Goal: Task Accomplishment & Management: Use online tool/utility

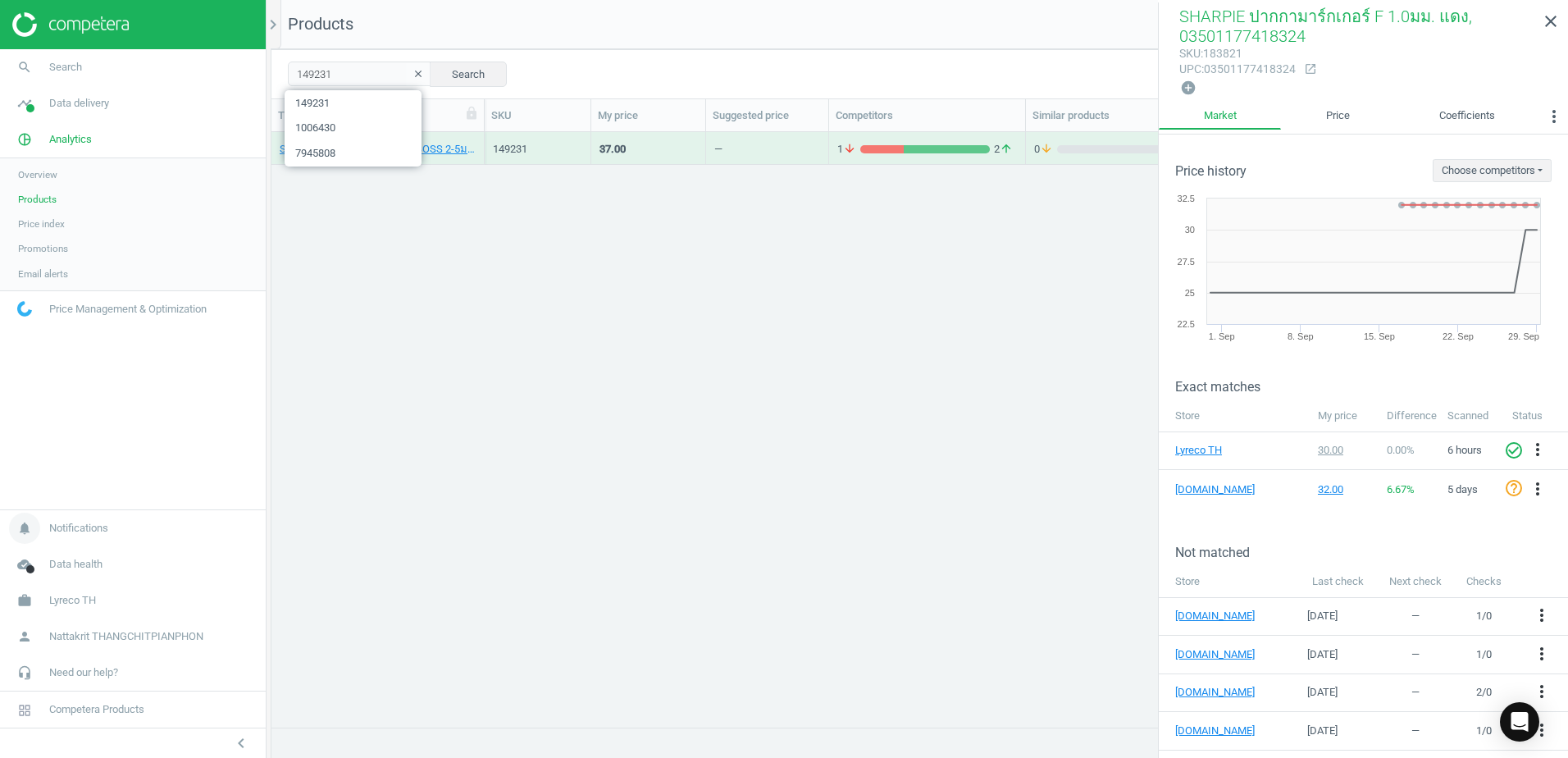
scroll to position [570, 1284]
click at [378, 77] on input "149231" at bounding box center [359, 74] width 143 height 25
paste input "7256"
type input "147256"
click at [395, 218] on div "PILOT ปากกาไวท์บอร์ด WBMA-M หัวกลม 2.5มม. สีเขียว, 8851295511045 147256 24.00 —…" at bounding box center [920, 423] width 1296 height 582
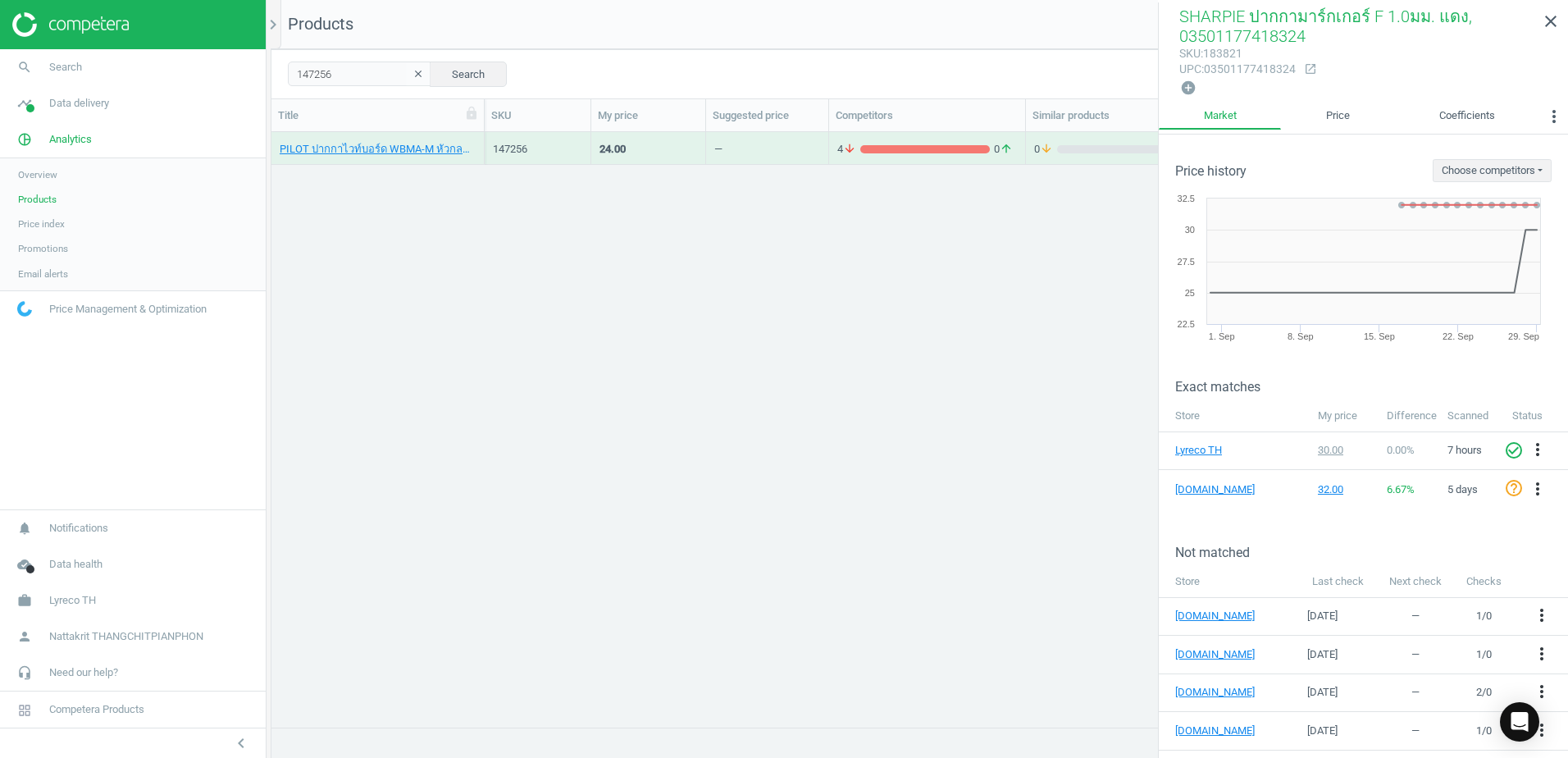
click at [933, 134] on div "4 arrow_downward 0 arrow_upward" at bounding box center [927, 148] width 180 height 28
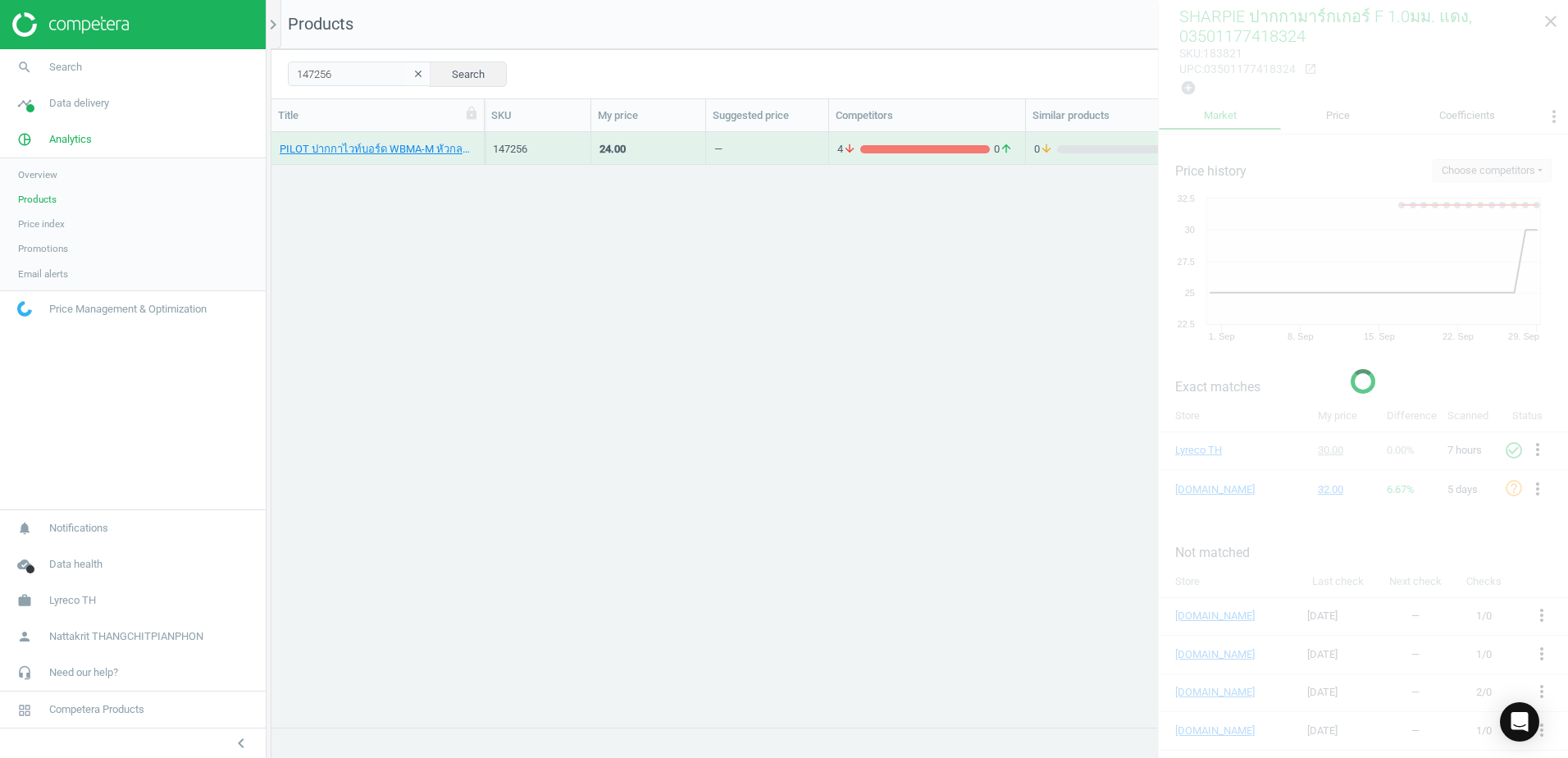
click at [933, 134] on div "4 arrow_downward 0 arrow_upward" at bounding box center [927, 148] width 180 height 28
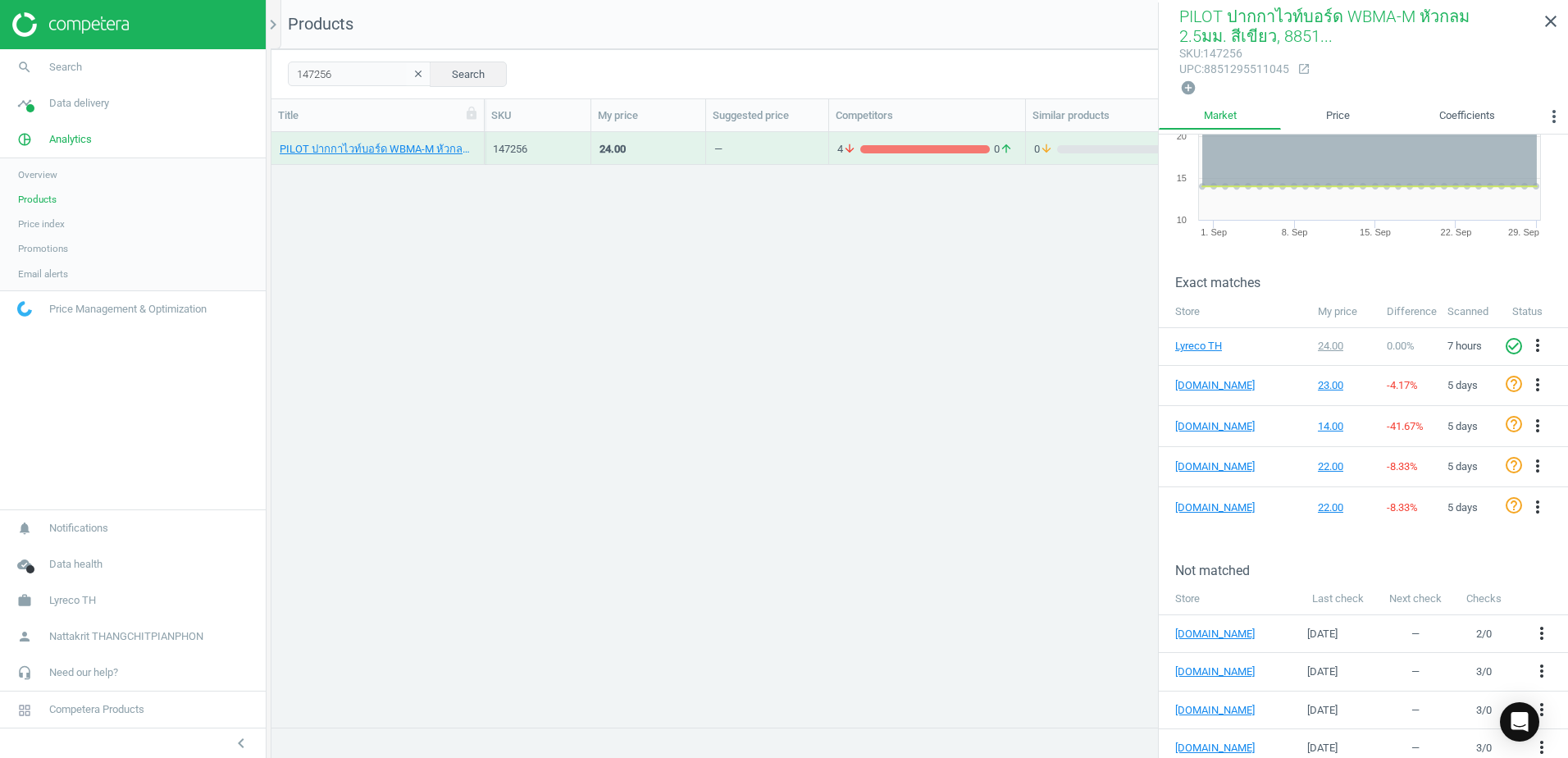
scroll to position [100, 0]
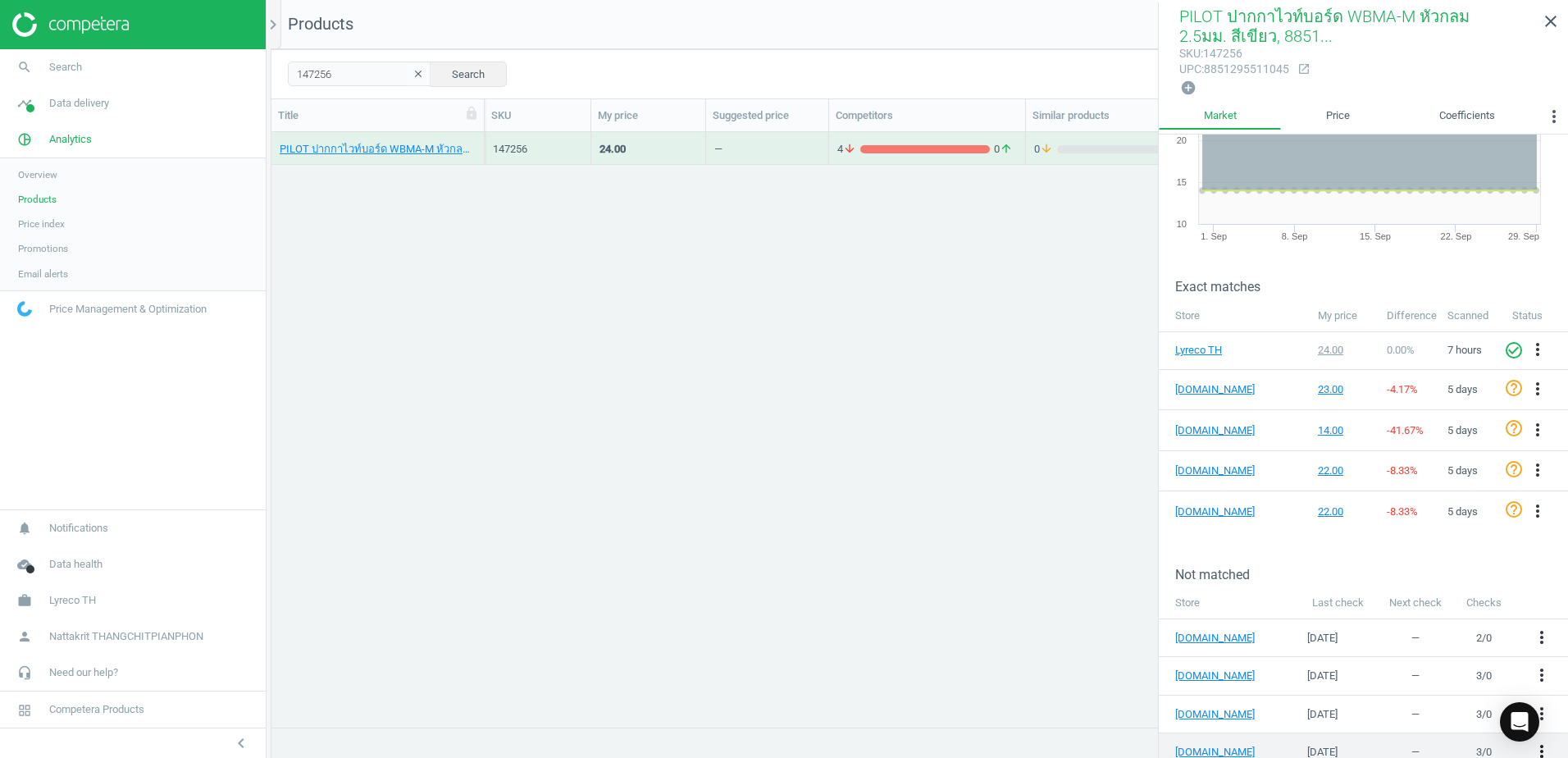
click at [1533, 748] on icon "more_vert" at bounding box center [1541, 751] width 19 height 19
click at [1419, 724] on link "Edit URL/product option" at bounding box center [1402, 718] width 225 height 26
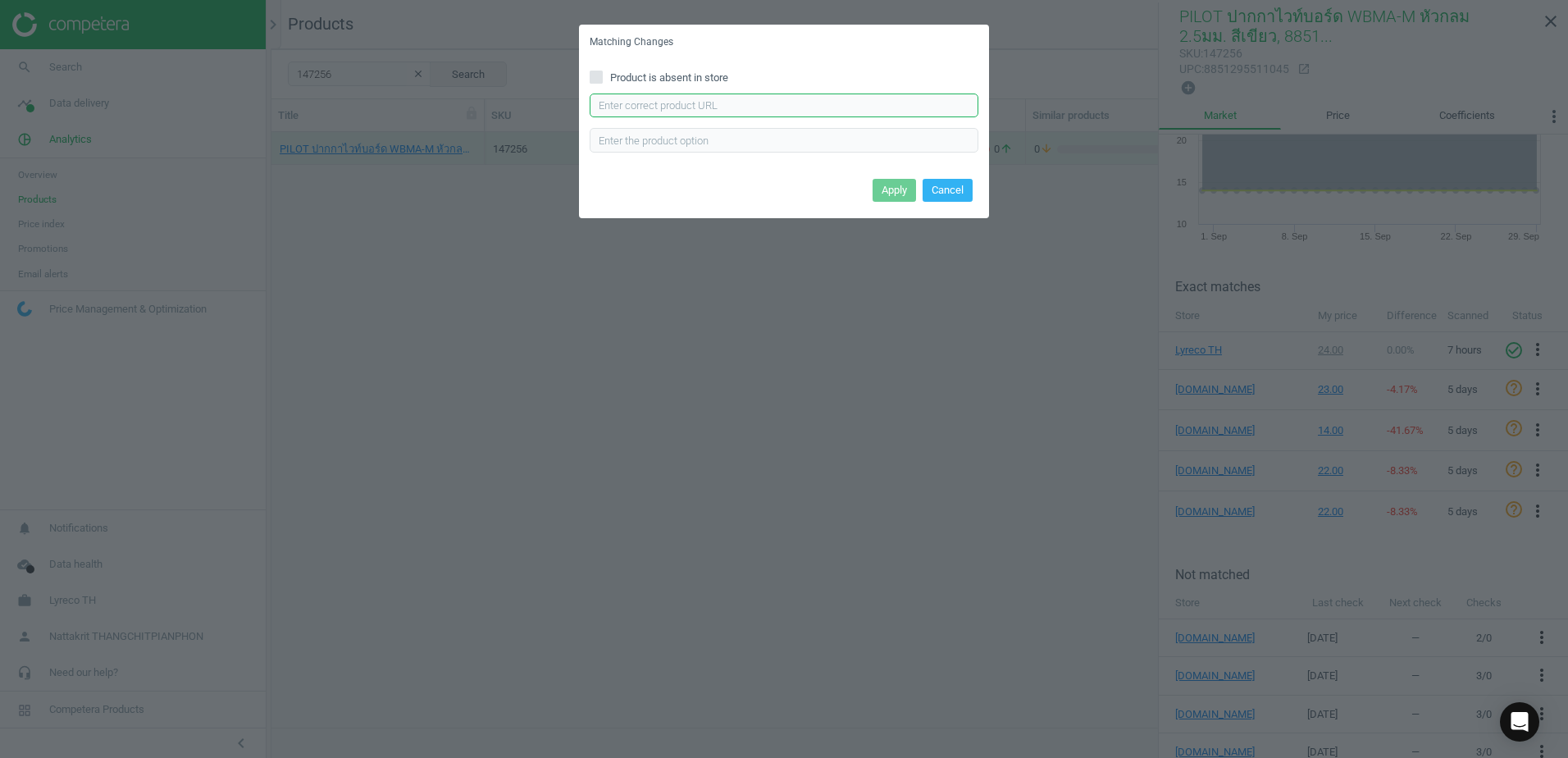
click at [809, 96] on input "text" at bounding box center [784, 106] width 388 height 25
paste input "[URL][DOMAIN_NAME]"
type input "[URL][DOMAIN_NAME]"
click at [898, 187] on button "Apply" at bounding box center [894, 190] width 43 height 23
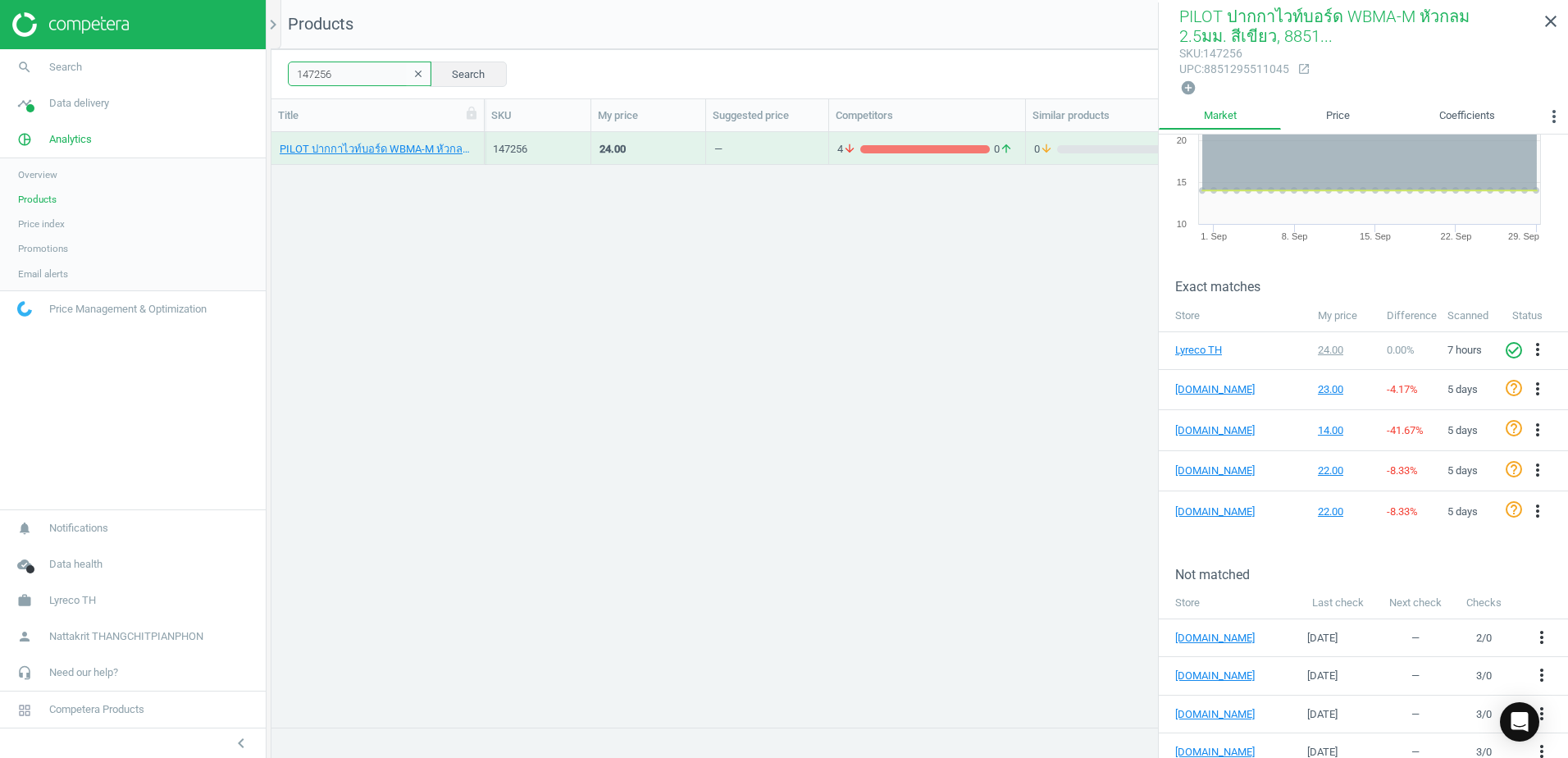
click at [376, 79] on input "147256" at bounding box center [359, 74] width 143 height 25
paste input "6060779"
type input "6060779"
click at [433, 154] on link "ตราม้า ปากกาไวท์บอร์ด H-22 หัวกลม สีเขียว, 08851552209043" at bounding box center [378, 149] width 196 height 15
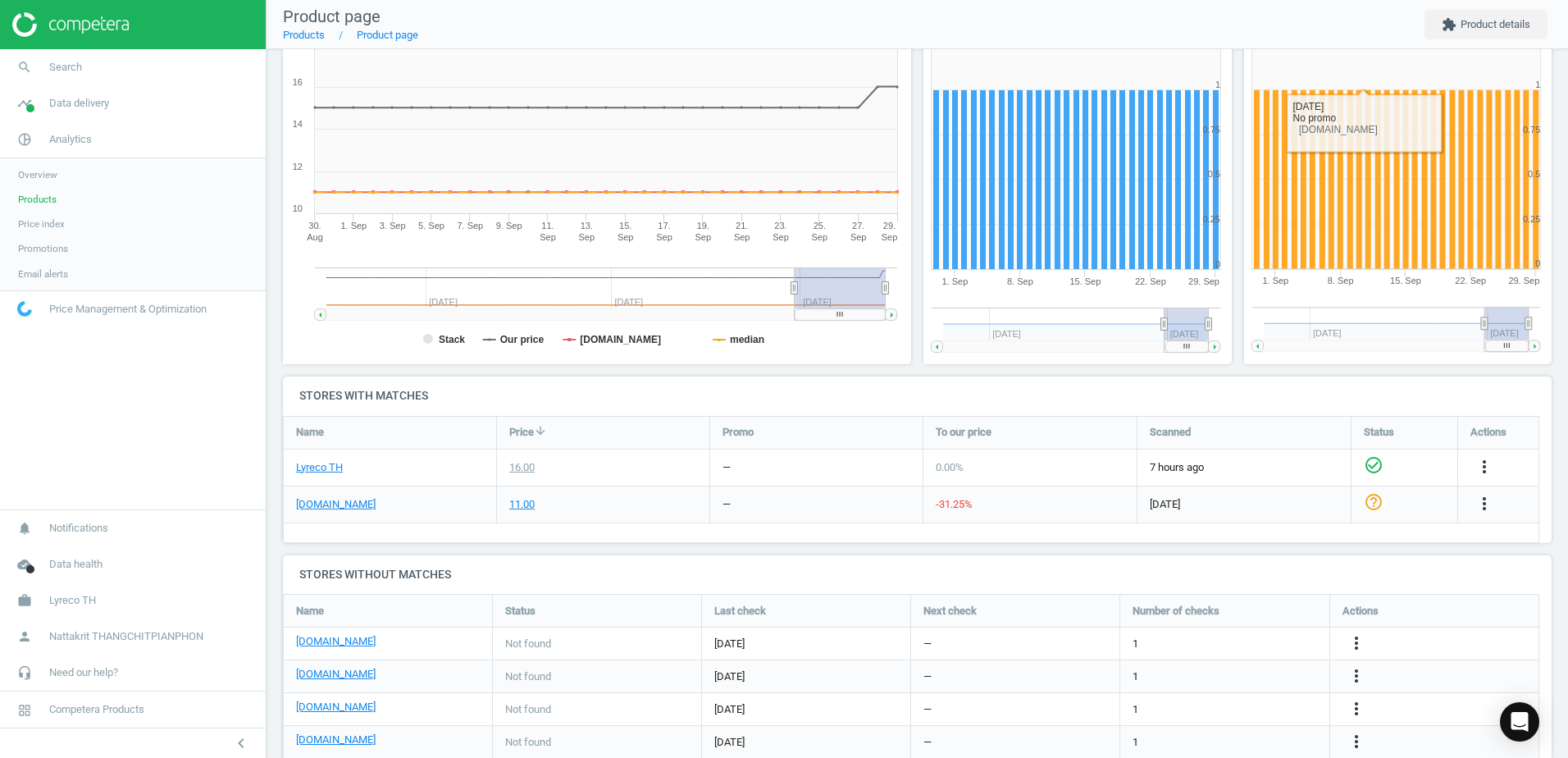
scroll to position [375, 0]
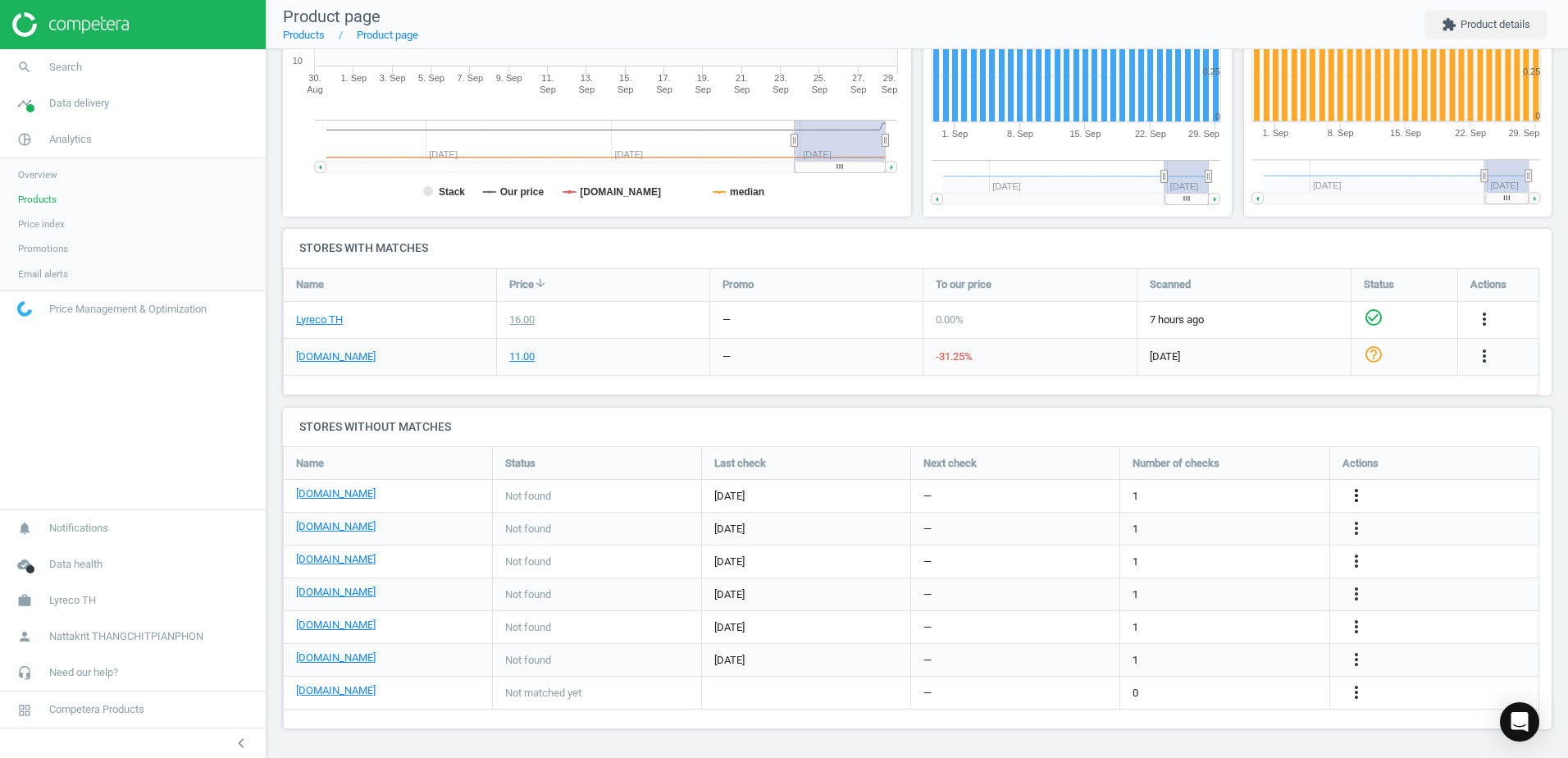
click at [1357, 499] on icon "more_vert" at bounding box center [1356, 495] width 19 height 19
click at [1199, 497] on link "Edit URL/product option" at bounding box center [1228, 495] width 225 height 26
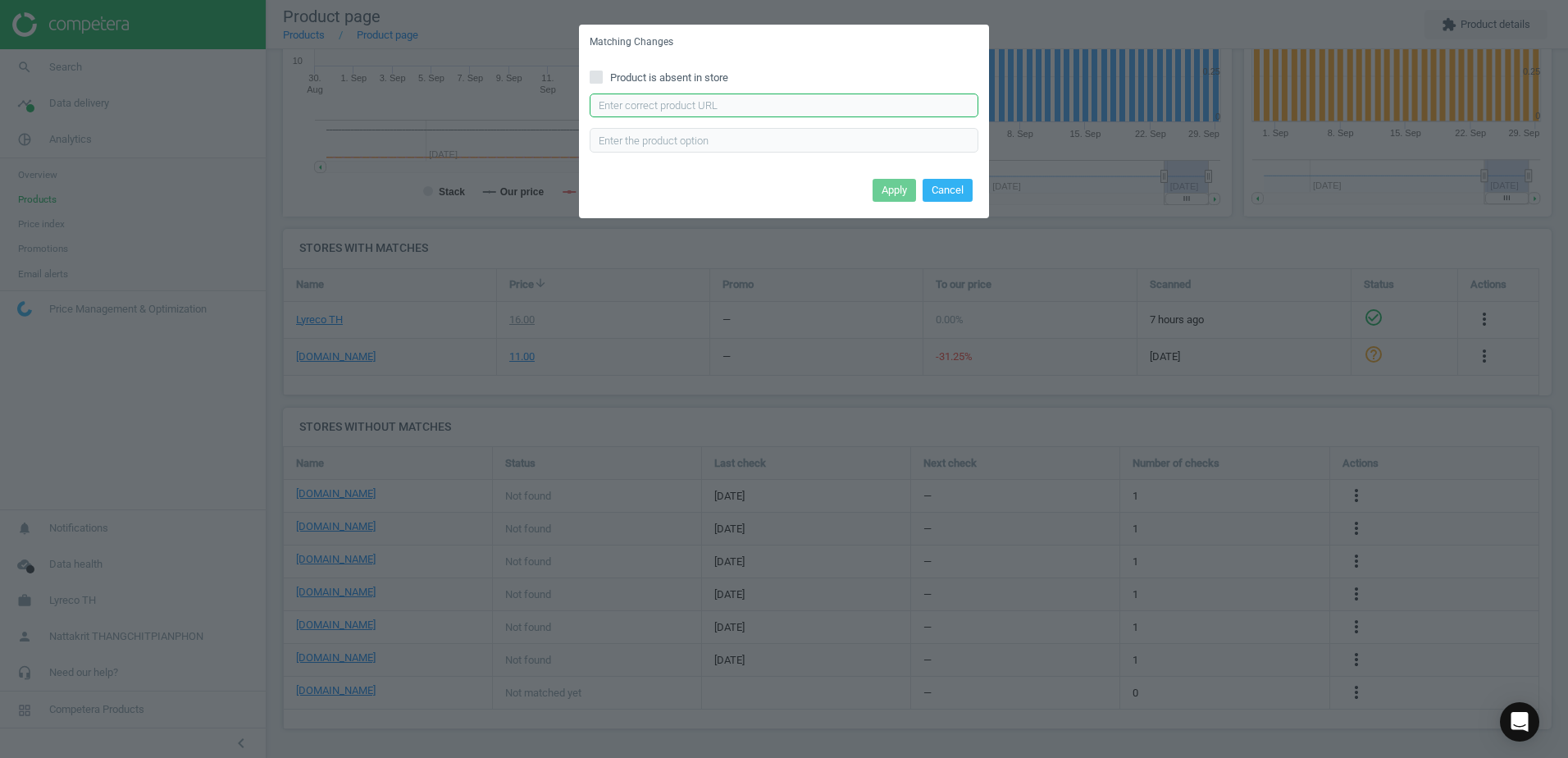
click at [771, 108] on input "text" at bounding box center [784, 106] width 388 height 25
paste input "[URL][DOMAIN_NAME]"
type input "[URL][DOMAIN_NAME]"
click at [883, 190] on button "Apply" at bounding box center [894, 190] width 43 height 23
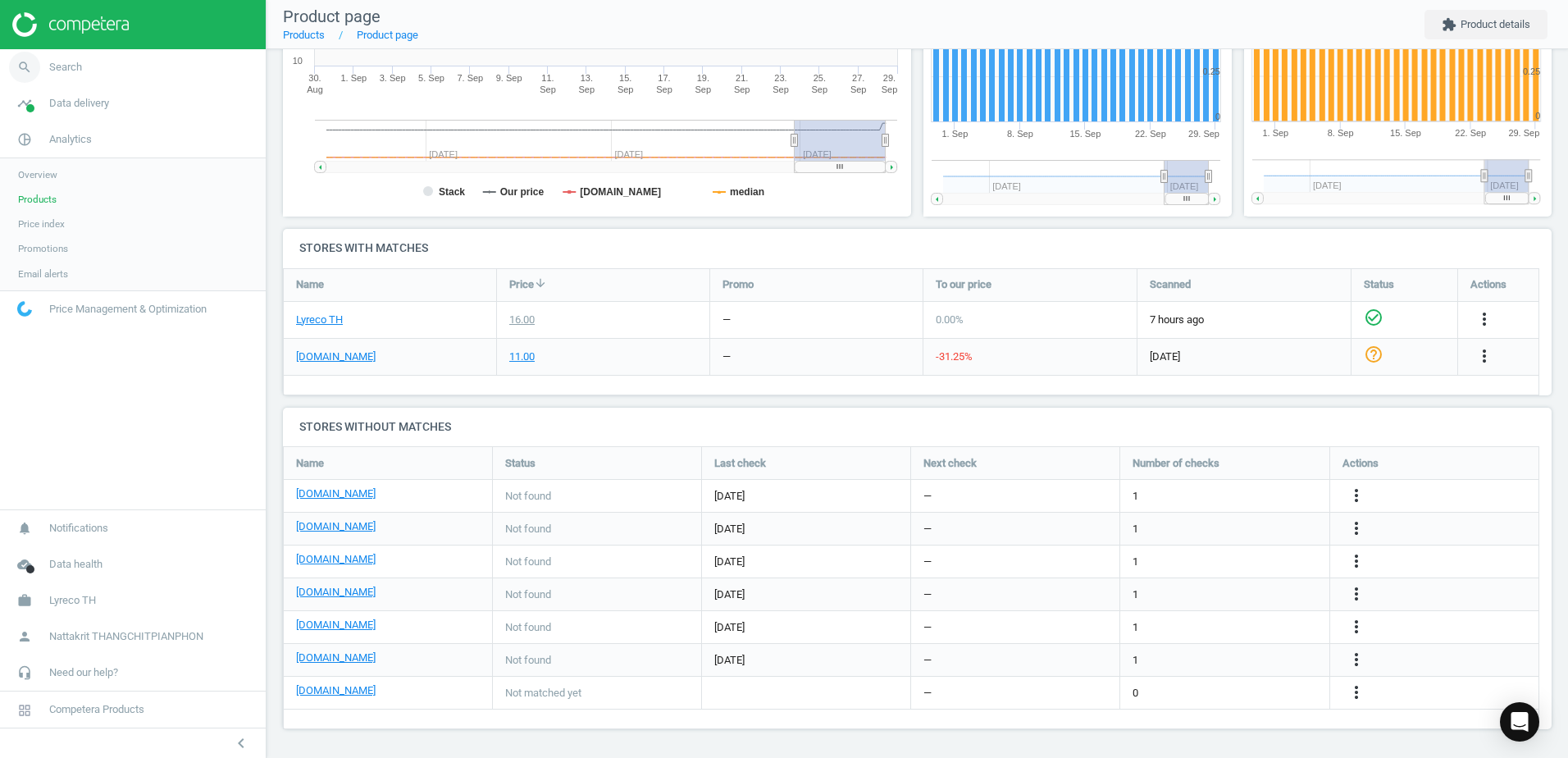
click at [83, 75] on link "search Search" at bounding box center [133, 67] width 265 height 36
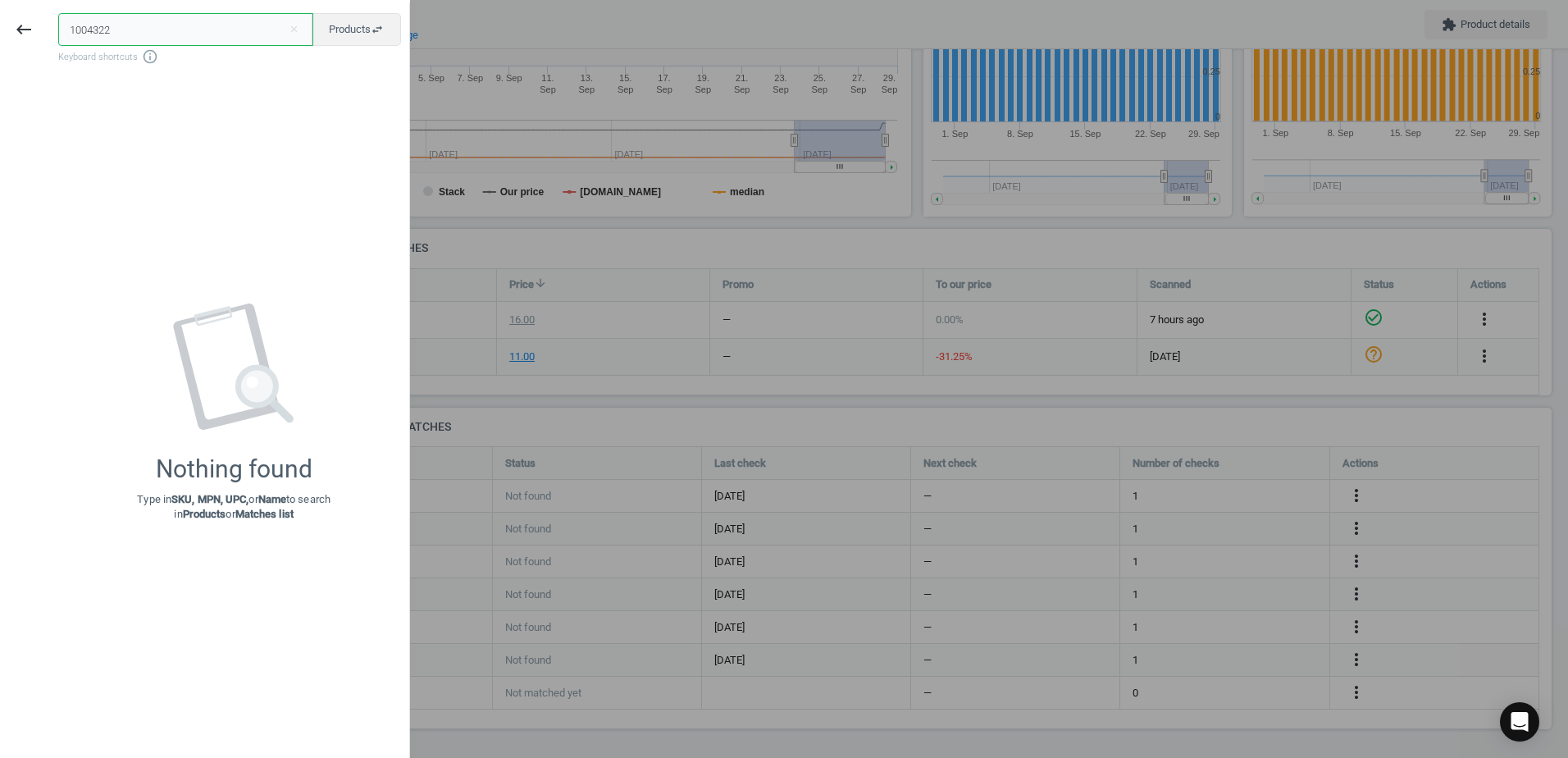
paste input "6060826"
type input "6060826"
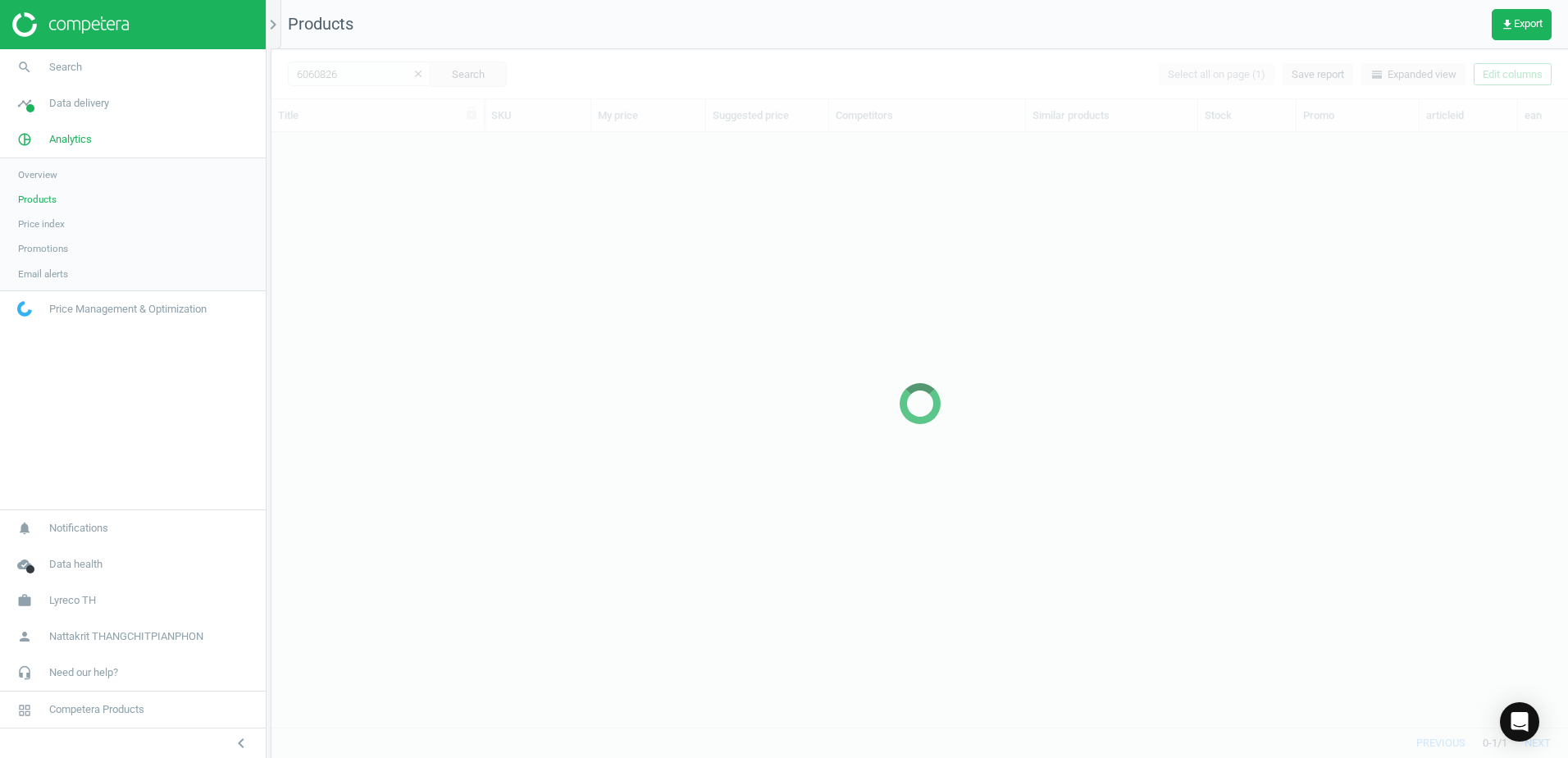
scroll to position [570, 1284]
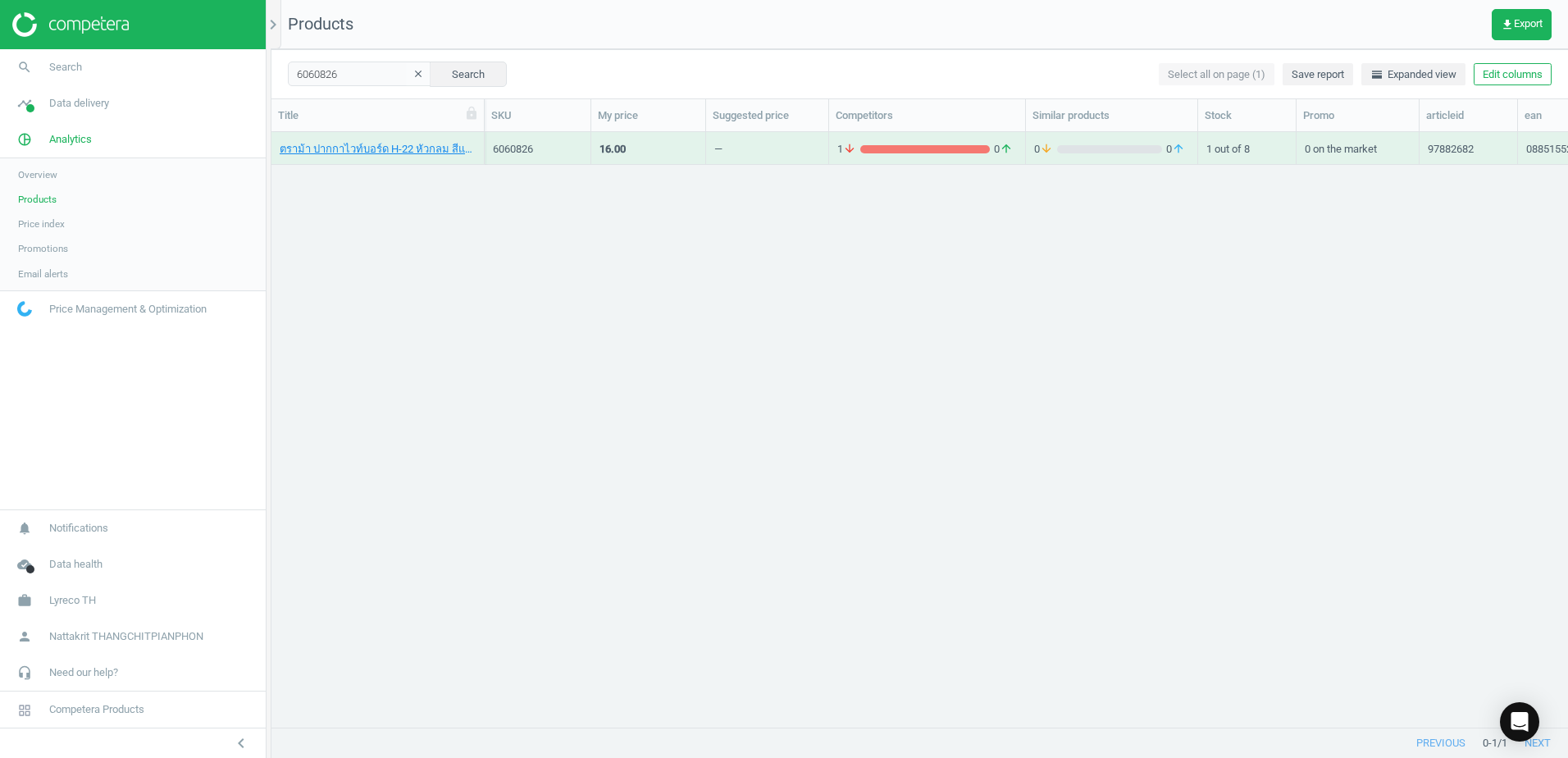
click at [965, 135] on div "1 arrow_downward 0 arrow_upward" at bounding box center [927, 148] width 180 height 28
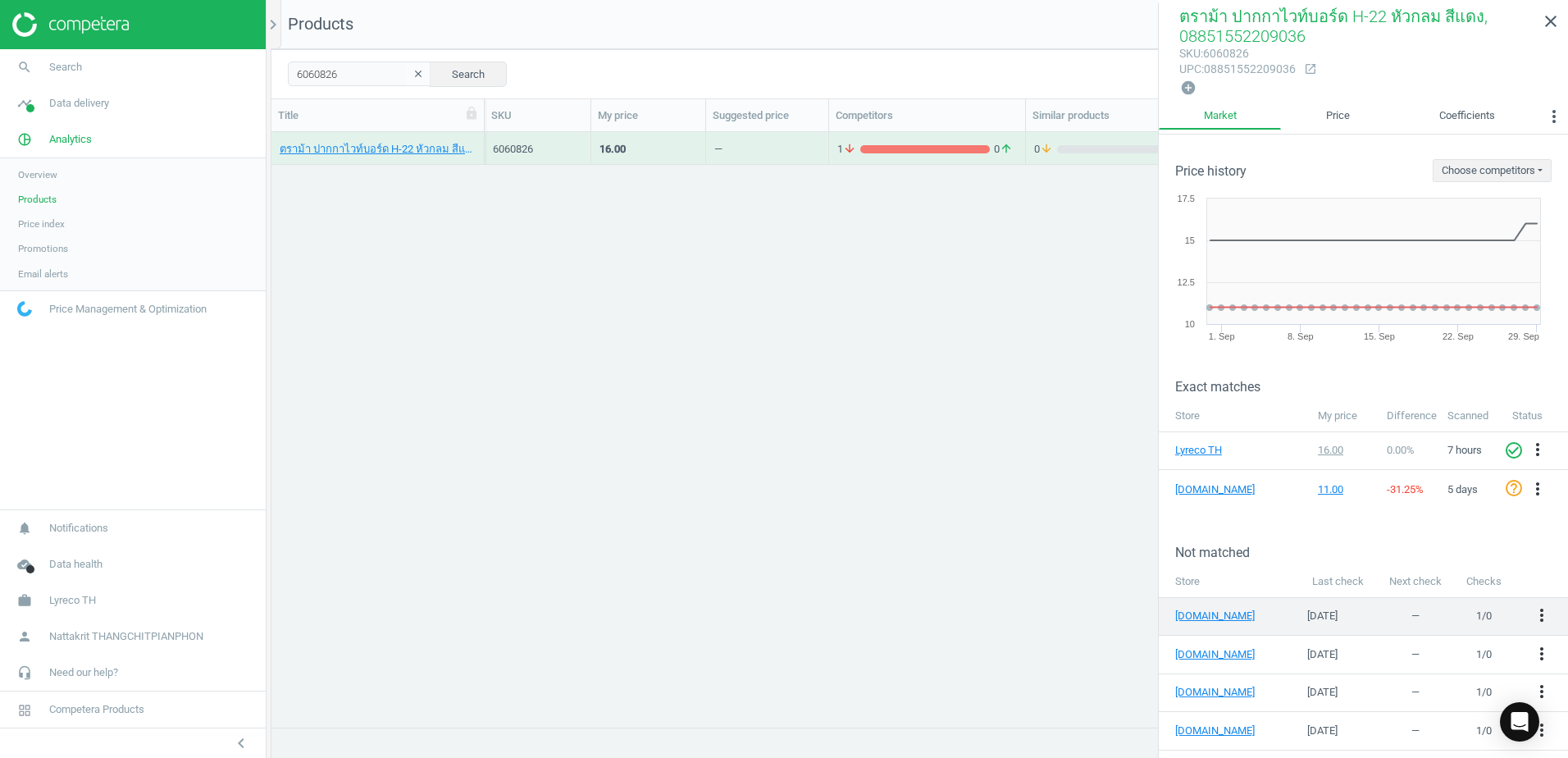
scroll to position [105, 0]
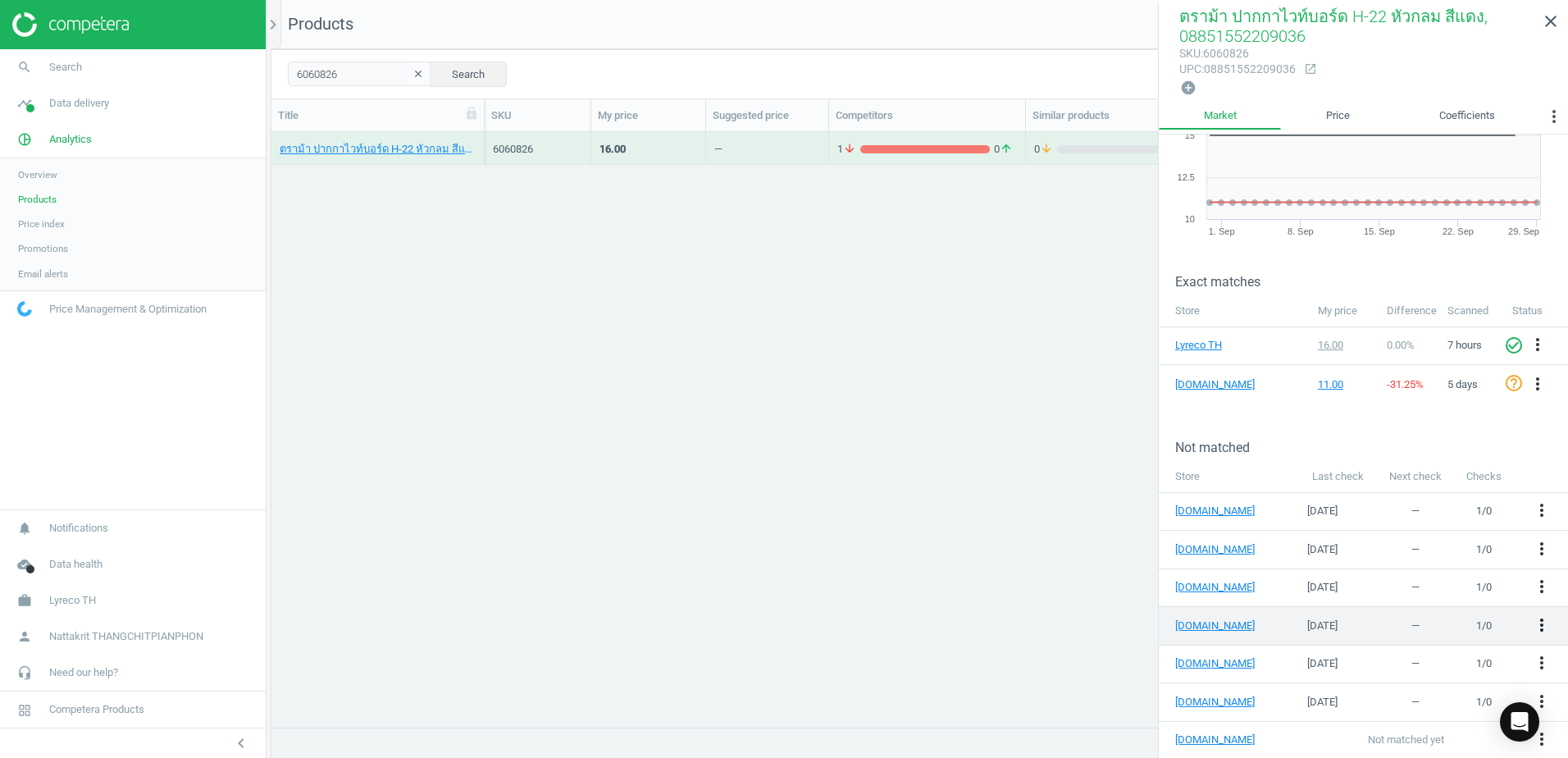
click at [1532, 619] on icon "more_vert" at bounding box center [1541, 624] width 19 height 19
click at [1407, 620] on link "Edit URL/product option" at bounding box center [1402, 619] width 225 height 26
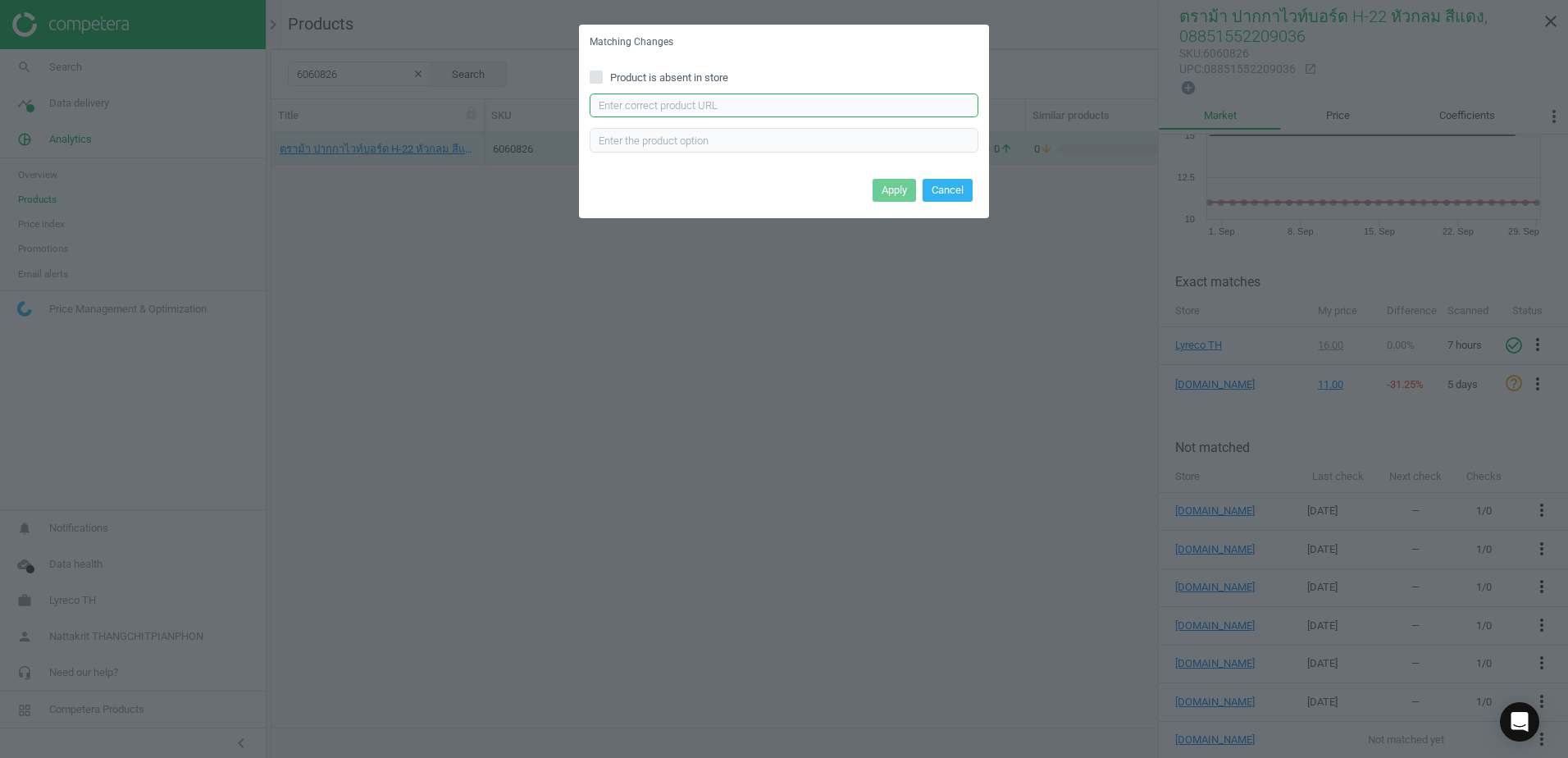
click at [711, 101] on input "text" at bounding box center [784, 106] width 388 height 25
paste input "[URL][DOMAIN_NAME]"
type input "[URL][DOMAIN_NAME]"
click at [891, 193] on button "Apply" at bounding box center [894, 190] width 43 height 23
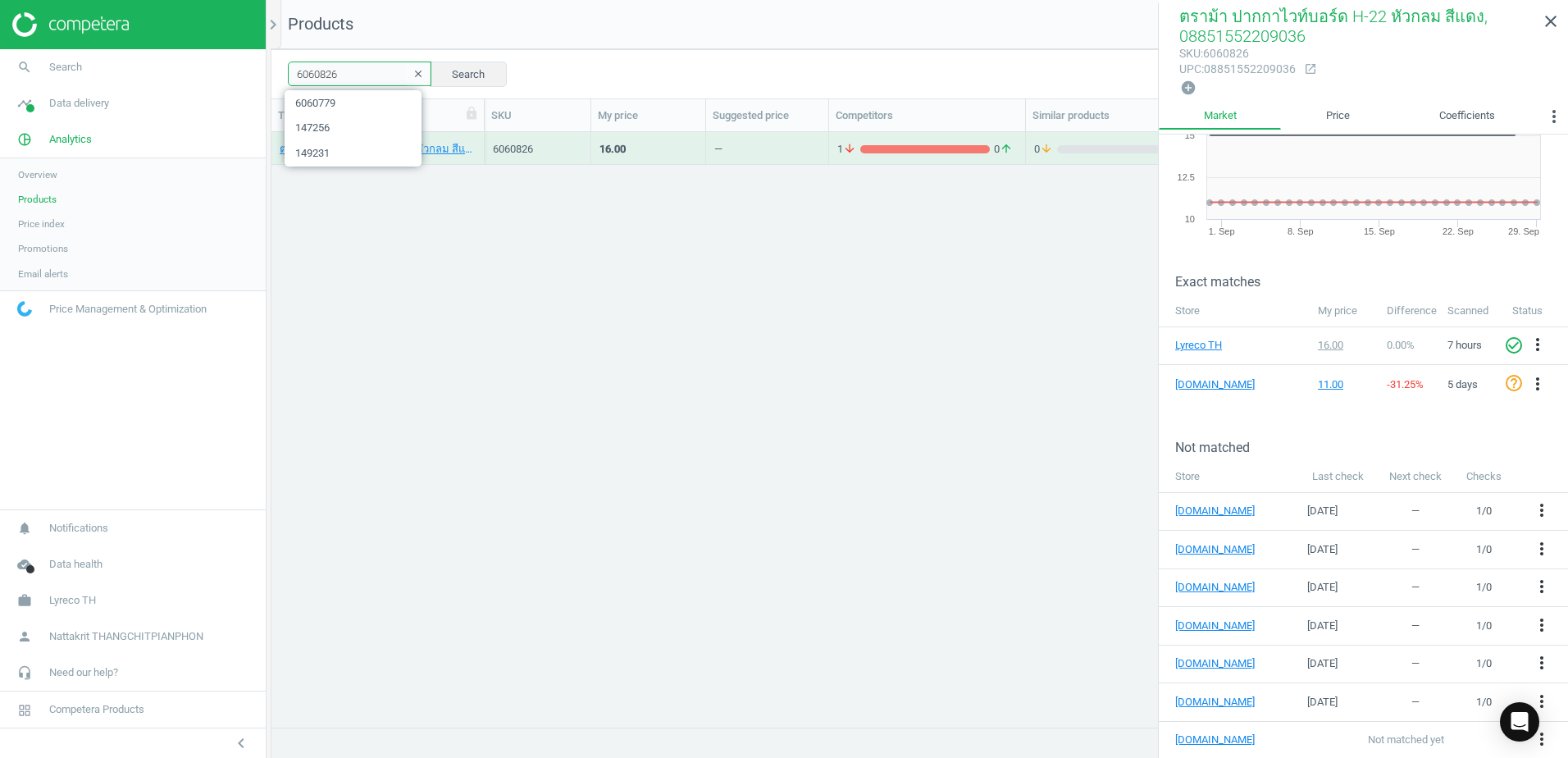
click at [344, 78] on input "6060826" at bounding box center [359, 74] width 143 height 25
paste input "516321"
type input "6516321"
click at [908, 135] on div "1 arrow_downward 0 arrow_upward" at bounding box center [927, 148] width 180 height 28
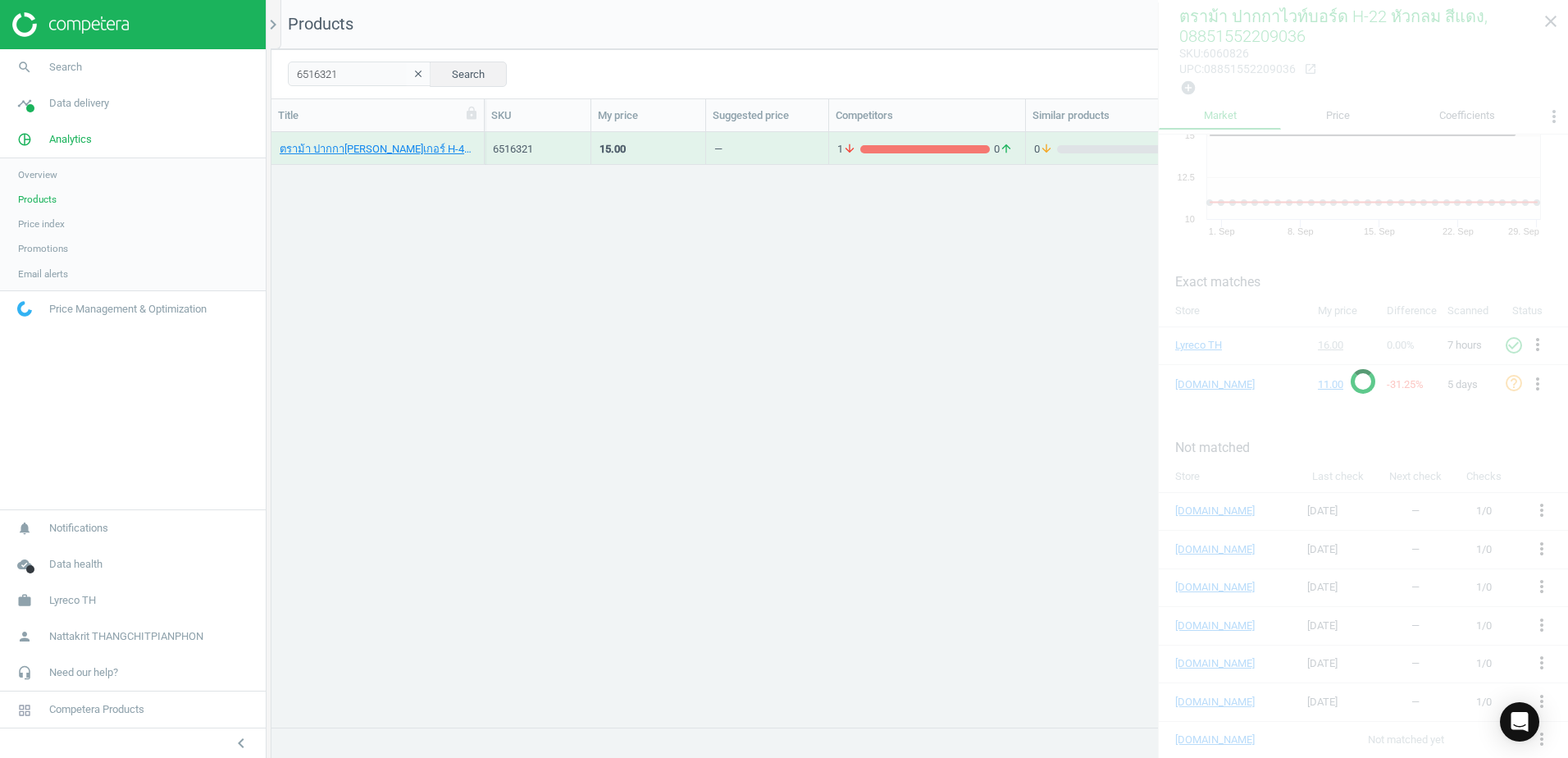
click at [908, 135] on div "1 arrow_downward 0 arrow_upward" at bounding box center [927, 148] width 180 height 28
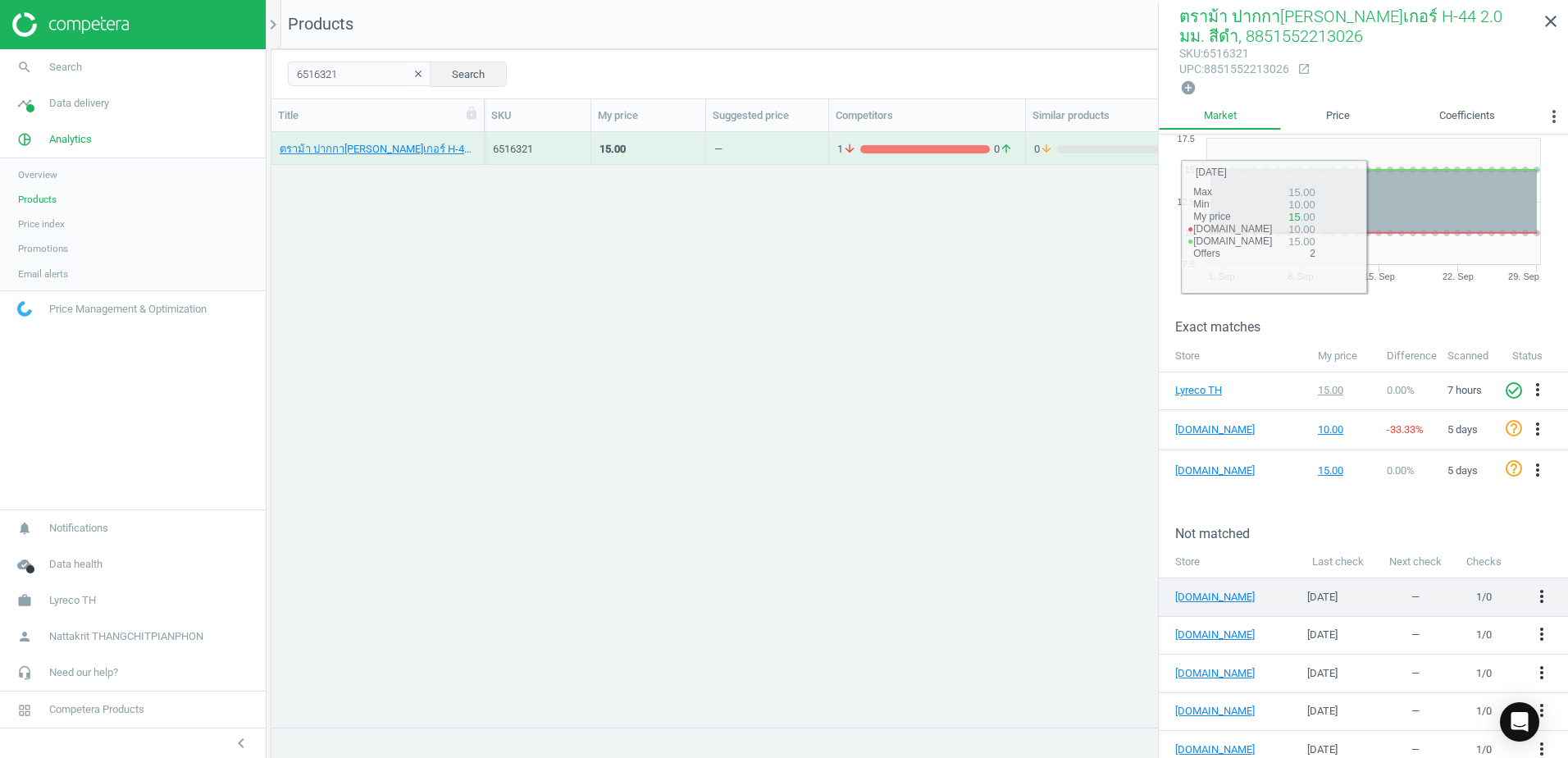
scroll to position [107, 0]
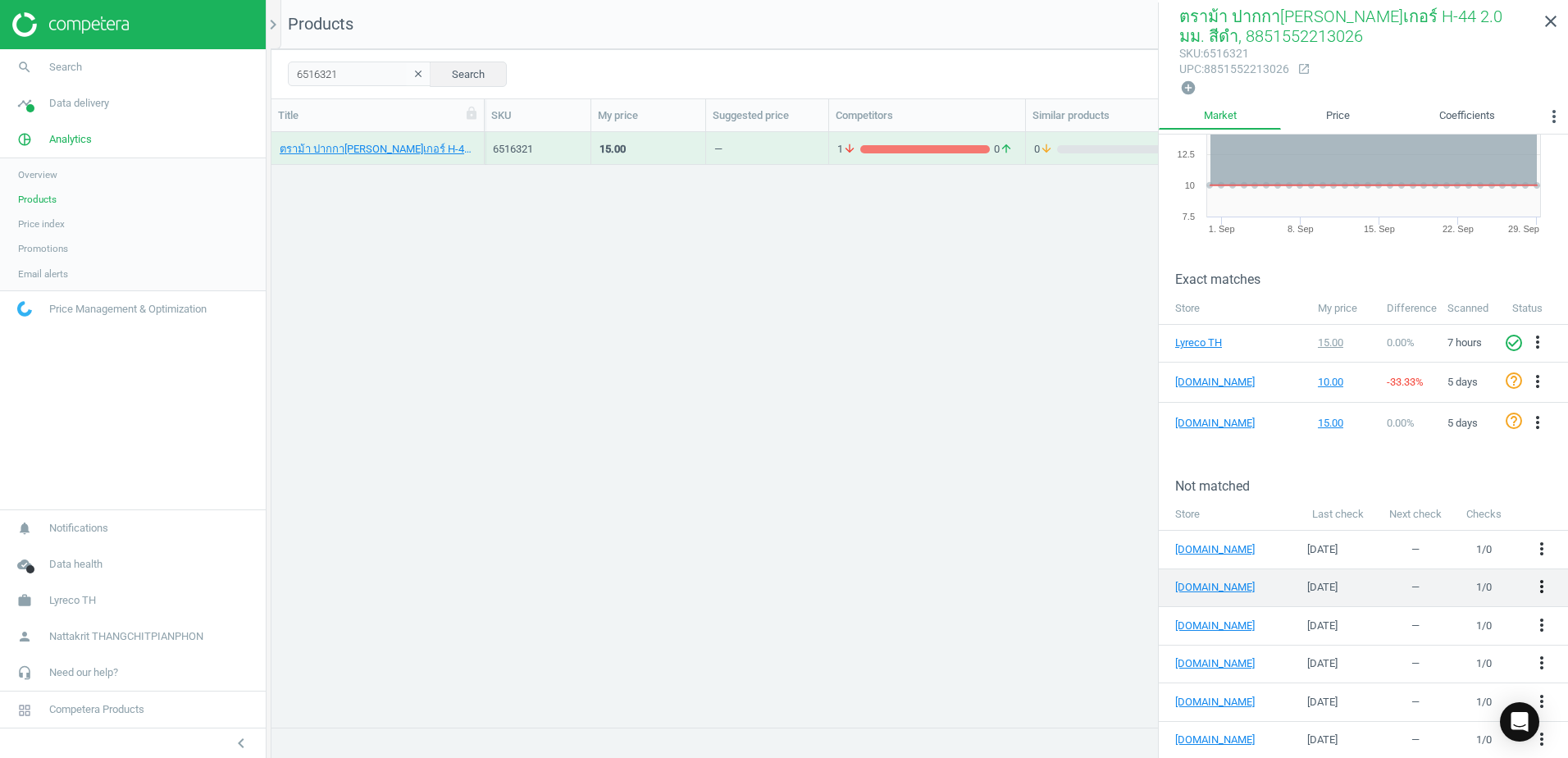
click at [1536, 584] on icon "more_vert" at bounding box center [1541, 586] width 19 height 19
click at [1377, 584] on link "Edit URL/product option" at bounding box center [1402, 581] width 225 height 26
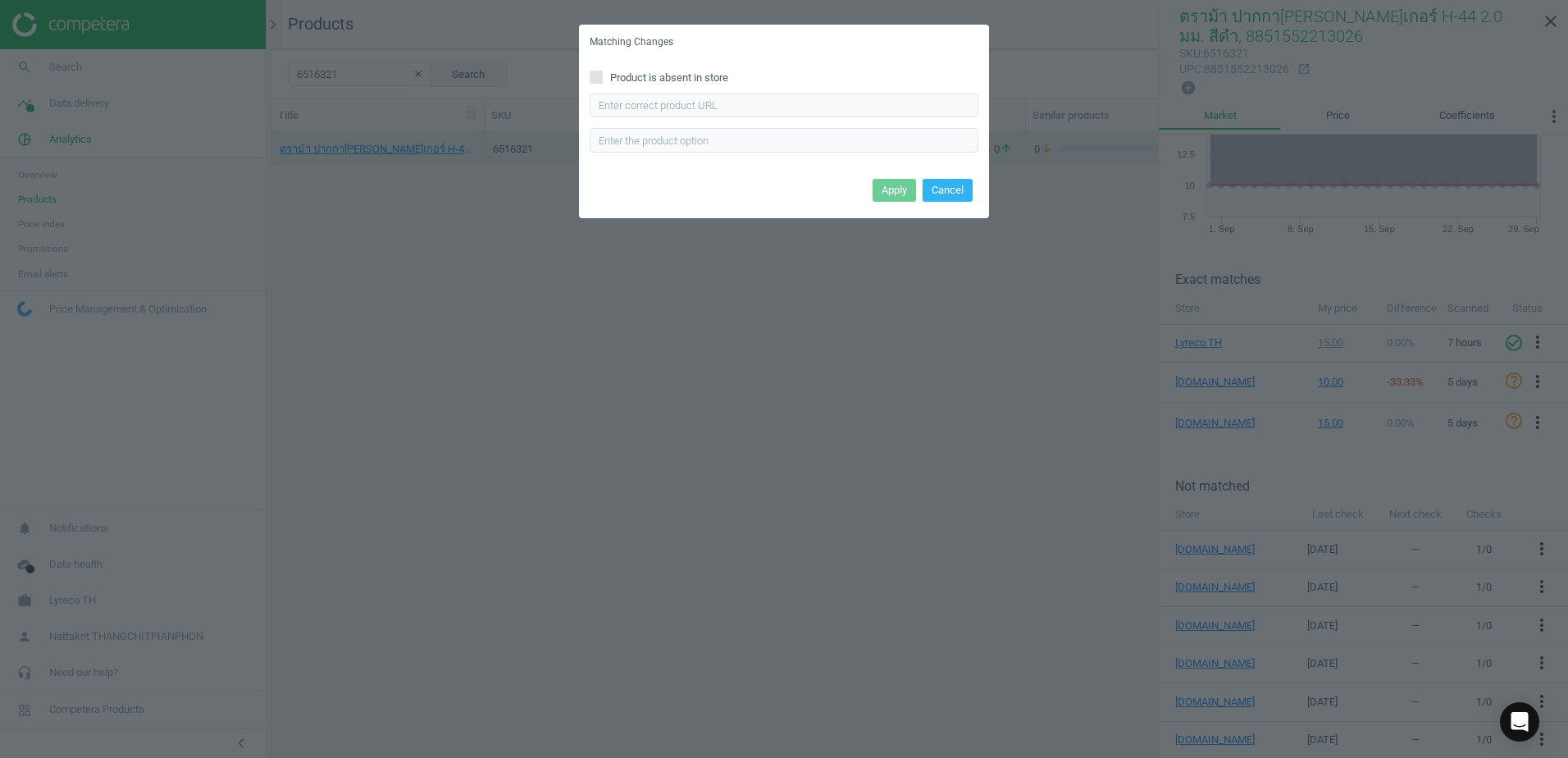
click at [807, 89] on div "Product is absent in store Enter correct product url" at bounding box center [784, 117] width 410 height 114
click at [802, 107] on input "text" at bounding box center [784, 106] width 388 height 25
paste input "[URL][DOMAIN_NAME]"
type input "[URL][DOMAIN_NAME]"
click at [895, 188] on button "Apply" at bounding box center [894, 190] width 43 height 23
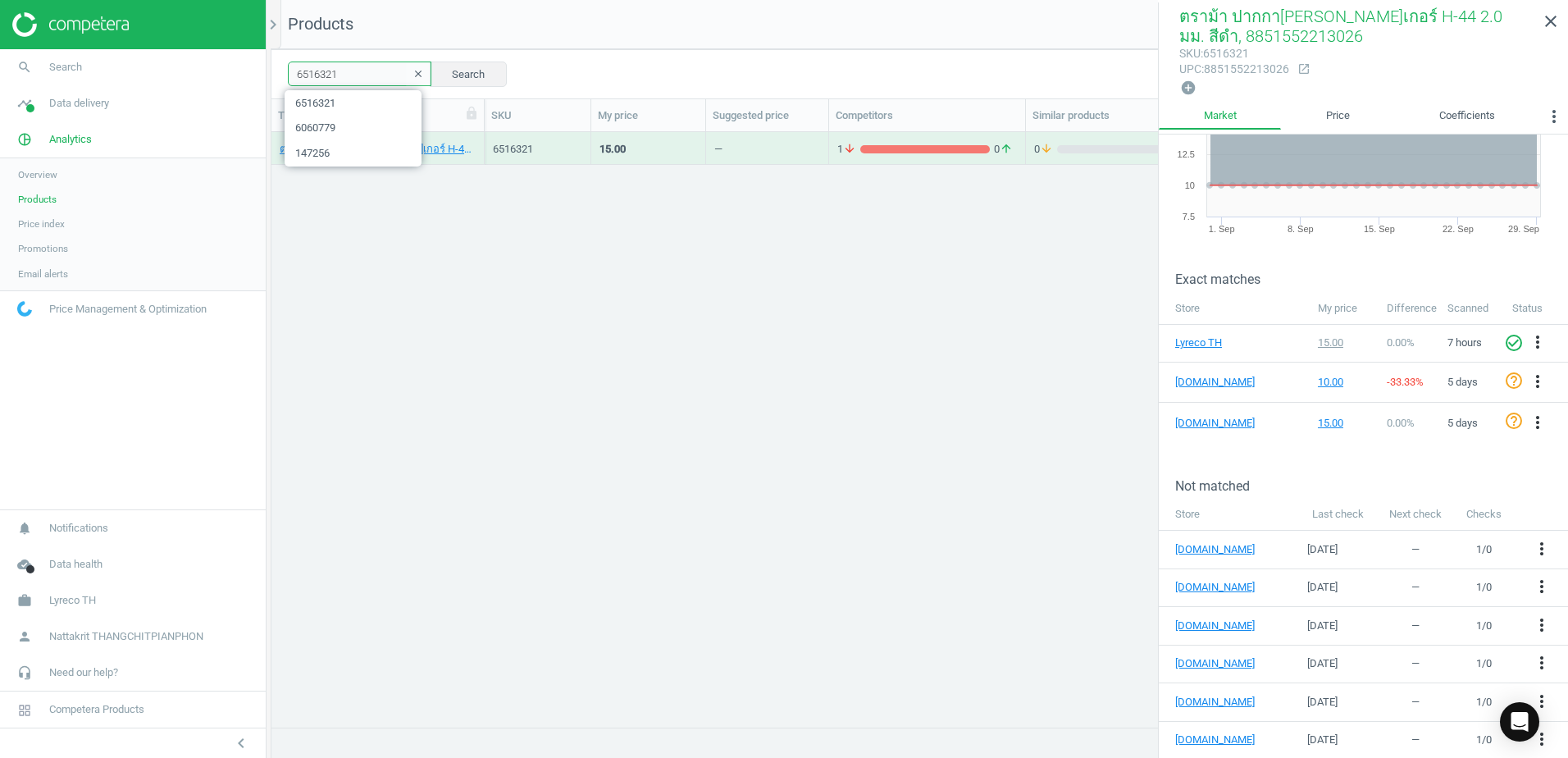
click at [351, 70] on input "6516321" at bounding box center [359, 74] width 143 height 25
paste input "2114484"
type input "2114484"
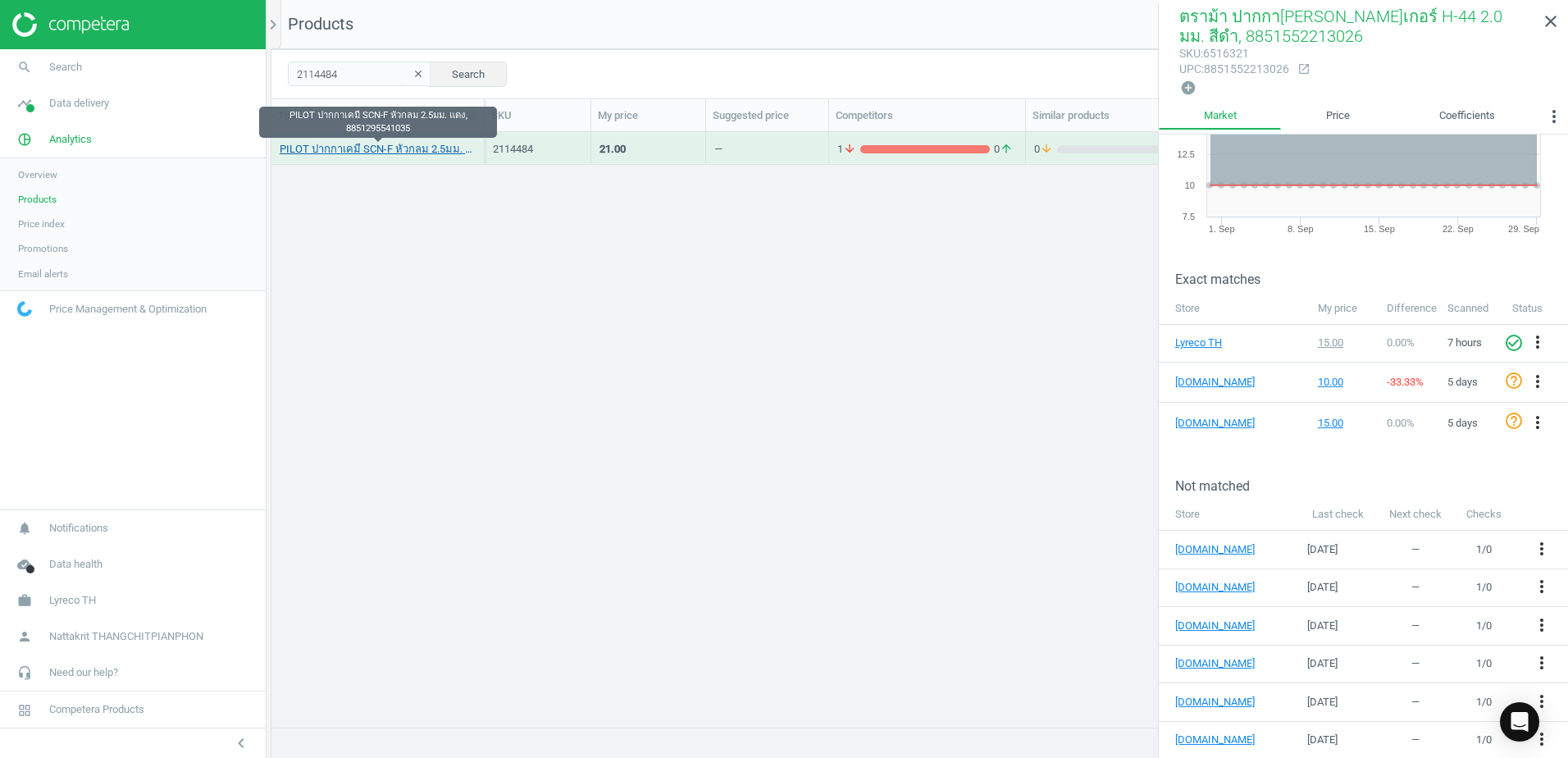
click at [345, 149] on link "PILOT ปากกาเคมี SCN-F หัวกลม 2.5มม. แดง, 8851295541035" at bounding box center [378, 149] width 196 height 15
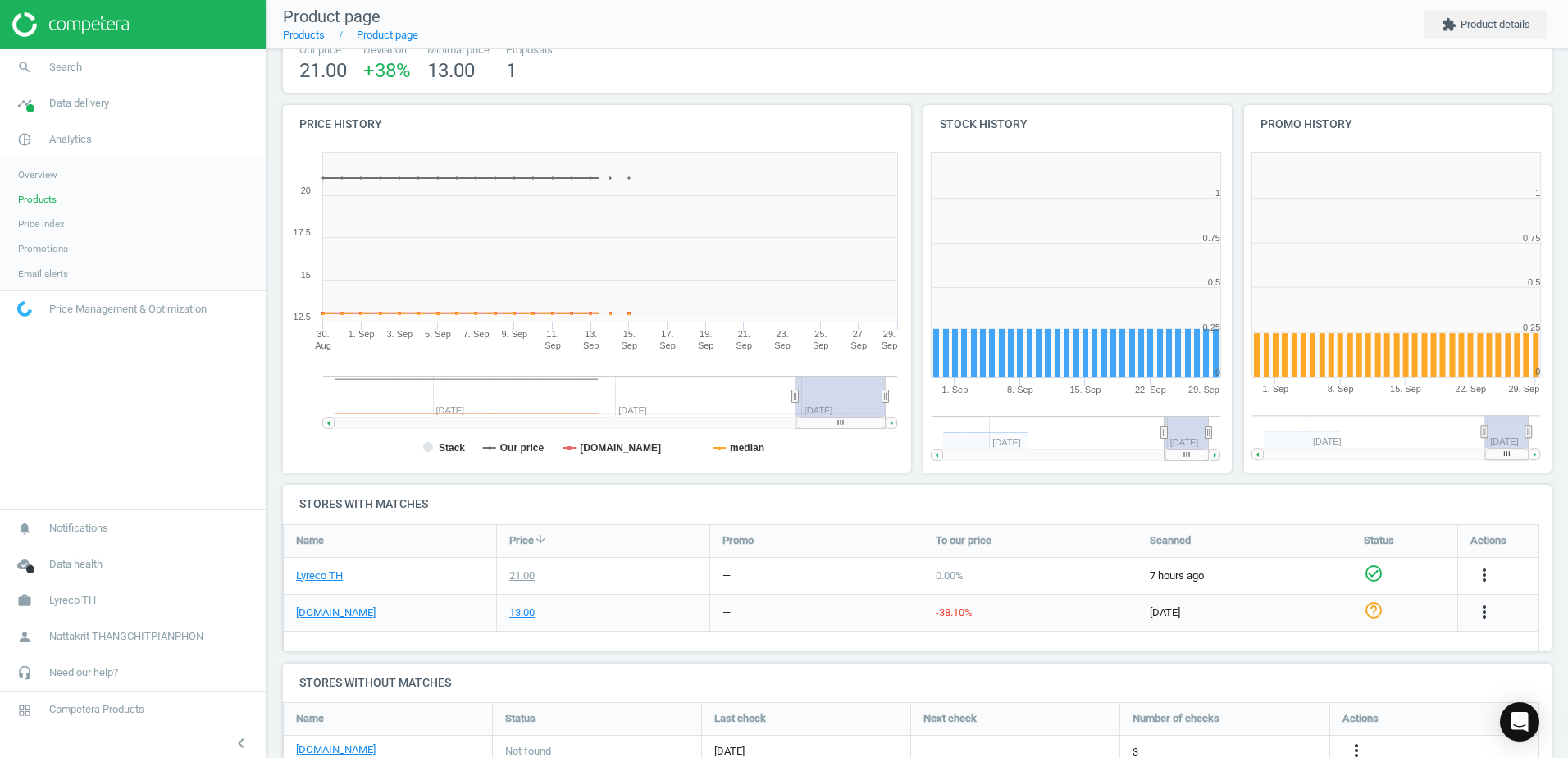
scroll to position [328, 0]
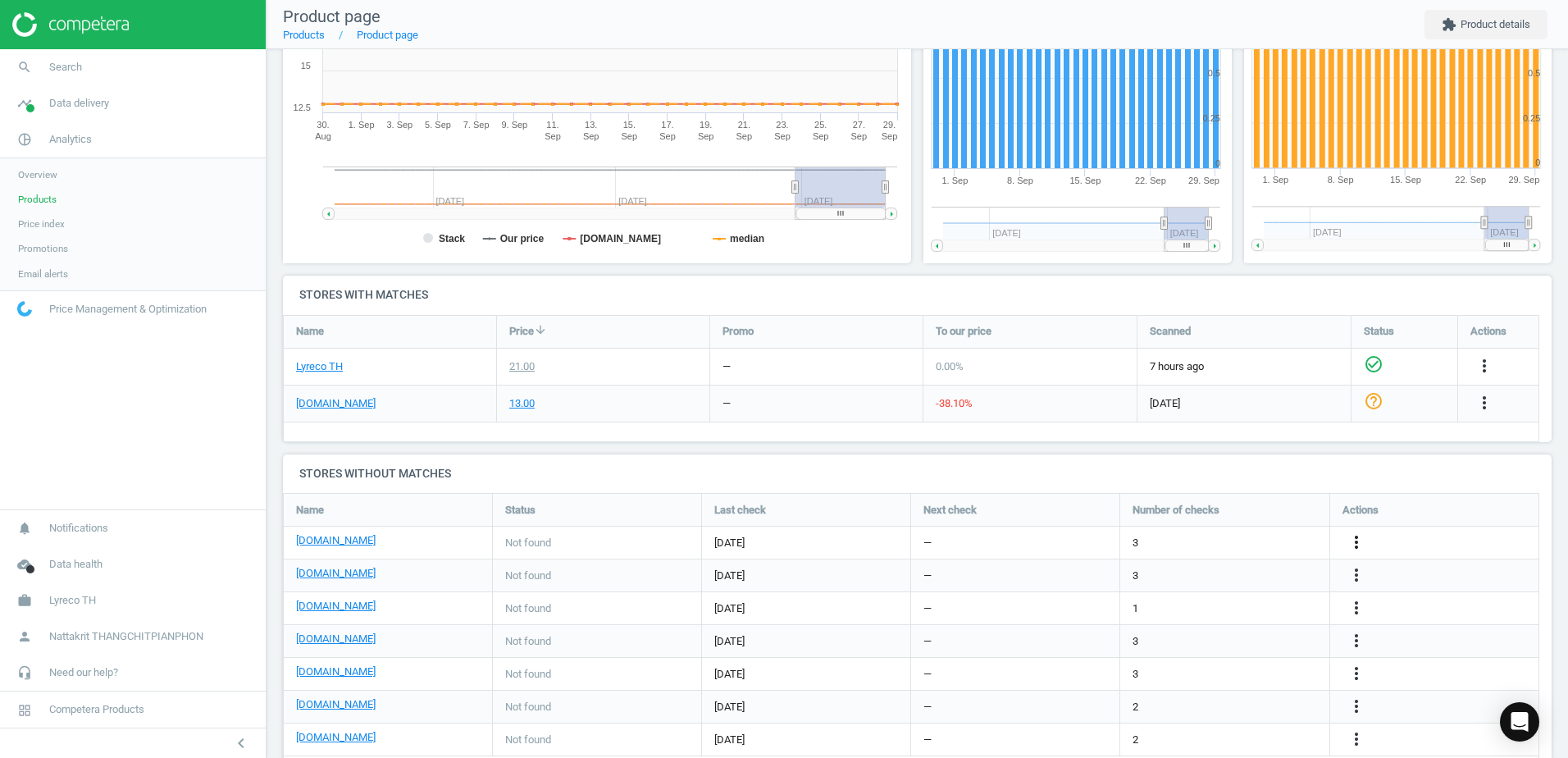
click at [1359, 539] on icon "more_vert" at bounding box center [1356, 542] width 19 height 19
click at [1268, 549] on link "Edit URL/product option" at bounding box center [1228, 542] width 225 height 26
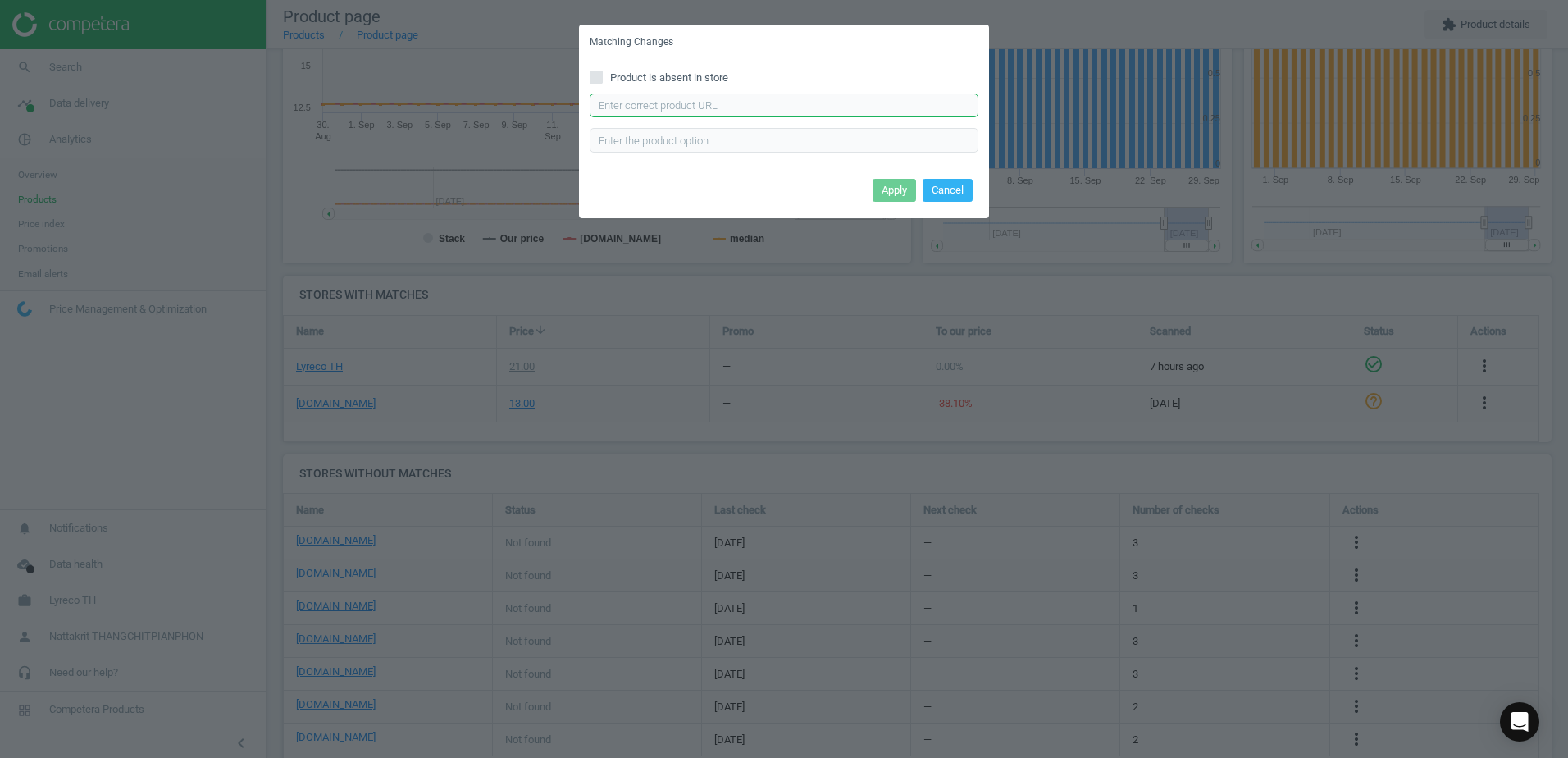
click at [761, 107] on input "text" at bounding box center [784, 106] width 388 height 25
paste input "[URL][DOMAIN_NAME]"
type input "[URL][DOMAIN_NAME]"
click at [902, 180] on button "Apply" at bounding box center [894, 190] width 43 height 23
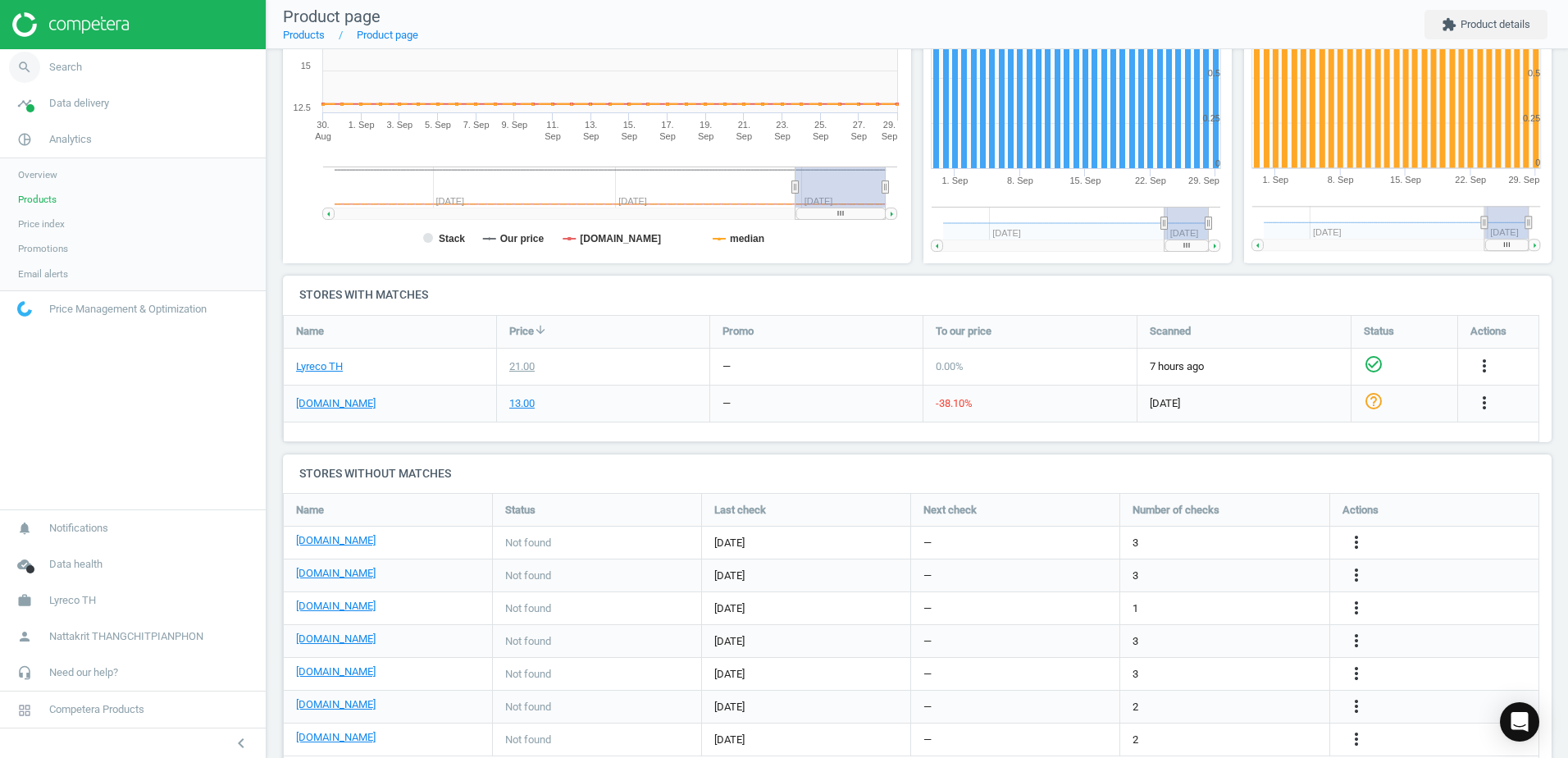
click at [92, 62] on link "search Search" at bounding box center [133, 67] width 265 height 36
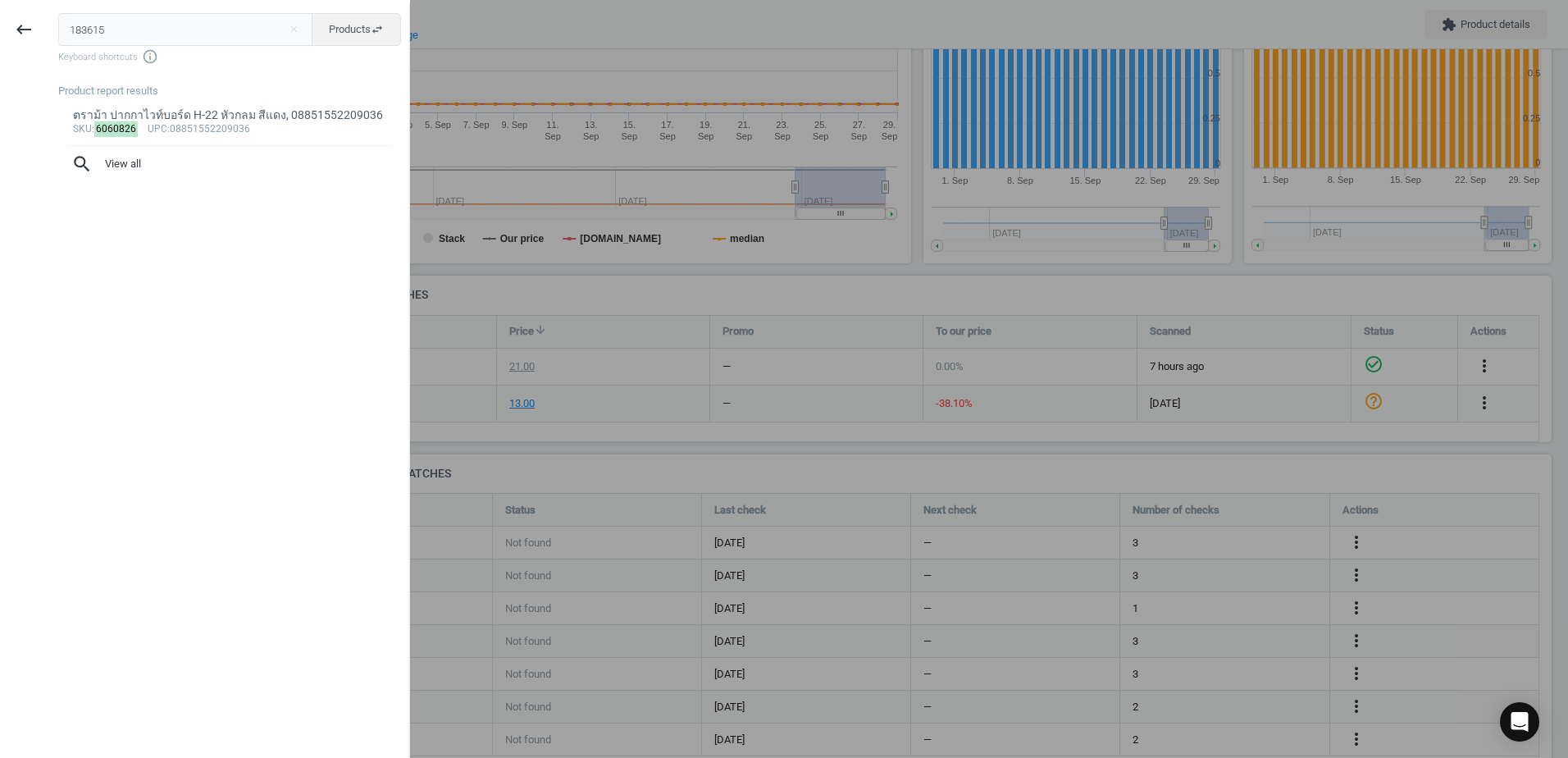
type input "183615"
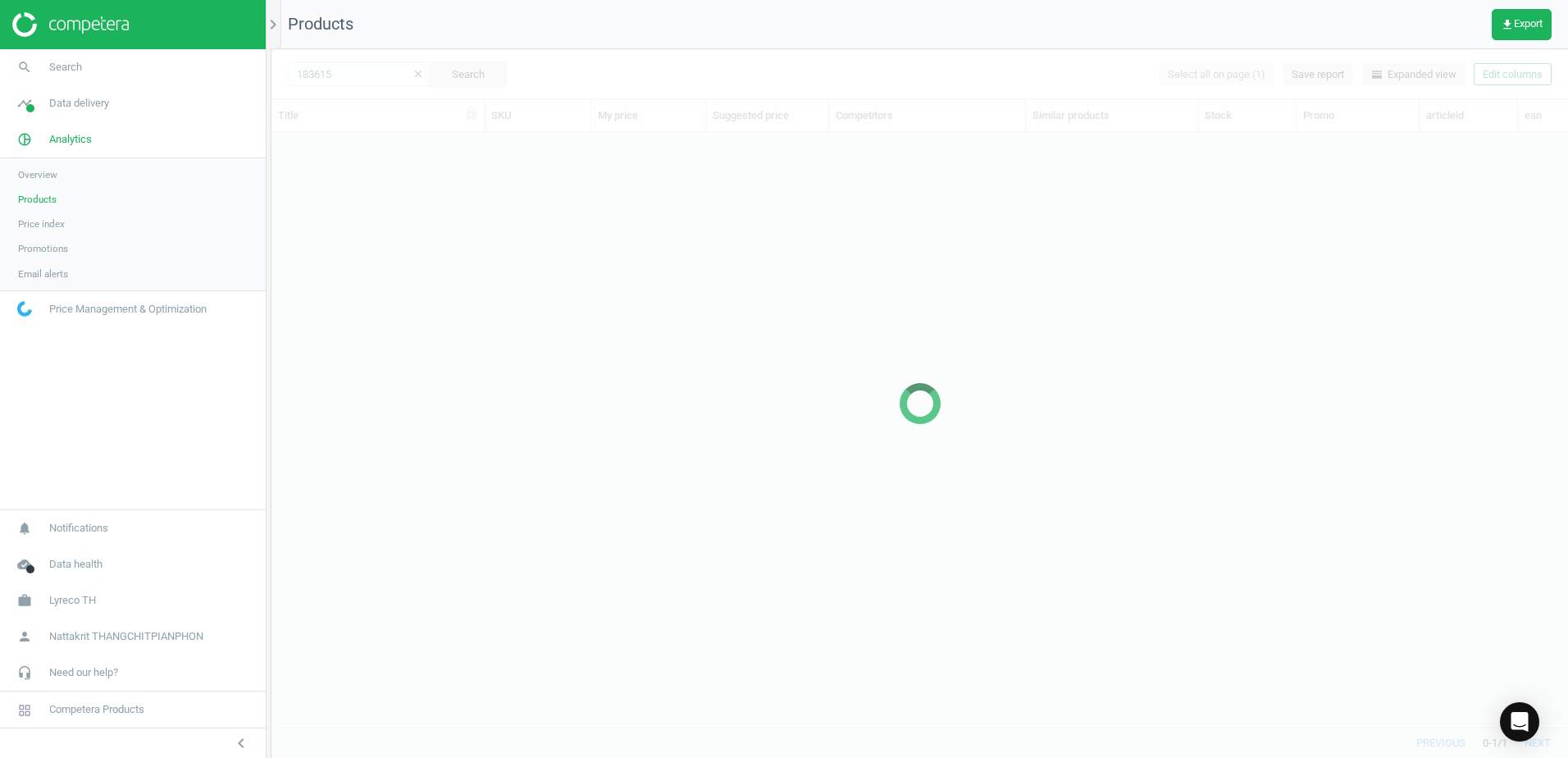
scroll to position [570, 1284]
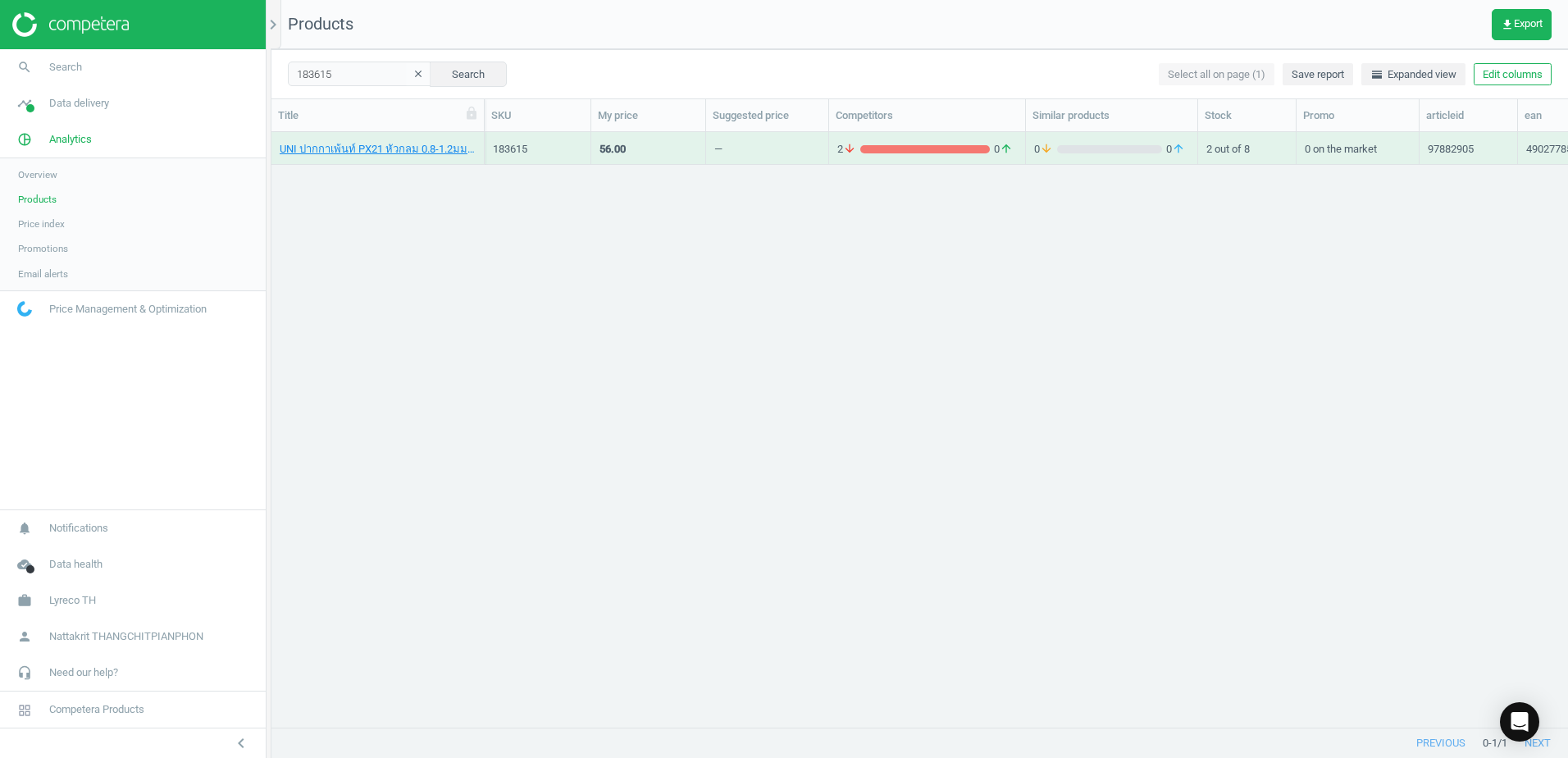
click at [916, 133] on div "2 arrow_downward 0 arrow_upward" at bounding box center [927, 148] width 197 height 33
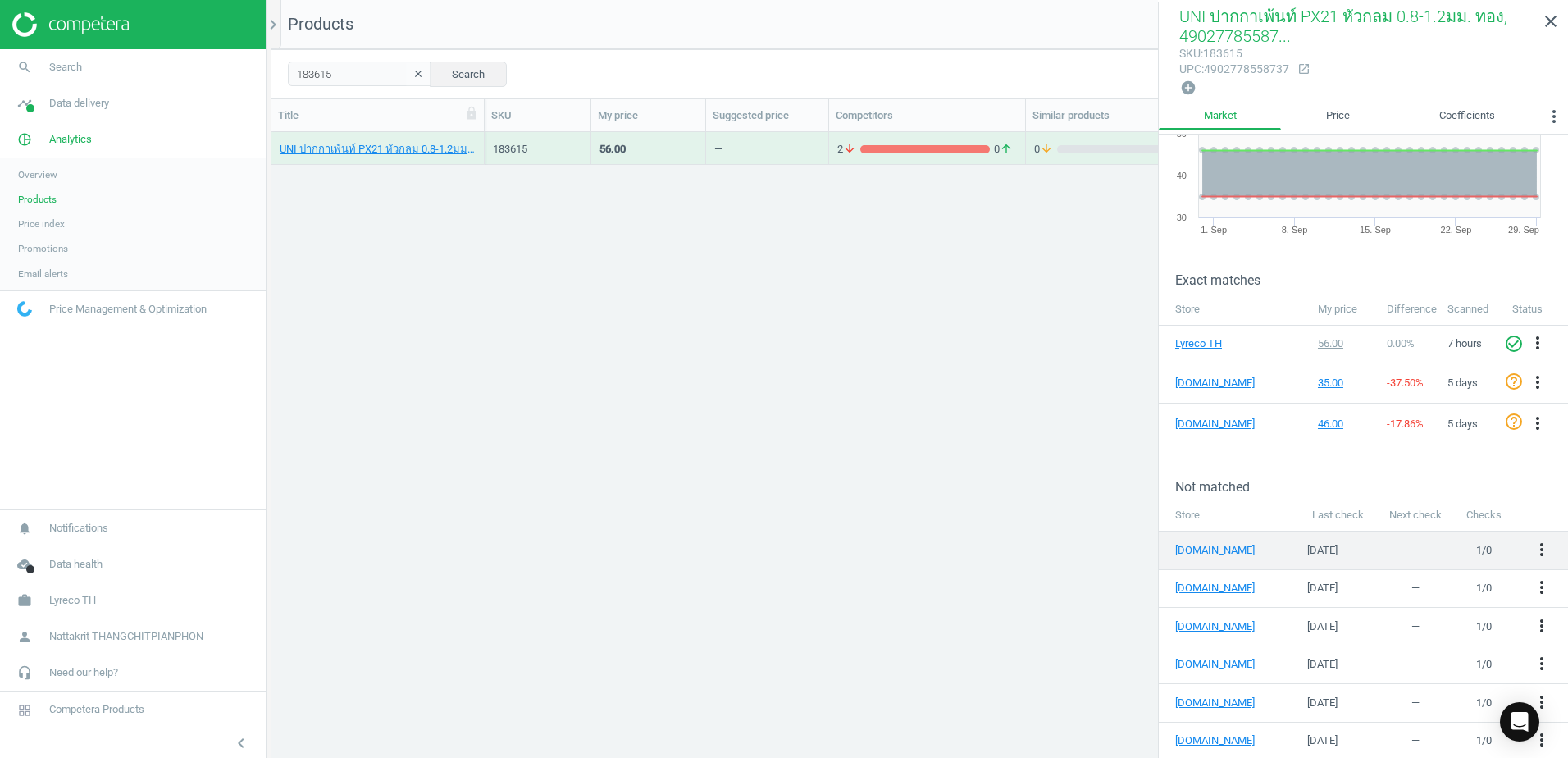
scroll to position [107, 0]
click at [1534, 539] on icon "more_vert" at bounding box center [1541, 548] width 19 height 19
click at [1357, 543] on link "Edit URL/product option" at bounding box center [1402, 545] width 225 height 26
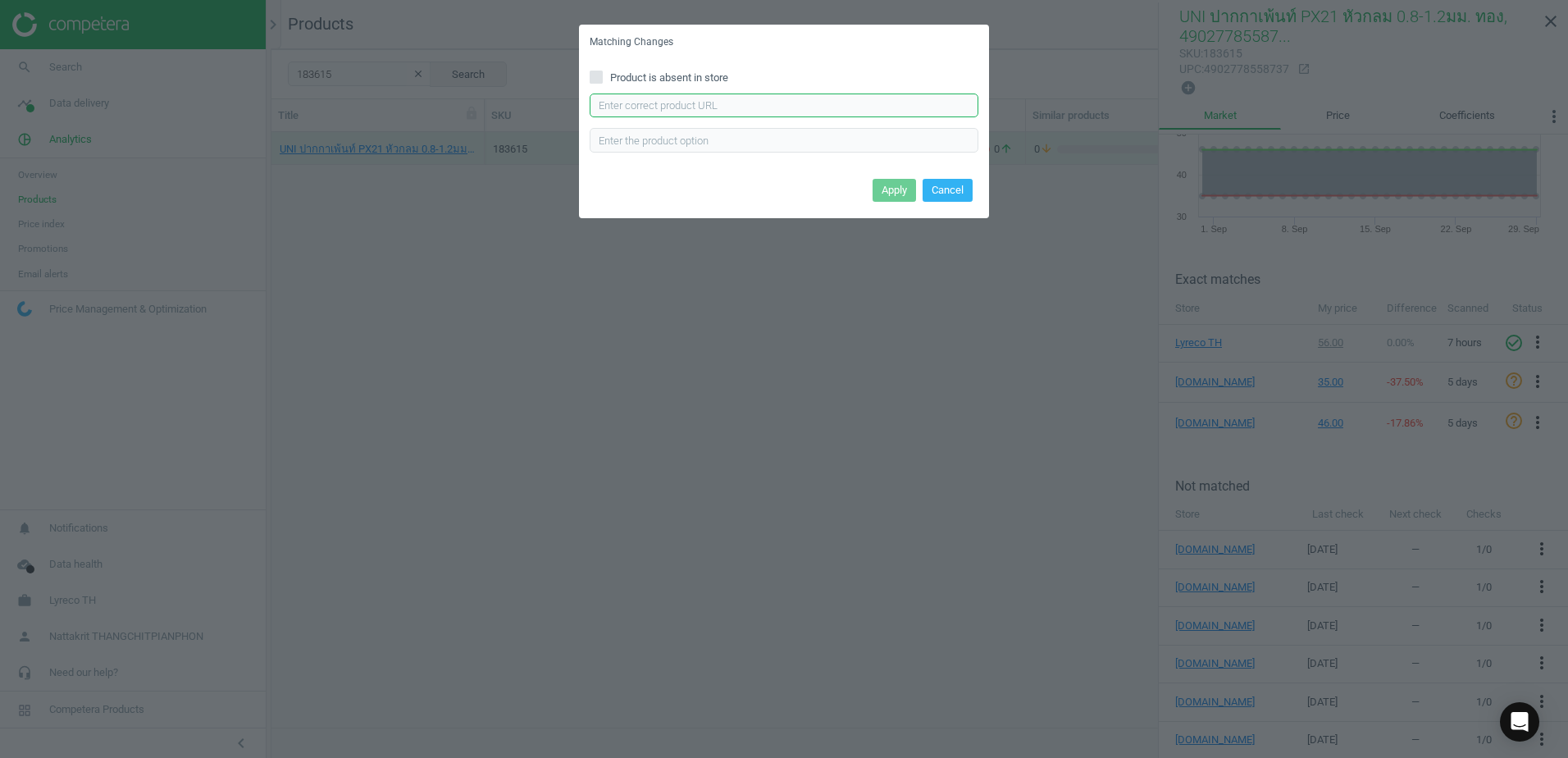
click at [716, 95] on input "text" at bounding box center [784, 106] width 388 height 25
paste input "[URL][DOMAIN_NAME]"
type input "[URL][DOMAIN_NAME]"
click at [886, 183] on button "Apply" at bounding box center [894, 190] width 43 height 23
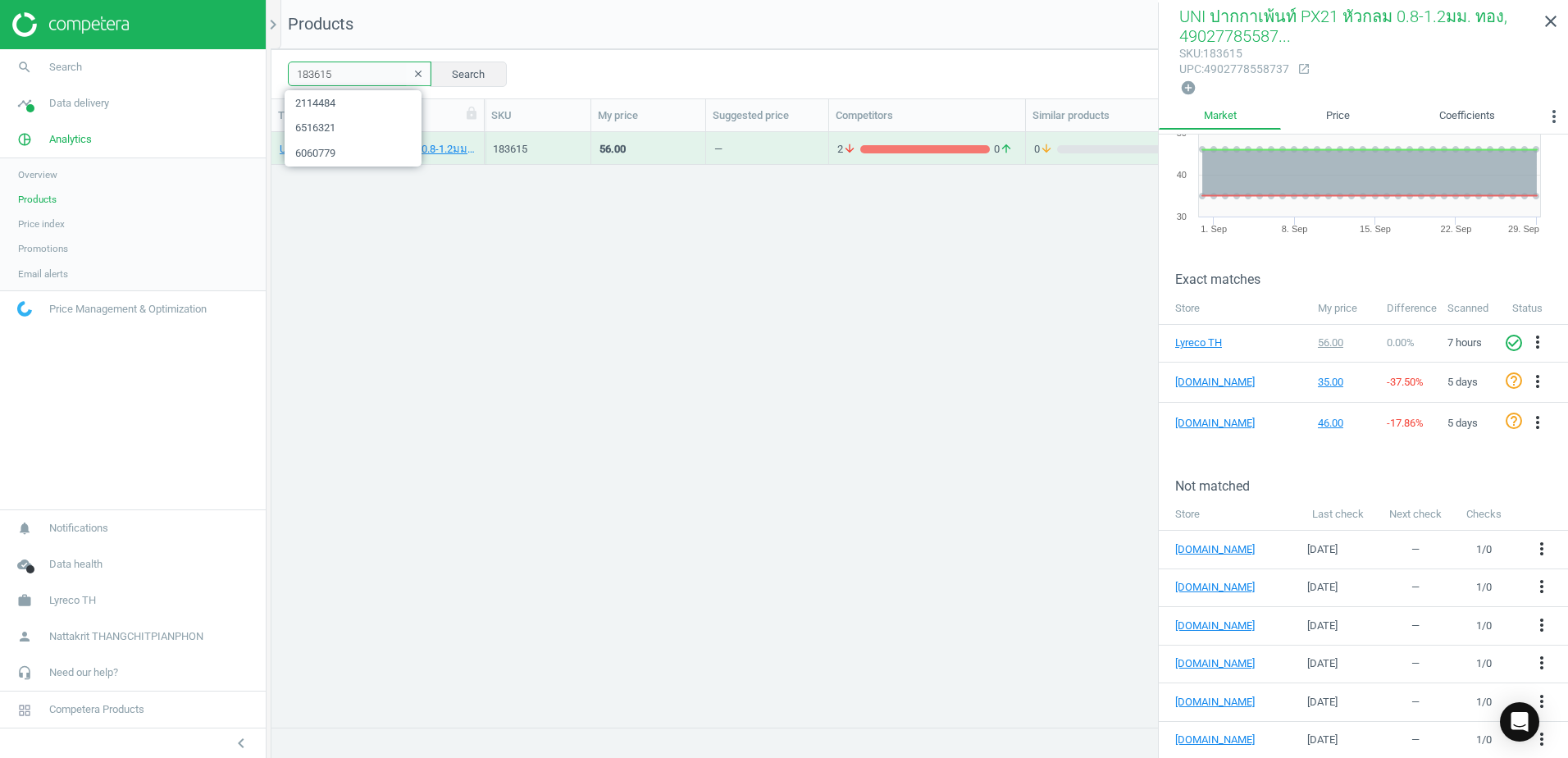
click at [357, 65] on input "183615" at bounding box center [359, 74] width 143 height 25
paste input "37"
type input "183637"
click at [909, 134] on div "2 arrow_downward 0 arrow_upward" at bounding box center [927, 148] width 180 height 28
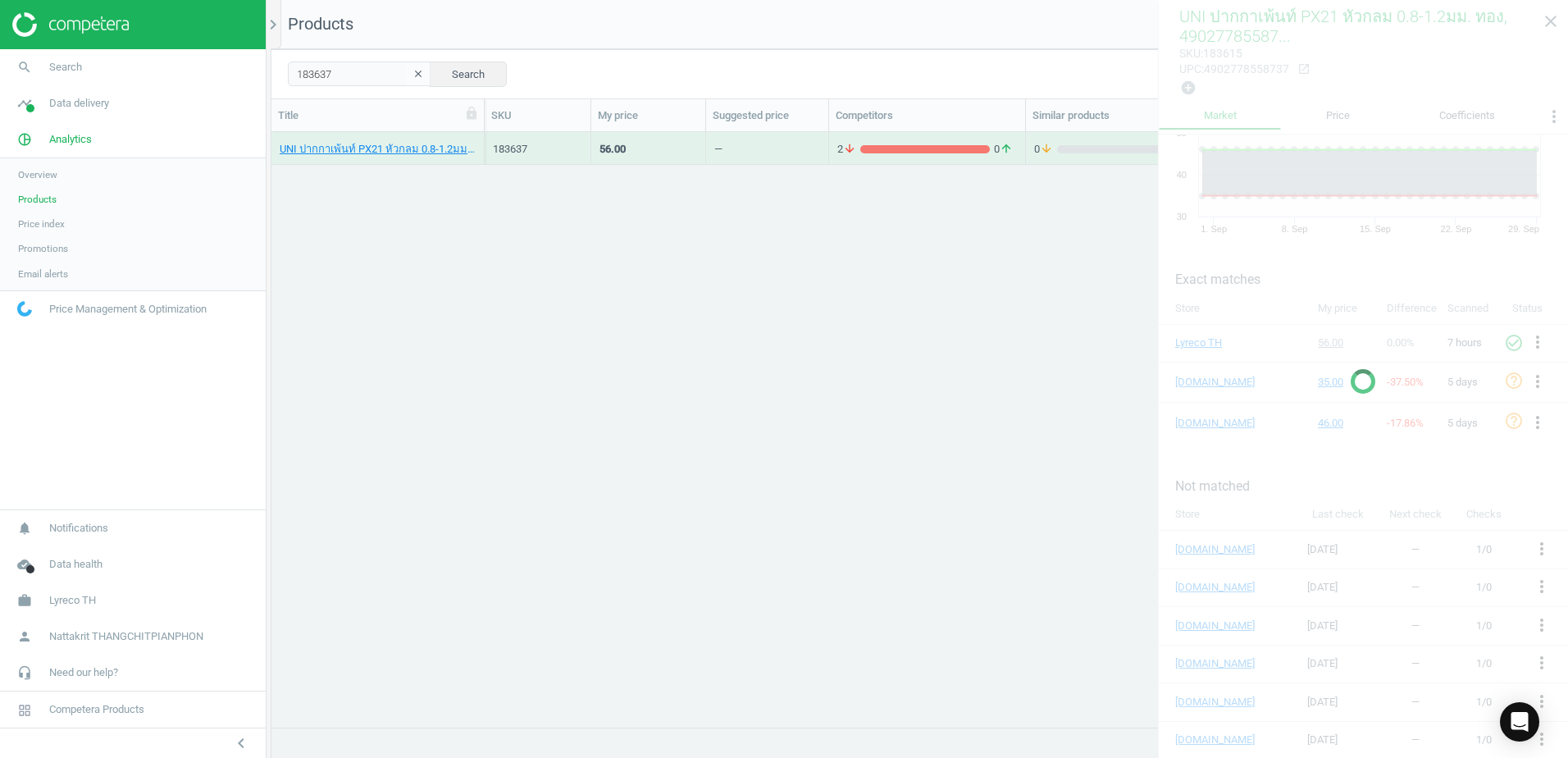
click at [909, 134] on div "2 arrow_downward 0 arrow_upward" at bounding box center [927, 148] width 180 height 28
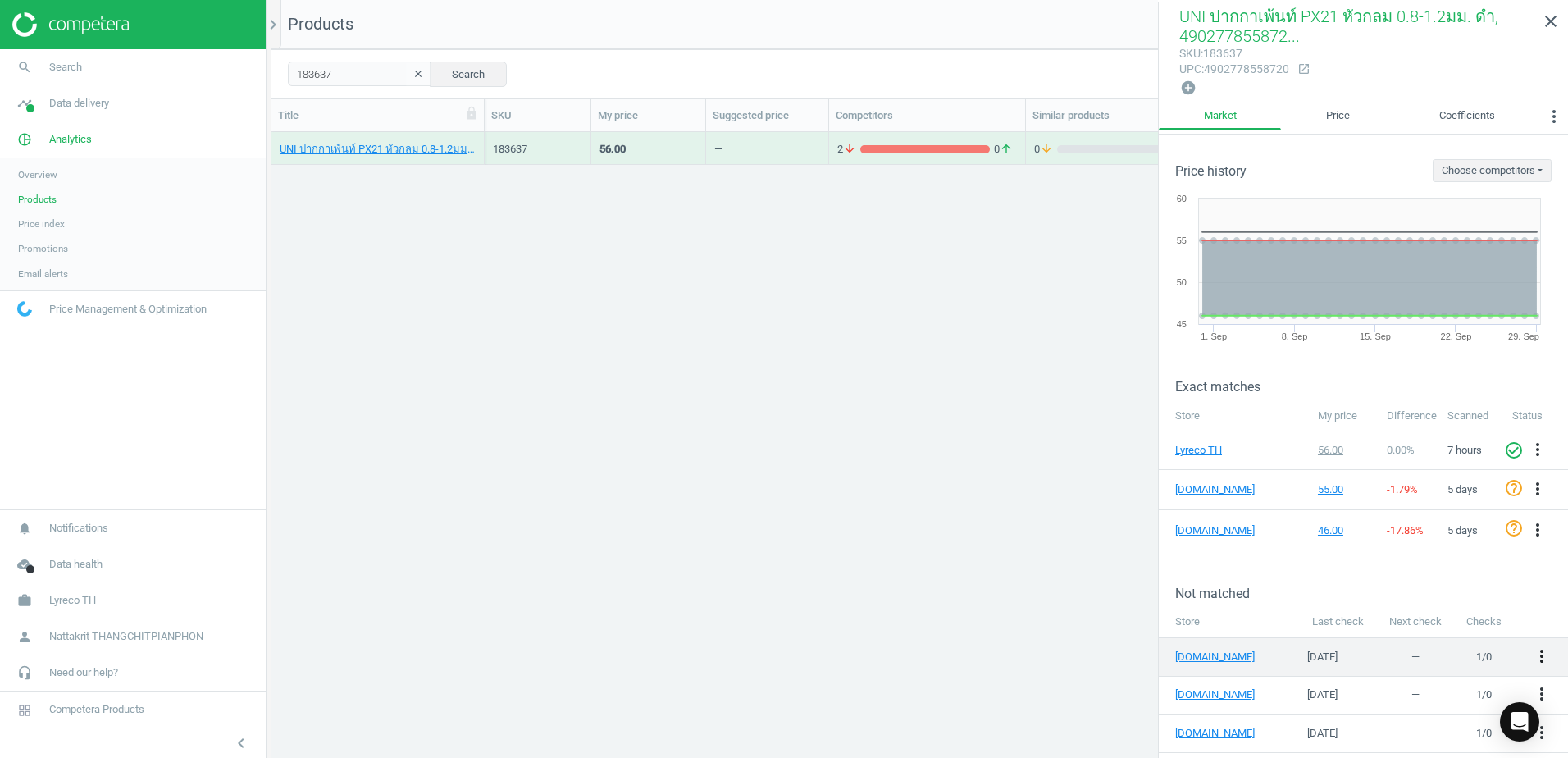
click at [1532, 657] on icon "more_vert" at bounding box center [1541, 656] width 19 height 19
click at [1365, 652] on link "Edit URL/product option" at bounding box center [1402, 652] width 225 height 26
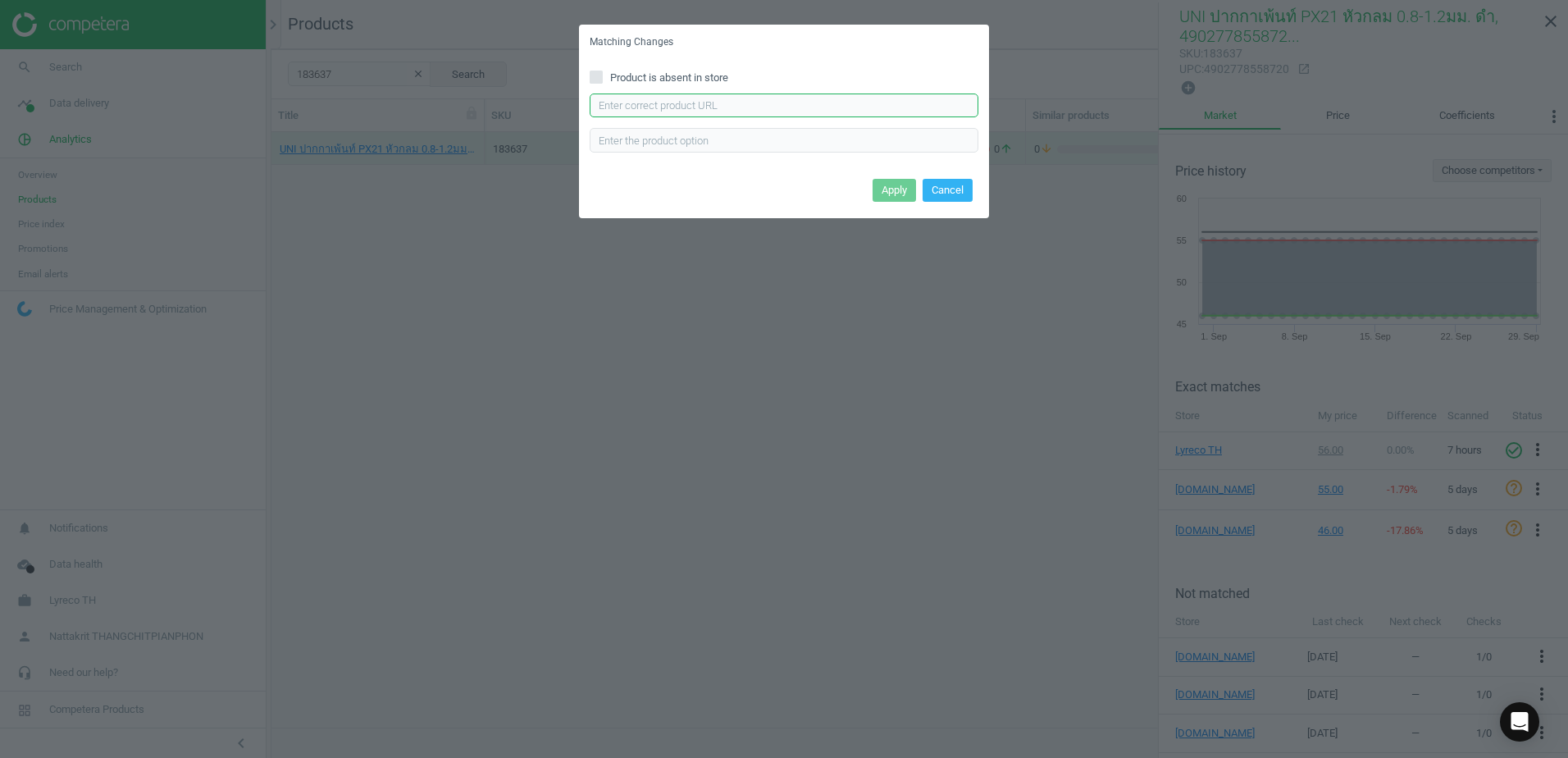
click at [648, 101] on input "text" at bounding box center [784, 106] width 388 height 25
paste input "[URL][DOMAIN_NAME]"
type input "[URL][DOMAIN_NAME]"
click at [884, 191] on button "Apply" at bounding box center [894, 190] width 43 height 23
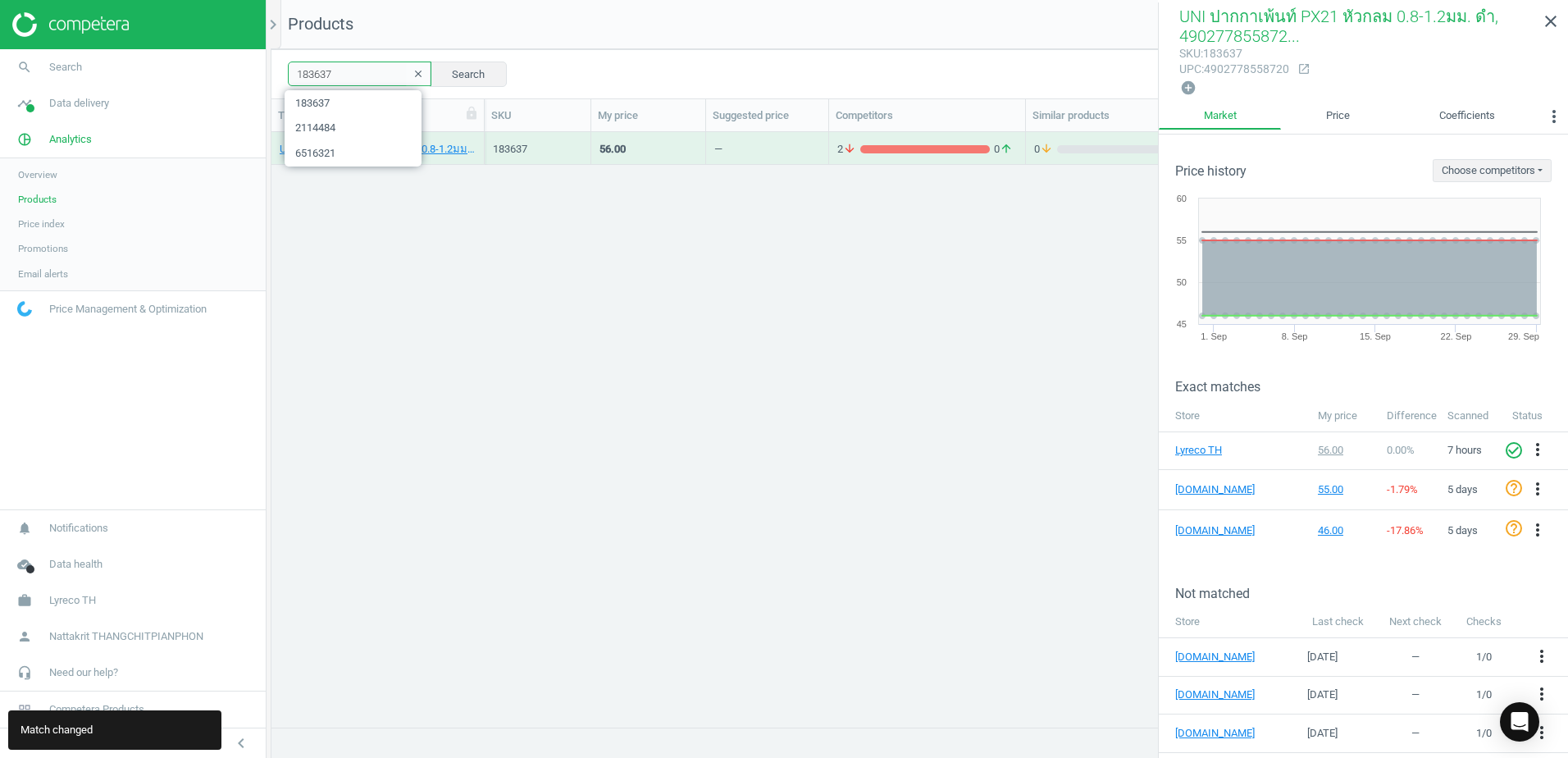
click at [368, 66] on input "183637" at bounding box center [359, 74] width 143 height 25
paste input "72"
type input "183672"
click at [1004, 361] on div "UNI ปากกาเพ้นท์ PX21 หัวกลม 0.8-1.2มม. ดำ, 4902778558720 183637 56.00 — 2 arrow…" at bounding box center [920, 423] width 1296 height 582
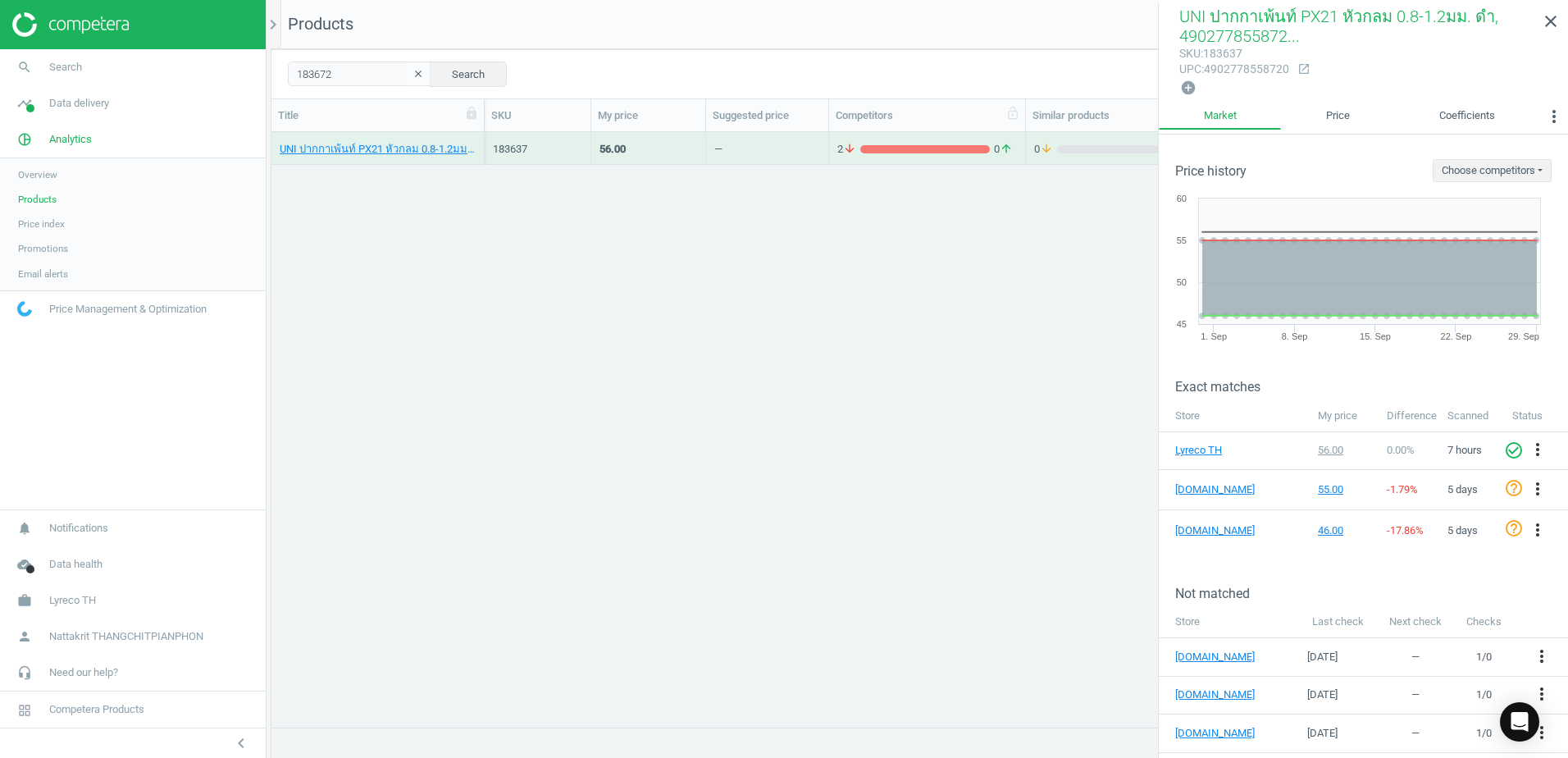
click at [922, 124] on div "Competitors" at bounding box center [927, 115] width 197 height 32
click at [917, 140] on div "2 arrow_downward 0 arrow_upward" at bounding box center [927, 148] width 180 height 28
click at [859, 220] on div "UNI ปากกาเพ้นท์ PX21 หัวกลม 0.8-1.2มม. ดำ, 4902778558720 183637 56.00 — 2 arrow…" at bounding box center [920, 423] width 1296 height 582
click at [1557, 19] on icon "close" at bounding box center [1550, 21] width 19 height 19
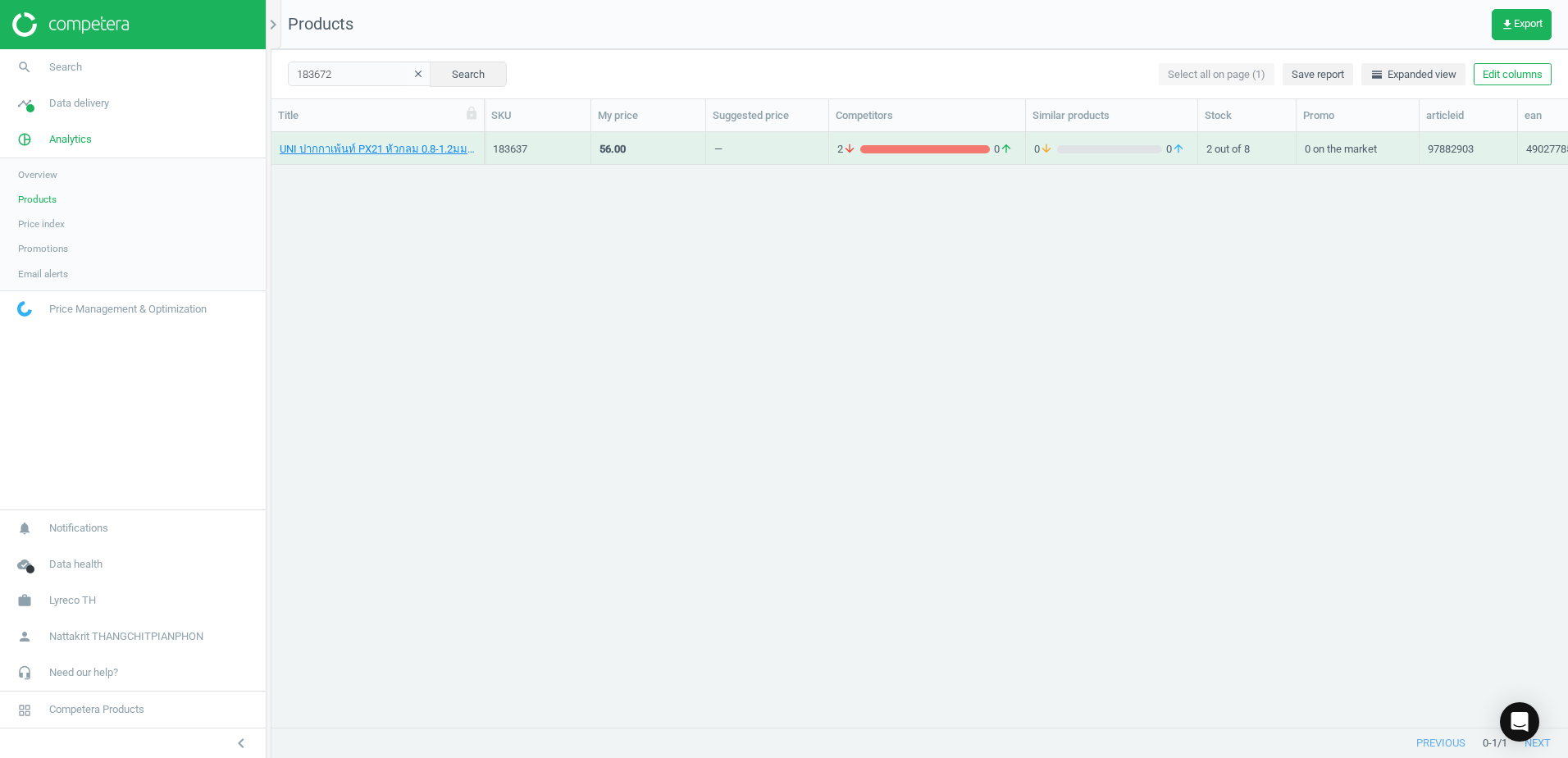
click at [911, 137] on div "2 arrow_downward 0 arrow_upward" at bounding box center [927, 148] width 180 height 28
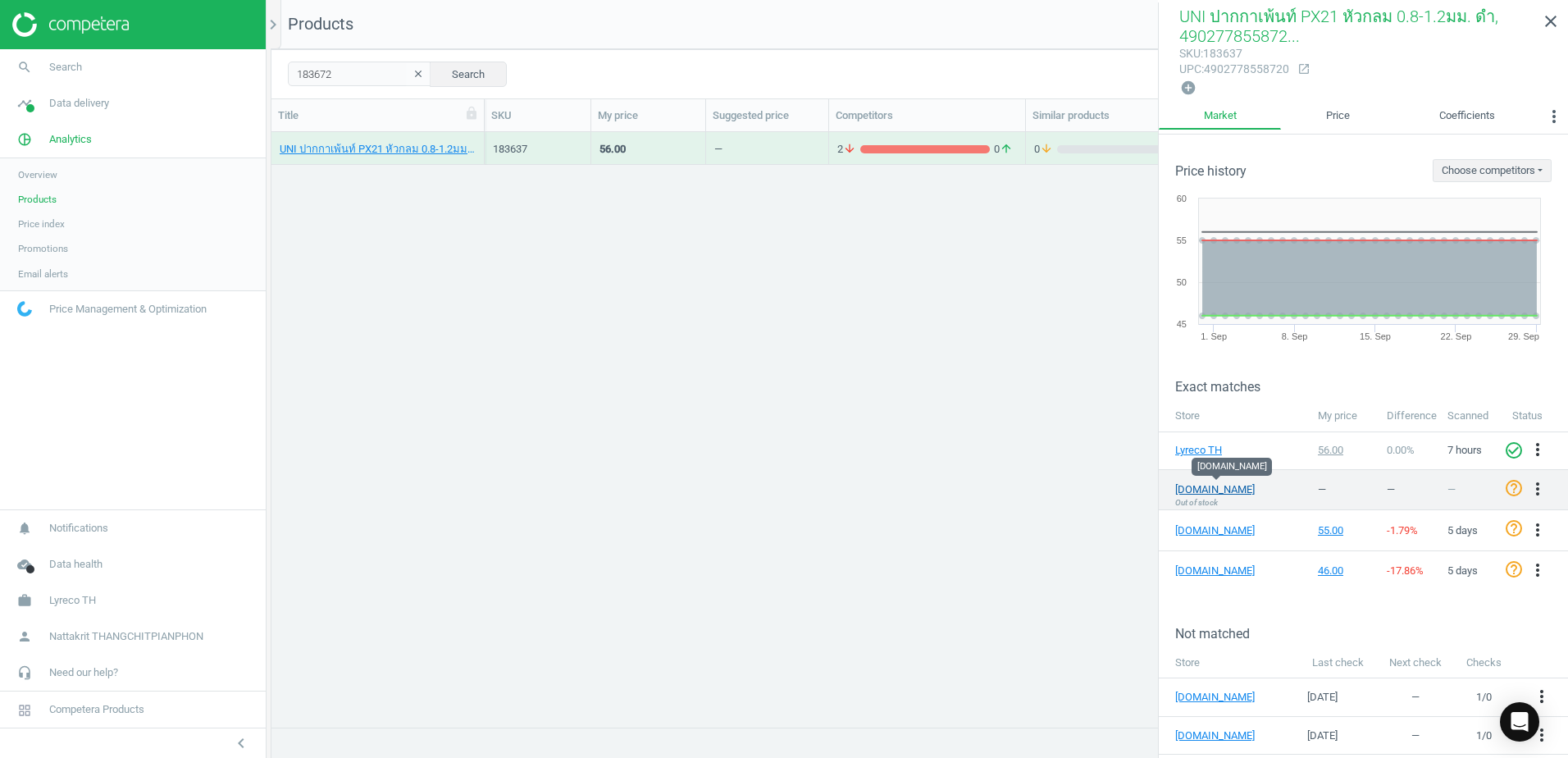
click at [1187, 492] on link "[DOMAIN_NAME]" at bounding box center [1216, 489] width 82 height 15
click at [570, 183] on div "UNI ปากกาเพ้นท์ PX21 หัวกลม 0.8-1.2มม. ดำ, 4902778558720 183637 56.00 — 2 arrow…" at bounding box center [920, 423] width 1296 height 582
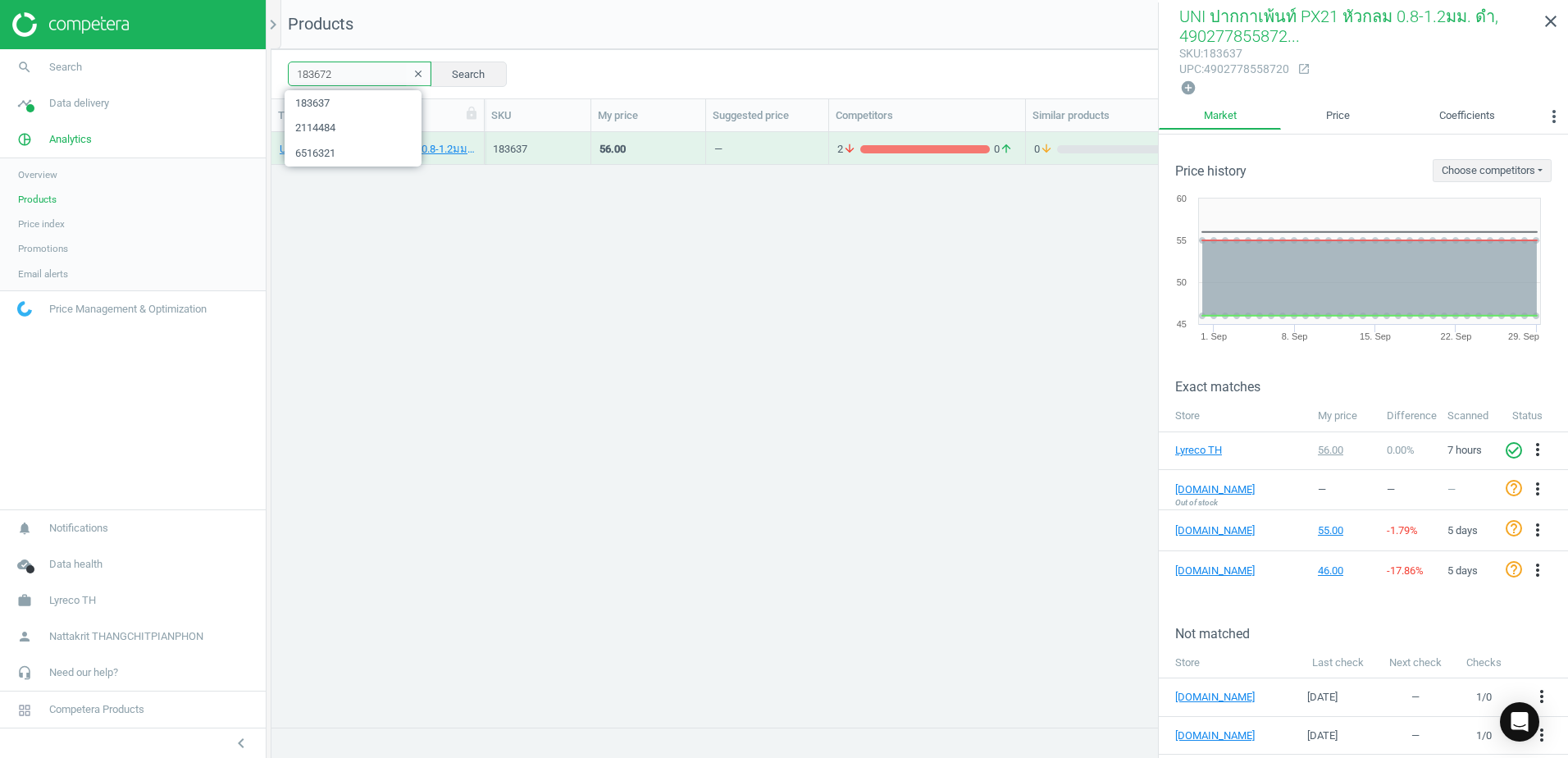
click at [376, 81] on input "183672" at bounding box center [359, 74] width 143 height 25
click at [453, 177] on div "UNI ปากกาเพ้นท์ PX21 หัวกลม 0.8-1.2มม. เงิน, 4902778558744 183672 56.00 — 2 arr…" at bounding box center [920, 423] width 1296 height 582
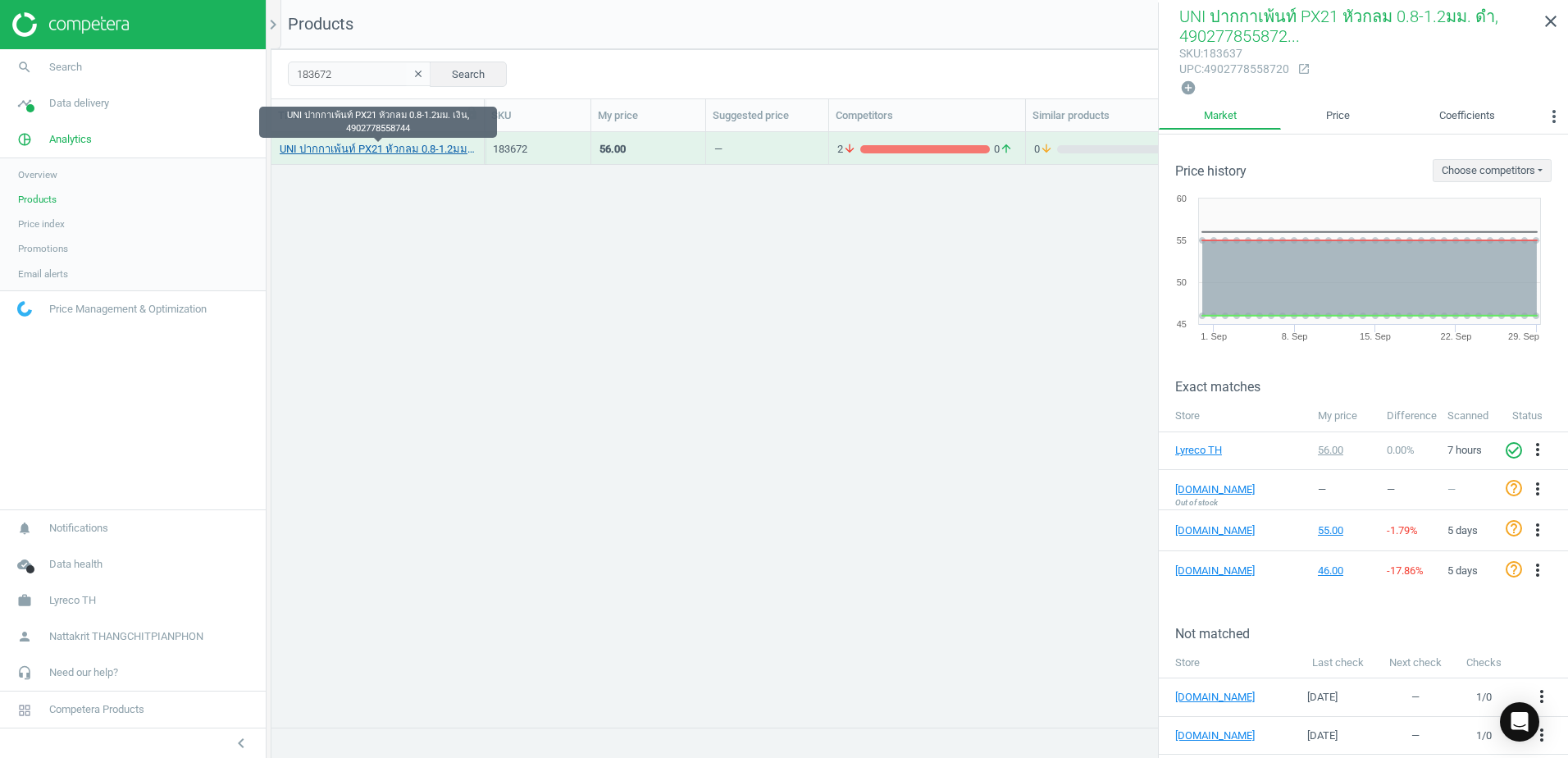
click at [446, 142] on link "UNI ปากกาเพ้นท์ PX21 หัวกลม 0.8-1.2มม. เงิน, 4902778558744" at bounding box center [378, 149] width 196 height 15
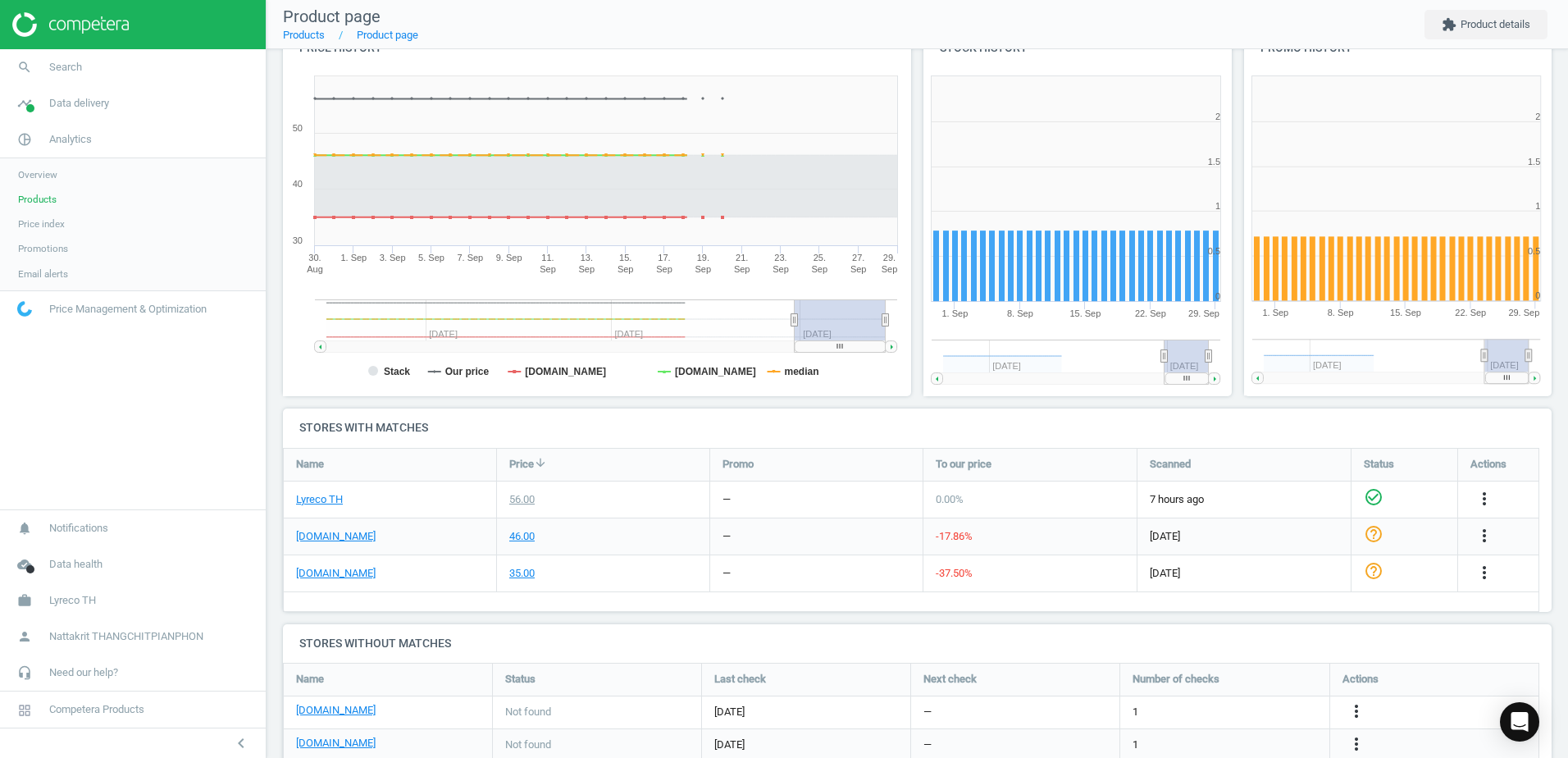
scroll to position [379, 0]
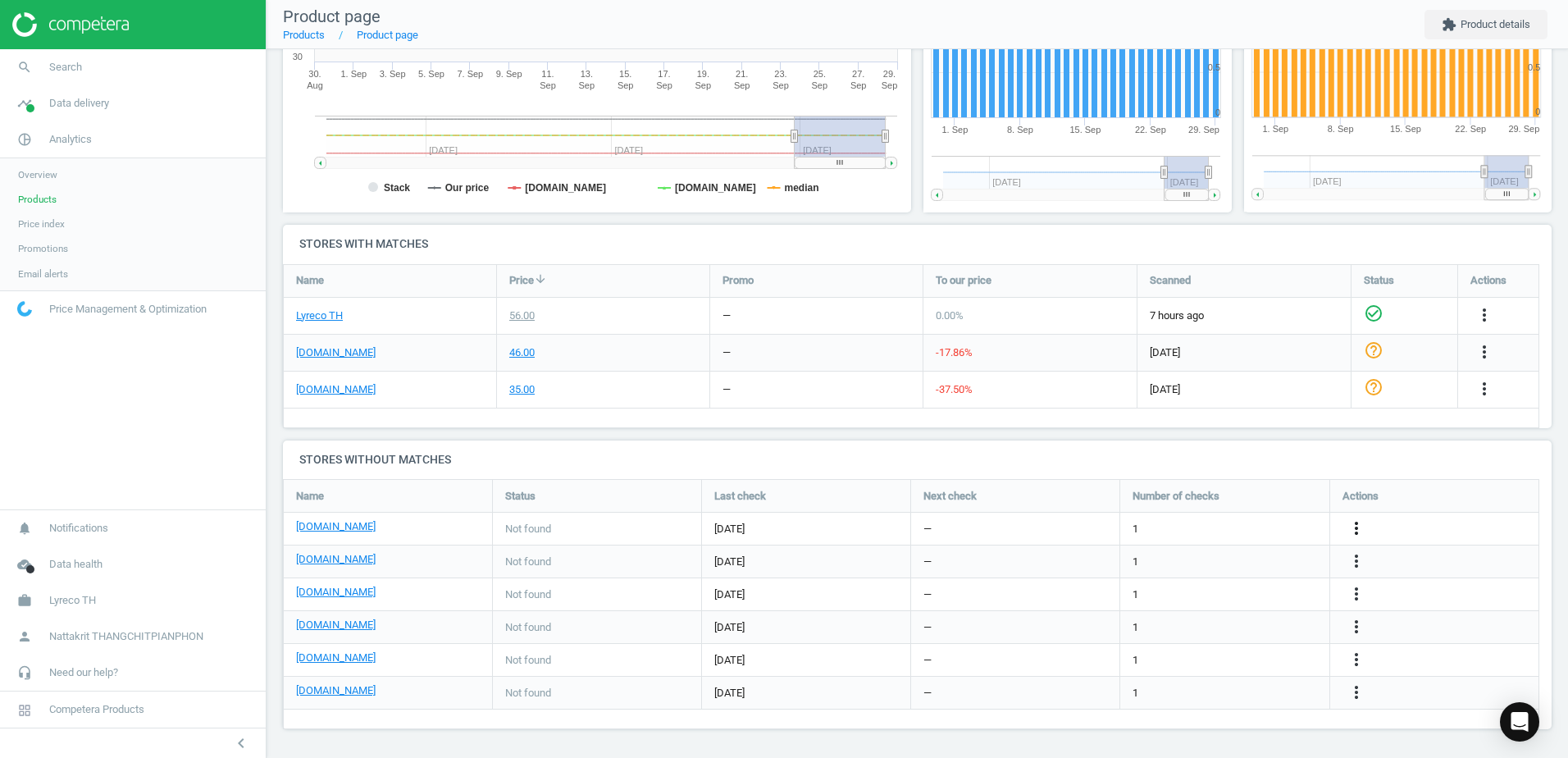
click at [1357, 523] on icon "more_vert" at bounding box center [1356, 528] width 19 height 19
click at [1289, 534] on link "Edit URL/product option" at bounding box center [1228, 528] width 225 height 26
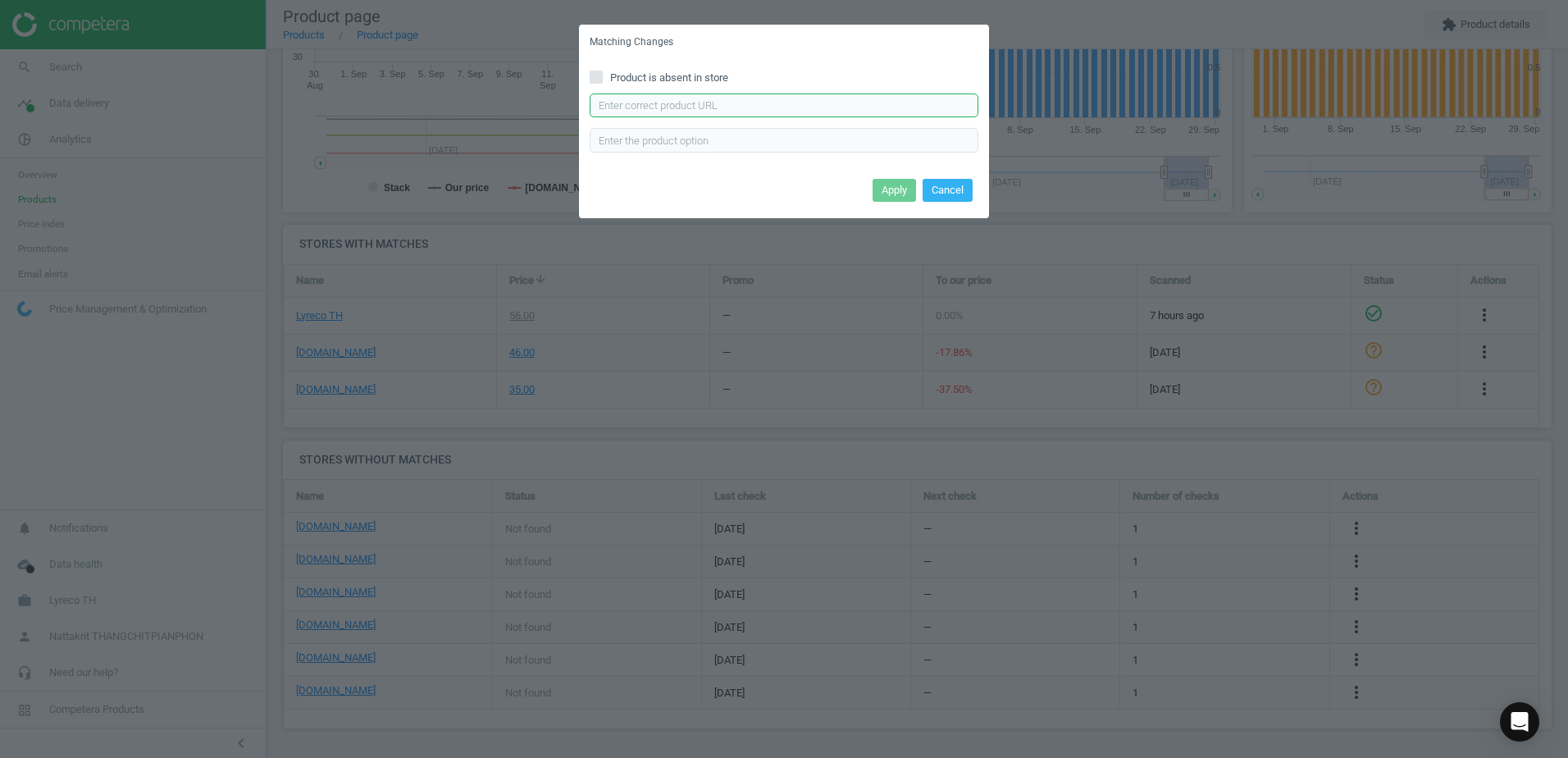
click at [806, 94] on input "text" at bounding box center [784, 106] width 388 height 25
paste input "[URL][DOMAIN_NAME]"
type input "[URL][DOMAIN_NAME]"
click at [900, 186] on button "Apply" at bounding box center [894, 190] width 43 height 23
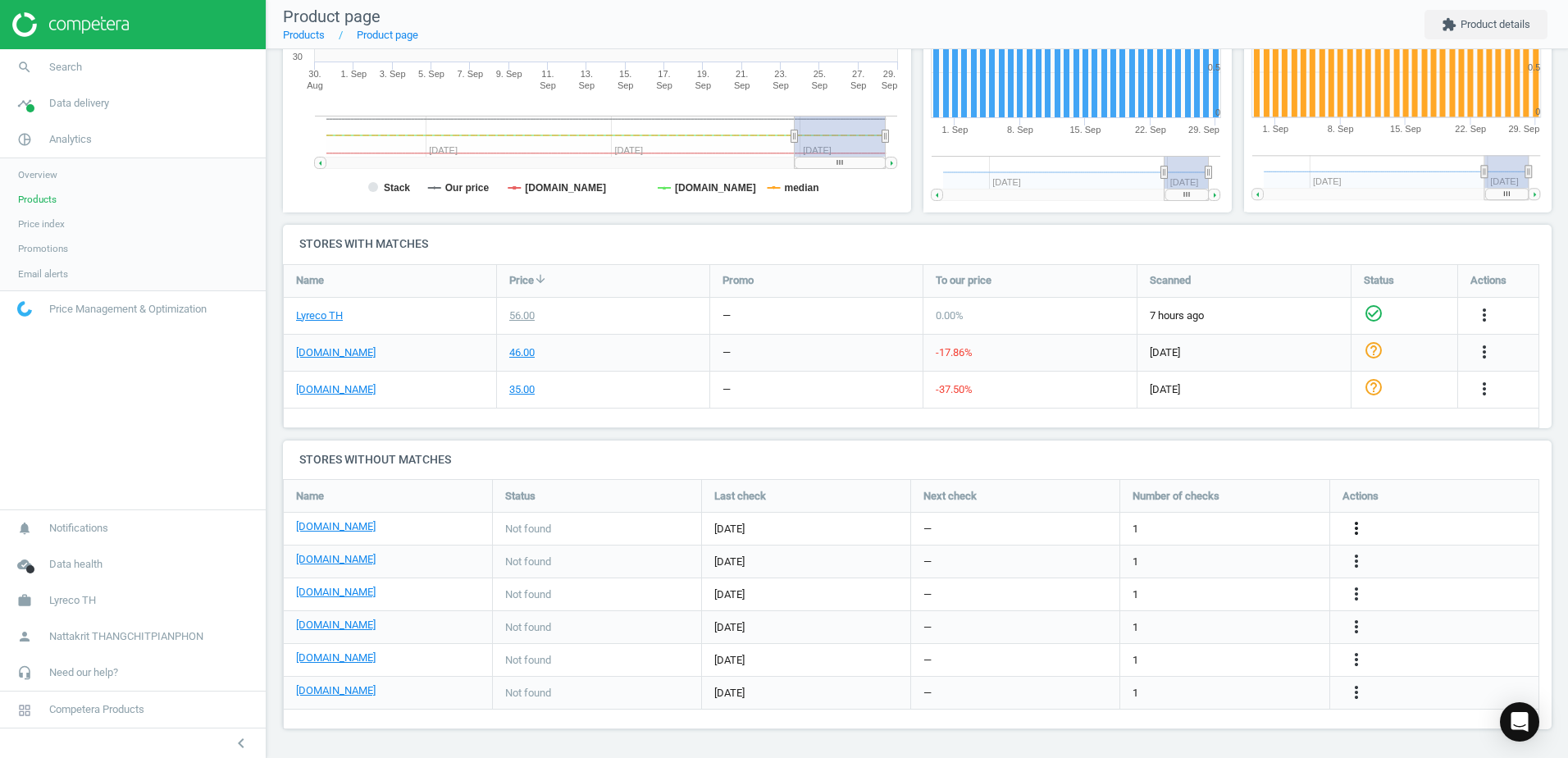
click at [1357, 527] on icon "more_vert" at bounding box center [1356, 528] width 19 height 19
click at [1251, 563] on link "Delete match and blacklist this URL" at bounding box center [1228, 555] width 225 height 26
click at [1357, 524] on icon "more_vert" at bounding box center [1356, 528] width 19 height 19
click at [1229, 526] on link "Edit packaging coefficient" at bounding box center [1228, 529] width 225 height 26
click at [1357, 525] on icon "more_vert" at bounding box center [1356, 528] width 19 height 19
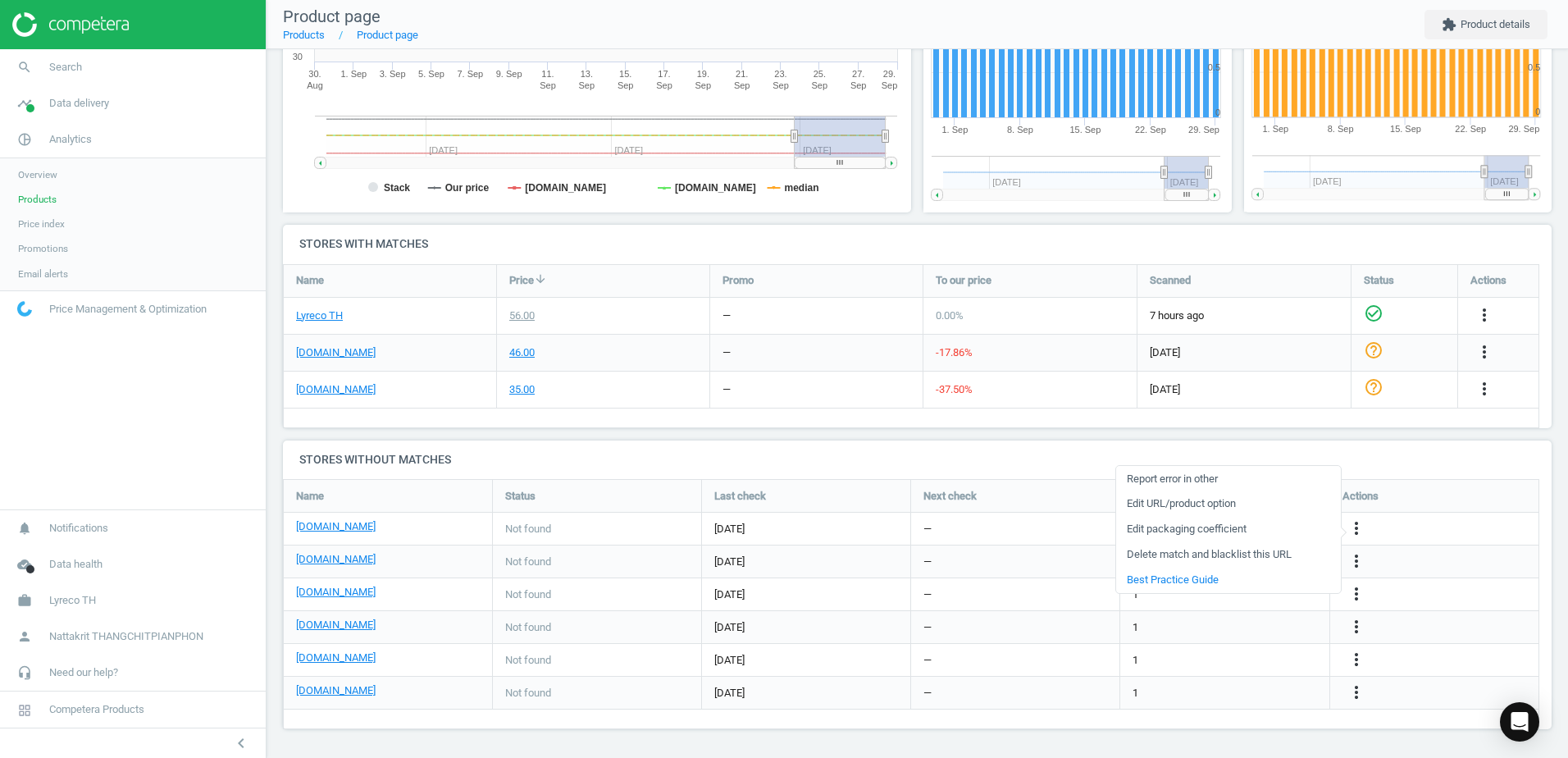
click at [1204, 504] on link "Edit URL/product option" at bounding box center [1228, 503] width 225 height 26
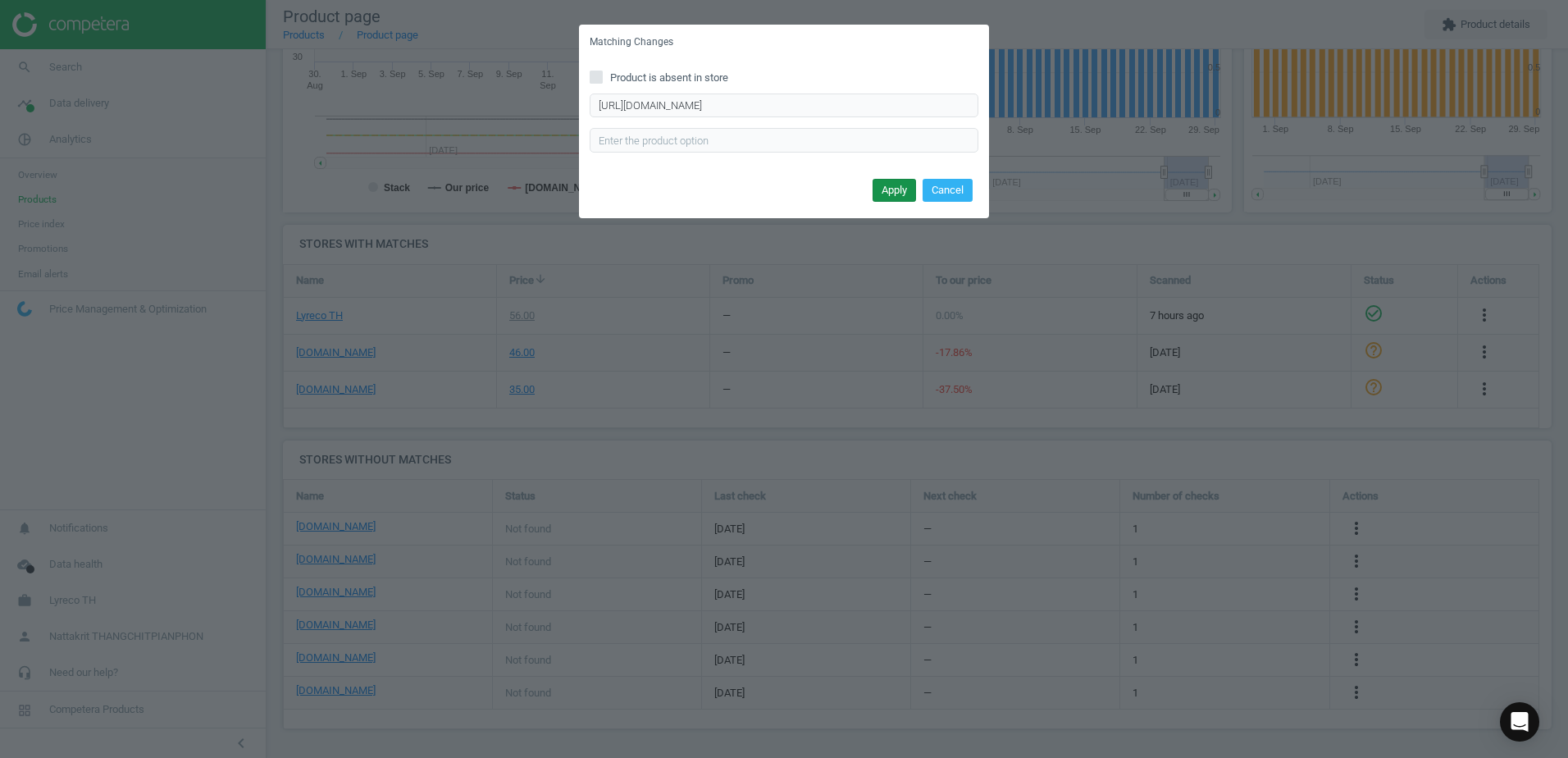
click at [886, 191] on button "Apply" at bounding box center [894, 190] width 43 height 23
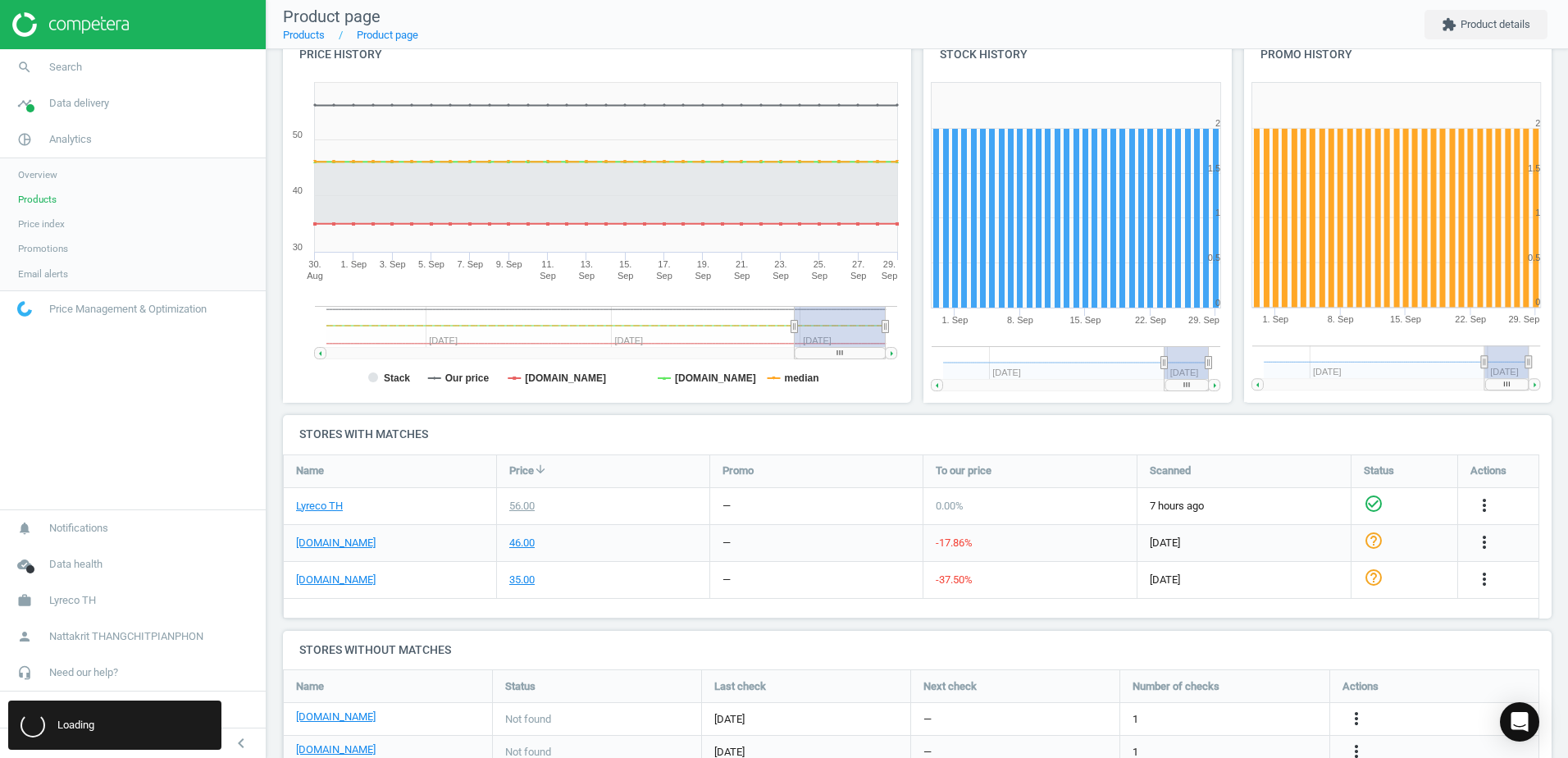
scroll to position [0, 0]
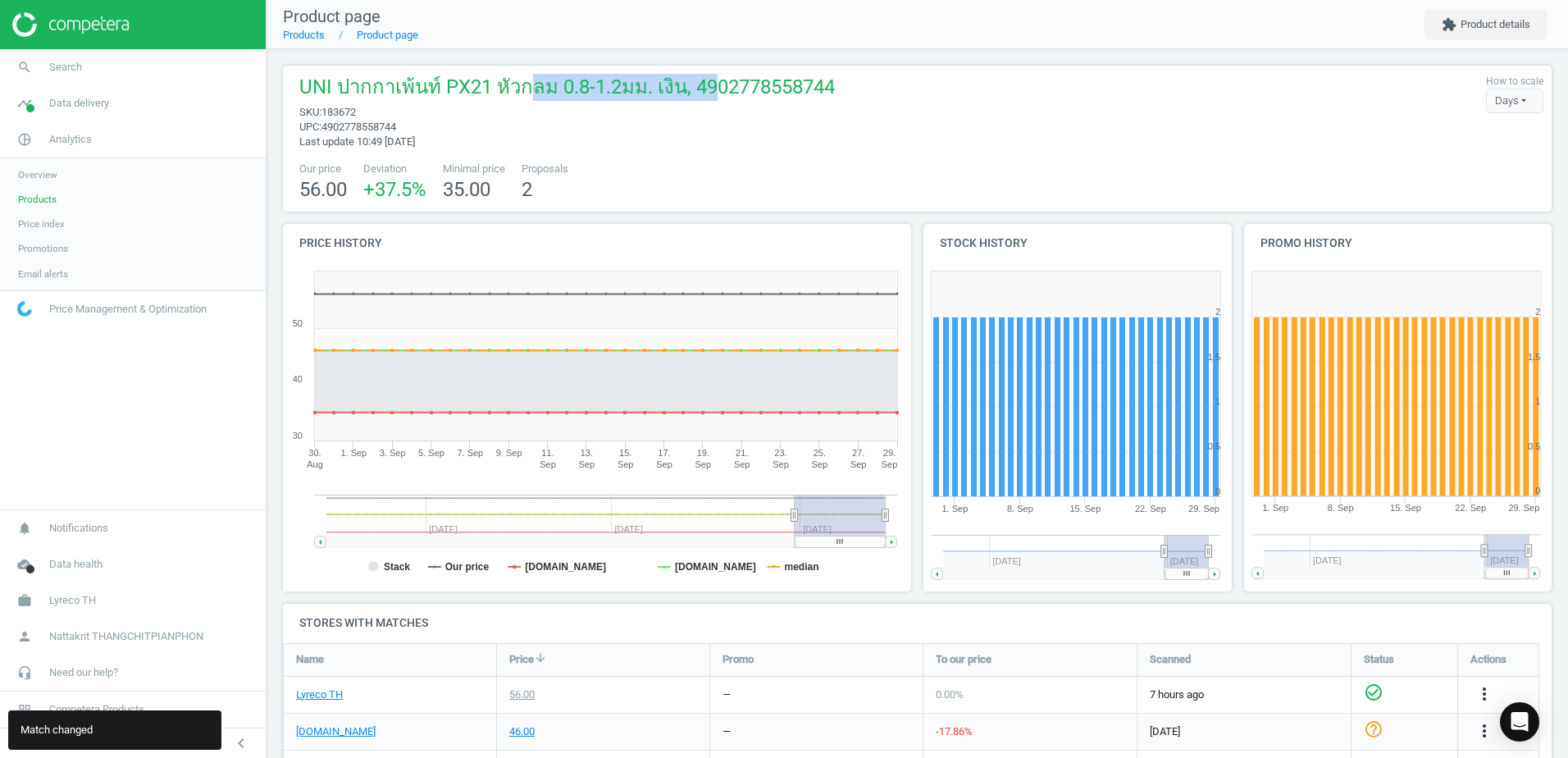
drag, startPoint x: 524, startPoint y: 62, endPoint x: 752, endPoint y: 111, distance: 233.2
click at [752, 111] on div "UNI ปากกาเพ้นท์ PX21 หัวกลม 0.8-1.2มม. เงิน, 4902778558744 sku : 183672 upc : 4…" at bounding box center [916, 593] width 1301 height 1087
click at [752, 111] on span "sku : 183672" at bounding box center [566, 112] width 535 height 15
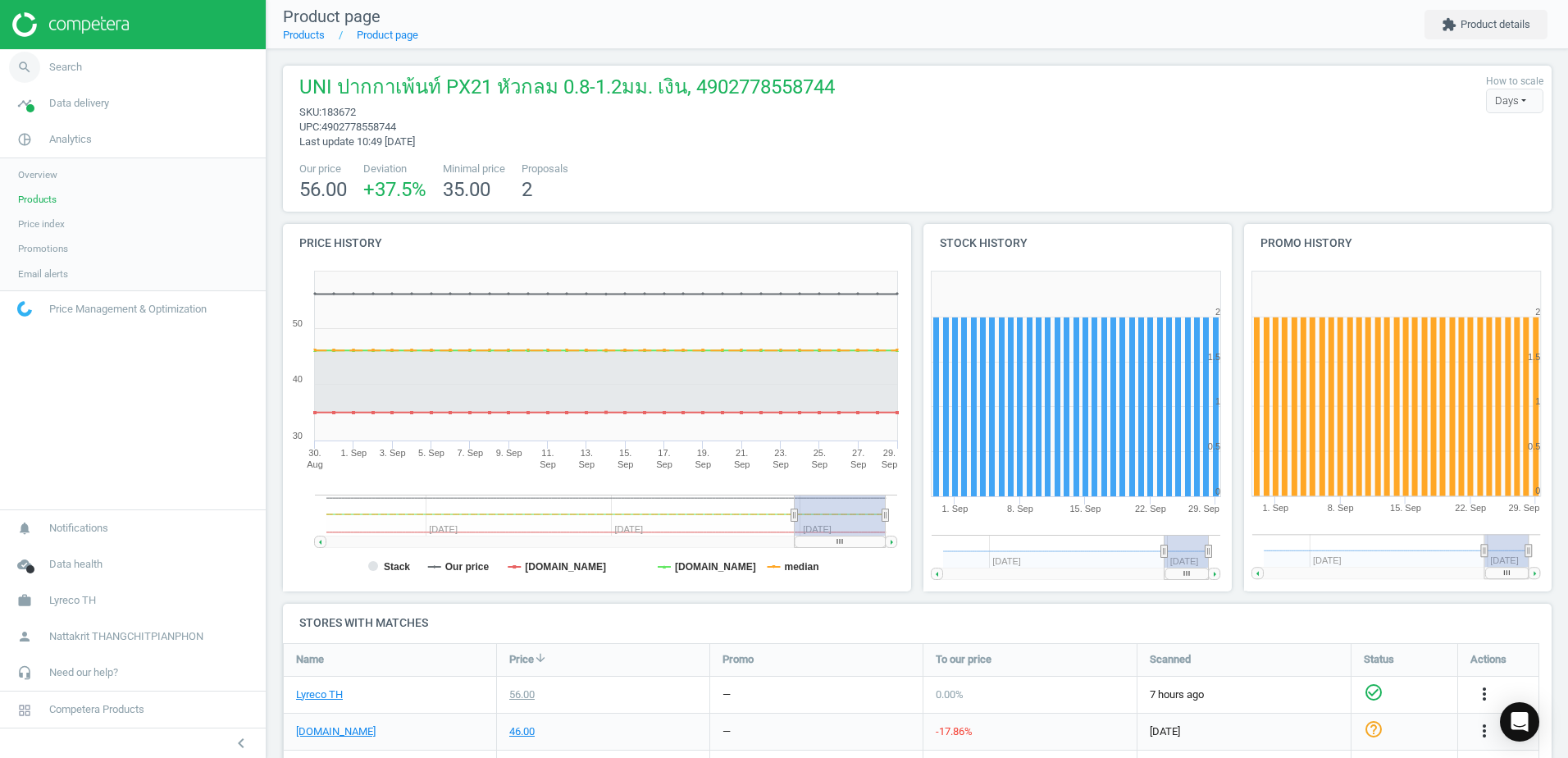
click at [117, 78] on link "search Search" at bounding box center [133, 67] width 265 height 36
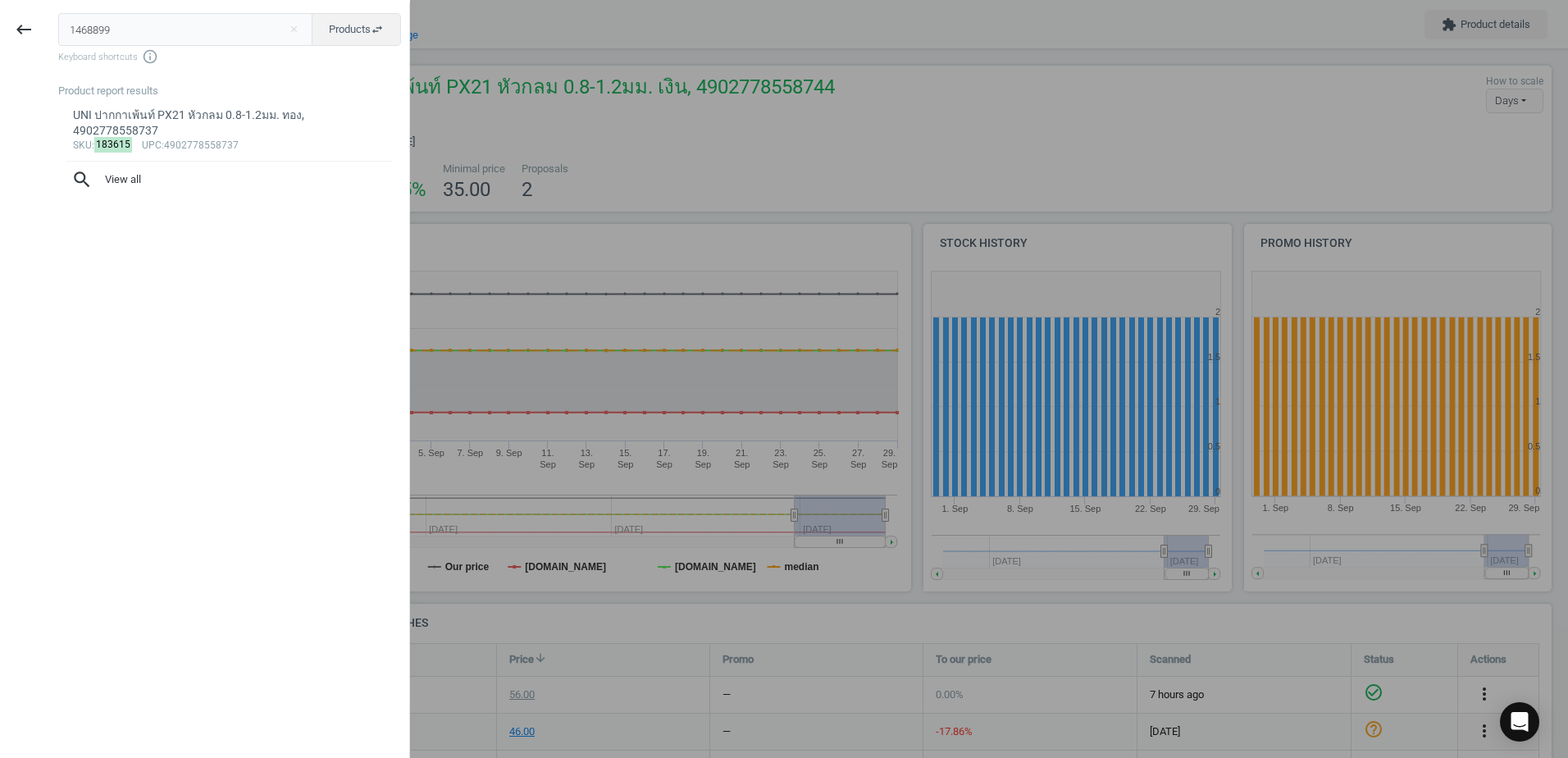
type input "1468899"
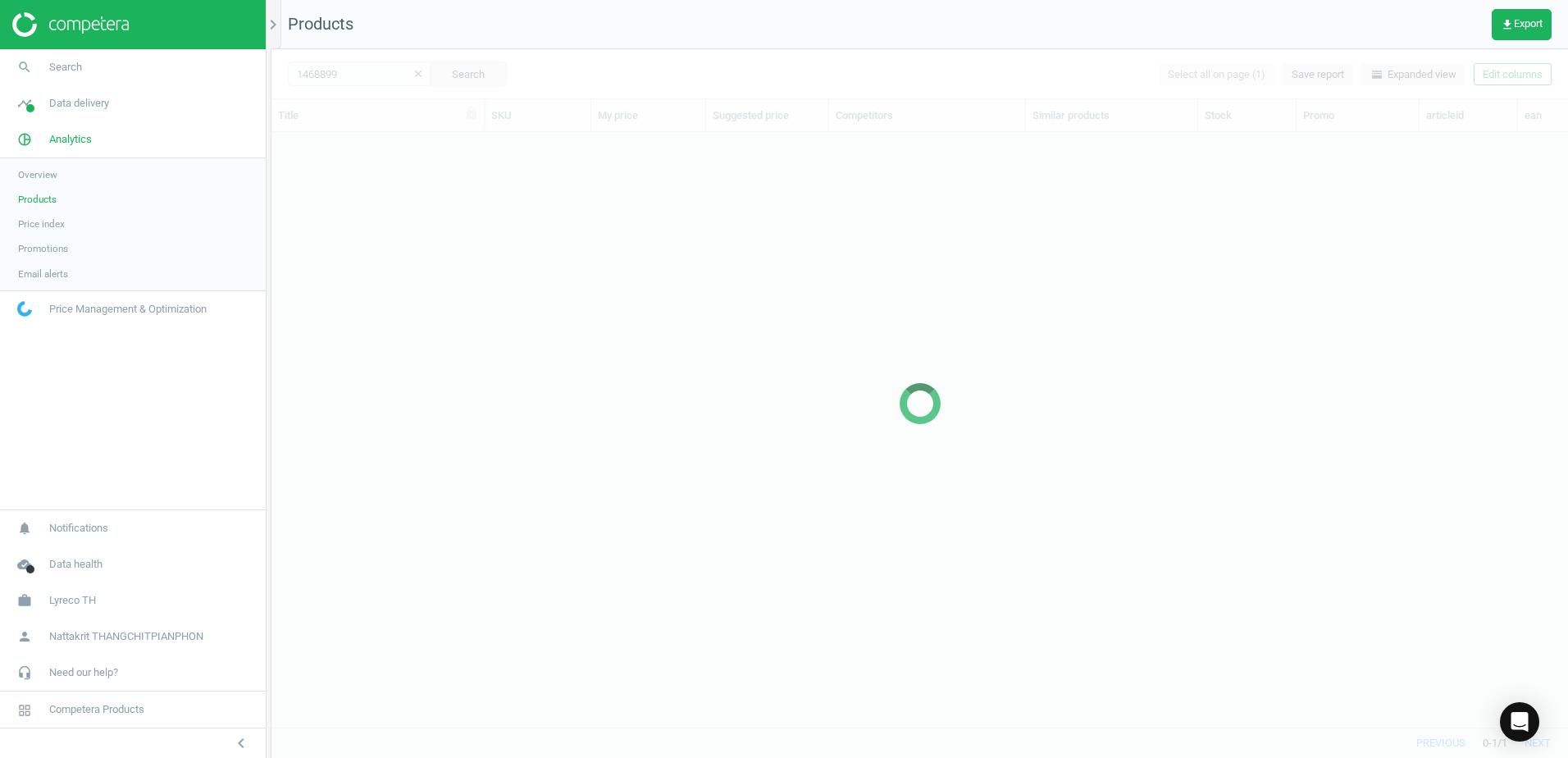
scroll to position [570, 1284]
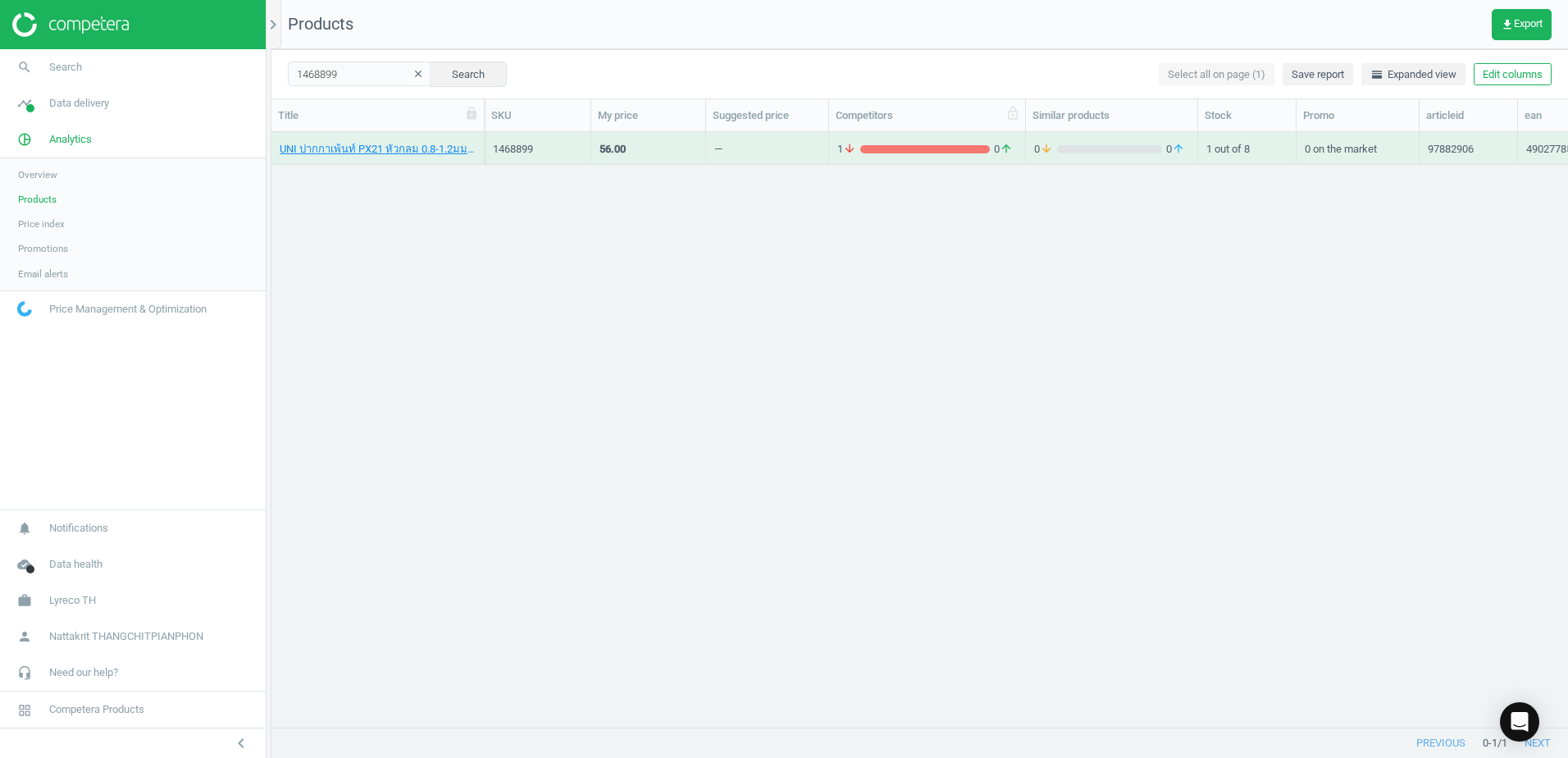
click at [922, 122] on div "Competitors" at bounding box center [927, 115] width 183 height 15
click at [925, 133] on div "1 arrow_downward 0 arrow_upward" at bounding box center [927, 148] width 197 height 33
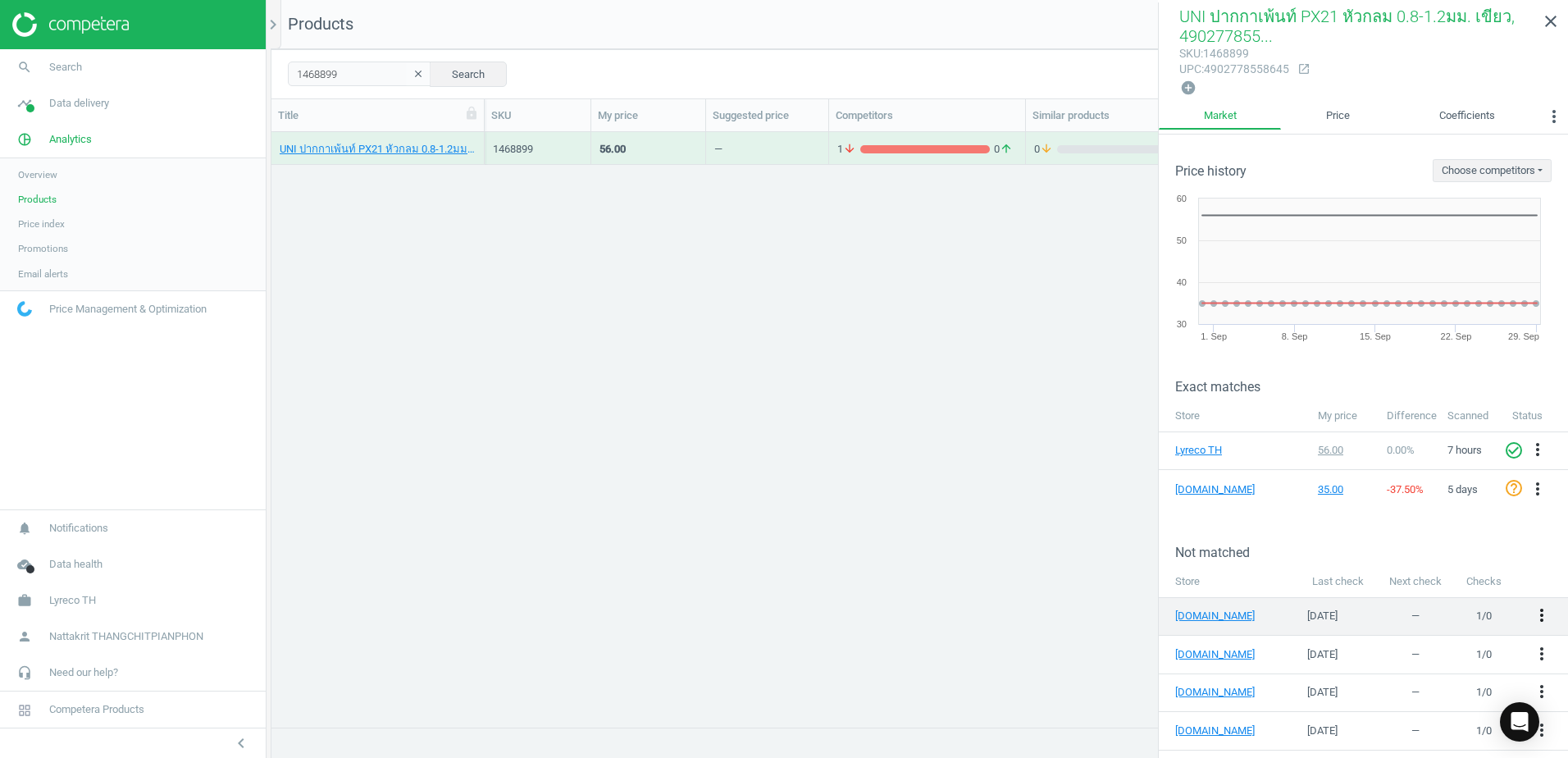
click at [1532, 617] on icon "more_vert" at bounding box center [1541, 615] width 19 height 19
click at [1425, 611] on link "Edit URL/product option" at bounding box center [1402, 612] width 225 height 26
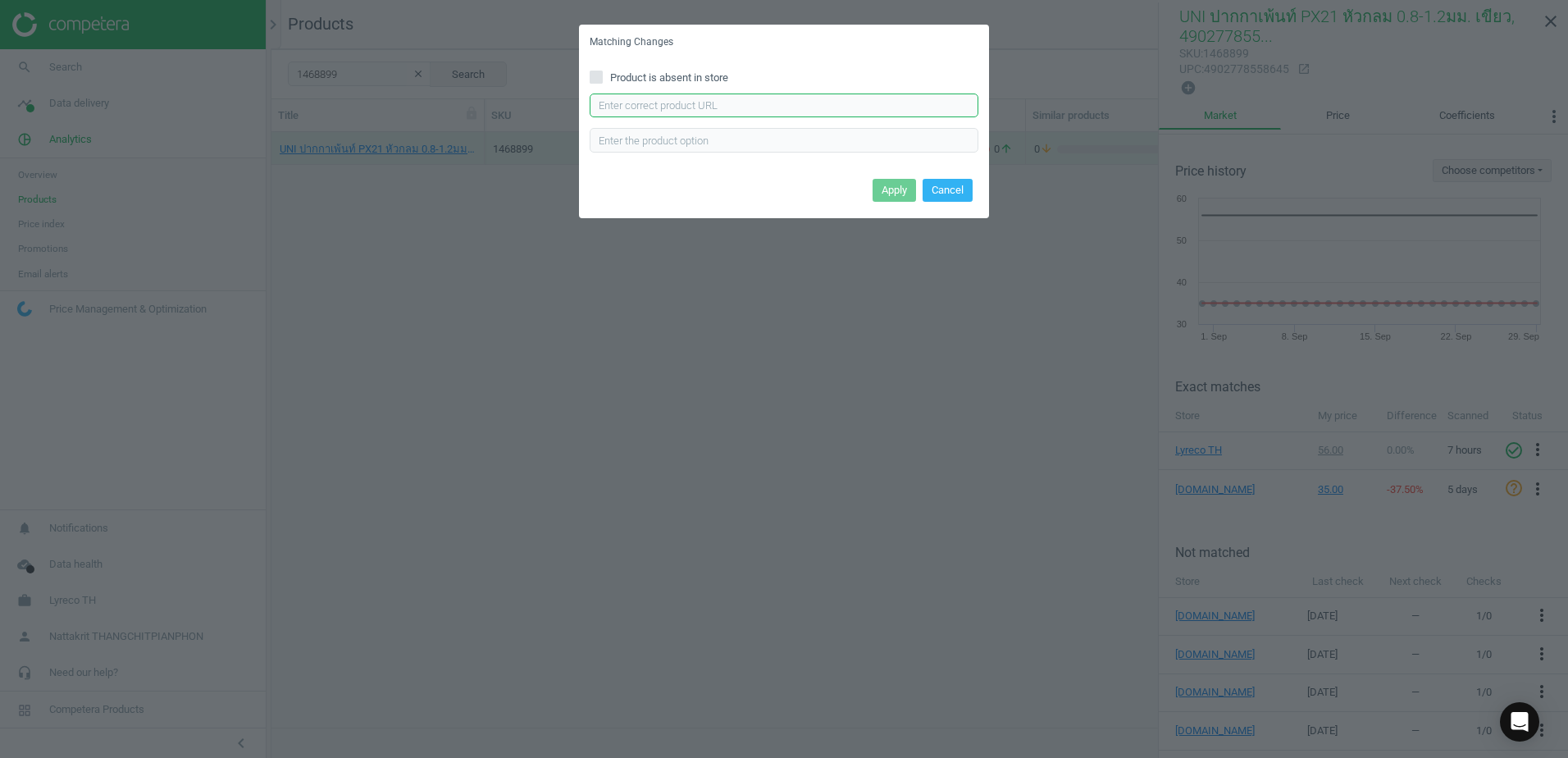
click at [788, 103] on input "text" at bounding box center [784, 106] width 388 height 25
paste input "[URL][DOMAIN_NAME]"
type input "[URL][DOMAIN_NAME]"
click at [876, 182] on button "Apply" at bounding box center [894, 190] width 43 height 23
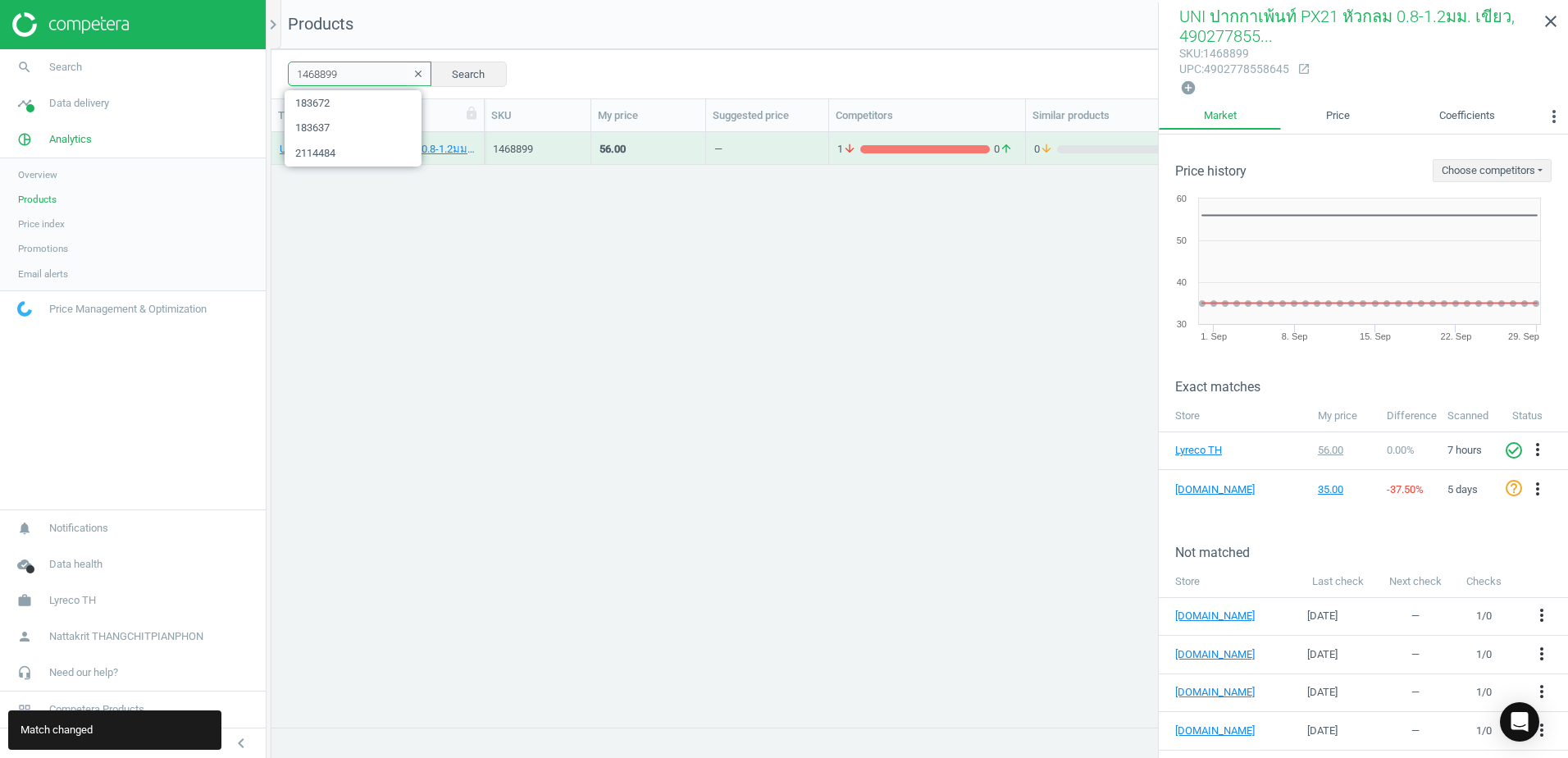
click at [378, 68] on input "1468899" at bounding box center [359, 74] width 143 height 25
paste input "902"
type input "1468902"
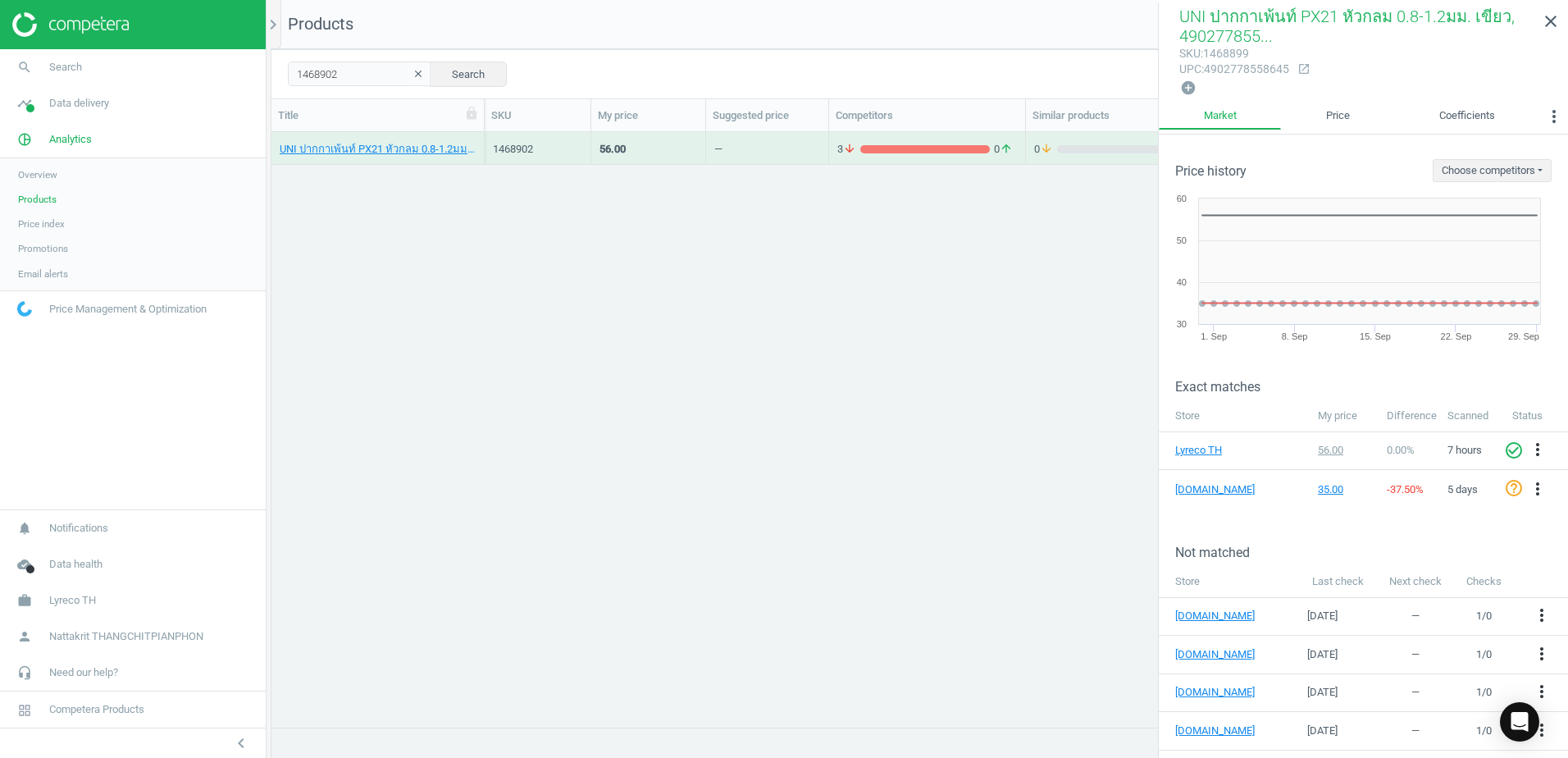
click at [975, 138] on div "3 arrow_downward 0 arrow_upward" at bounding box center [927, 148] width 180 height 28
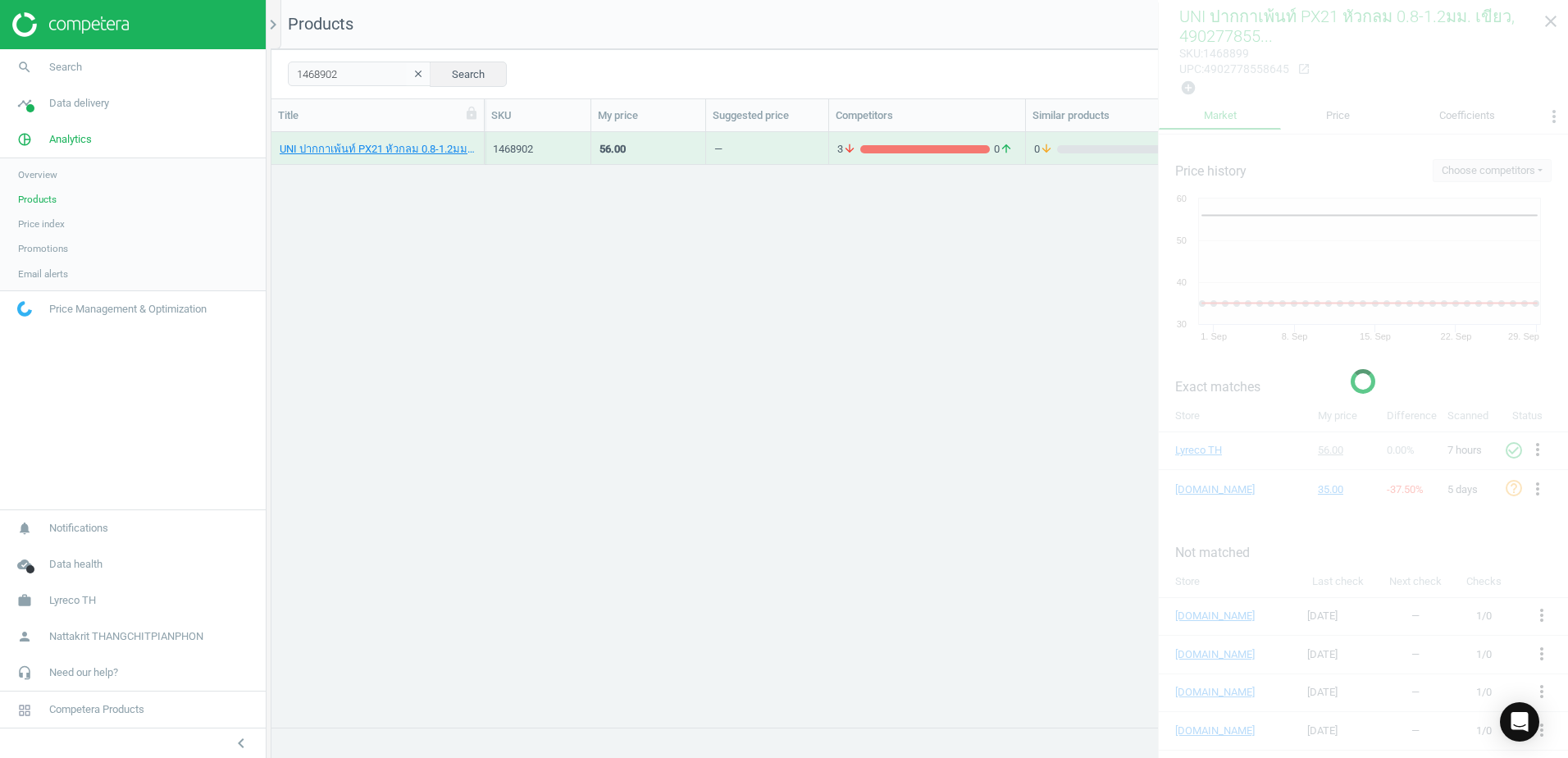
click at [975, 138] on div "3 arrow_downward 0 arrow_upward" at bounding box center [927, 148] width 180 height 28
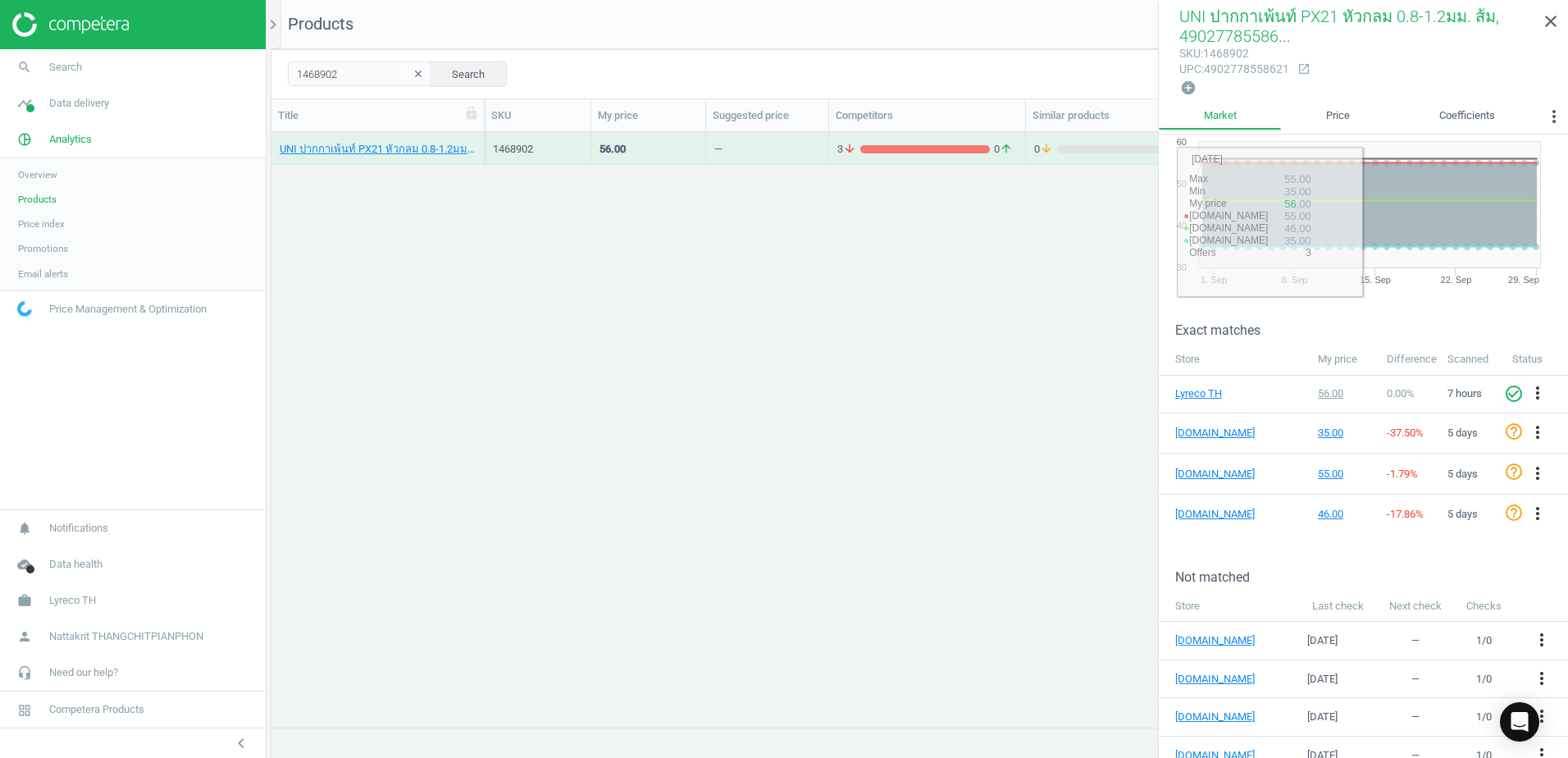
scroll to position [110, 0]
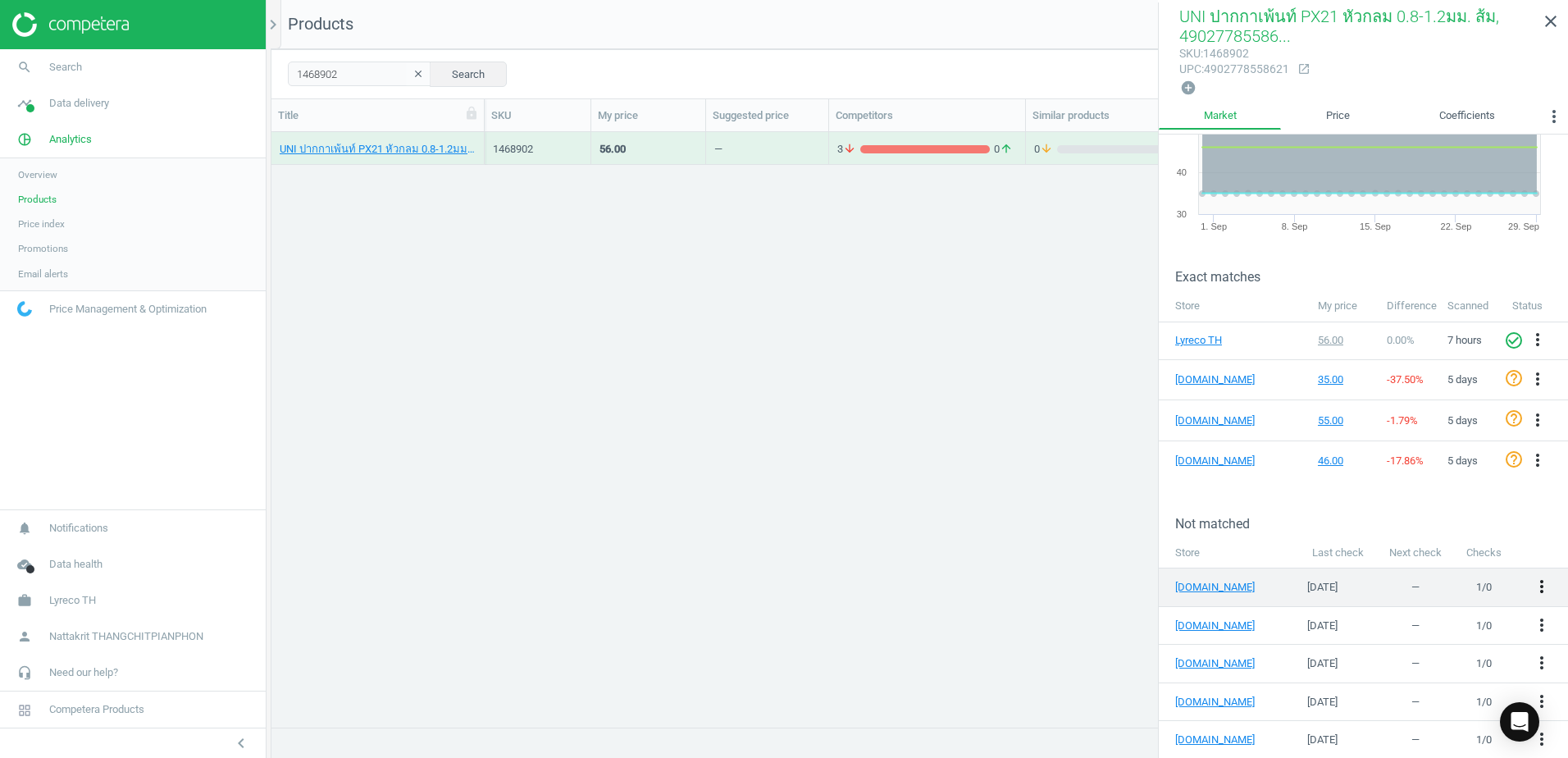
click at [1532, 580] on icon "more_vert" at bounding box center [1541, 586] width 19 height 19
click at [1418, 583] on link "Edit URL/product option" at bounding box center [1402, 581] width 225 height 26
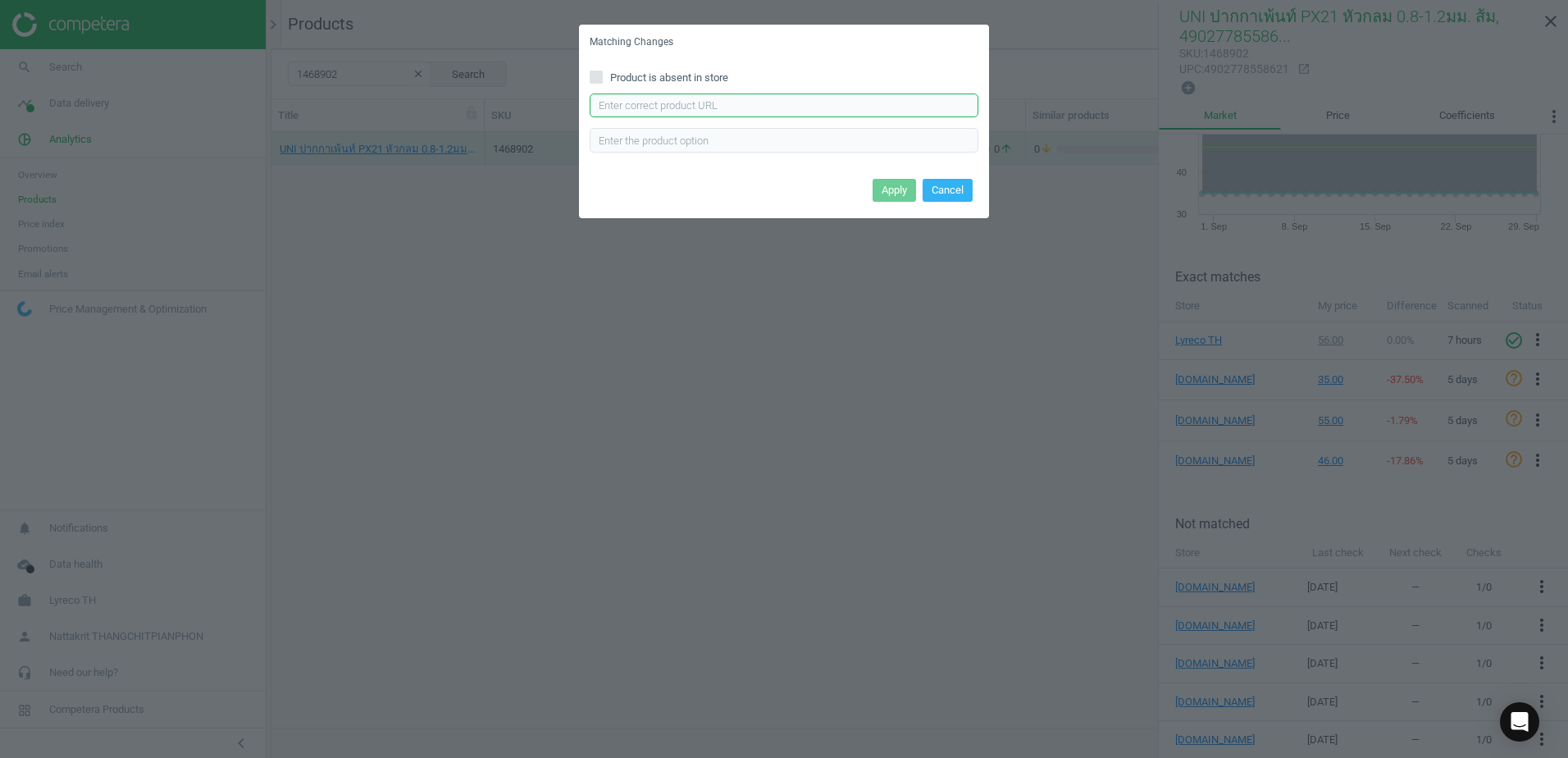
click at [892, 103] on input "text" at bounding box center [784, 106] width 388 height 25
paste input "[URL][DOMAIN_NAME]"
type input "[URL][DOMAIN_NAME]"
click at [896, 182] on button "Apply" at bounding box center [894, 190] width 43 height 23
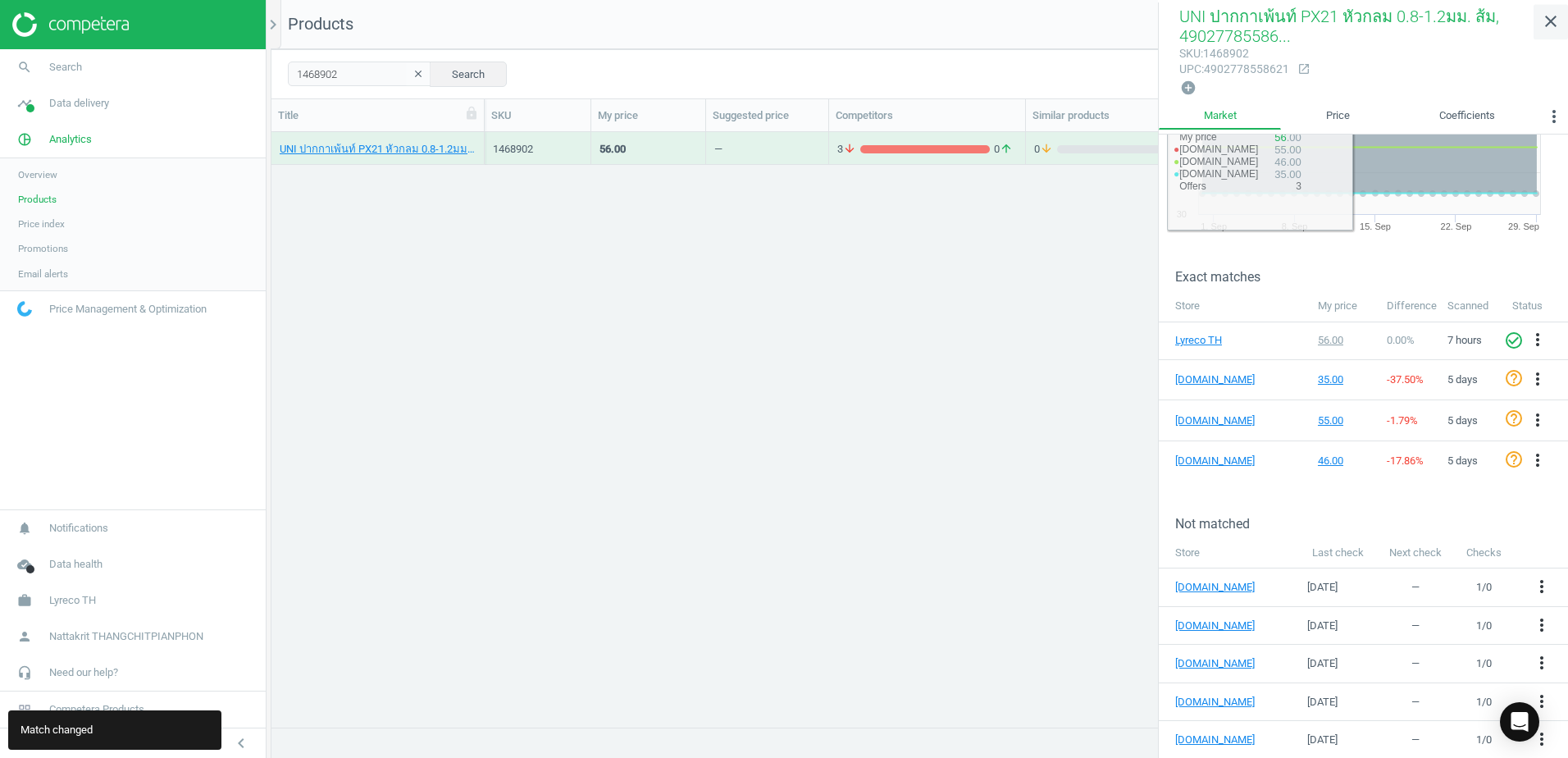
click at [1546, 26] on icon "close" at bounding box center [1550, 21] width 19 height 19
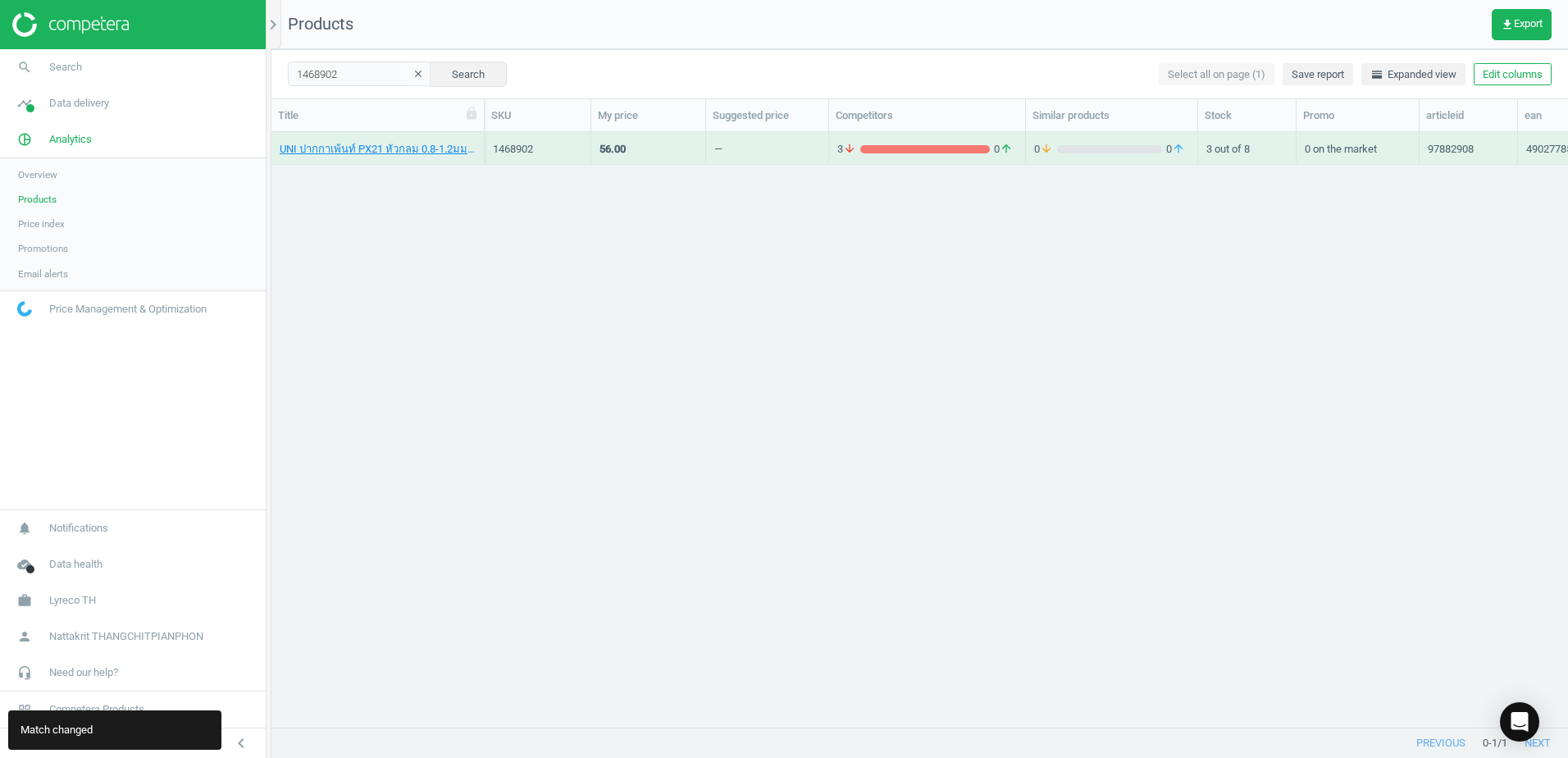
click at [655, 423] on div "UNI ปากกาเพ้นท์ PX21 หัวกลม 0.8-1.2มม. ส้ม, 4902778558621 1468902 56.00 — 3 arr…" at bounding box center [920, 423] width 1296 height 582
click at [377, 69] on input "1468902" at bounding box center [359, 74] width 143 height 25
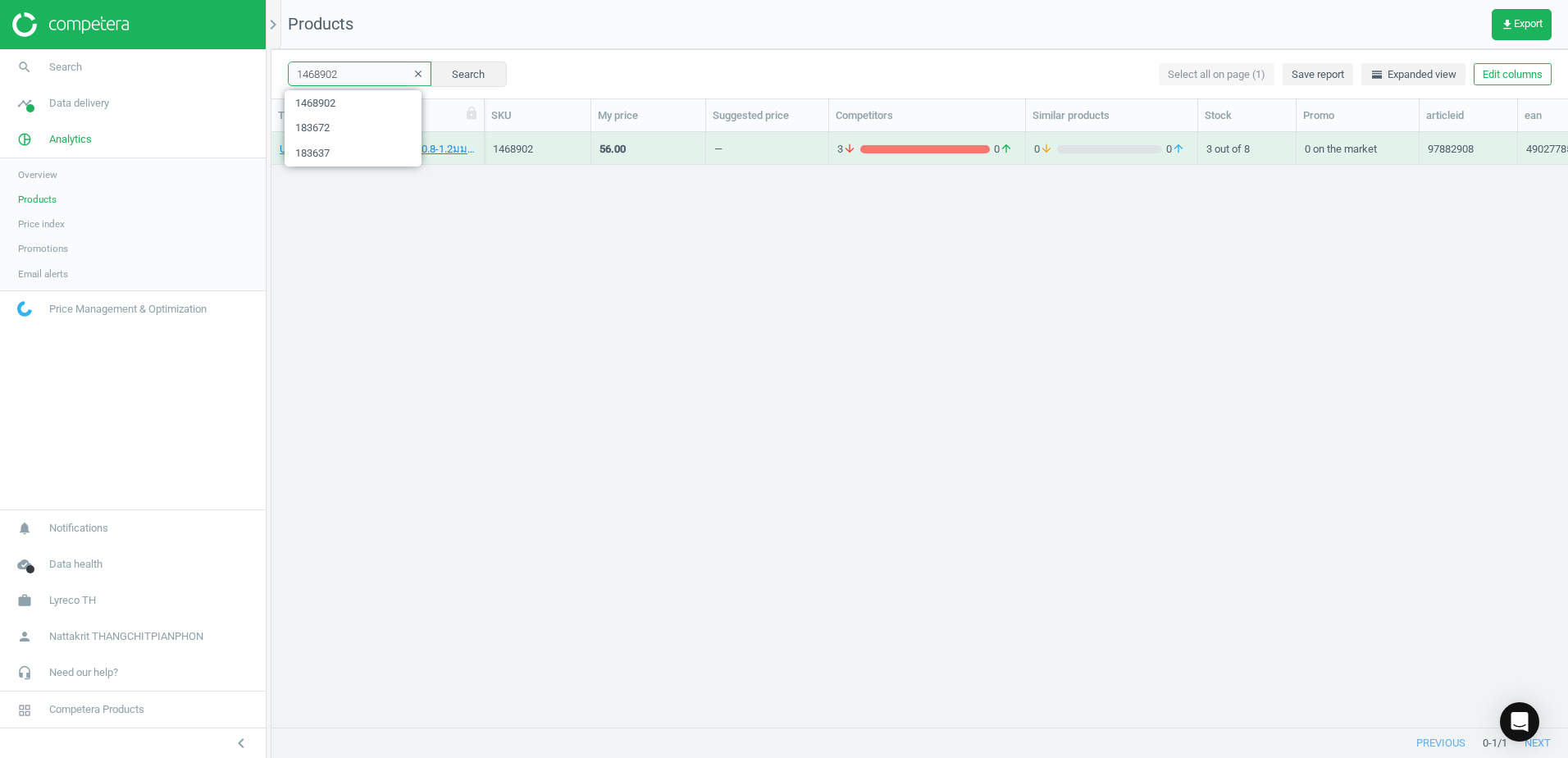
paste input "5017386"
type input "5017386"
click at [965, 134] on div "2 arrow_downward 0 arrow_upward" at bounding box center [927, 148] width 180 height 28
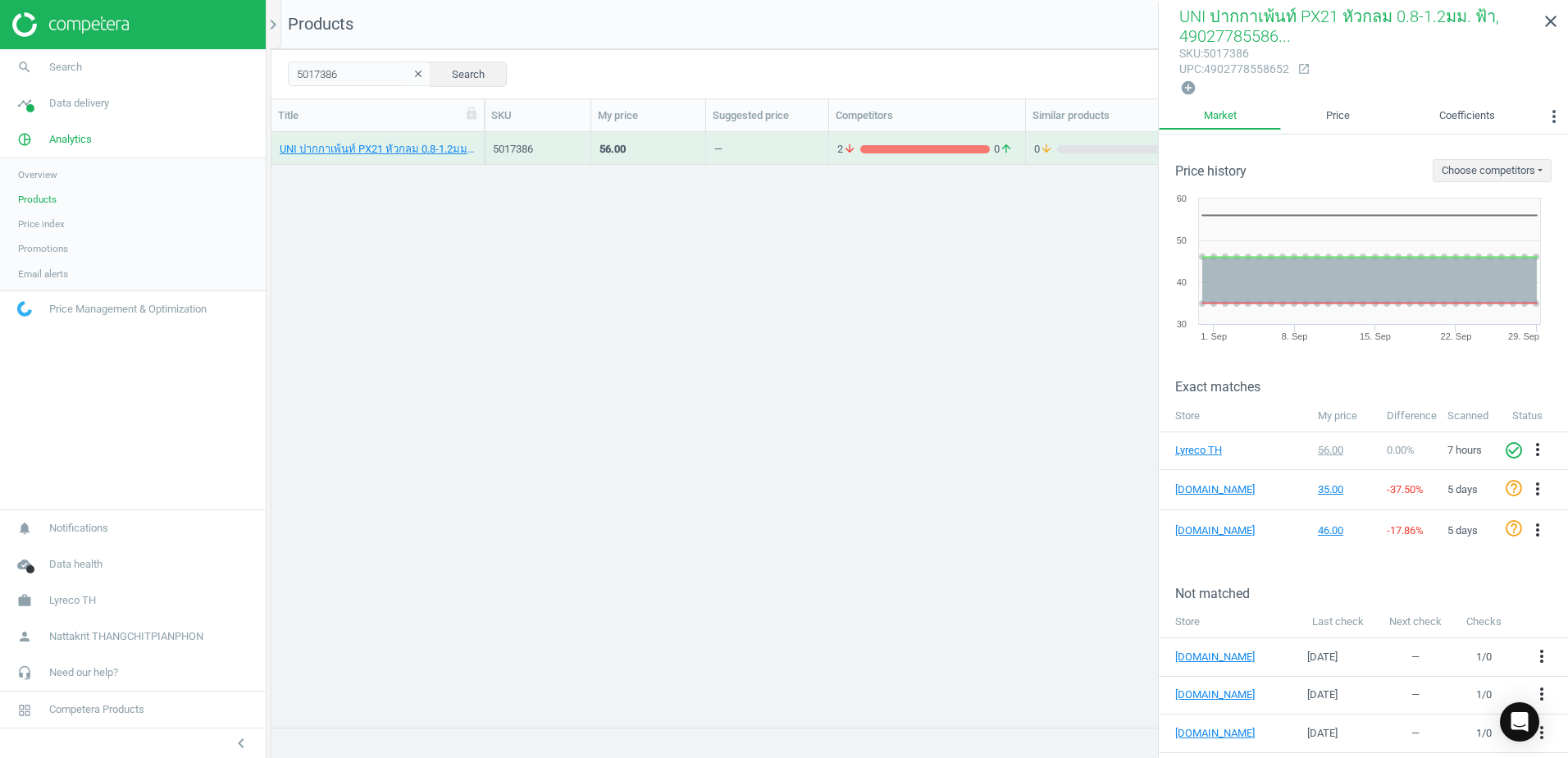
scroll to position [107, 0]
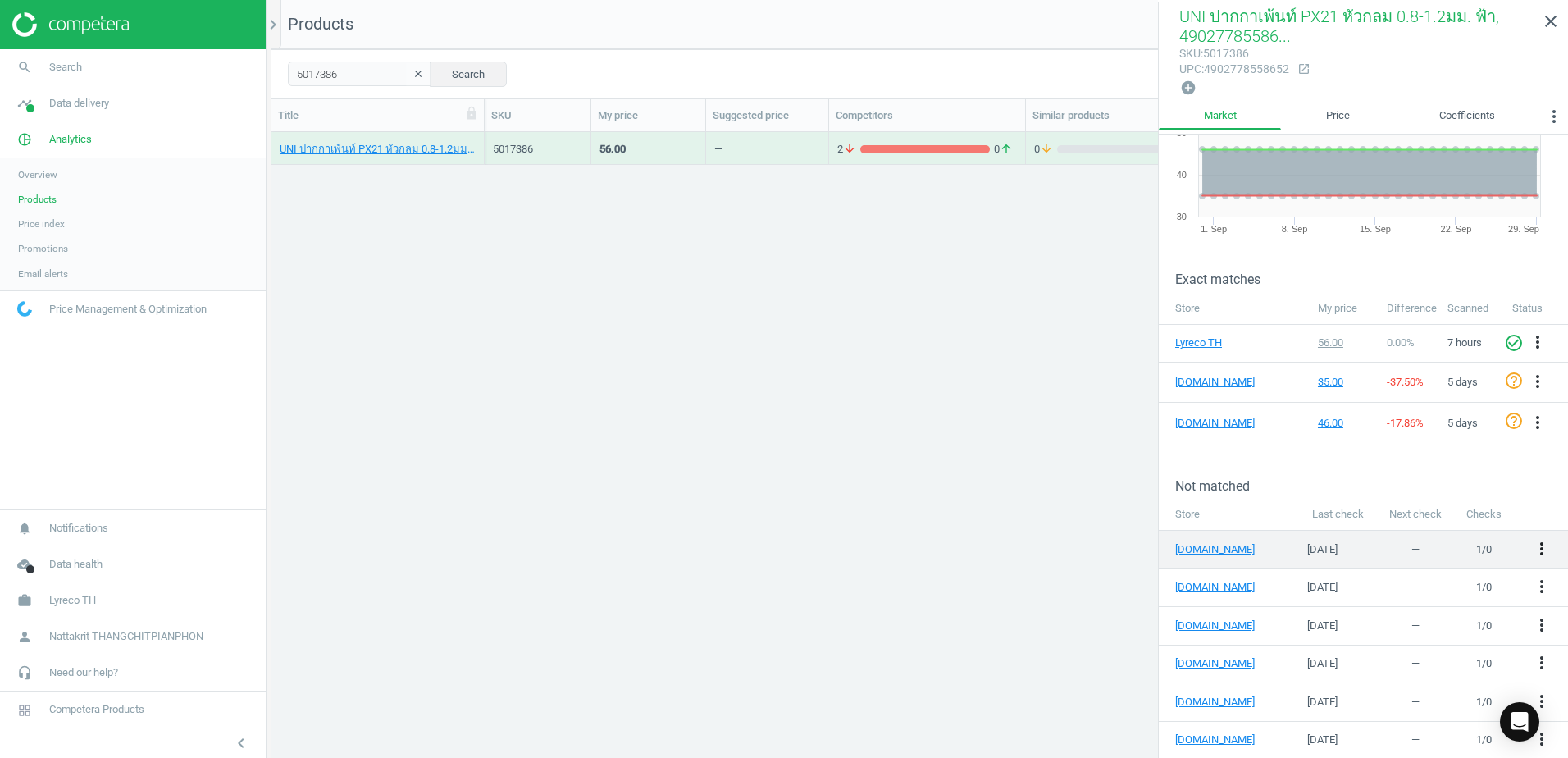
click at [1532, 546] on icon "more_vert" at bounding box center [1541, 548] width 19 height 19
click at [1437, 547] on link "Edit URL/product option" at bounding box center [1402, 545] width 225 height 26
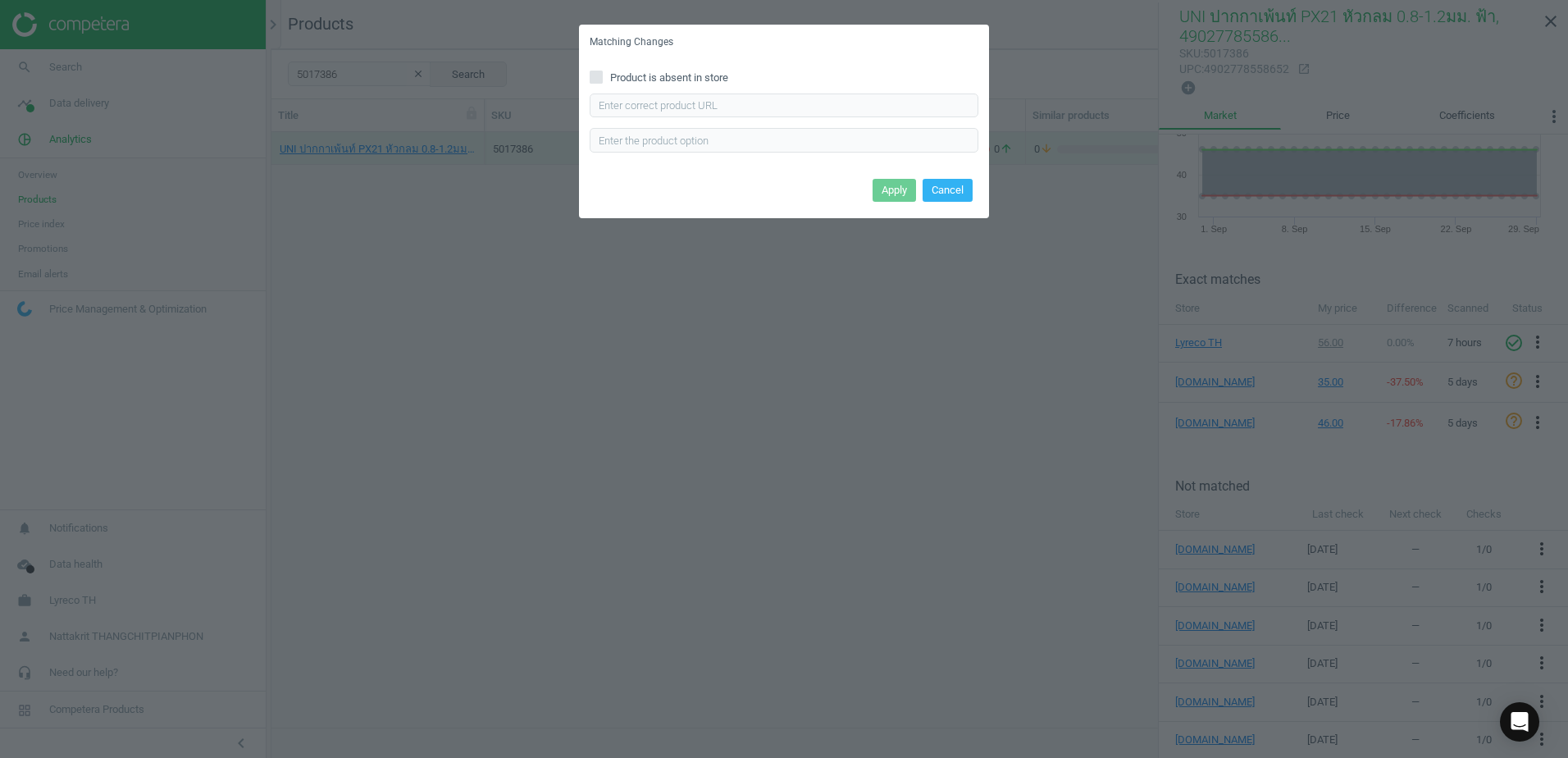
click at [677, 89] on div "Product is absent in store Enter correct product url" at bounding box center [784, 117] width 410 height 114
click at [678, 97] on input "text" at bounding box center [784, 106] width 388 height 25
paste input "[URL][DOMAIN_NAME]"
type input "[URL][DOMAIN_NAME]"
click at [839, 167] on div "Product is absent in store [URL][DOMAIN_NAME] Enter correct product url" at bounding box center [784, 117] width 410 height 114
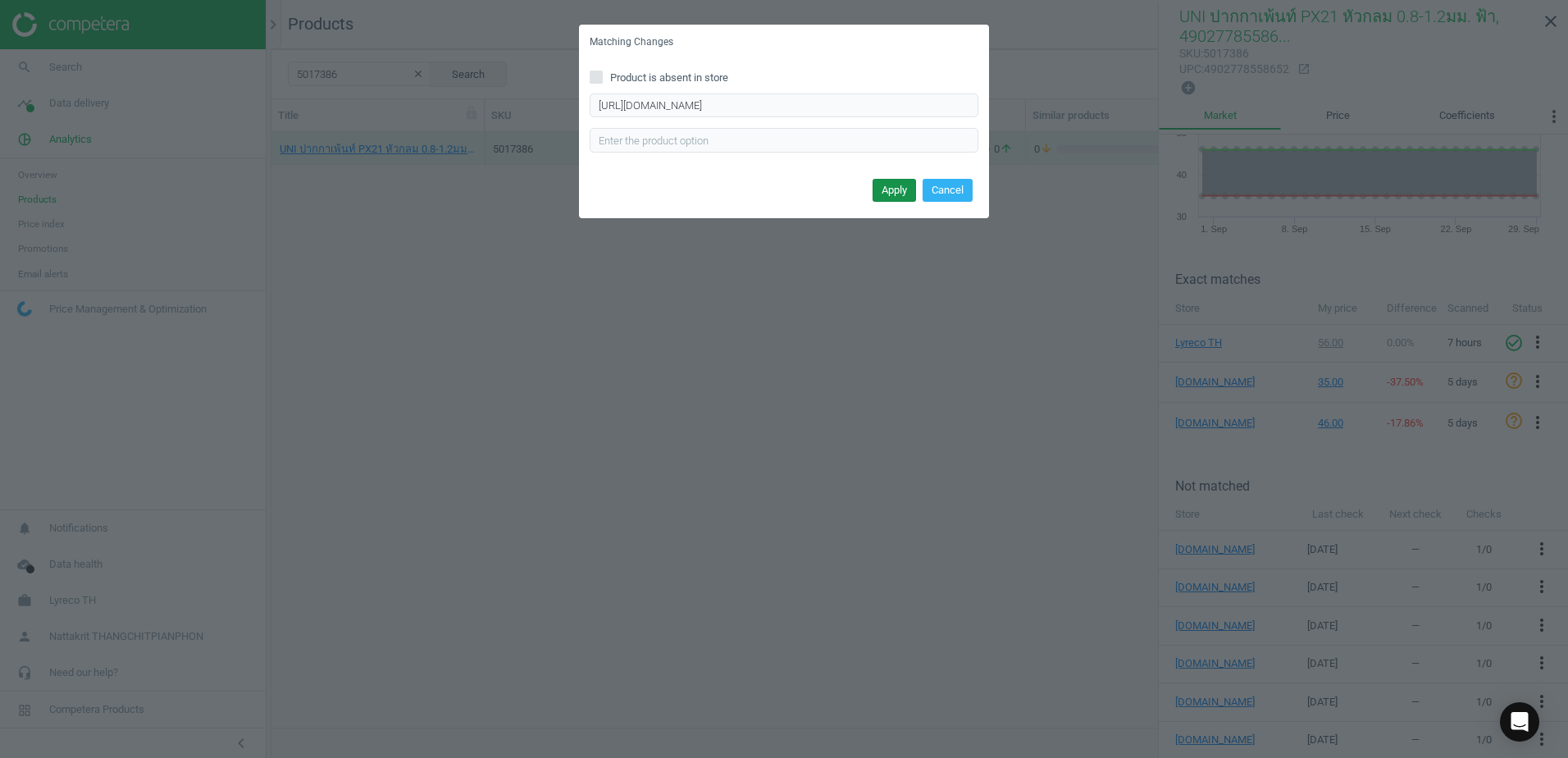
click at [881, 185] on button "Apply" at bounding box center [894, 190] width 43 height 23
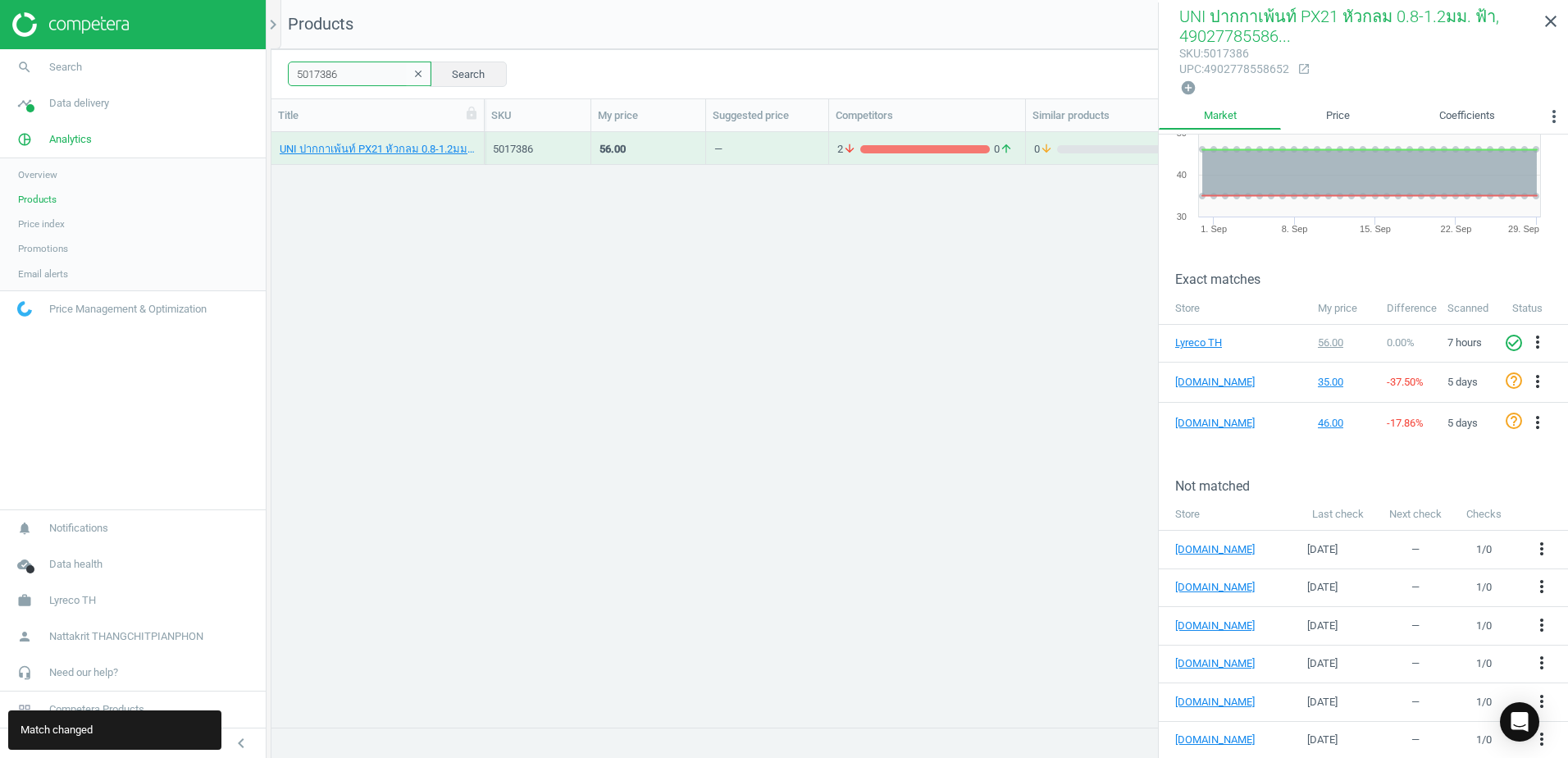
click at [356, 78] on input "5017386" at bounding box center [359, 74] width 143 height 25
paste input "183353"
type input "183353"
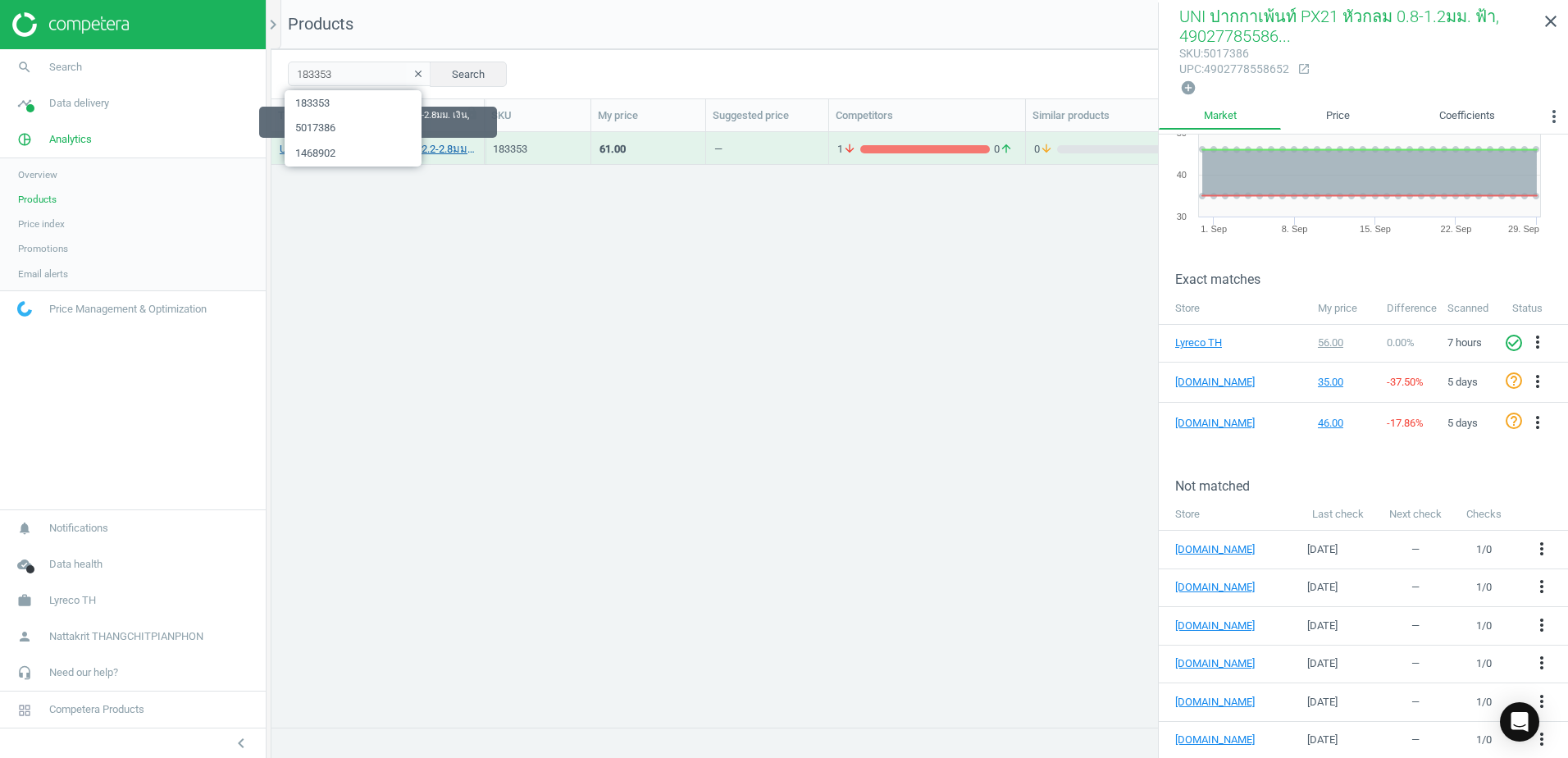
click at [470, 152] on link "UNI ปากกาเพ้นท์ PX20 หัวกลม 2.2-2.8มม. เงิน, 4902778912393" at bounding box center [378, 149] width 196 height 15
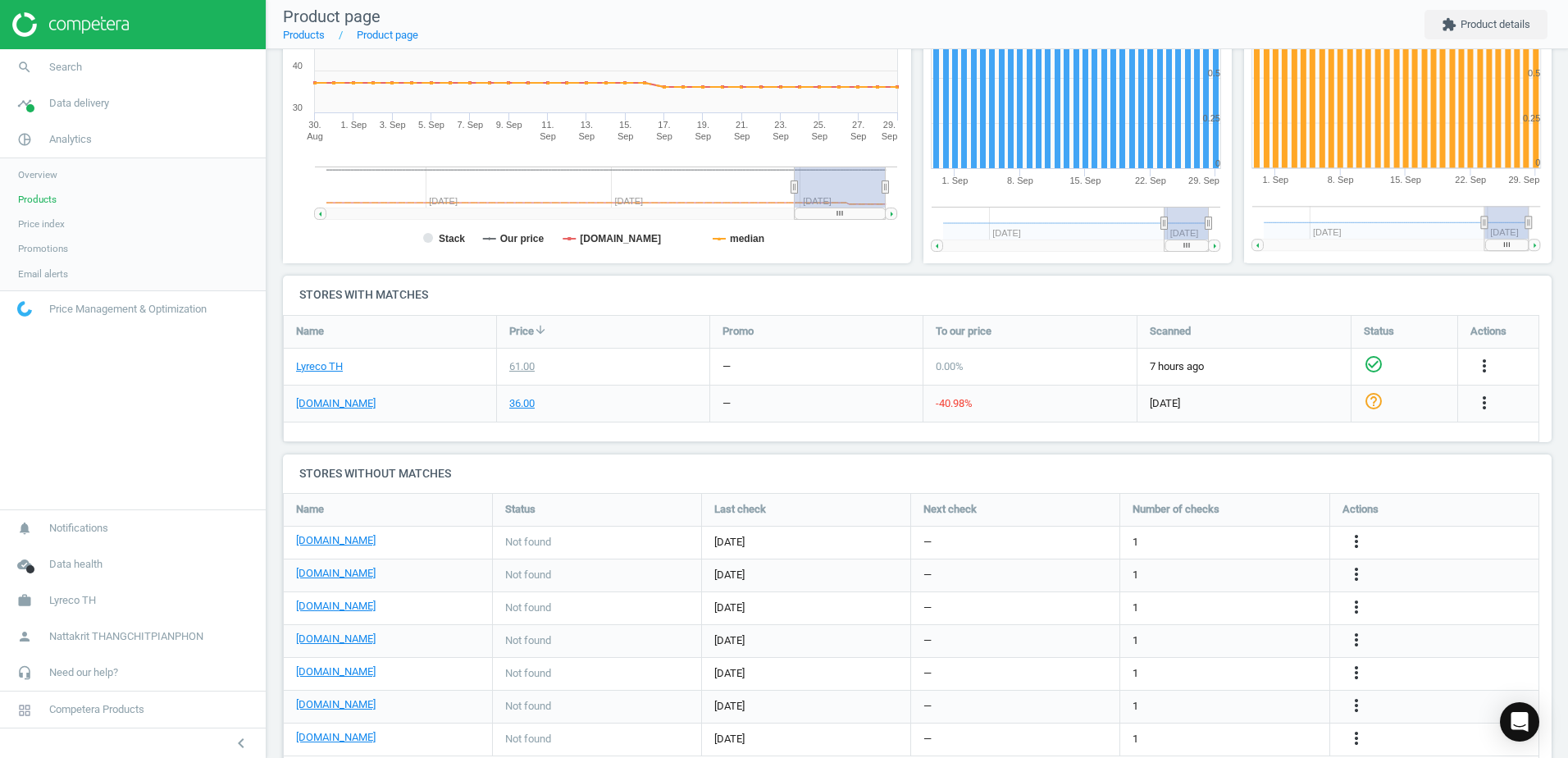
scroll to position [375, 0]
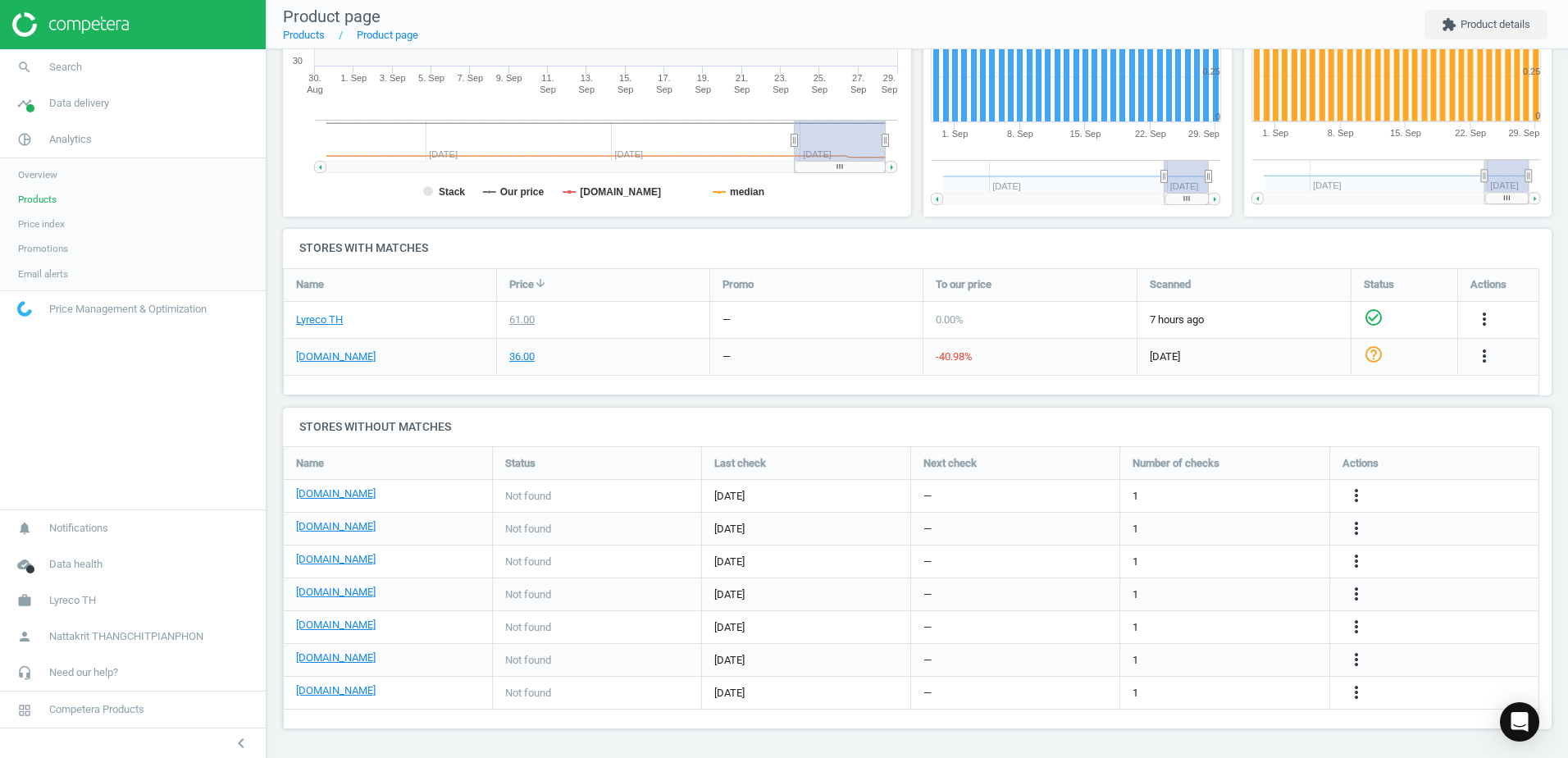
click at [1353, 485] on div "more_vert" at bounding box center [1434, 495] width 209 height 32
click at [1357, 499] on icon "more_vert" at bounding box center [1356, 495] width 19 height 19
click at [1280, 502] on link "Edit URL/product option" at bounding box center [1228, 495] width 225 height 26
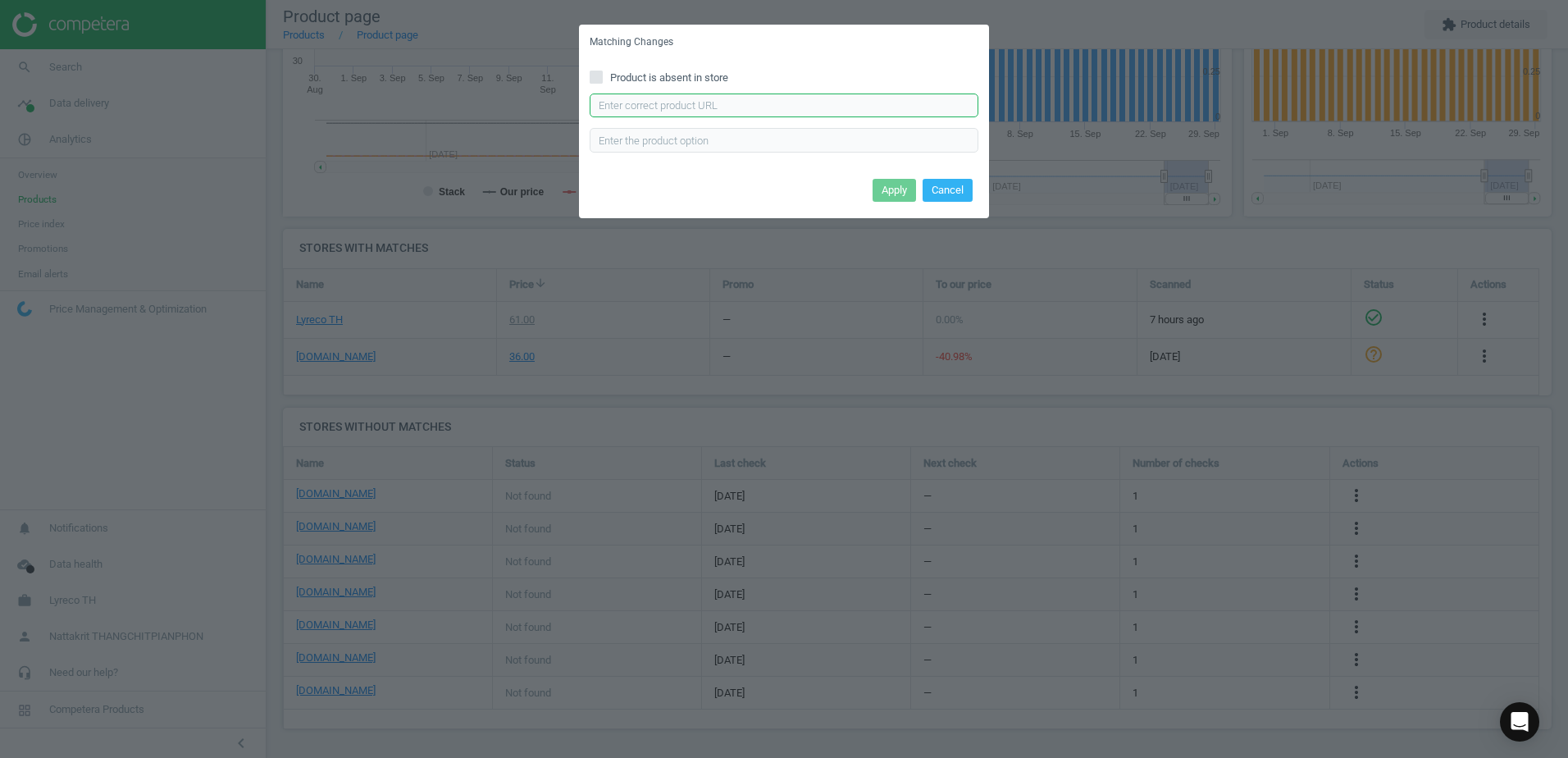
click at [698, 99] on input "text" at bounding box center [784, 106] width 388 height 25
paste input "897279"
type input "897279"
paste input "[URL][DOMAIN_NAME]"
type input "[URL][DOMAIN_NAME]"
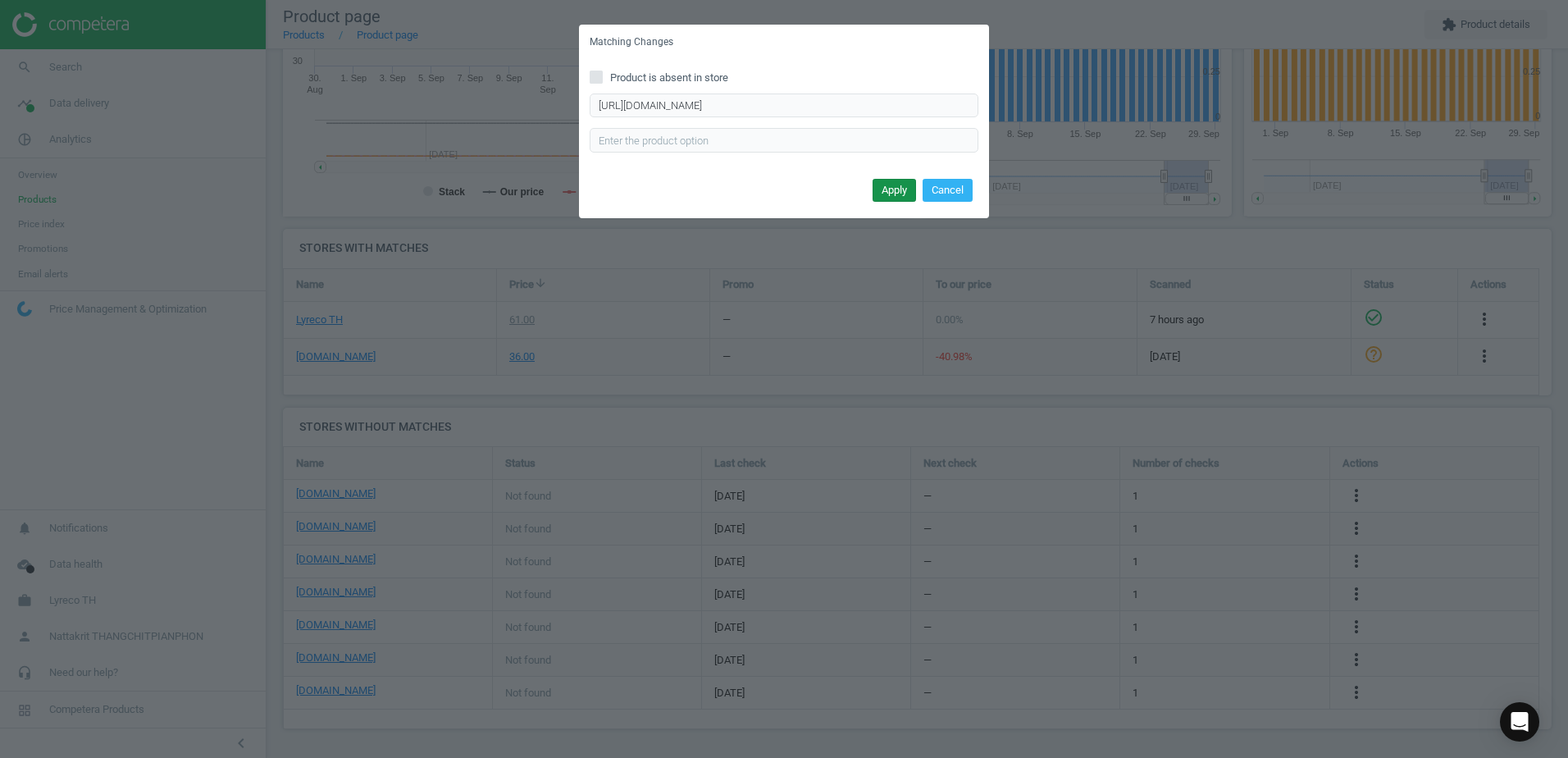
click at [904, 188] on button "Apply" at bounding box center [894, 190] width 43 height 23
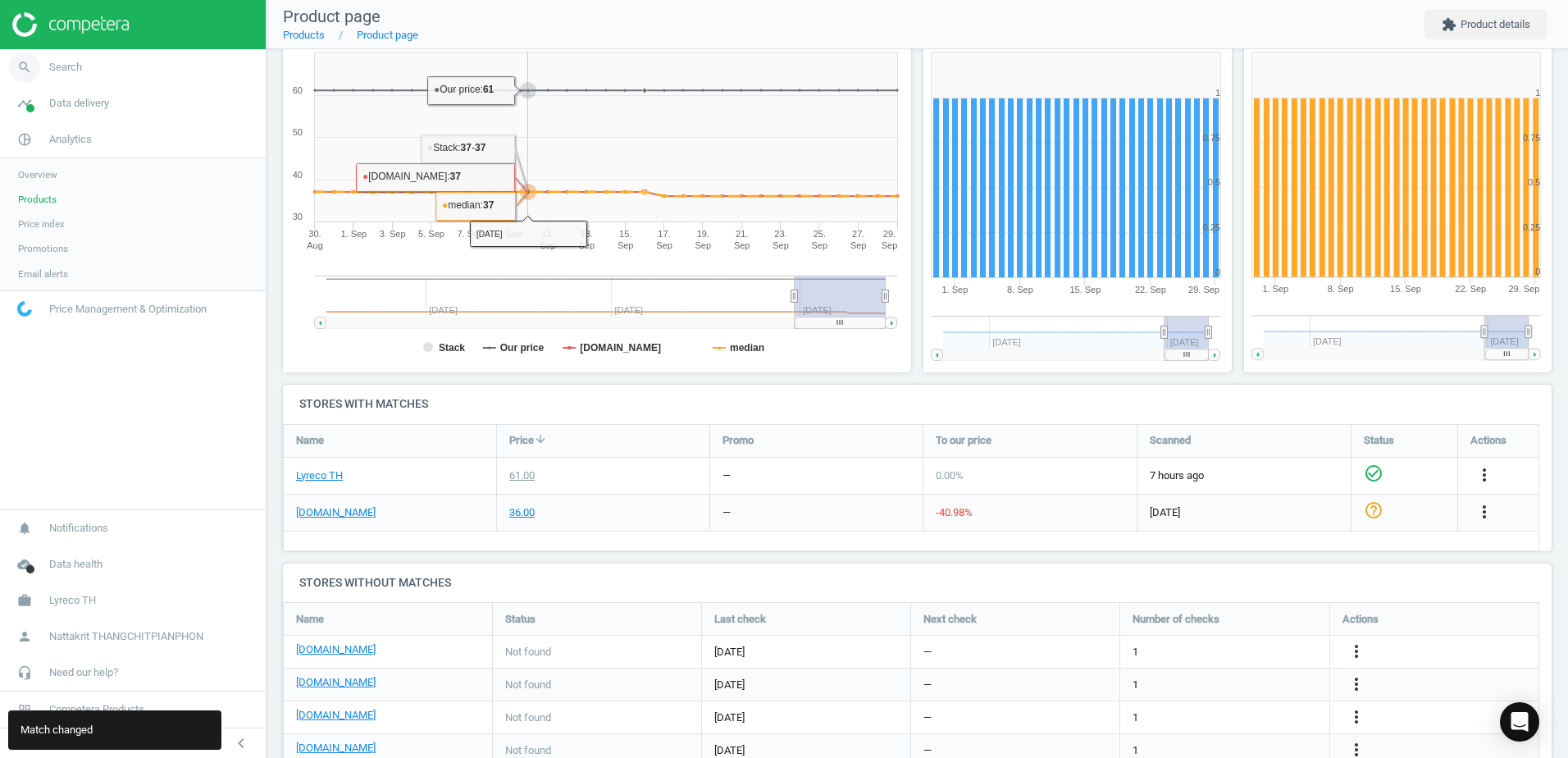
scroll to position [47, 0]
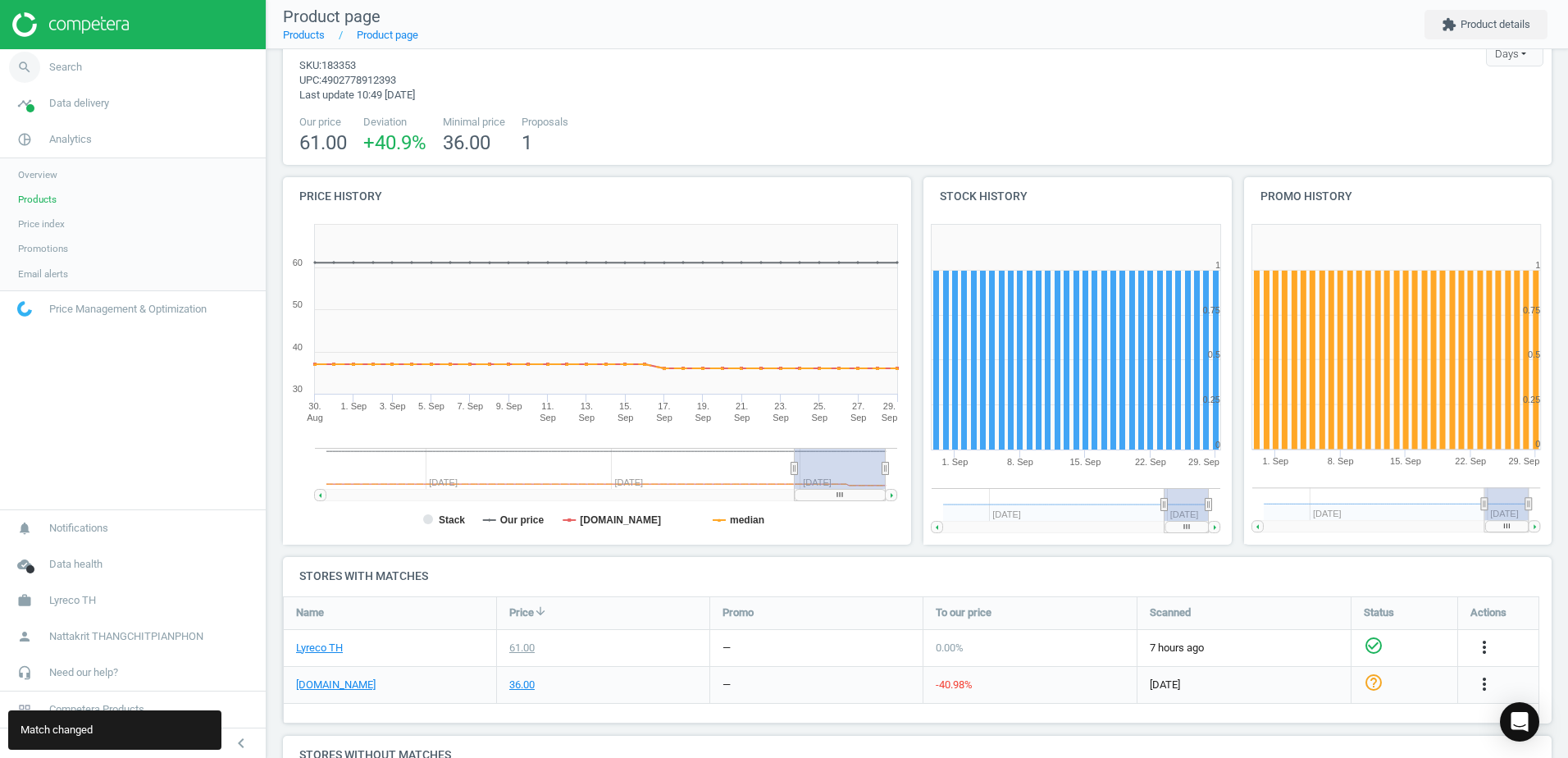
click at [129, 81] on link "search Search" at bounding box center [133, 67] width 265 height 36
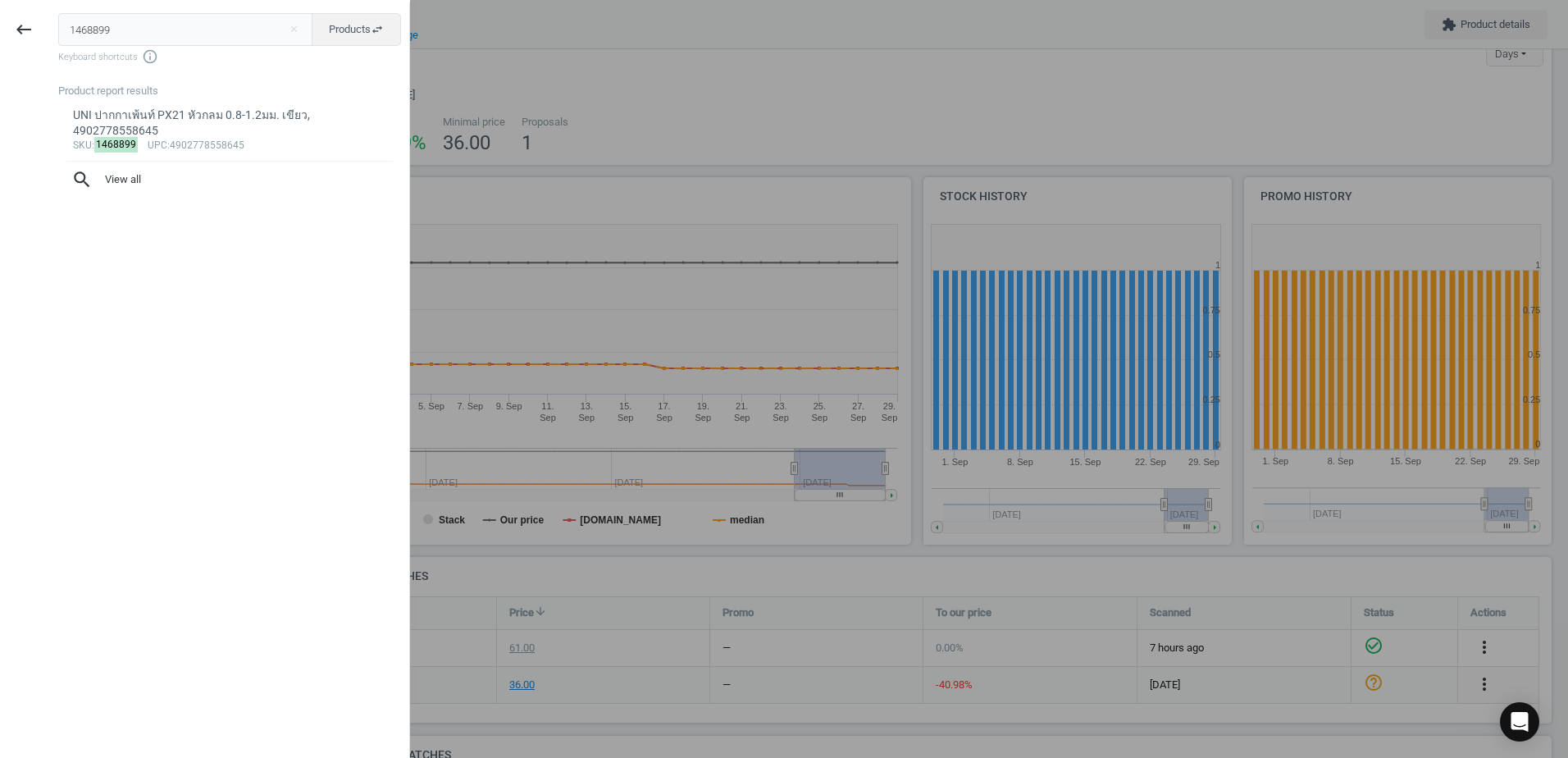
click at [97, 22] on input "1468899" at bounding box center [186, 29] width 255 height 33
type input "1468888"
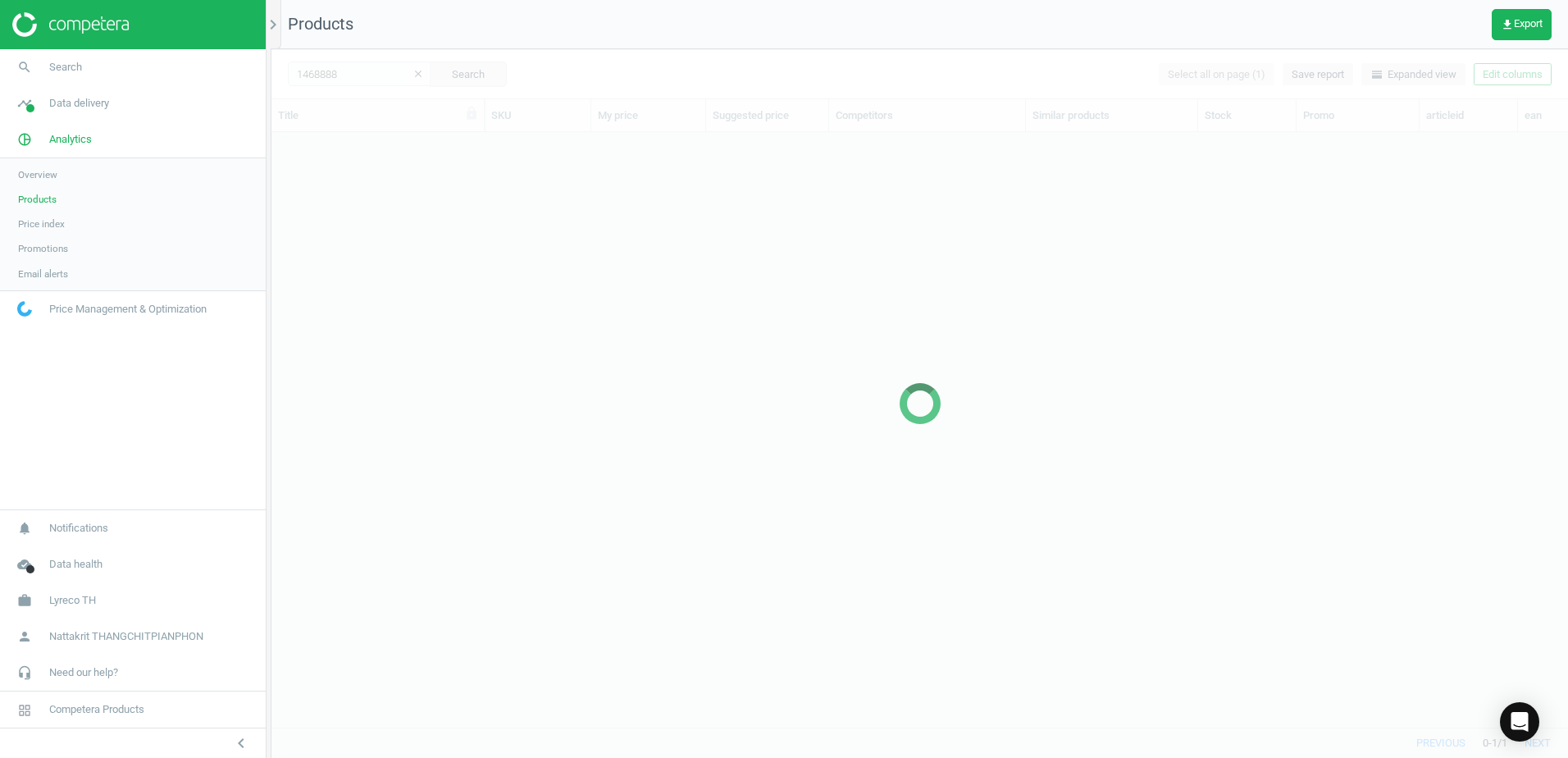
scroll to position [570, 1284]
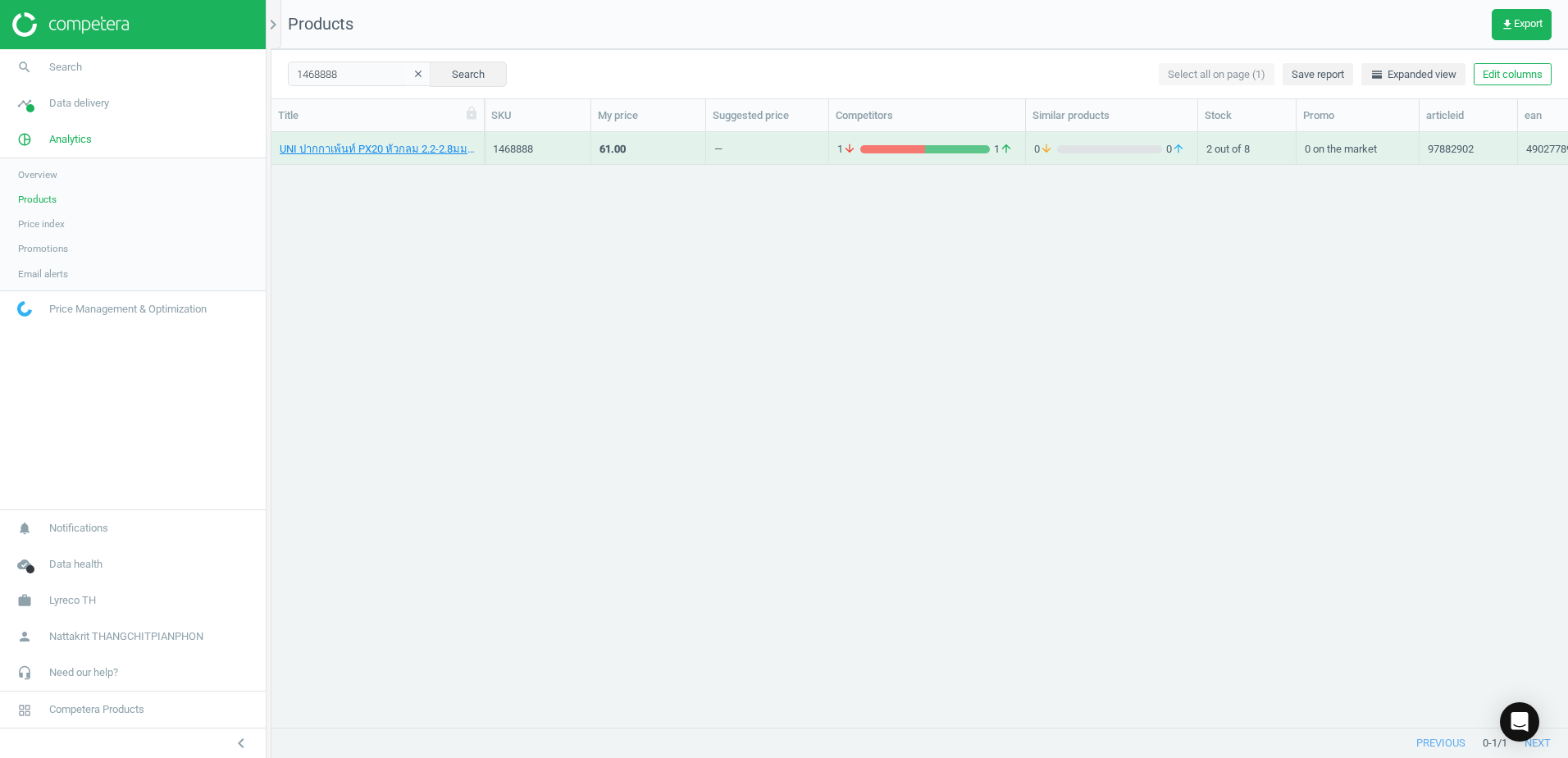
click at [642, 150] on div "61.00" at bounding box center [648, 148] width 97 height 28
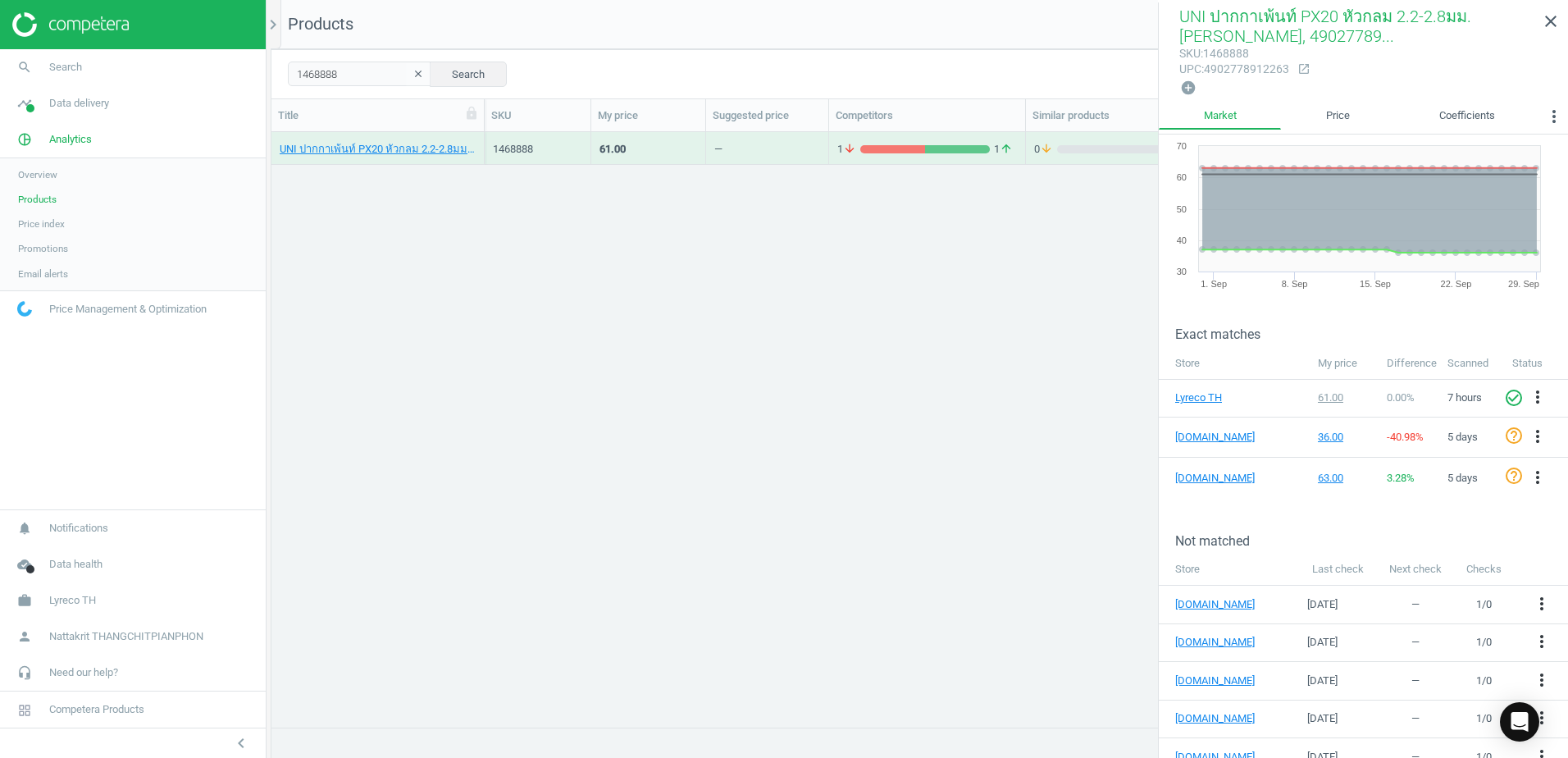
scroll to position [107, 0]
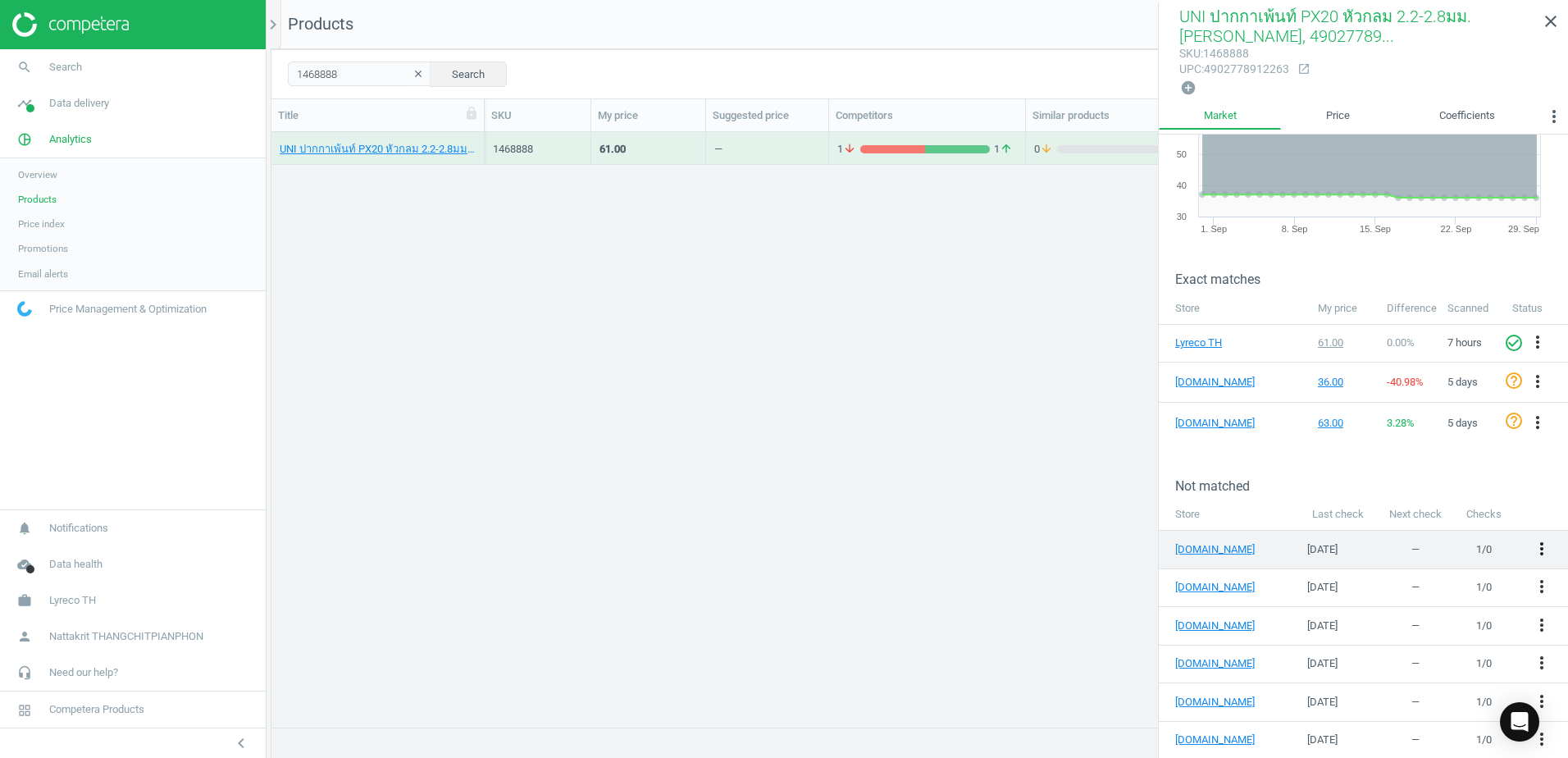
click at [1534, 546] on icon "more_vert" at bounding box center [1541, 548] width 19 height 19
click at [1421, 546] on link "Edit URL/product option" at bounding box center [1402, 545] width 225 height 26
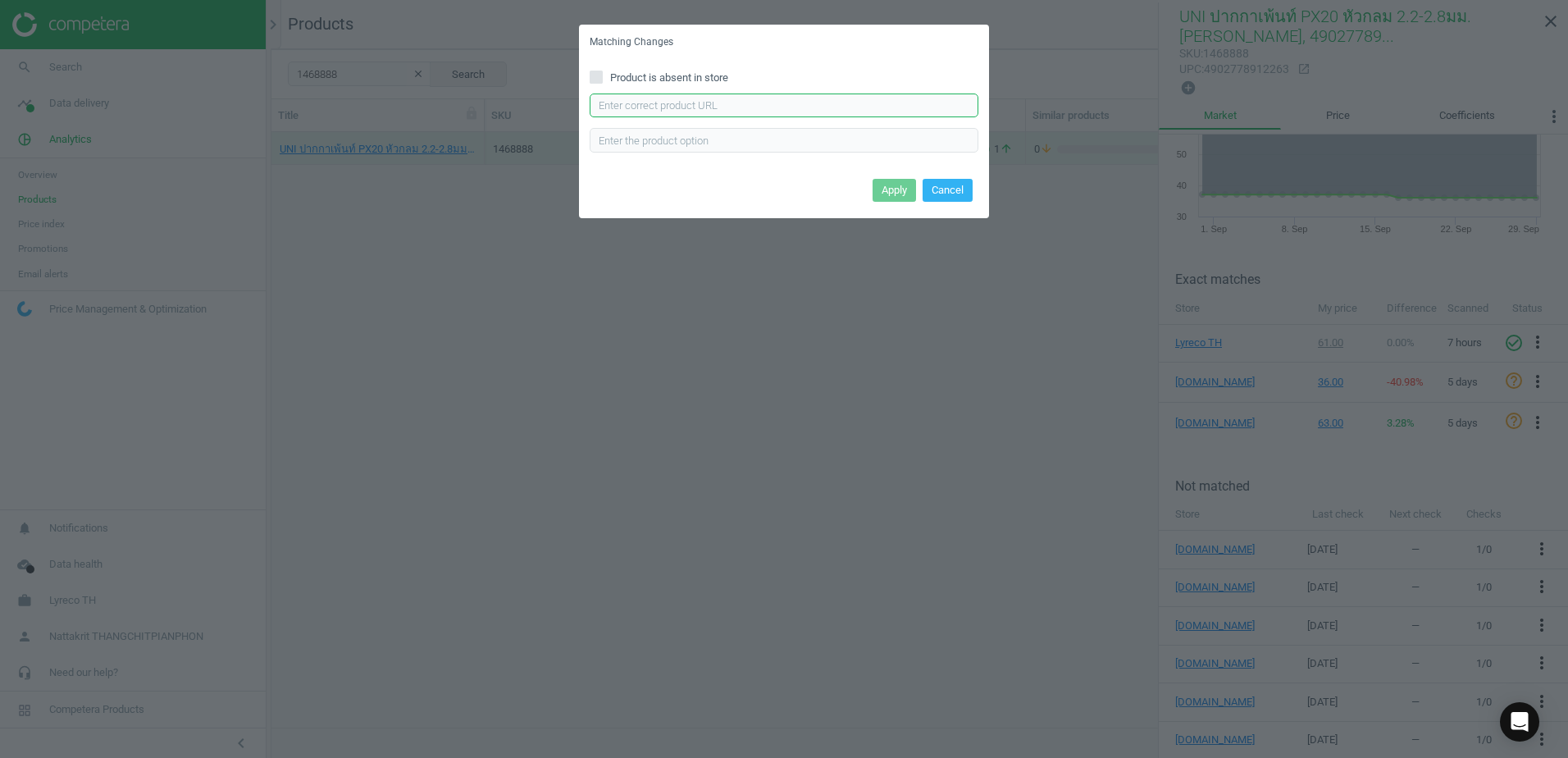
click at [738, 100] on input "text" at bounding box center [784, 106] width 388 height 25
paste input "[URL][DOMAIN_NAME]"
type input "[URL][DOMAIN_NAME]"
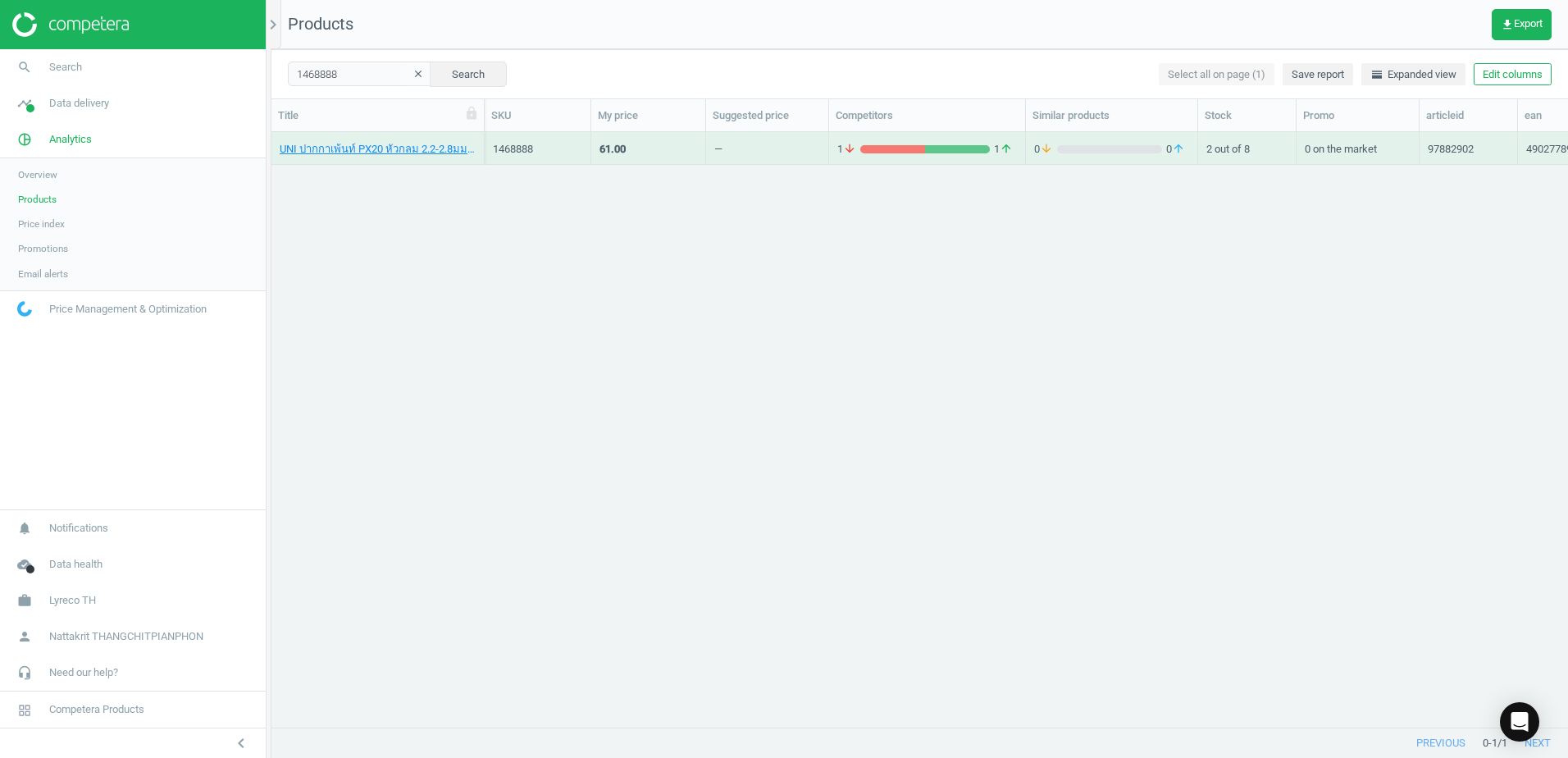
click at [909, 140] on div "1 arrow_downward 1 arrow_upward" at bounding box center [927, 148] width 180 height 28
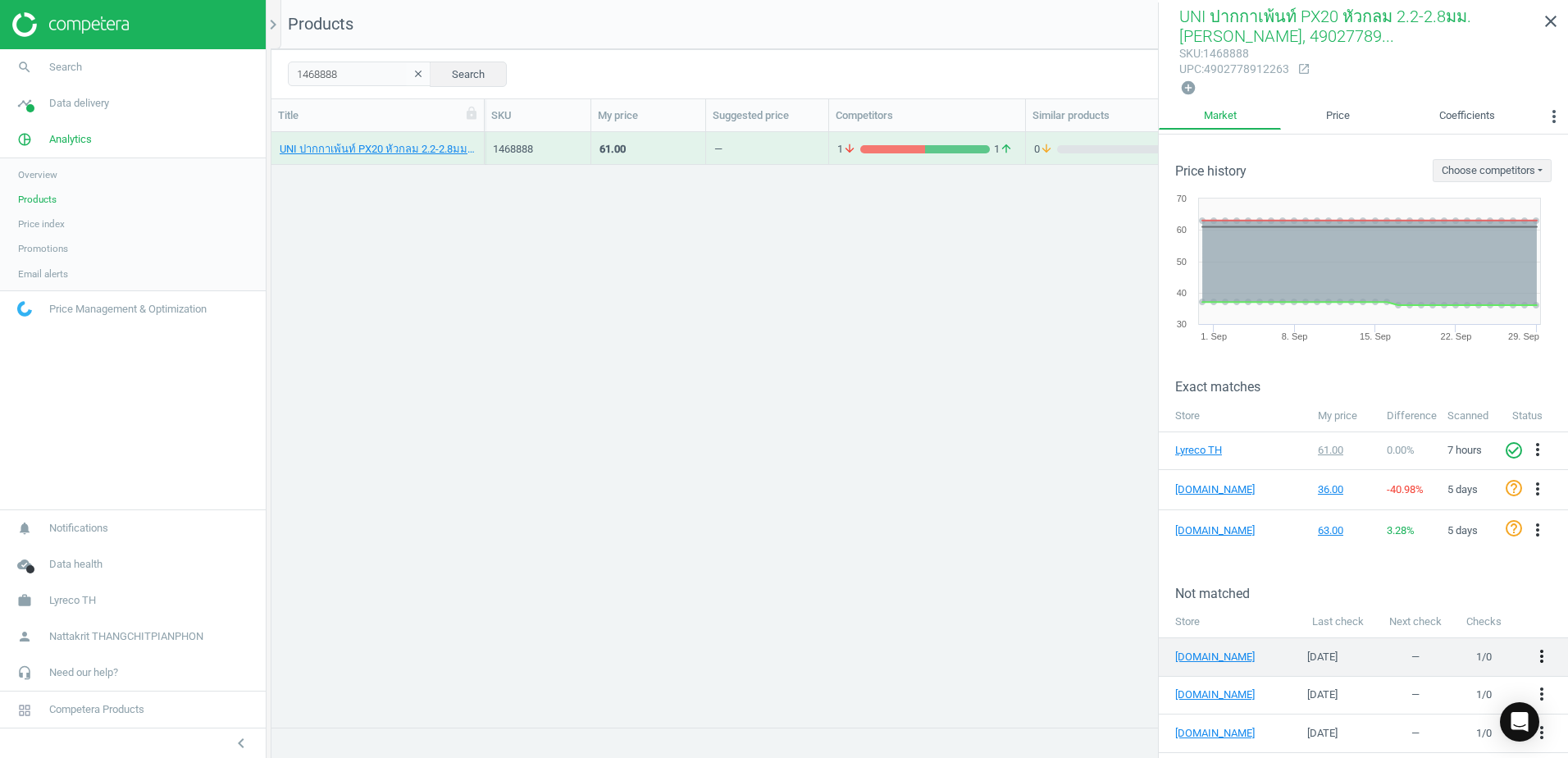
click at [1532, 648] on icon "more_vert" at bounding box center [1541, 656] width 19 height 19
click at [1385, 647] on link "Edit URL/product option" at bounding box center [1402, 652] width 225 height 26
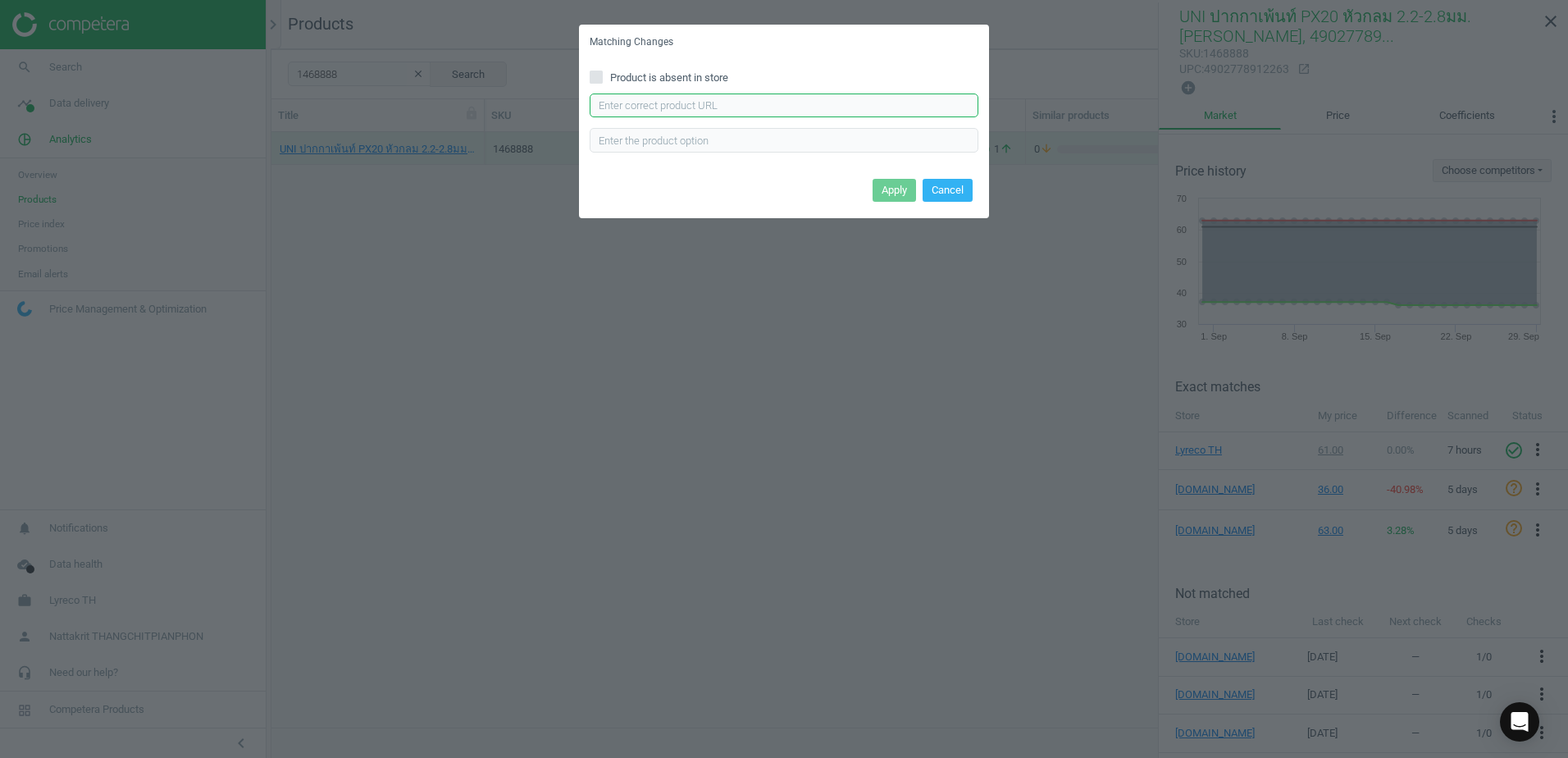
click at [761, 101] on input "text" at bounding box center [784, 106] width 388 height 25
paste input "[URL][DOMAIN_NAME]"
type input "[URL][DOMAIN_NAME]"
click at [878, 183] on button "Apply" at bounding box center [894, 190] width 43 height 23
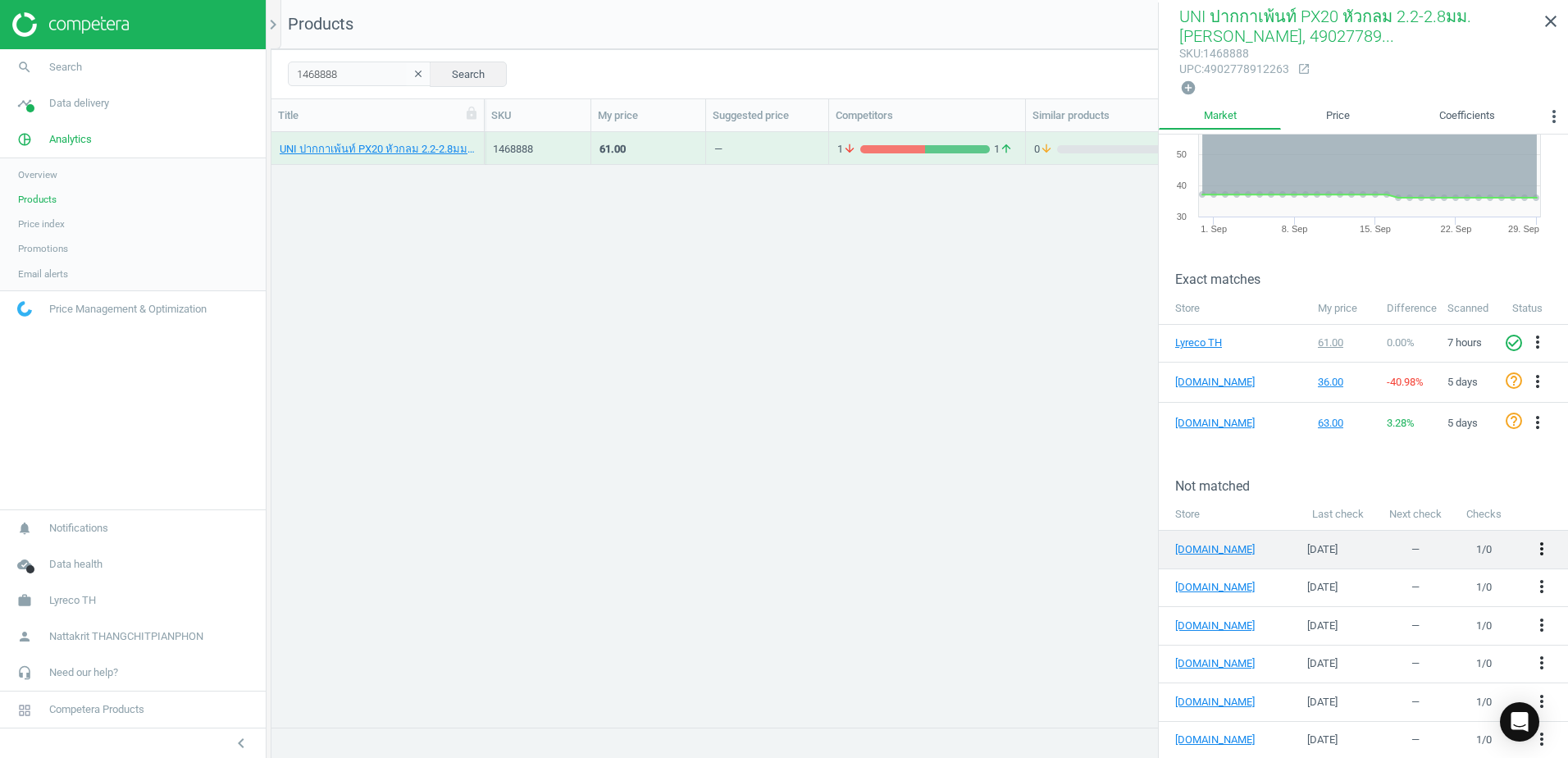
click at [1532, 545] on icon "more_vert" at bounding box center [1541, 548] width 19 height 19
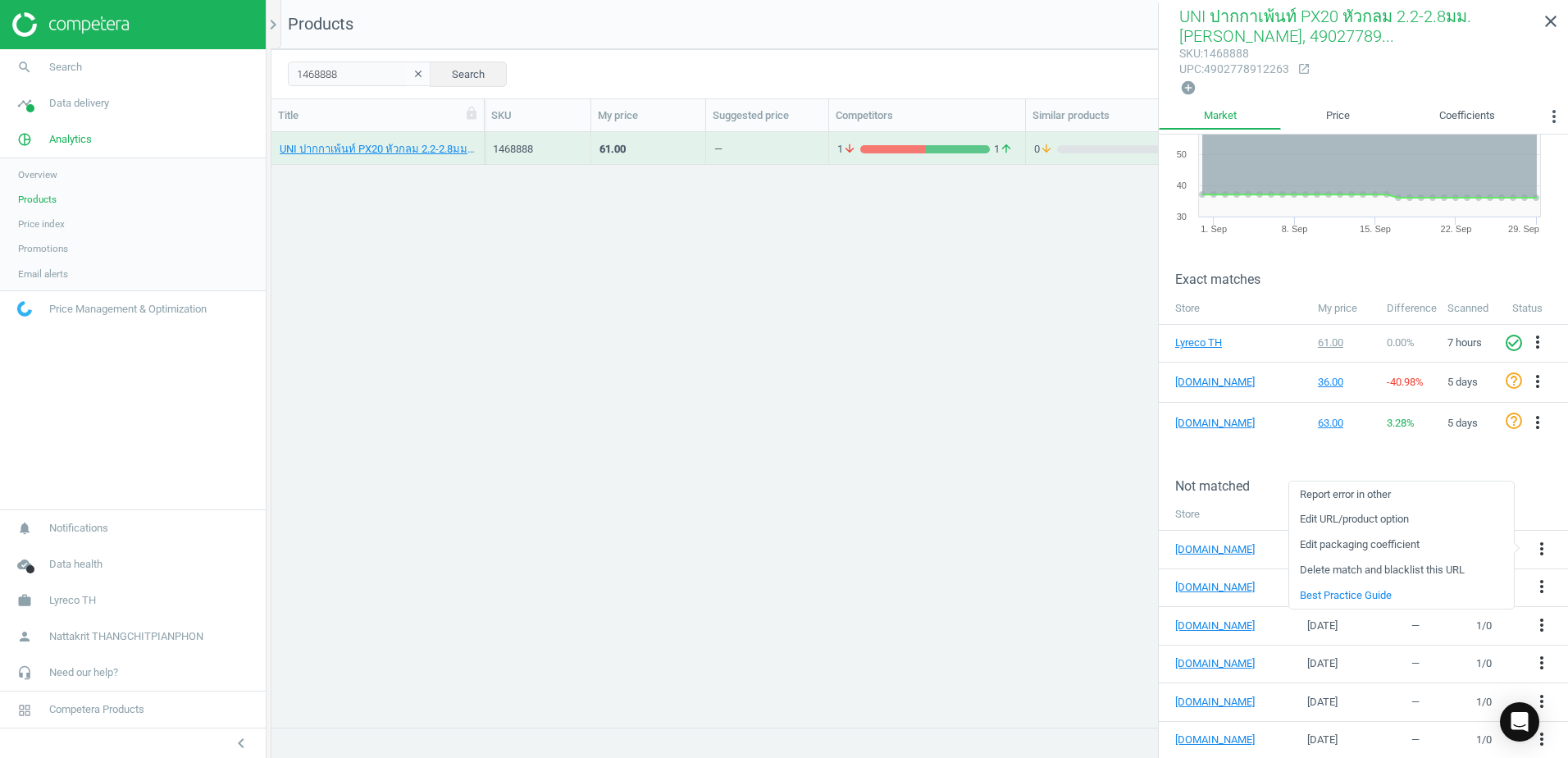
click at [1387, 517] on link "Edit URL/product option" at bounding box center [1402, 519] width 225 height 26
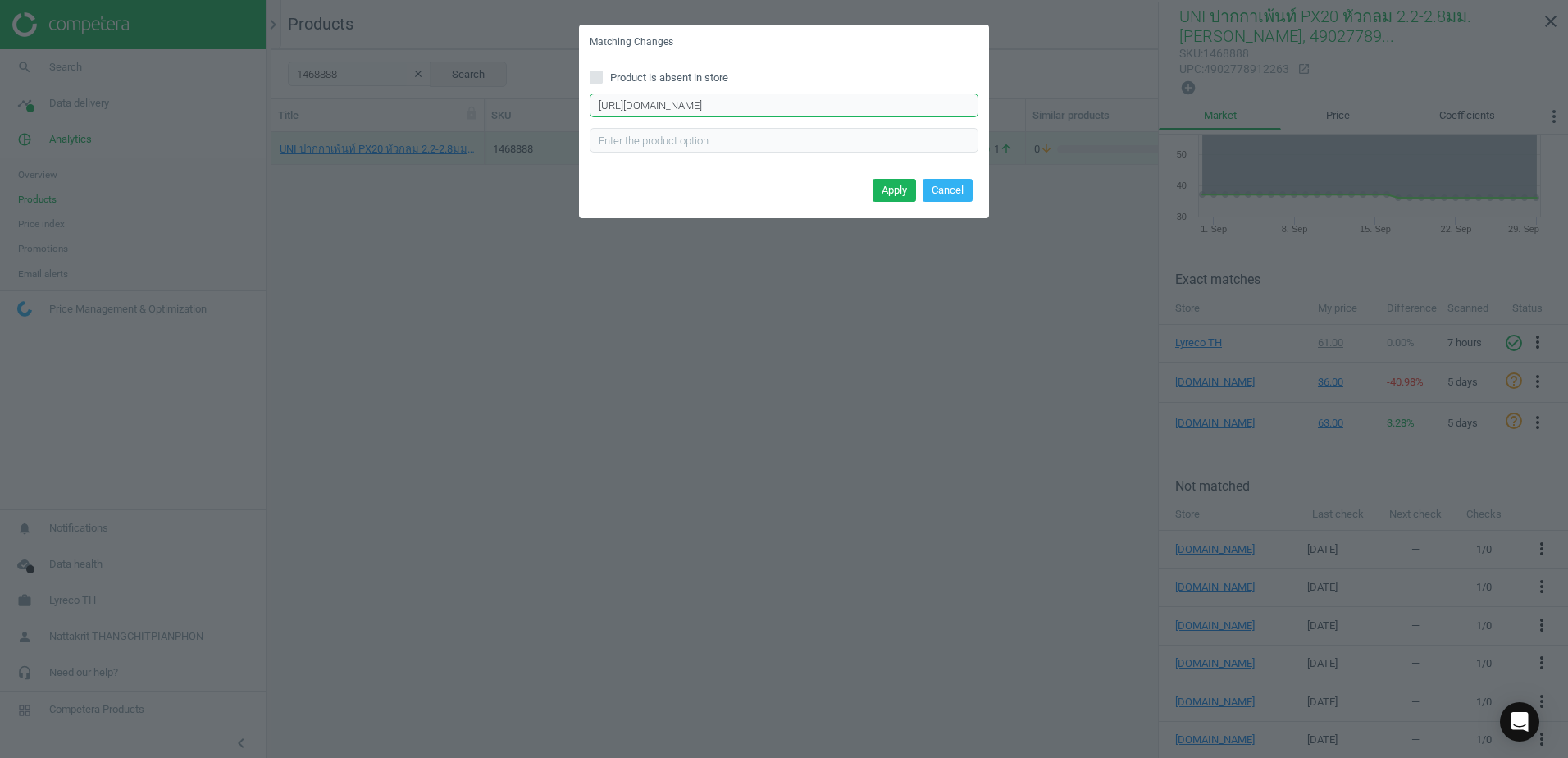
click at [740, 94] on input "[URL][DOMAIN_NAME]" at bounding box center [784, 106] width 388 height 25
paste input "6359817"
type input "6359817"
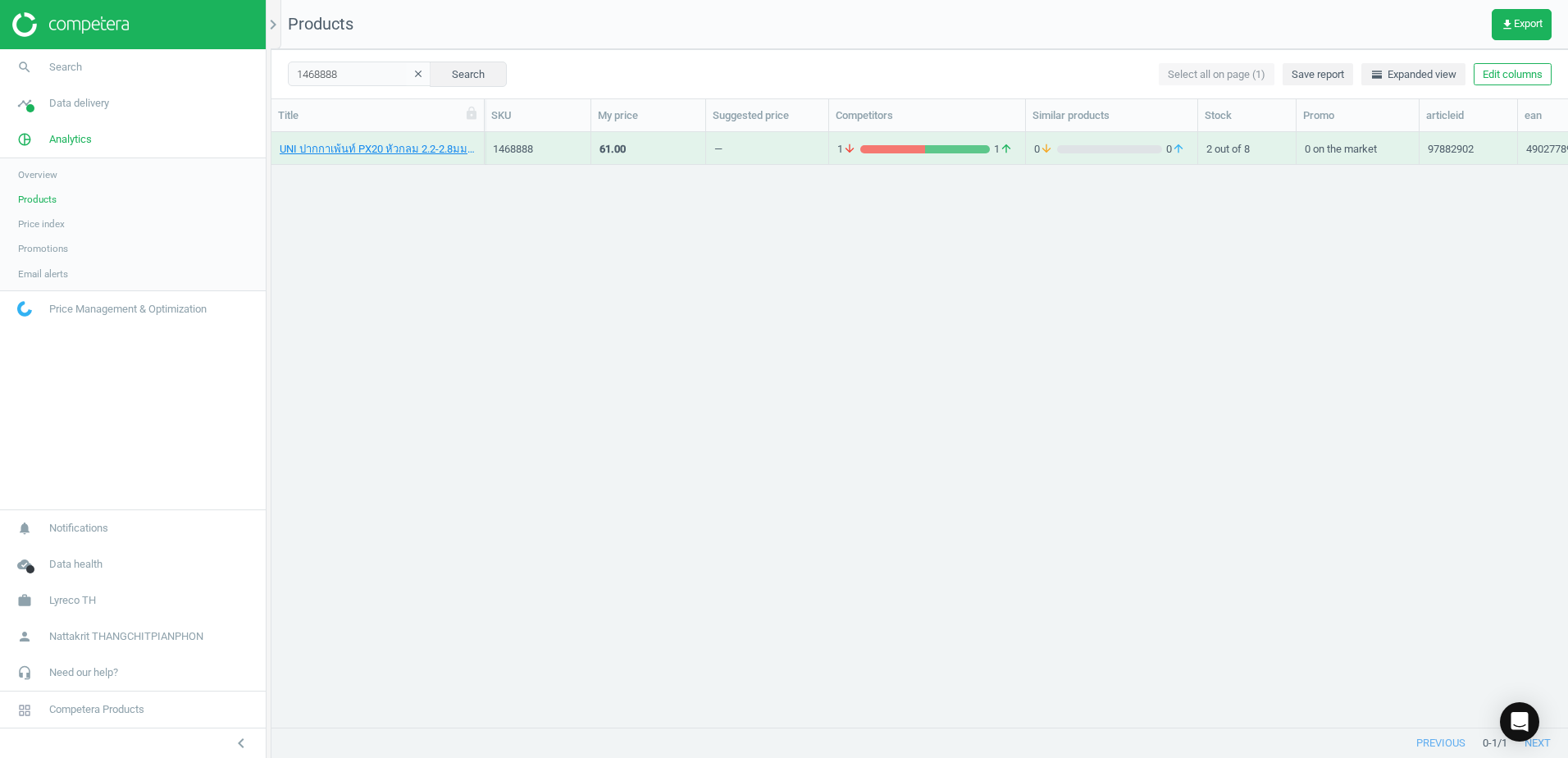
click at [975, 140] on div "1 arrow_downward 1 arrow_upward" at bounding box center [927, 148] width 180 height 28
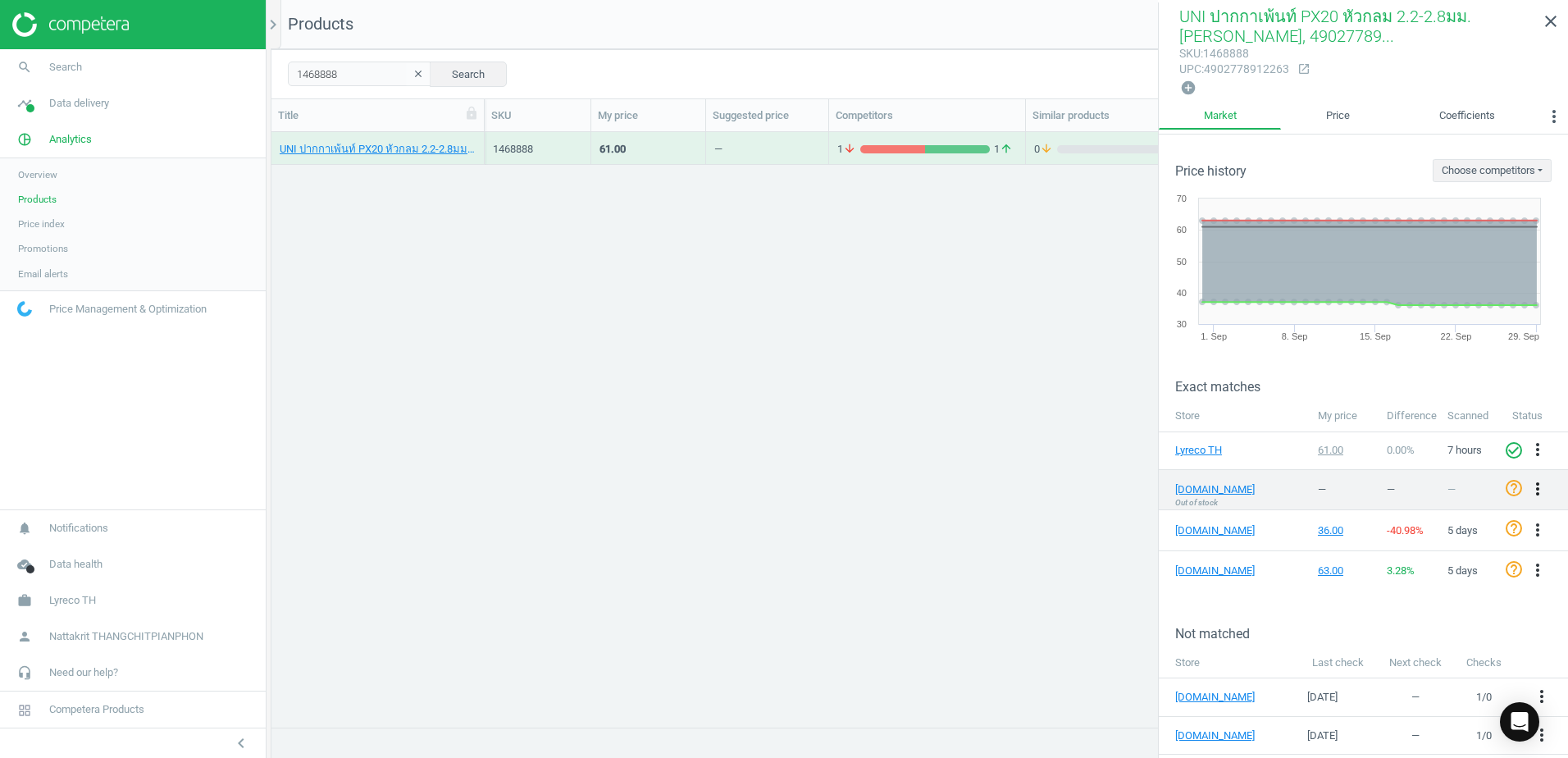
click at [1527, 486] on icon "more_vert" at bounding box center [1537, 488] width 19 height 19
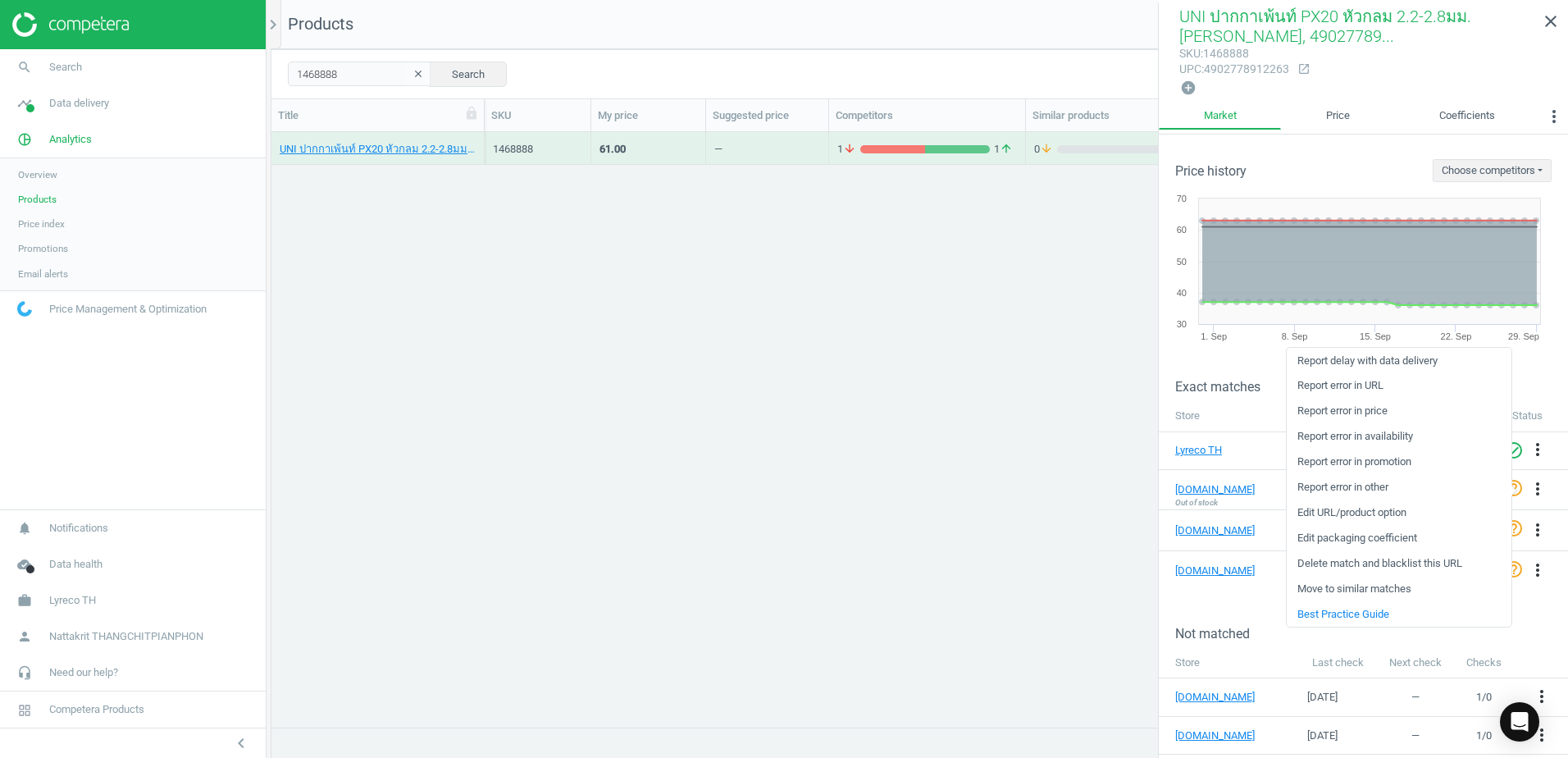
click at [1141, 506] on div "UNI ปากกาเพ้นท์ PX20 หัวกลม 2.2-2.8มม. [PERSON_NAME], 4902778912263 1468888 61.…" at bounding box center [920, 423] width 1296 height 582
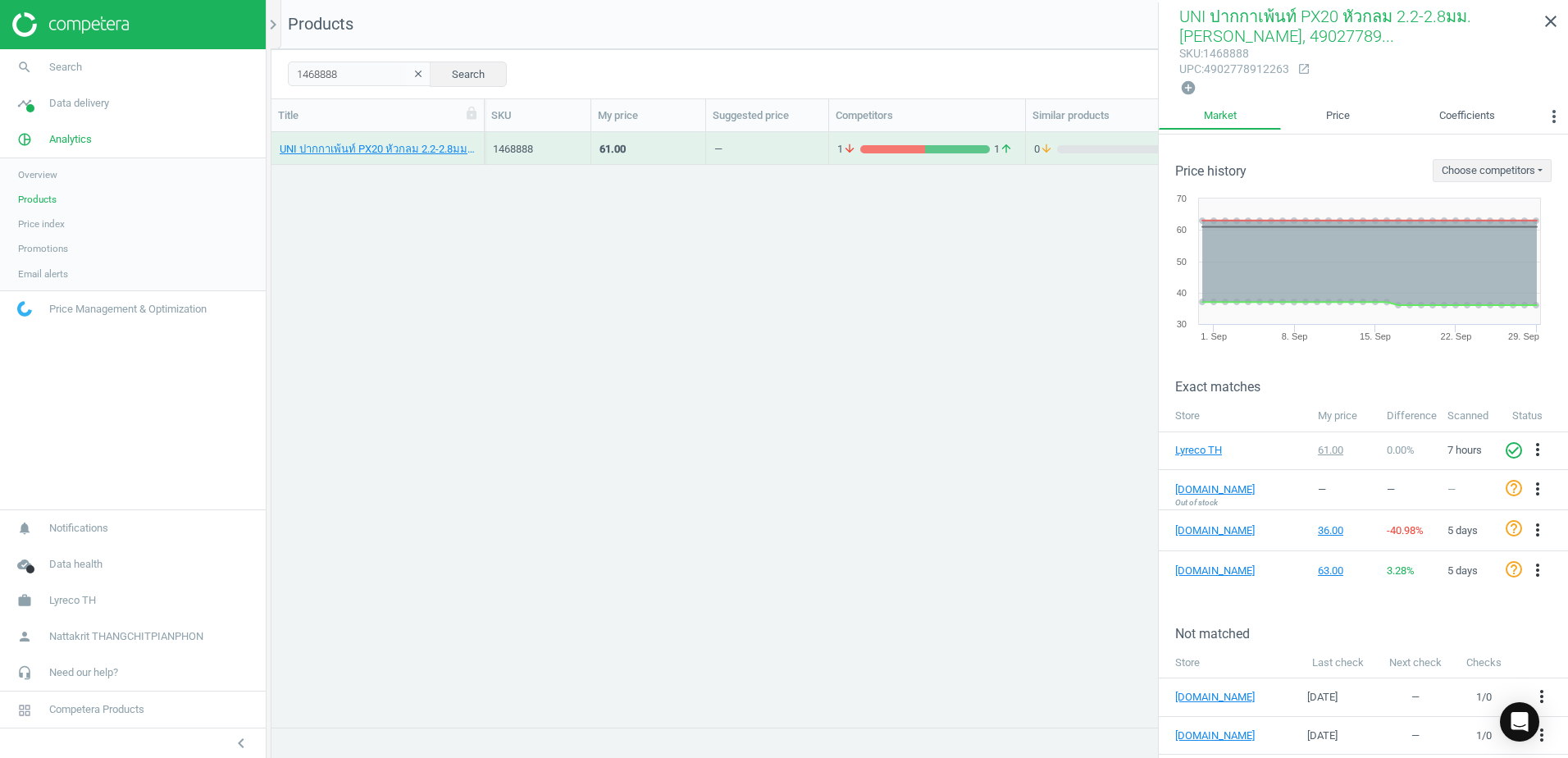
click at [1008, 406] on div "UNI ปากกาเพ้นท์ PX20 หัวกลม 2.2-2.8มม. [PERSON_NAME], 4902778912263 1468888 61.…" at bounding box center [920, 423] width 1296 height 582
click at [356, 73] on input "1468888" at bounding box center [359, 74] width 143 height 25
paste input "6359817"
type input "6359817"
click at [457, 66] on button "Search" at bounding box center [468, 74] width 77 height 25
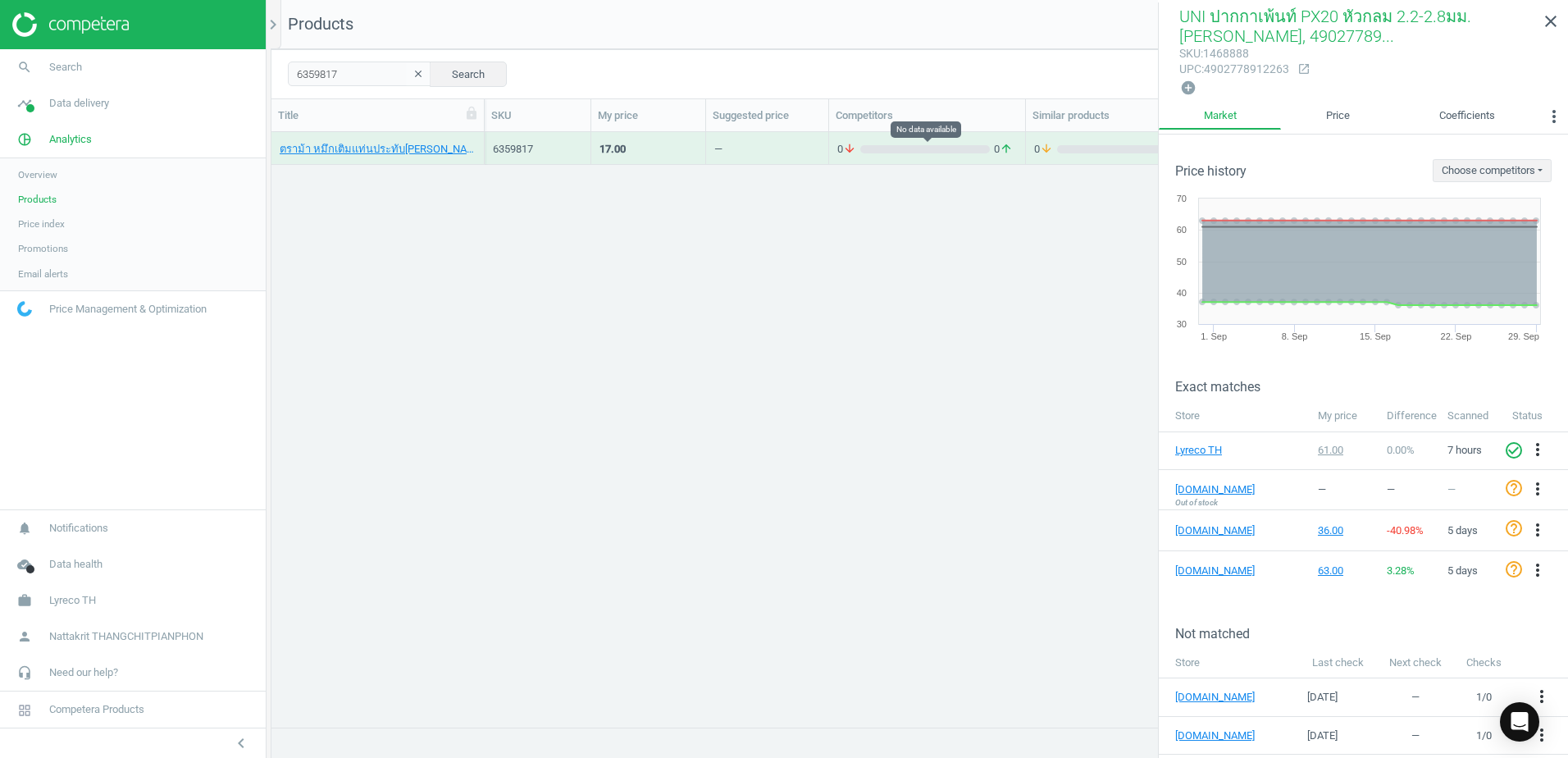
click at [992, 138] on div "0 arrow_downward 0 arrow_upward" at bounding box center [927, 148] width 180 height 28
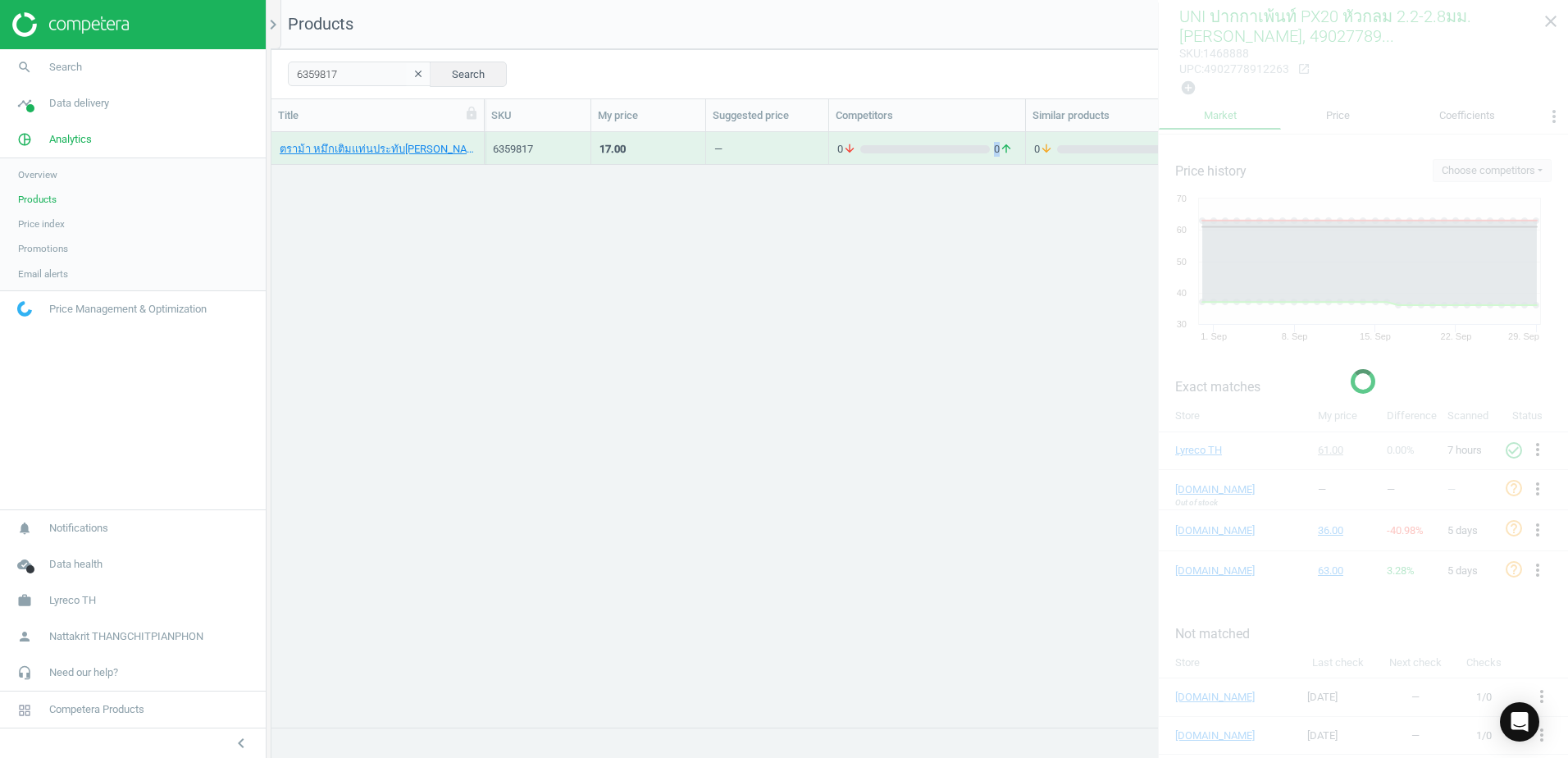
click at [992, 138] on div "0 arrow_downward 0 arrow_upward" at bounding box center [927, 148] width 180 height 28
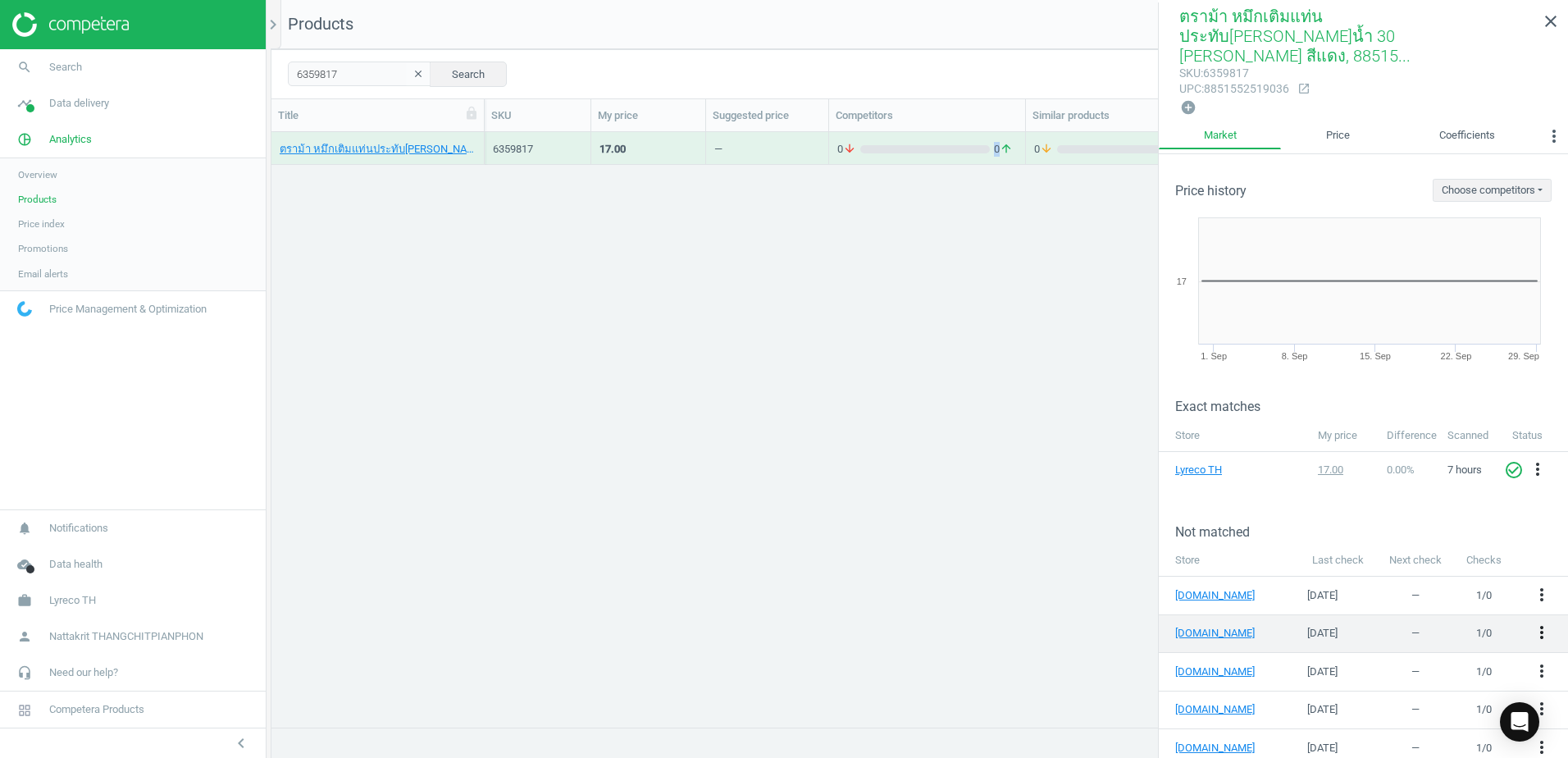
click at [1532, 623] on icon "more_vert" at bounding box center [1541, 632] width 19 height 19
click at [1404, 608] on link "Edit URL/product option" at bounding box center [1402, 610] width 225 height 26
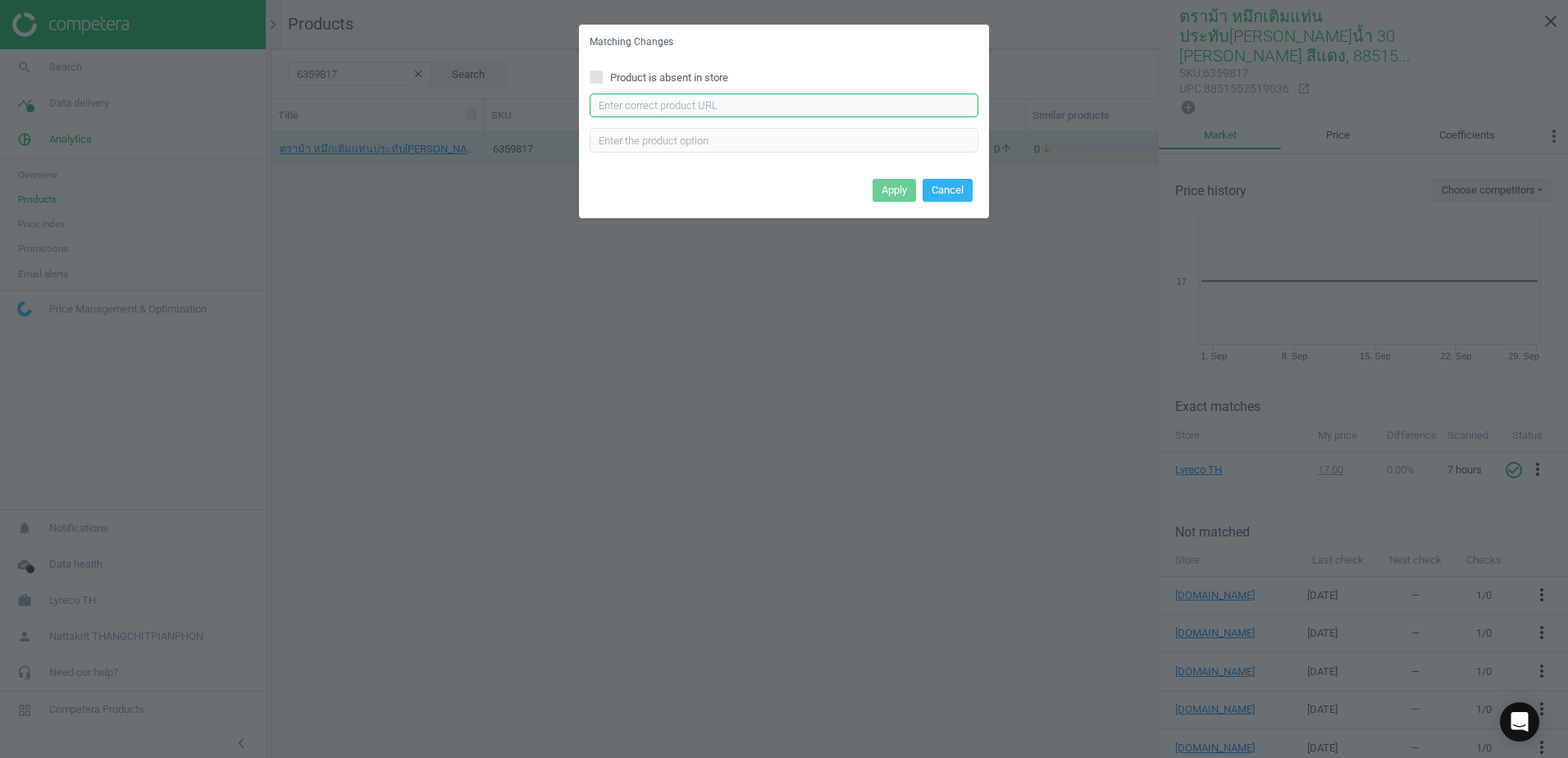
click at [788, 112] on input "text" at bounding box center [784, 106] width 388 height 25
paste input "[URL][DOMAIN_NAME]"
type input "[URL][DOMAIN_NAME]"
click at [895, 191] on button "Apply" at bounding box center [894, 190] width 43 height 23
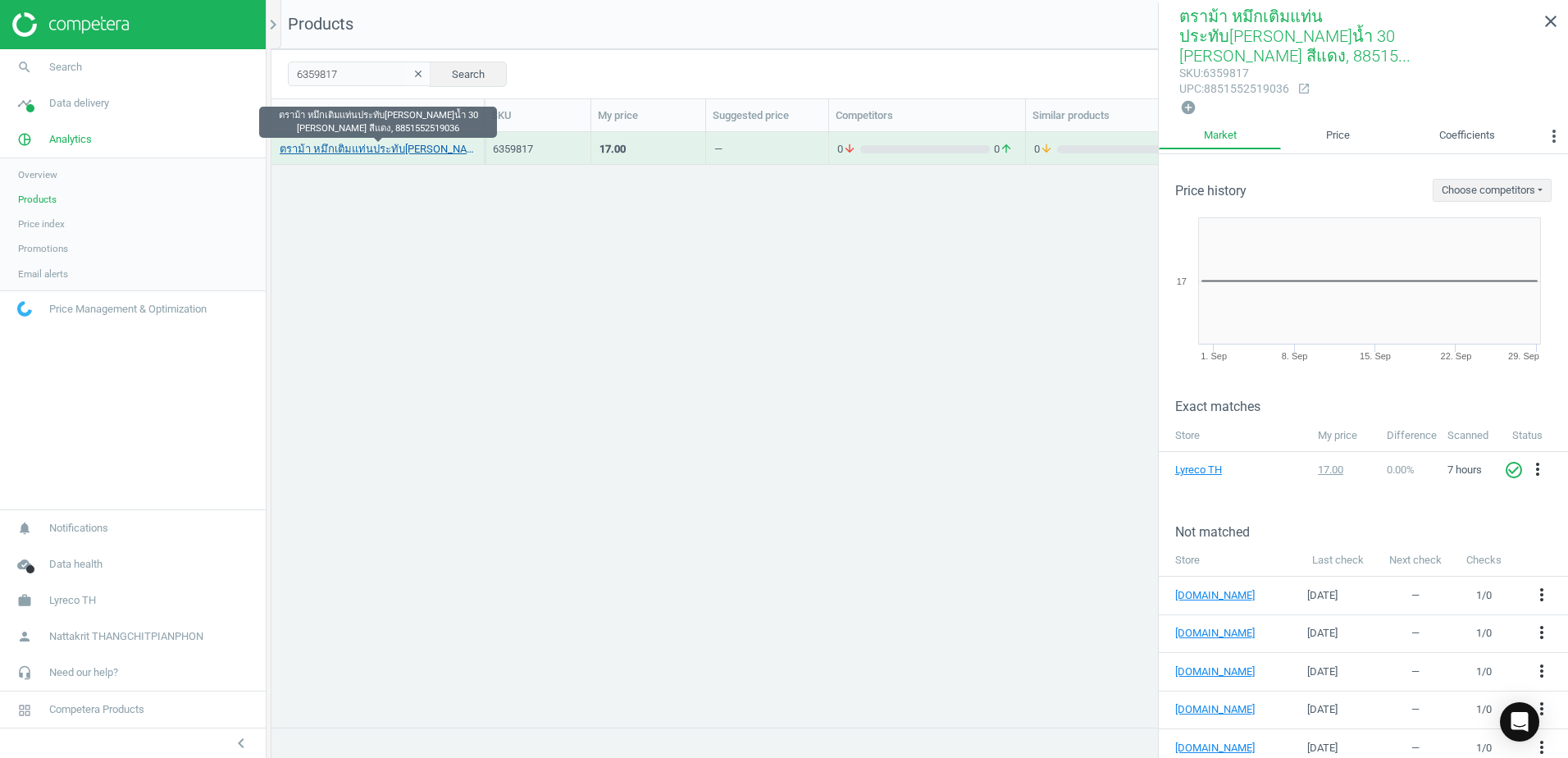
click at [425, 151] on link "ตราม้า หมึกเติมแท่นประทับ[PERSON_NAME]น้ำ 30 [PERSON_NAME] สีแดง, 8851552519036" at bounding box center [378, 149] width 196 height 15
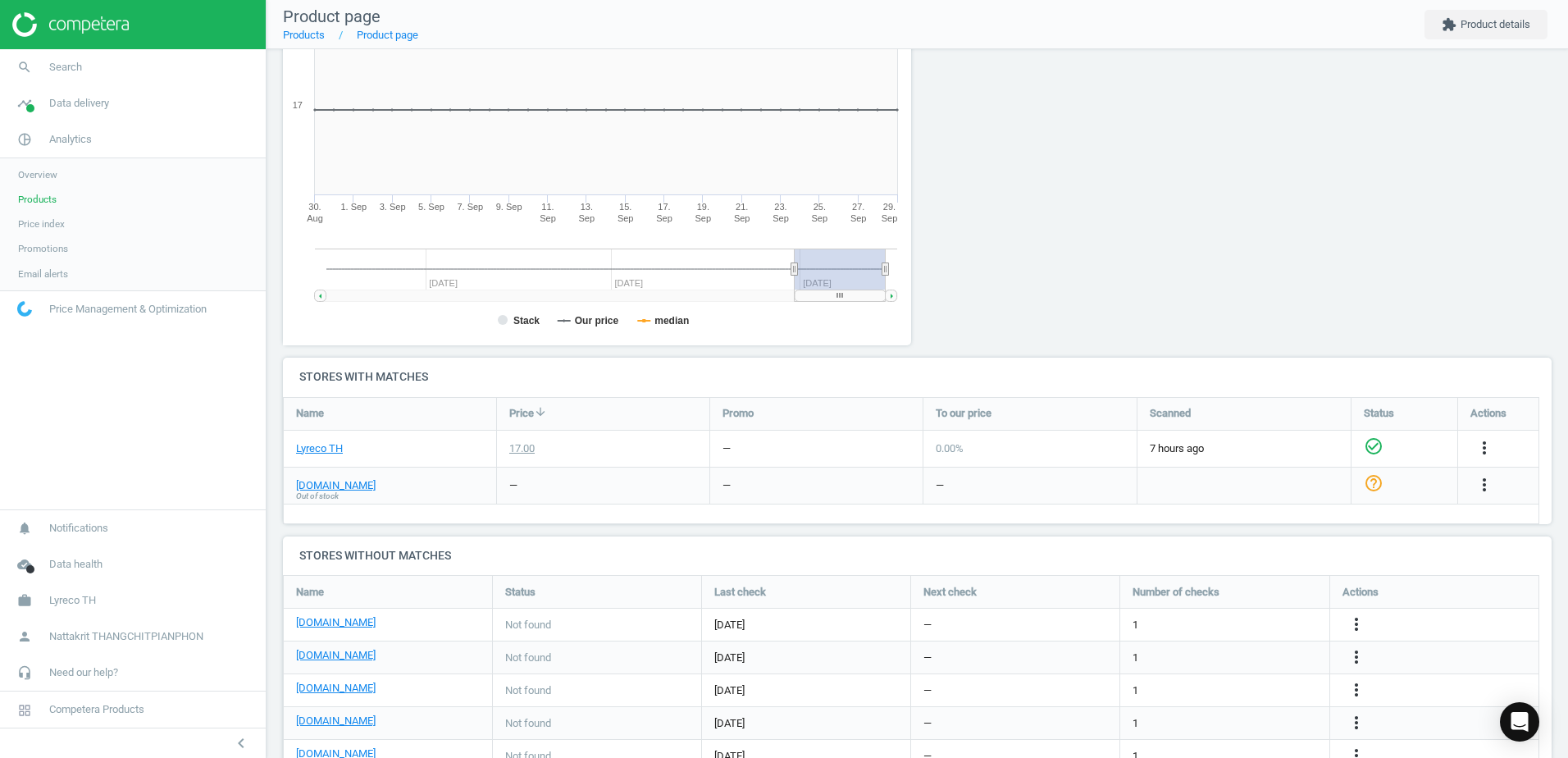
scroll to position [328, 0]
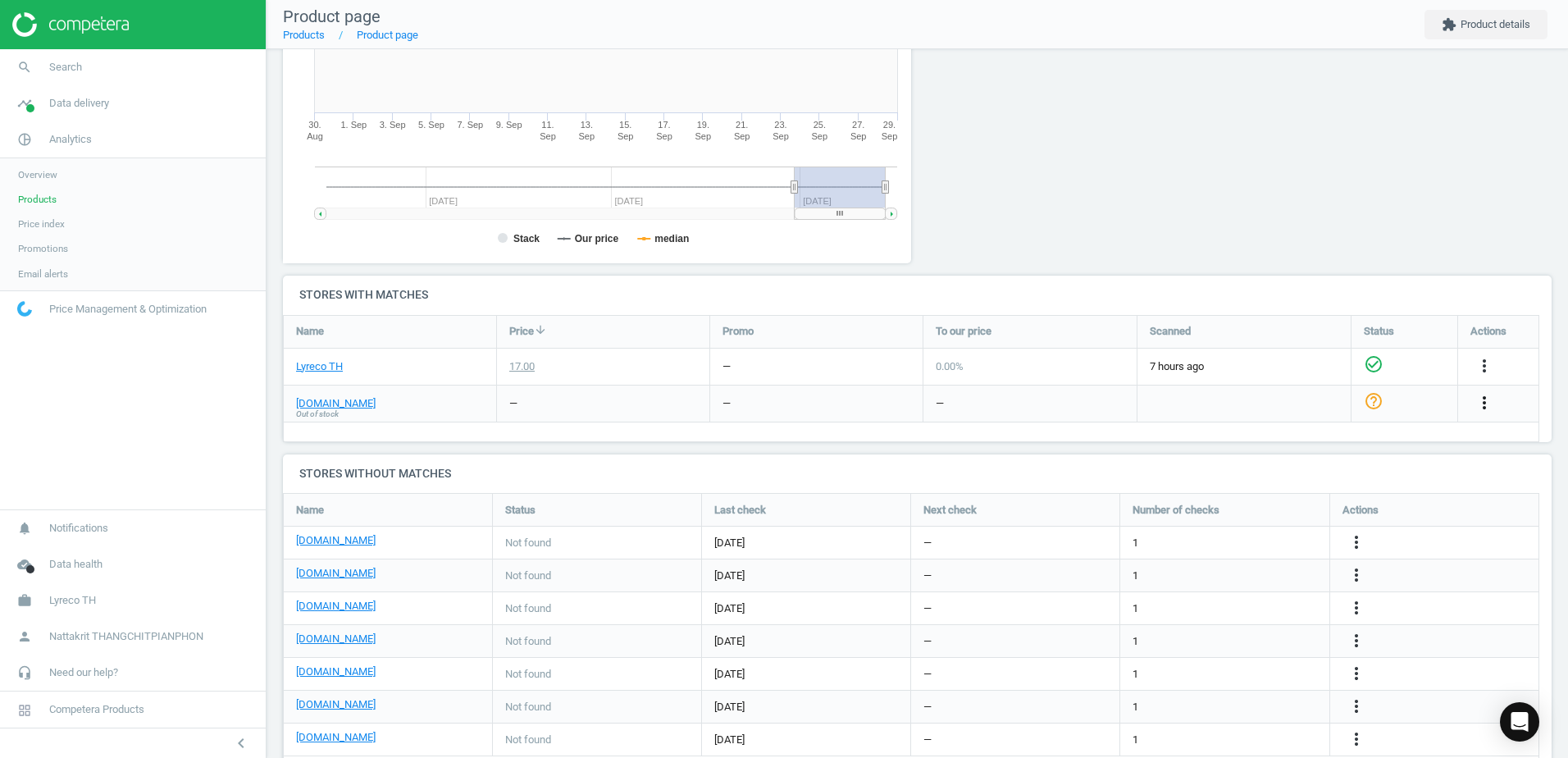
click at [1485, 395] on icon "more_vert" at bounding box center [1484, 402] width 19 height 19
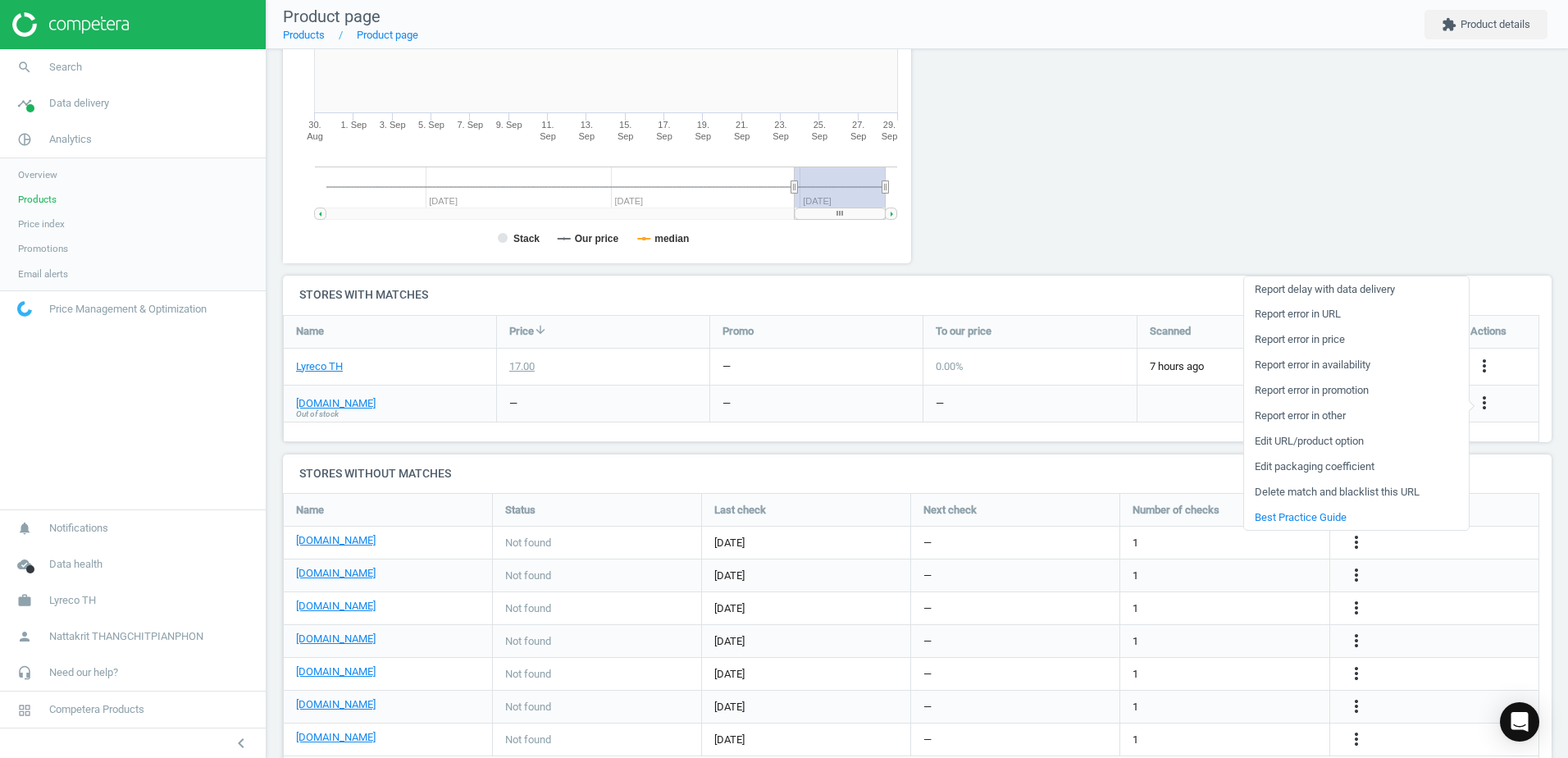
click at [1327, 441] on link "Edit URL/product option" at bounding box center [1357, 441] width 225 height 26
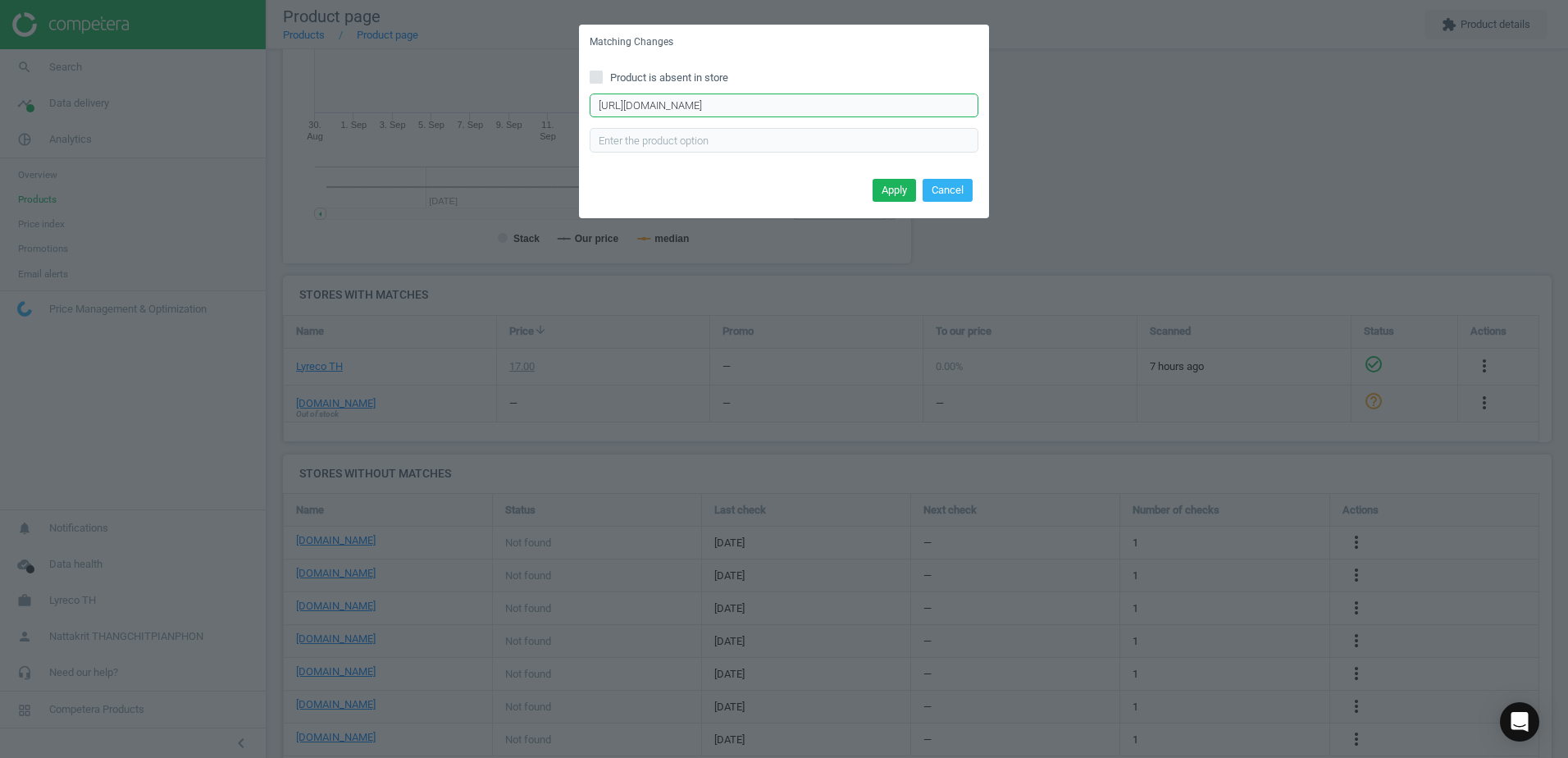
drag, startPoint x: 892, startPoint y: 115, endPoint x: 510, endPoint y: 110, distance: 382.0
click at [510, 110] on div "Matching Changes Product is absent in store [URL][DOMAIN_NAME] Enter correct pr…" at bounding box center [784, 379] width 1568 height 758
click at [885, 188] on button "Apply" at bounding box center [894, 190] width 43 height 23
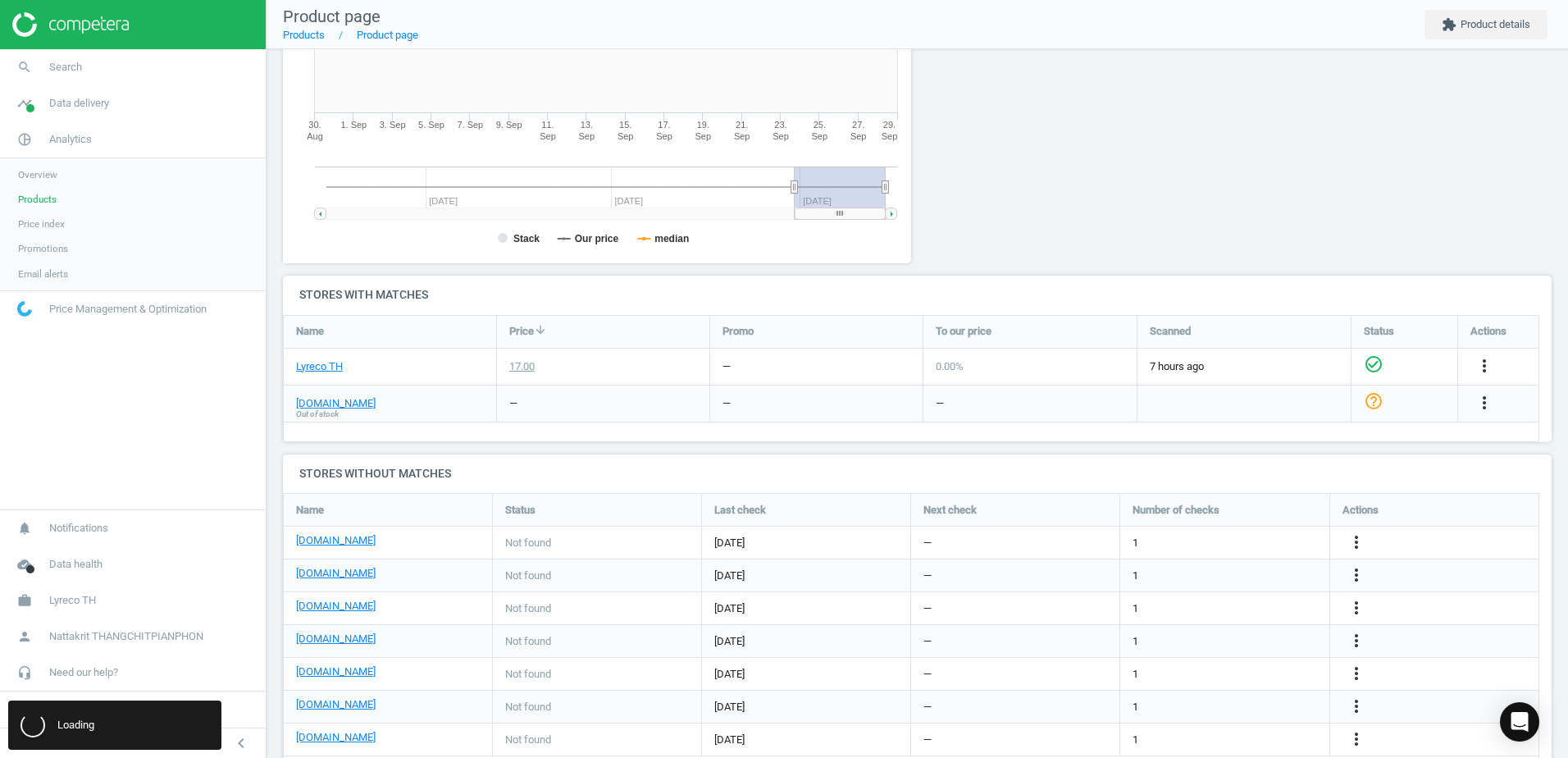
scroll to position [0, 0]
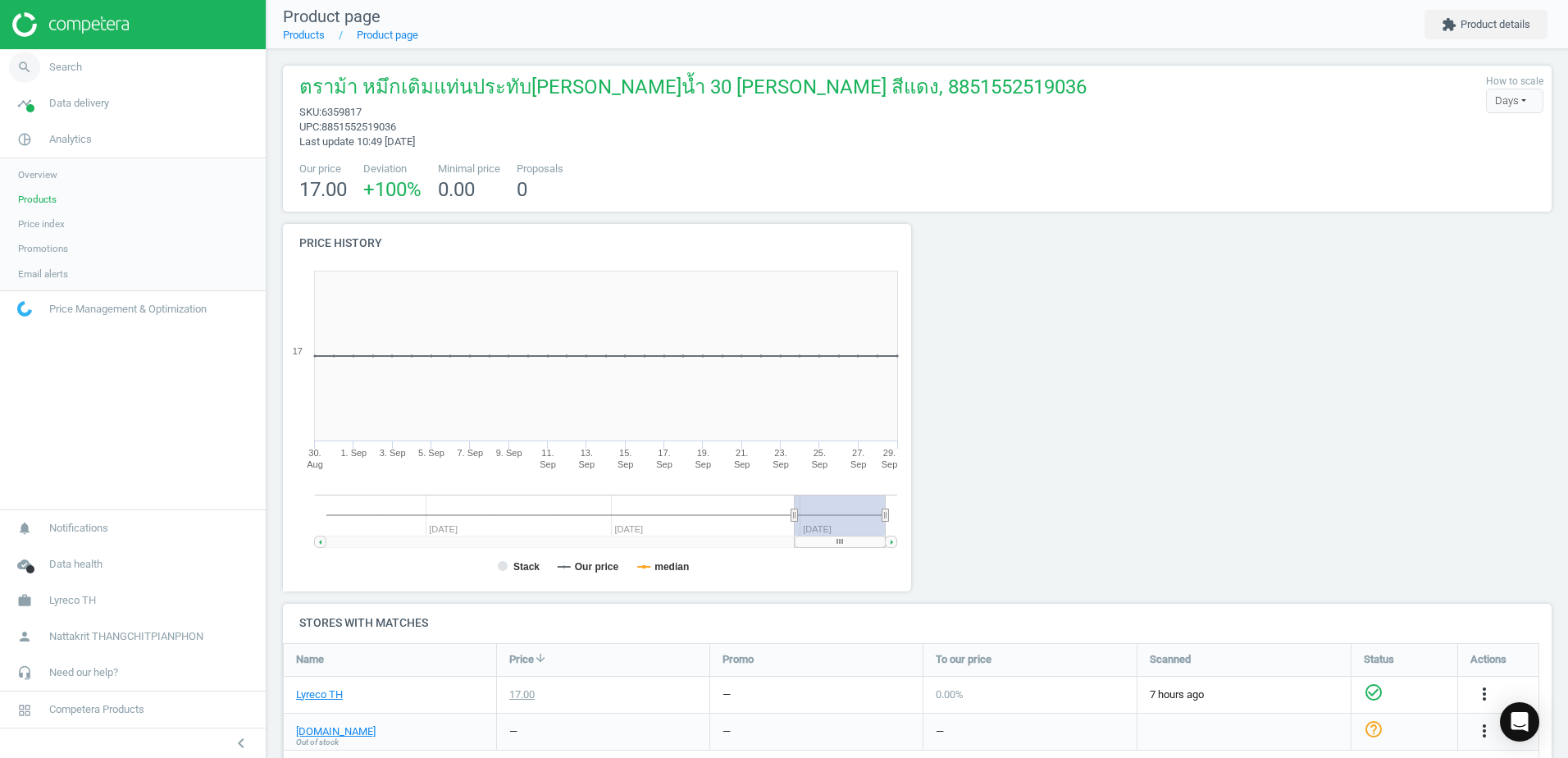
click at [164, 65] on link "search Search" at bounding box center [133, 67] width 265 height 36
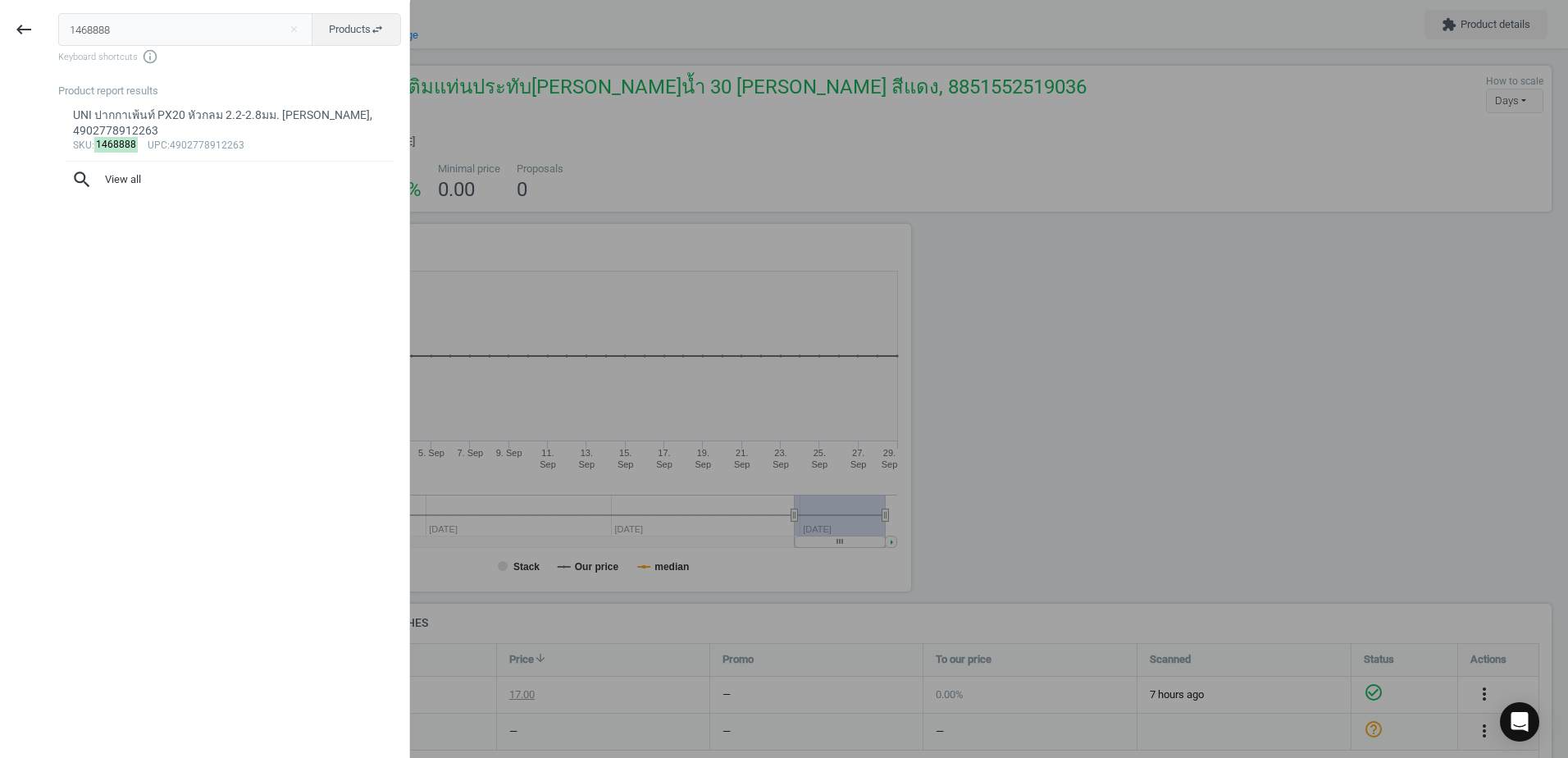
click at [264, 33] on input "1468888" at bounding box center [186, 29] width 255 height 33
type input "13072973"
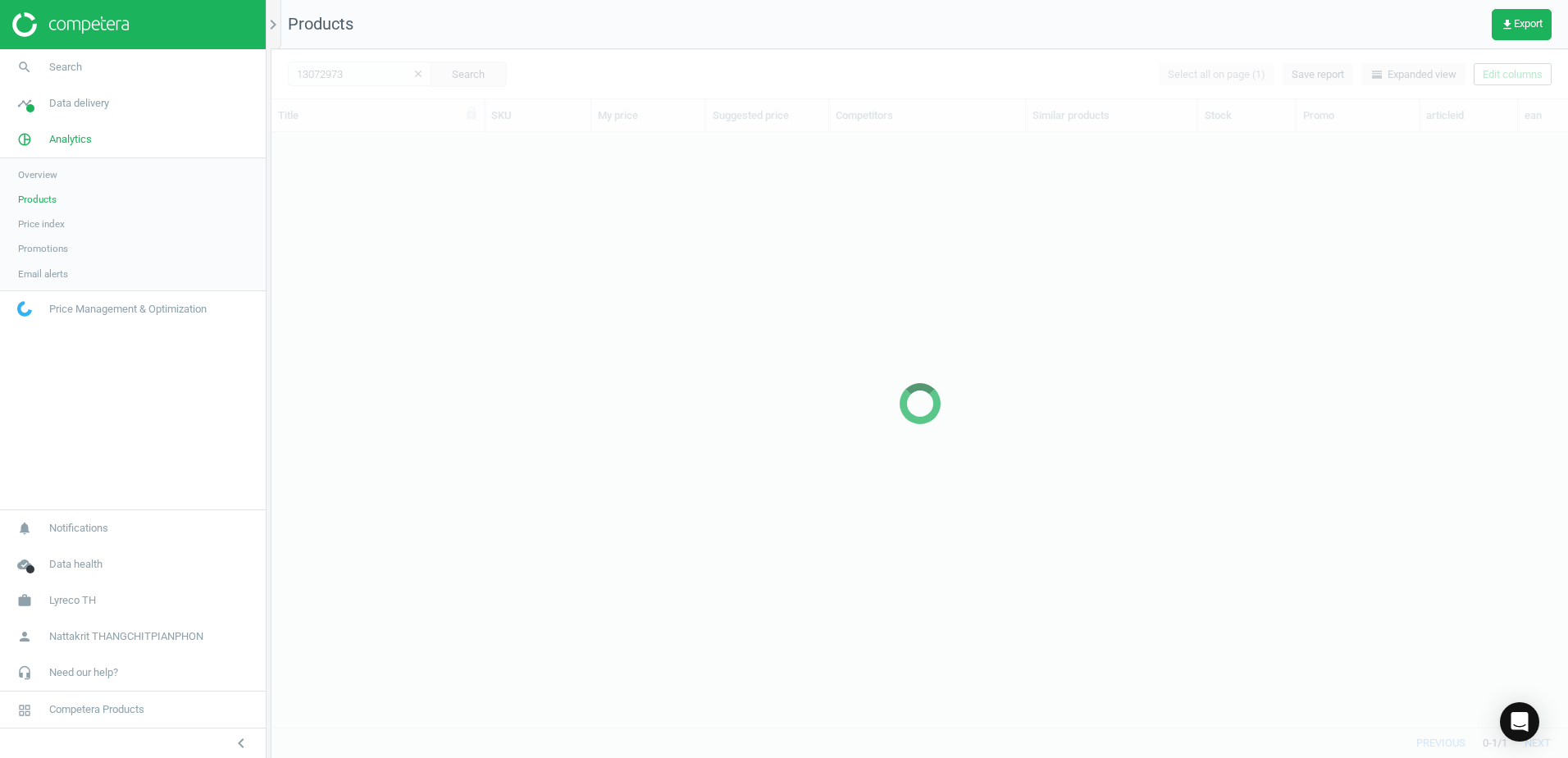
scroll to position [570, 1284]
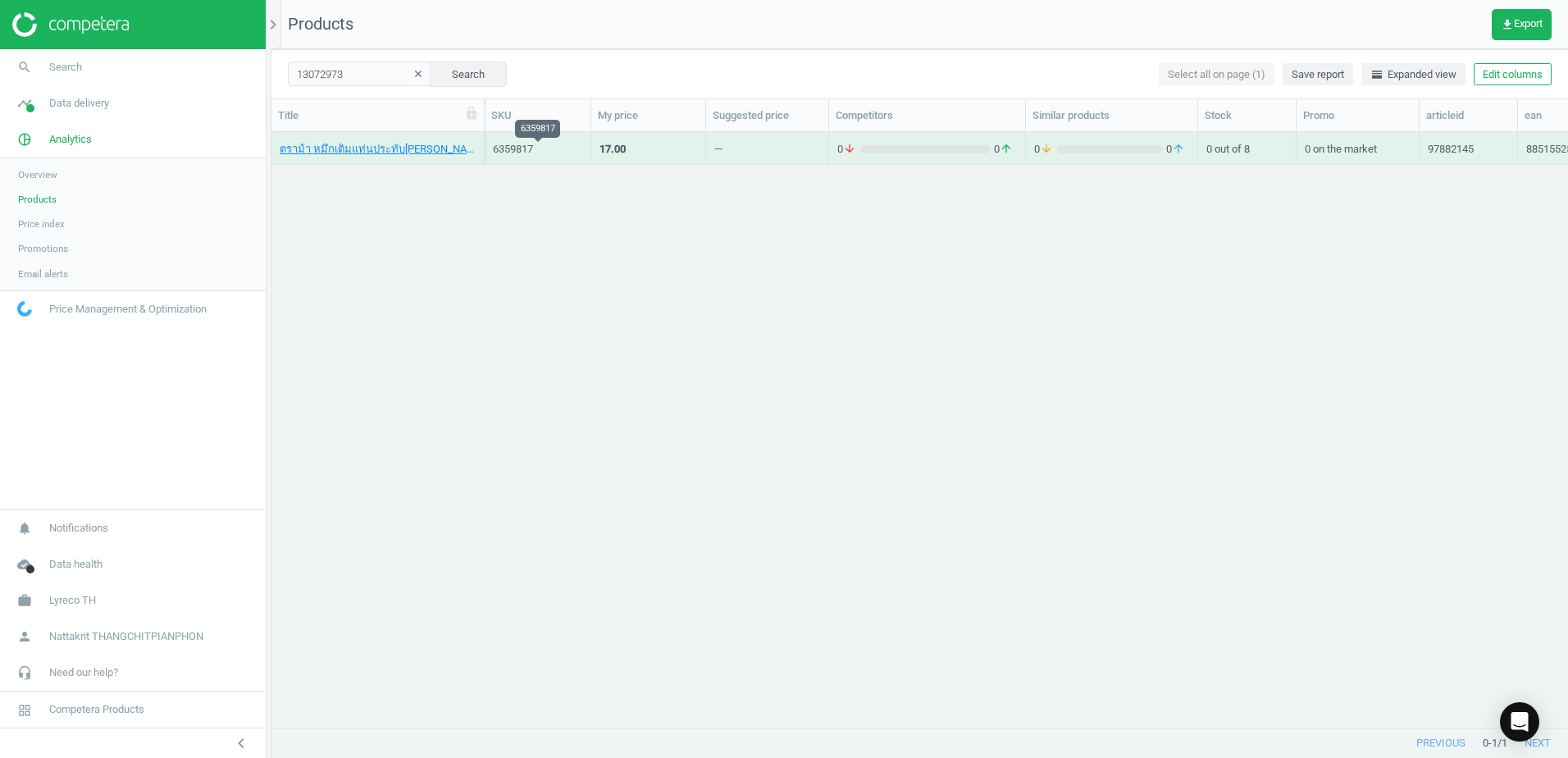
click at [555, 146] on div "6359817" at bounding box center [537, 149] width 89 height 15
click at [555, 146] on div "13072973" at bounding box center [537, 149] width 89 height 15
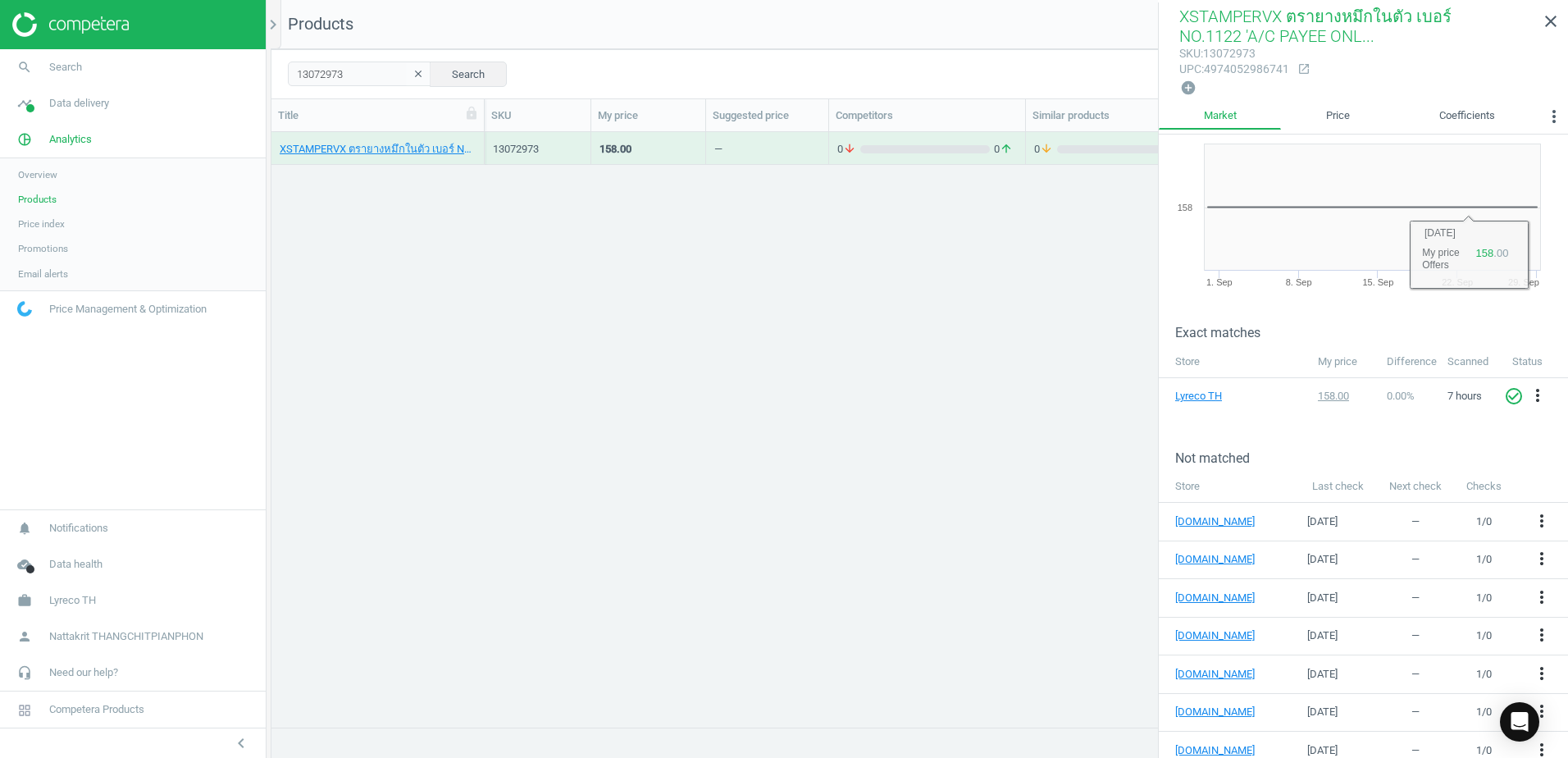
scroll to position [103, 0]
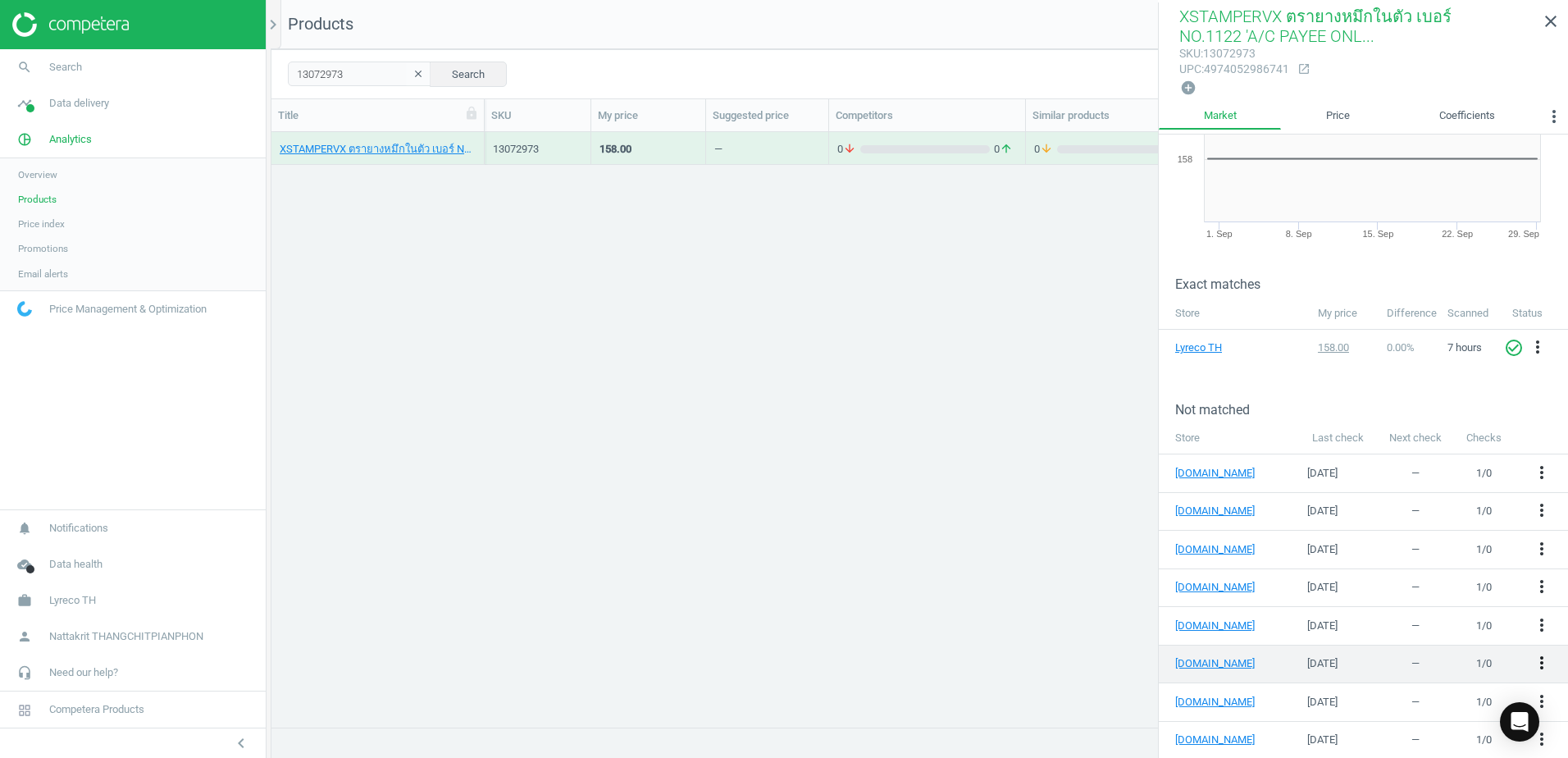
click at [1532, 659] on icon "more_vert" at bounding box center [1541, 662] width 19 height 19
click at [1370, 658] on link "Edit URL/product option" at bounding box center [1402, 657] width 225 height 26
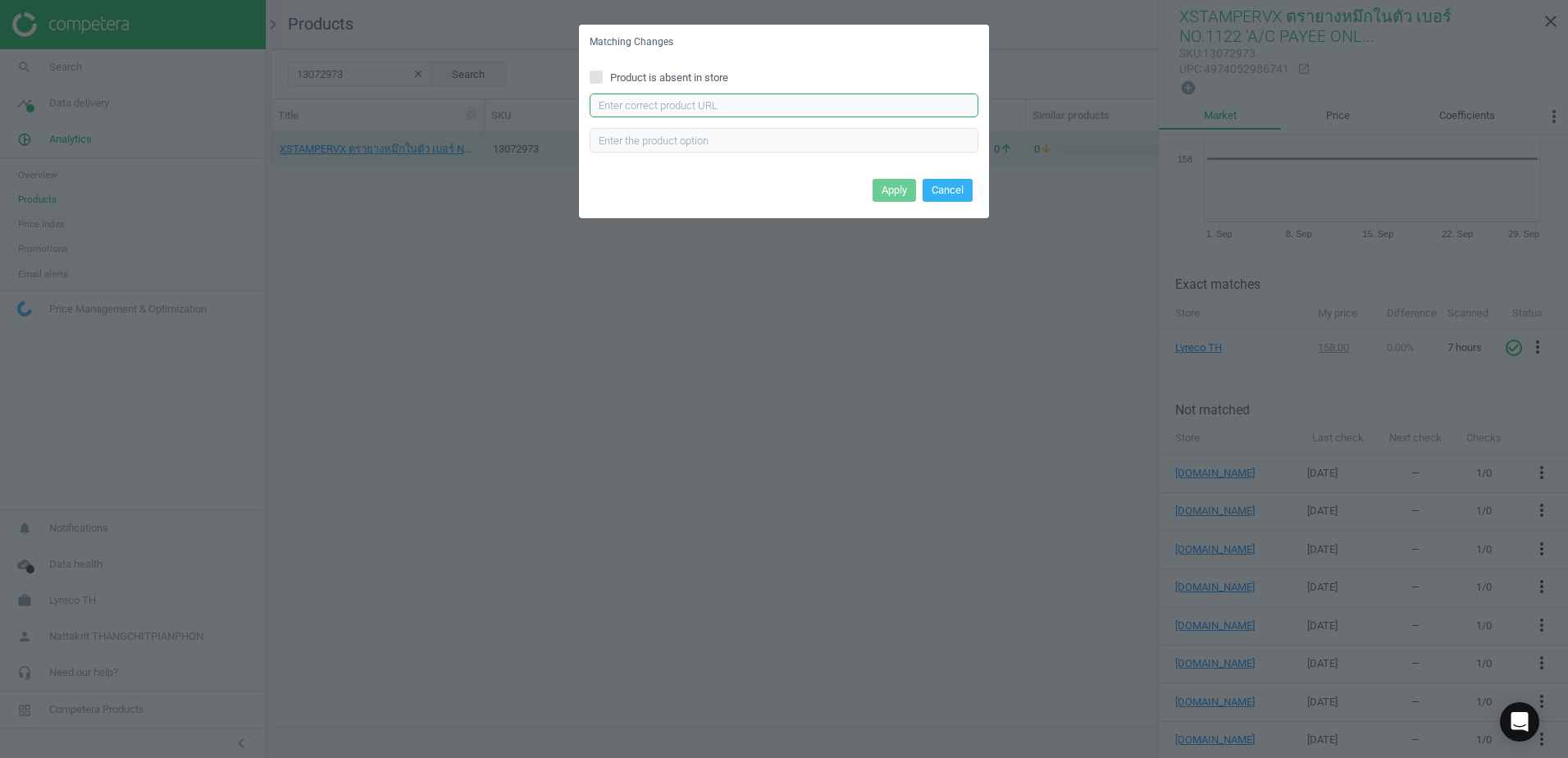
click at [900, 103] on input "text" at bounding box center [784, 106] width 388 height 25
paste input "[URL][DOMAIN_NAME]"
type input "[URL][DOMAIN_NAME]"
click at [901, 191] on button "Apply" at bounding box center [894, 190] width 43 height 23
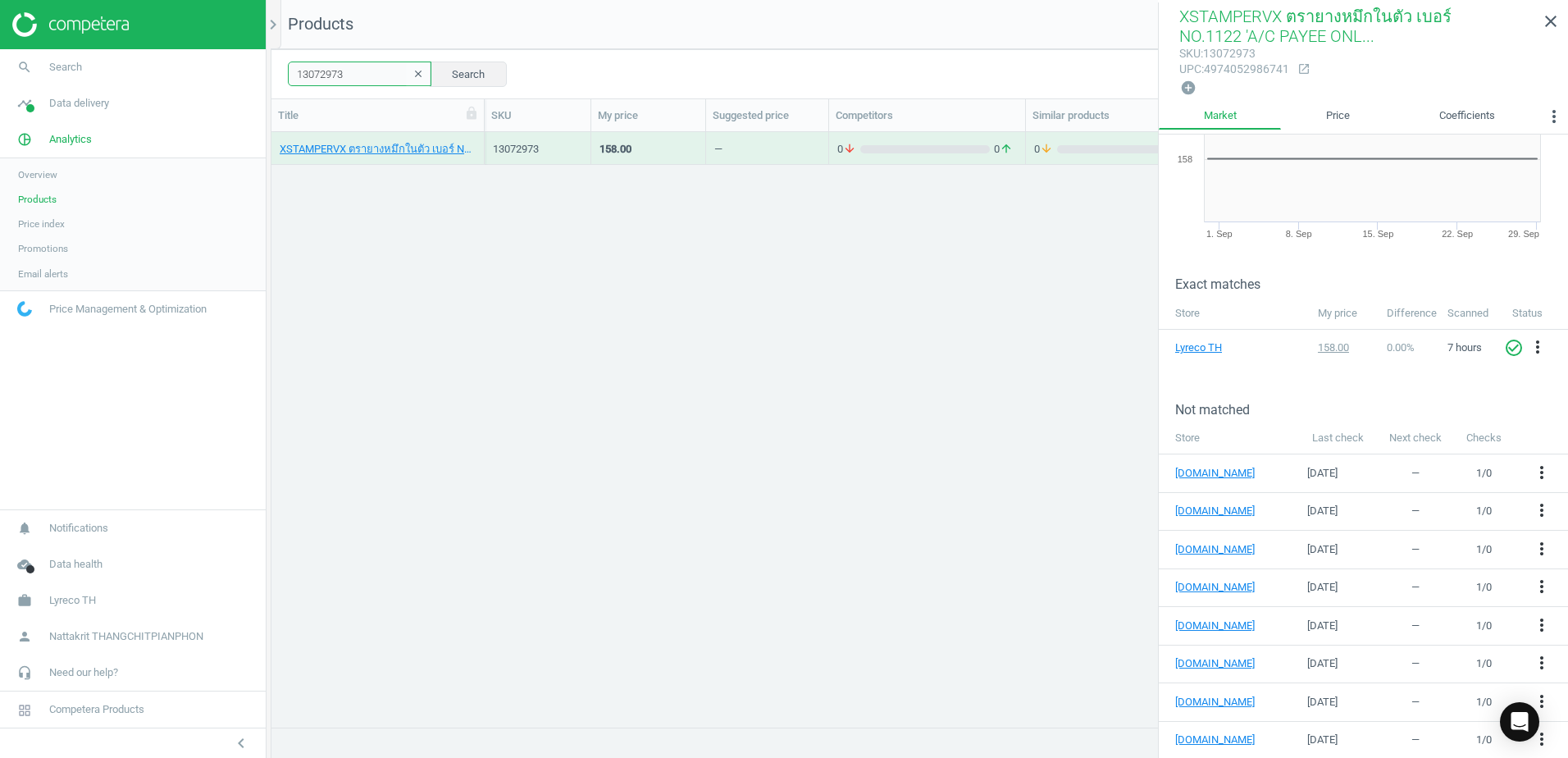
click at [363, 73] on input "13072973" at bounding box center [359, 74] width 143 height 25
paste input "95"
type input "13072995"
click at [911, 134] on div "0 arrow_downward 0 arrow_upward" at bounding box center [927, 148] width 180 height 28
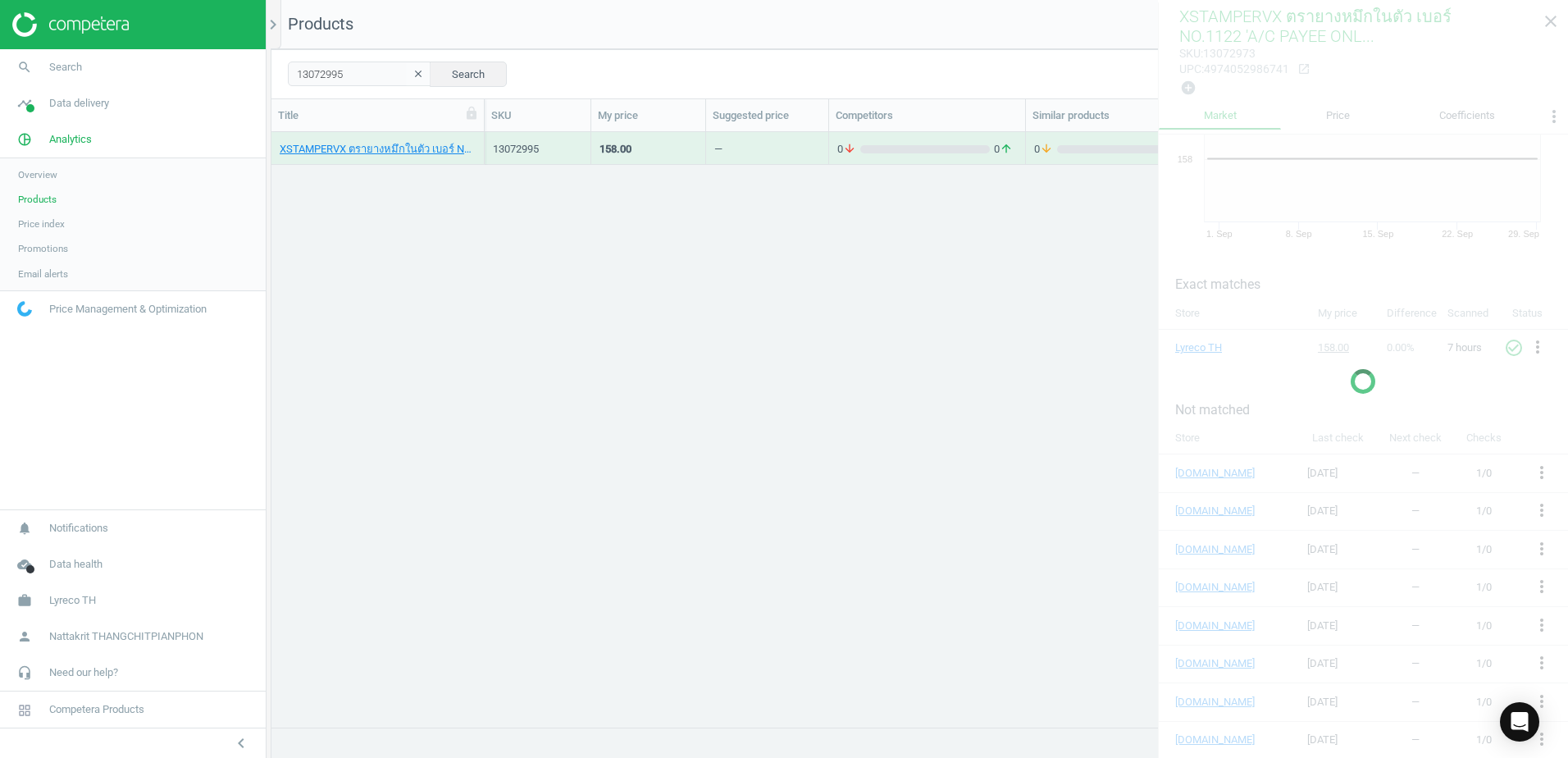
click at [911, 134] on div "0 arrow_downward 0 arrow_upward" at bounding box center [927, 148] width 180 height 28
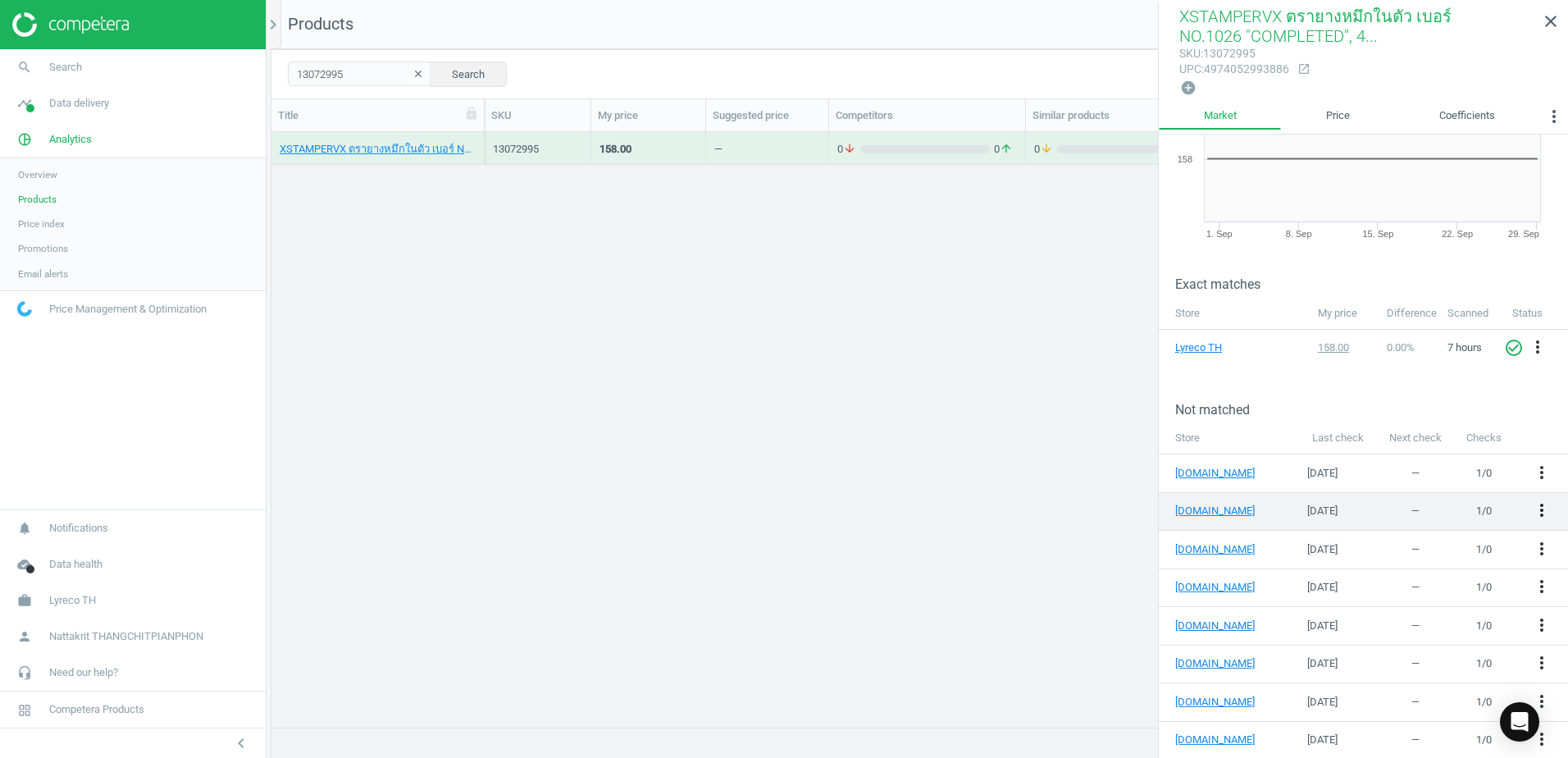
click at [1532, 513] on icon "more_vert" at bounding box center [1541, 510] width 19 height 19
click at [1398, 514] on link "Edit URL/product option" at bounding box center [1402, 508] width 225 height 26
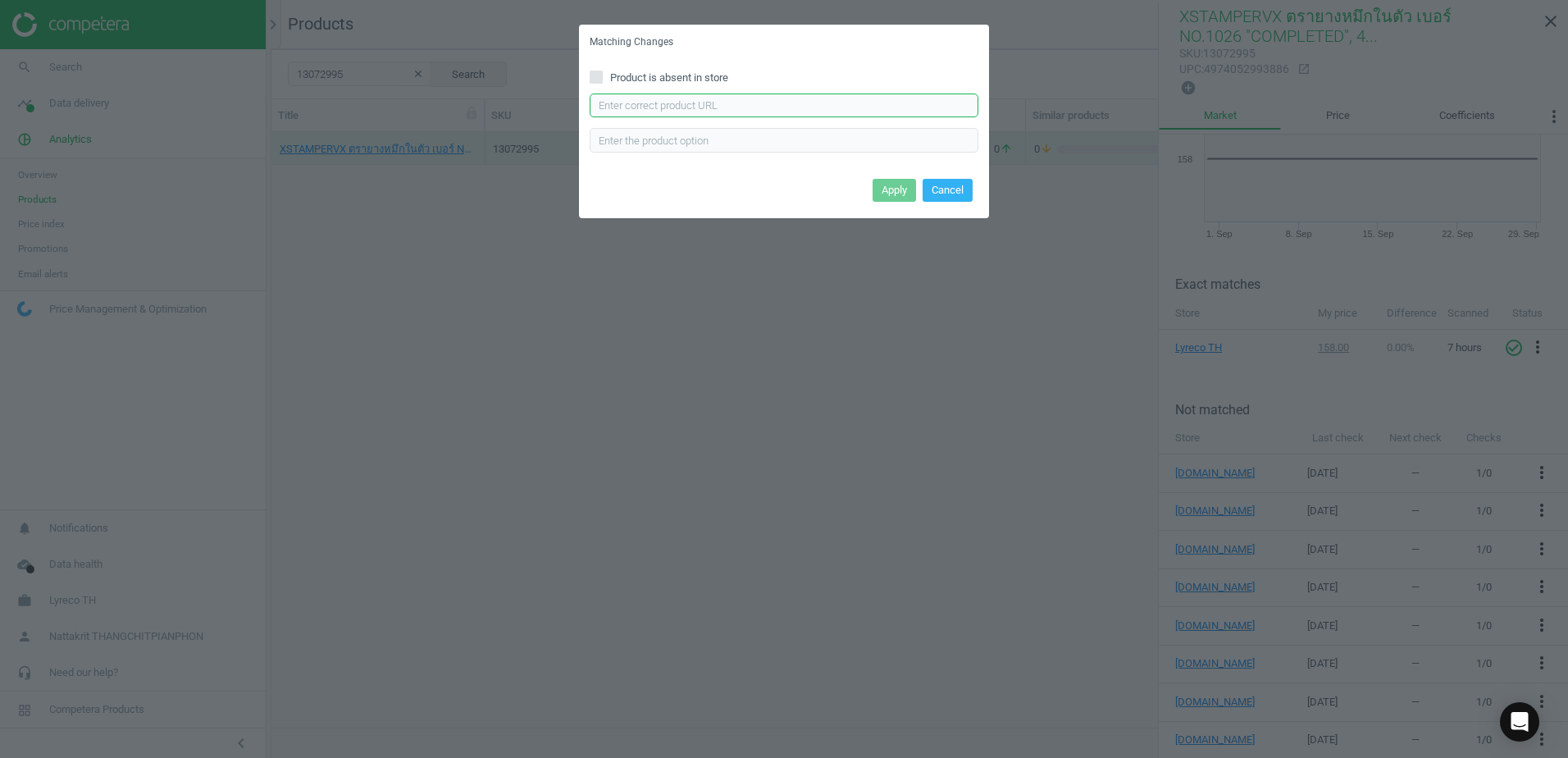
click at [819, 101] on input "text" at bounding box center [784, 106] width 388 height 25
paste input "[URL][DOMAIN_NAME]"
type input "[URL][DOMAIN_NAME]"
click at [873, 170] on div "Product is absent in store [URL][DOMAIN_NAME] Enter correct product url" at bounding box center [784, 117] width 410 height 114
click at [891, 185] on button "Apply" at bounding box center [894, 190] width 43 height 23
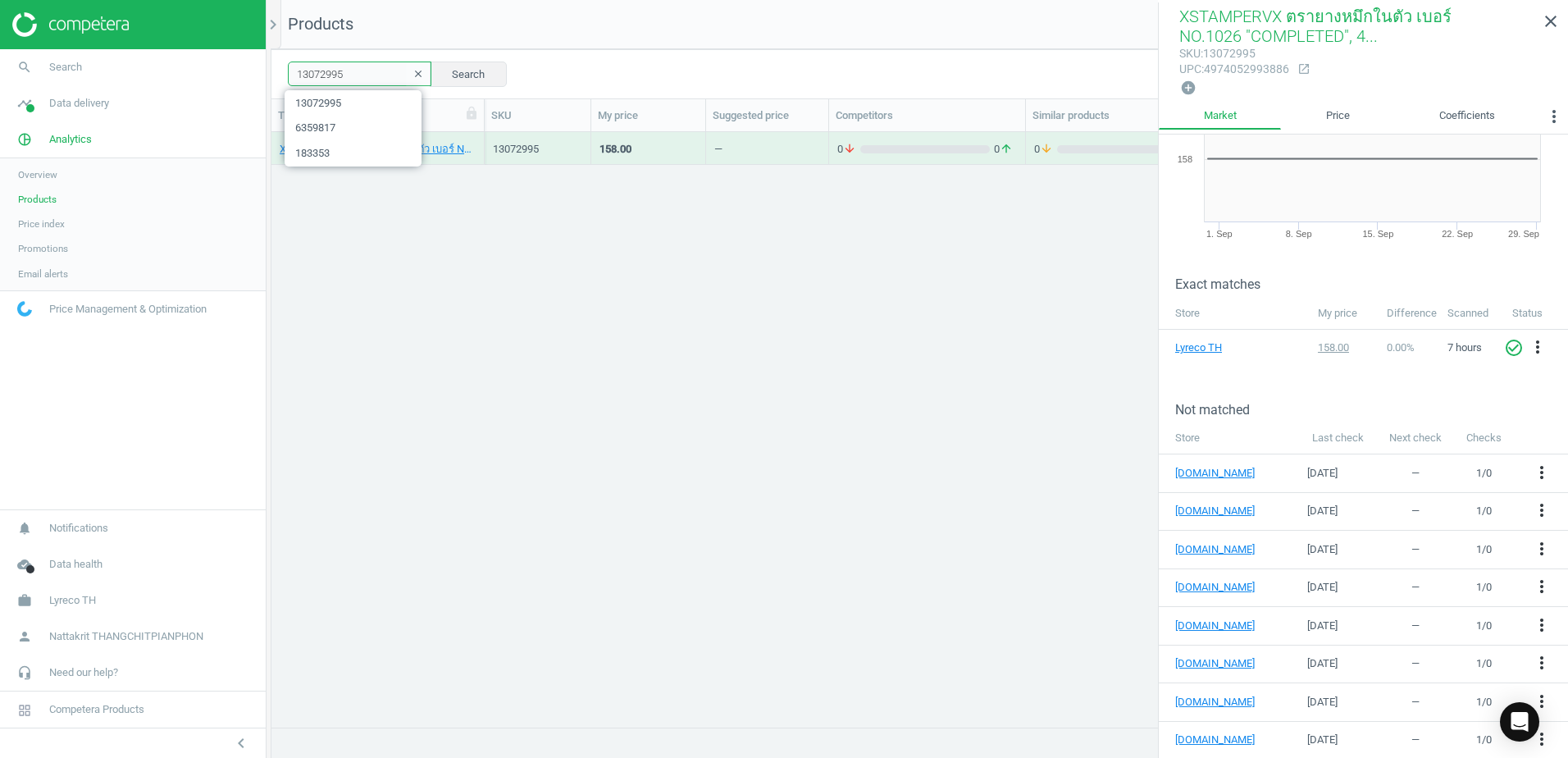
click at [361, 62] on input "13072995" at bounding box center [359, 74] width 143 height 25
paste input "3019"
type input "13073019"
click at [1532, 501] on icon "more_vert" at bounding box center [1541, 510] width 19 height 19
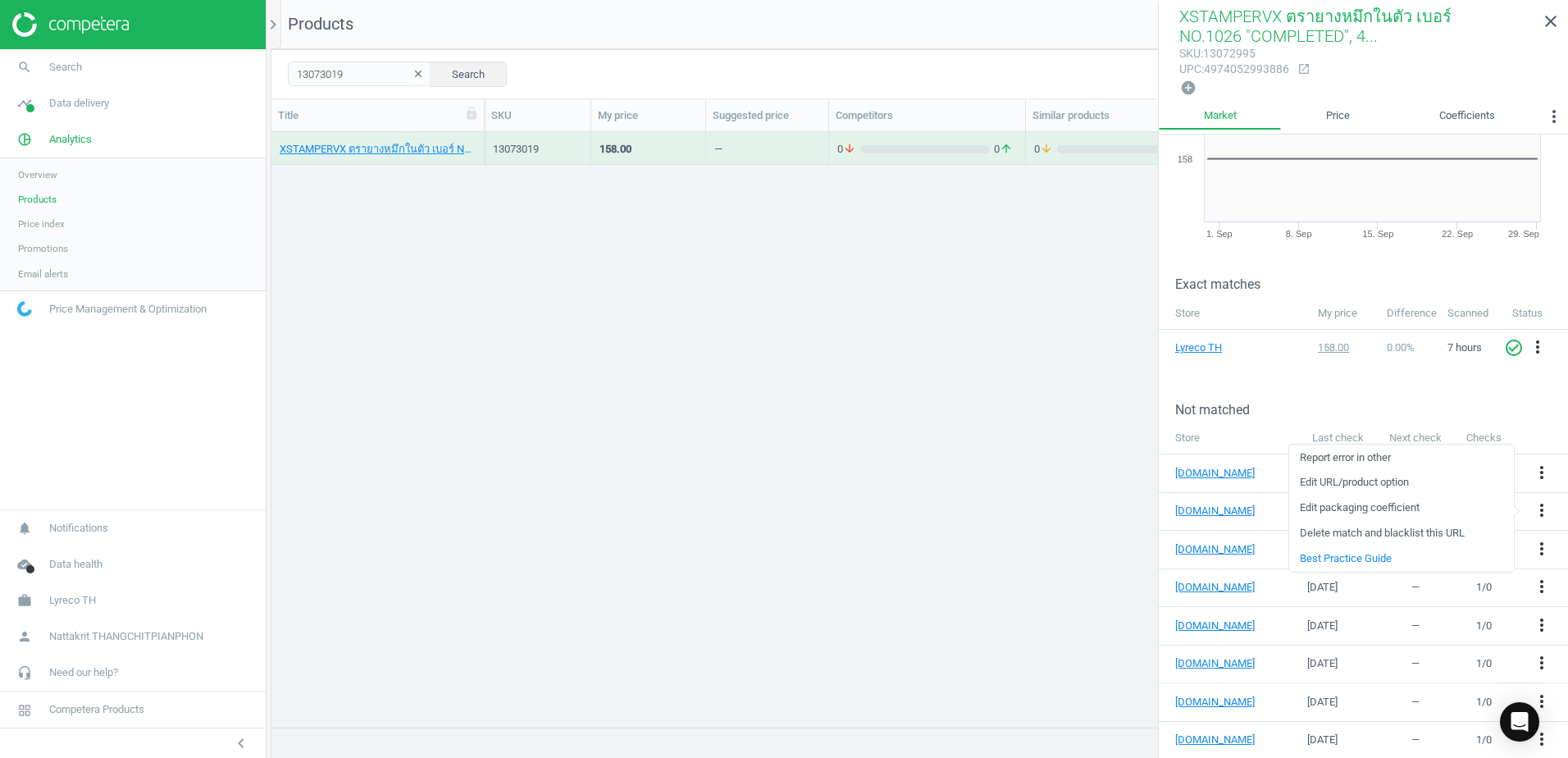
click at [1390, 502] on link "Edit packaging coefficient" at bounding box center [1402, 508] width 225 height 26
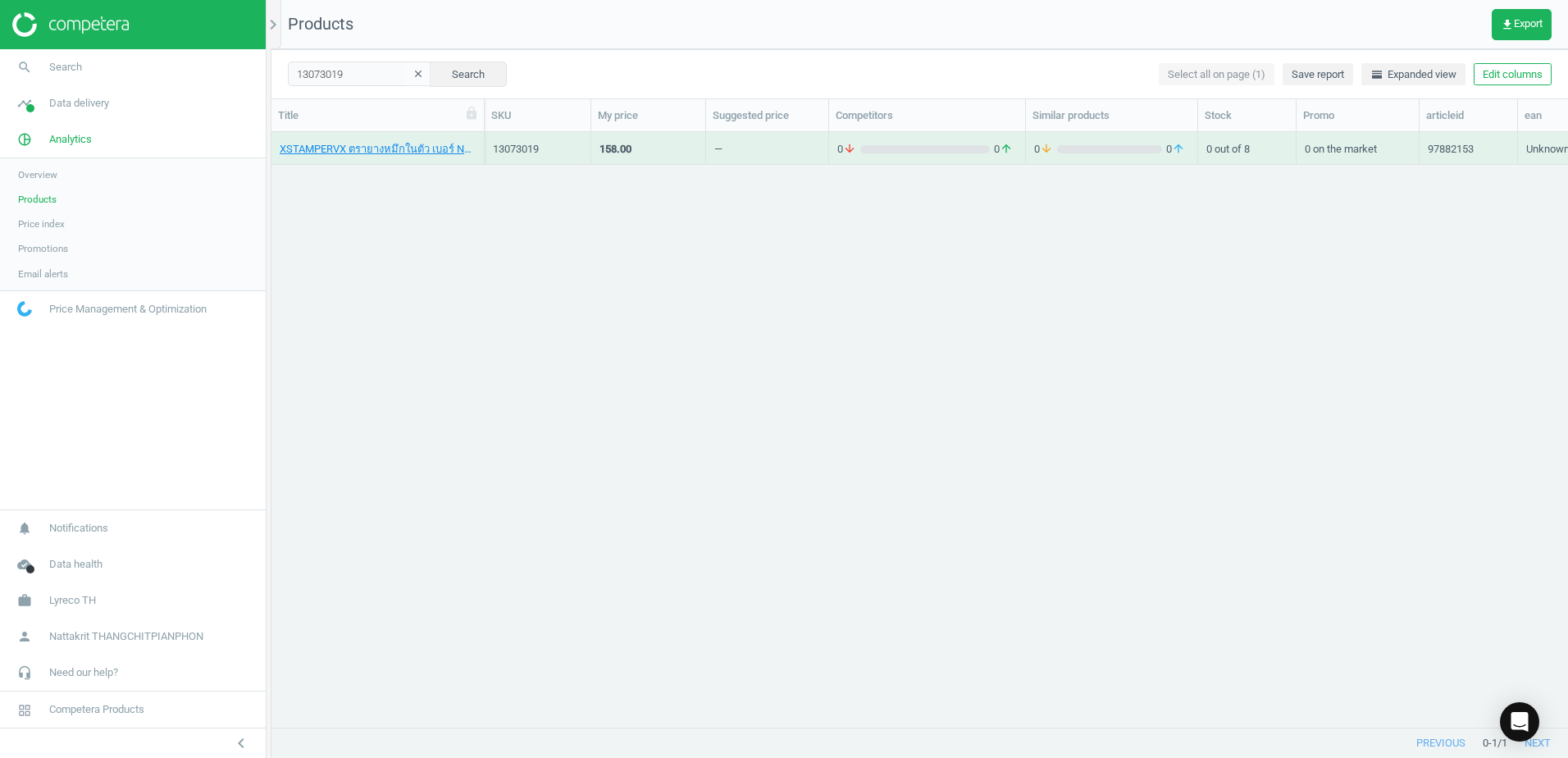
click at [1345, 151] on div "0 on the market" at bounding box center [1358, 148] width 106 height 28
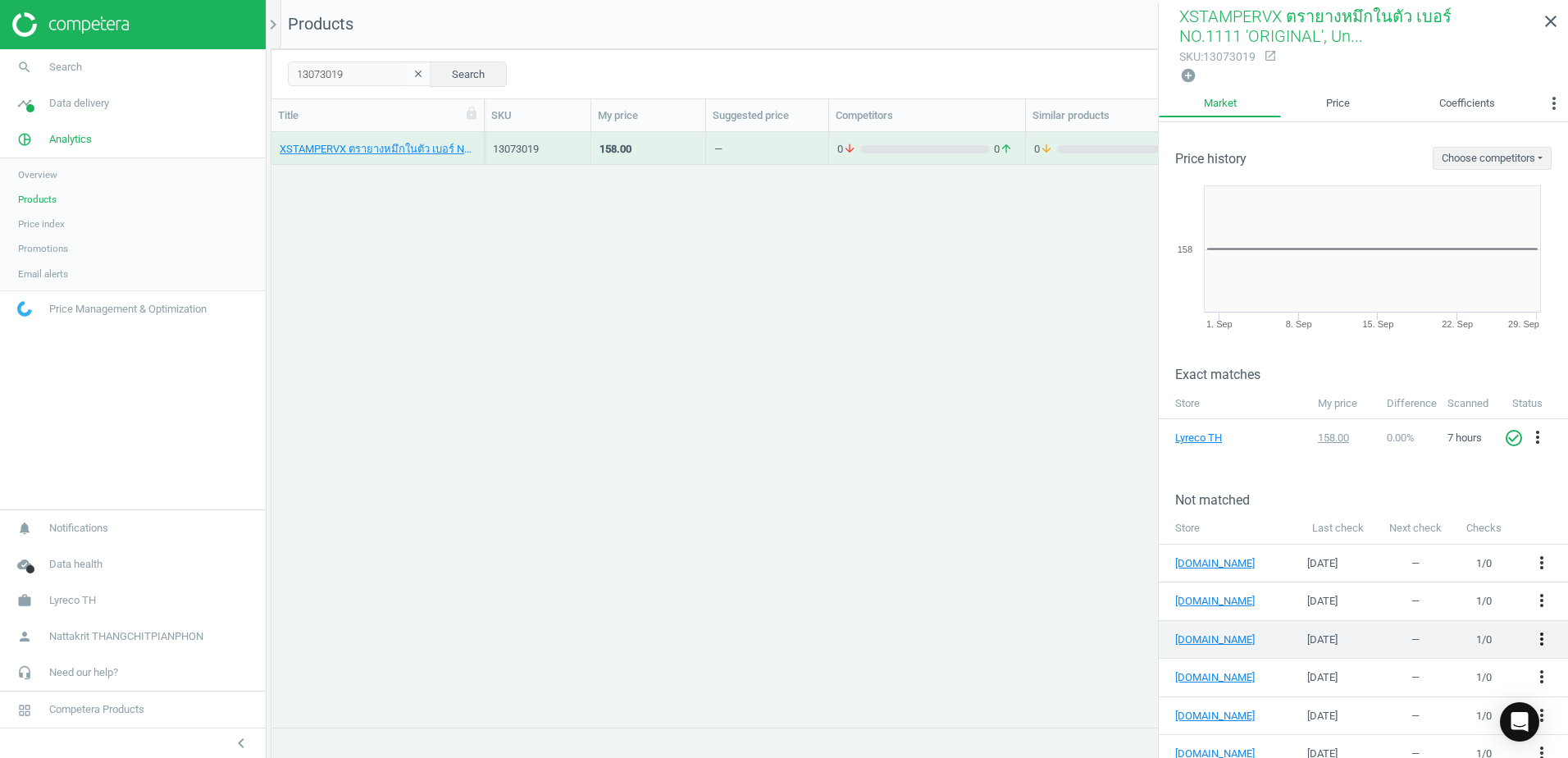
click at [1532, 634] on icon "more_vert" at bounding box center [1541, 639] width 19 height 19
click at [1350, 633] on link "Edit URL/product option" at bounding box center [1402, 635] width 225 height 26
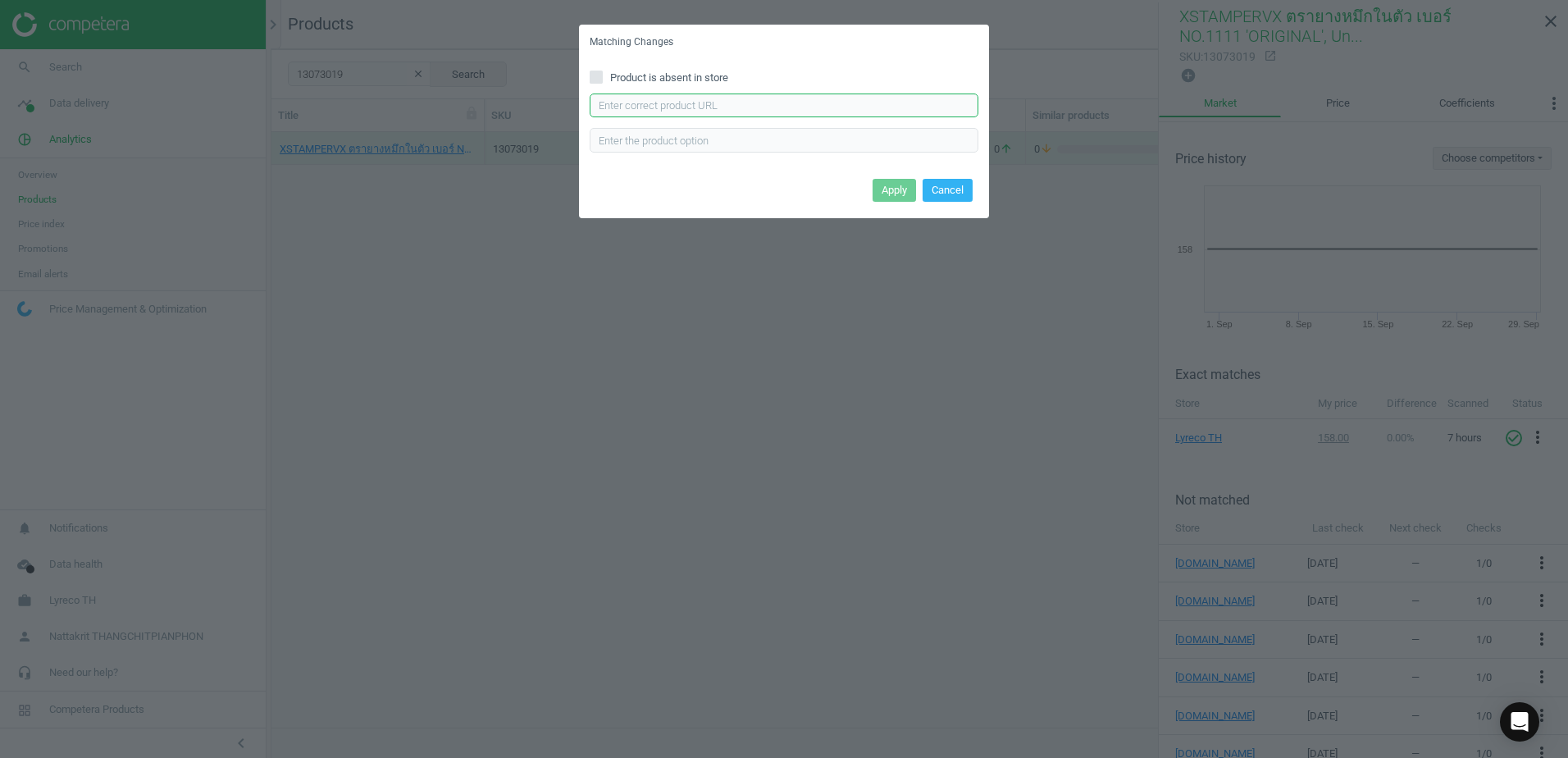
click at [819, 104] on input "text" at bounding box center [784, 106] width 388 height 25
paste input "[URL][DOMAIN_NAME]"
type input "[URL][DOMAIN_NAME]"
click at [898, 185] on button "Apply" at bounding box center [894, 190] width 43 height 23
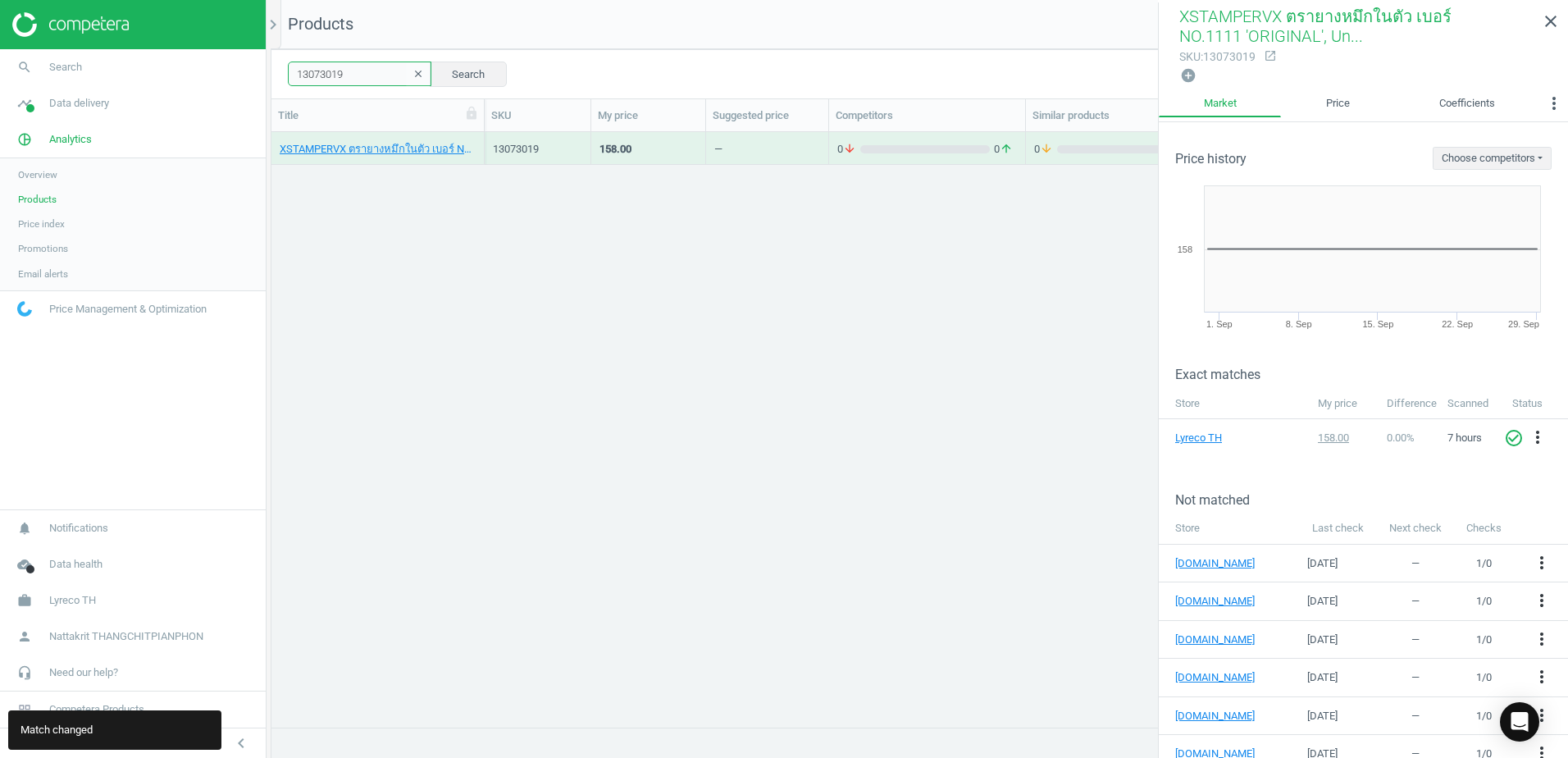
click at [378, 70] on input "13073019" at bounding box center [359, 74] width 143 height 25
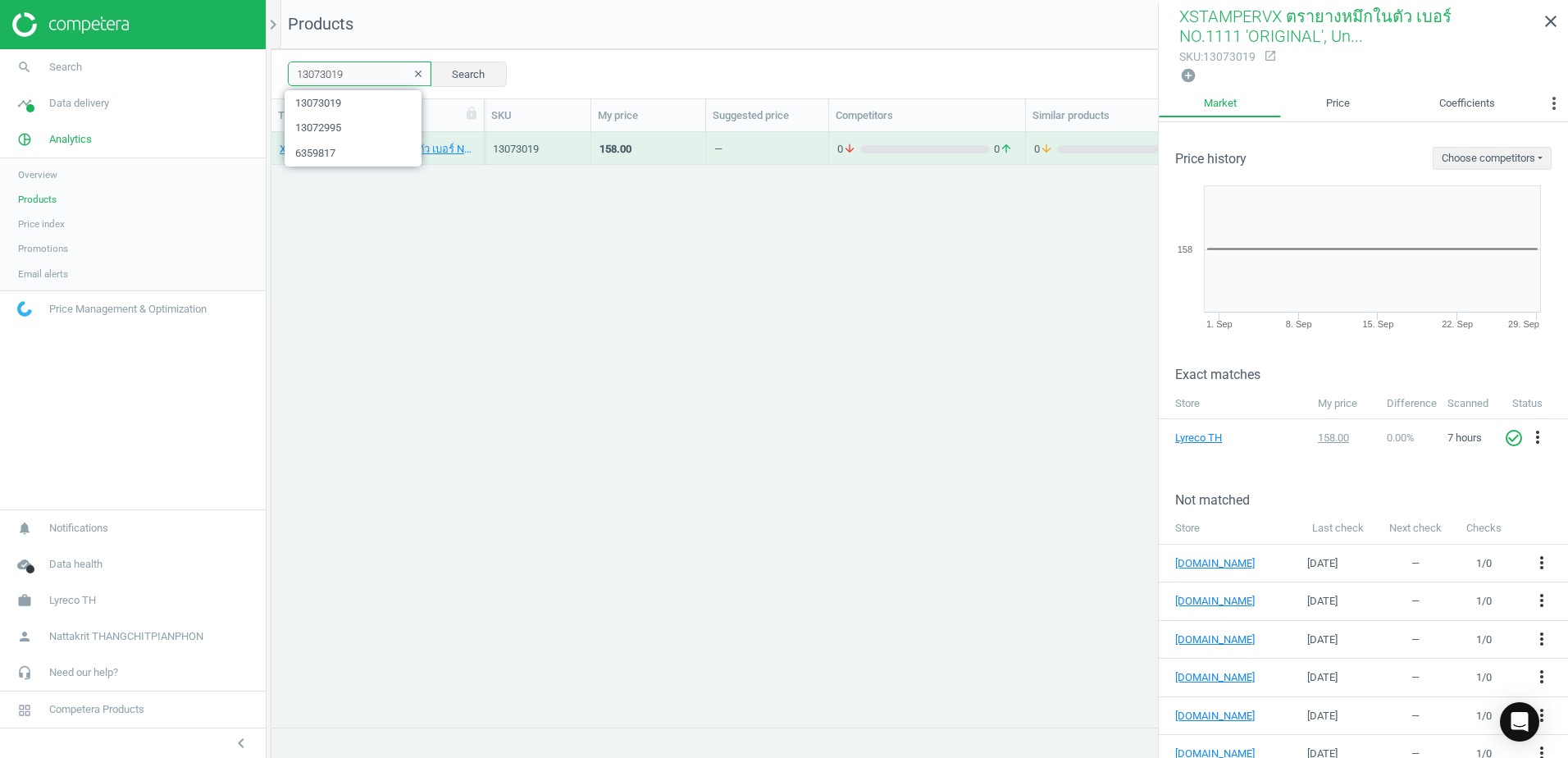
paste input "76"
type input "13073076"
click at [895, 145] on div "grid" at bounding box center [925, 149] width 129 height 8
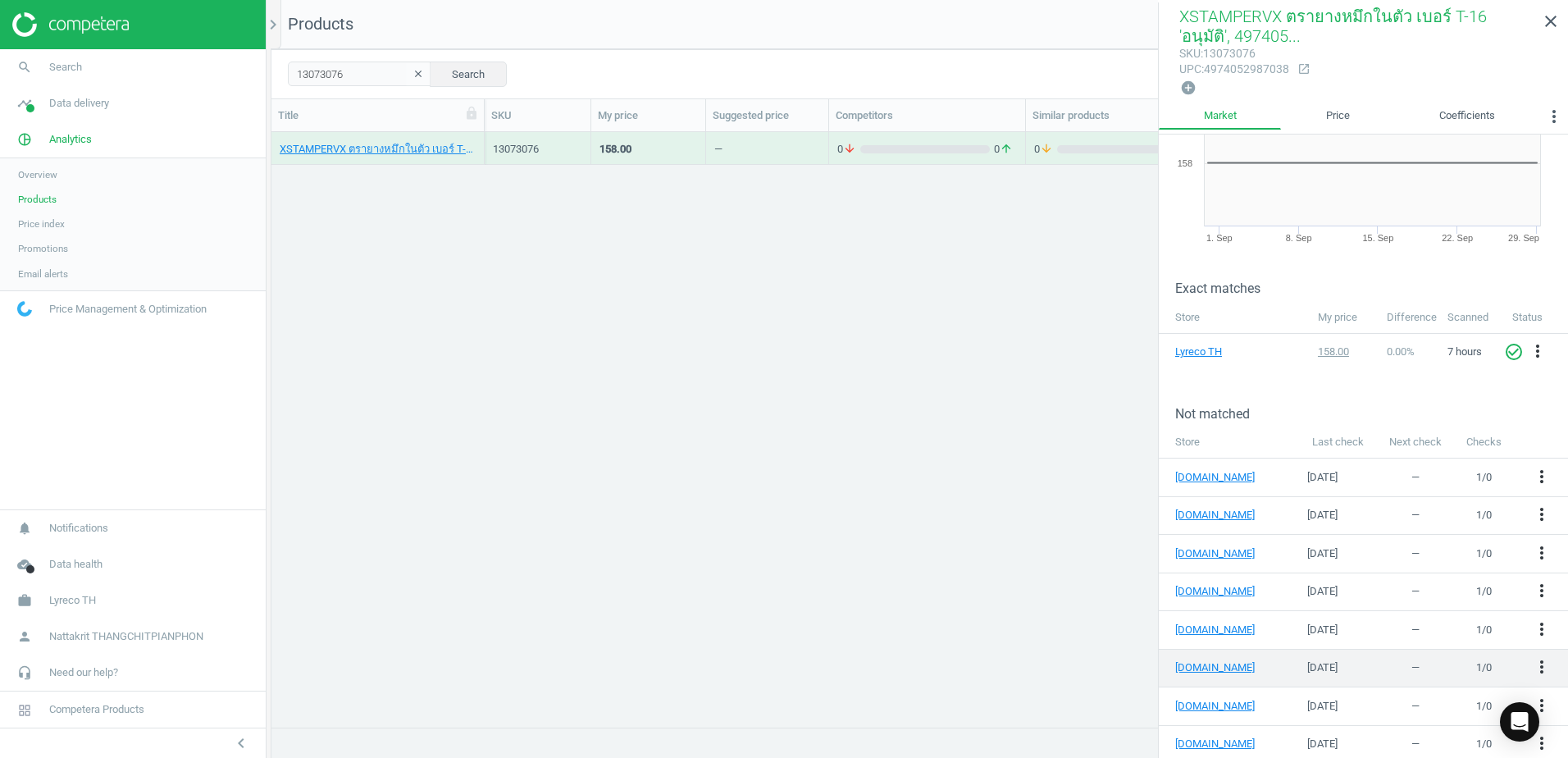
scroll to position [103, 0]
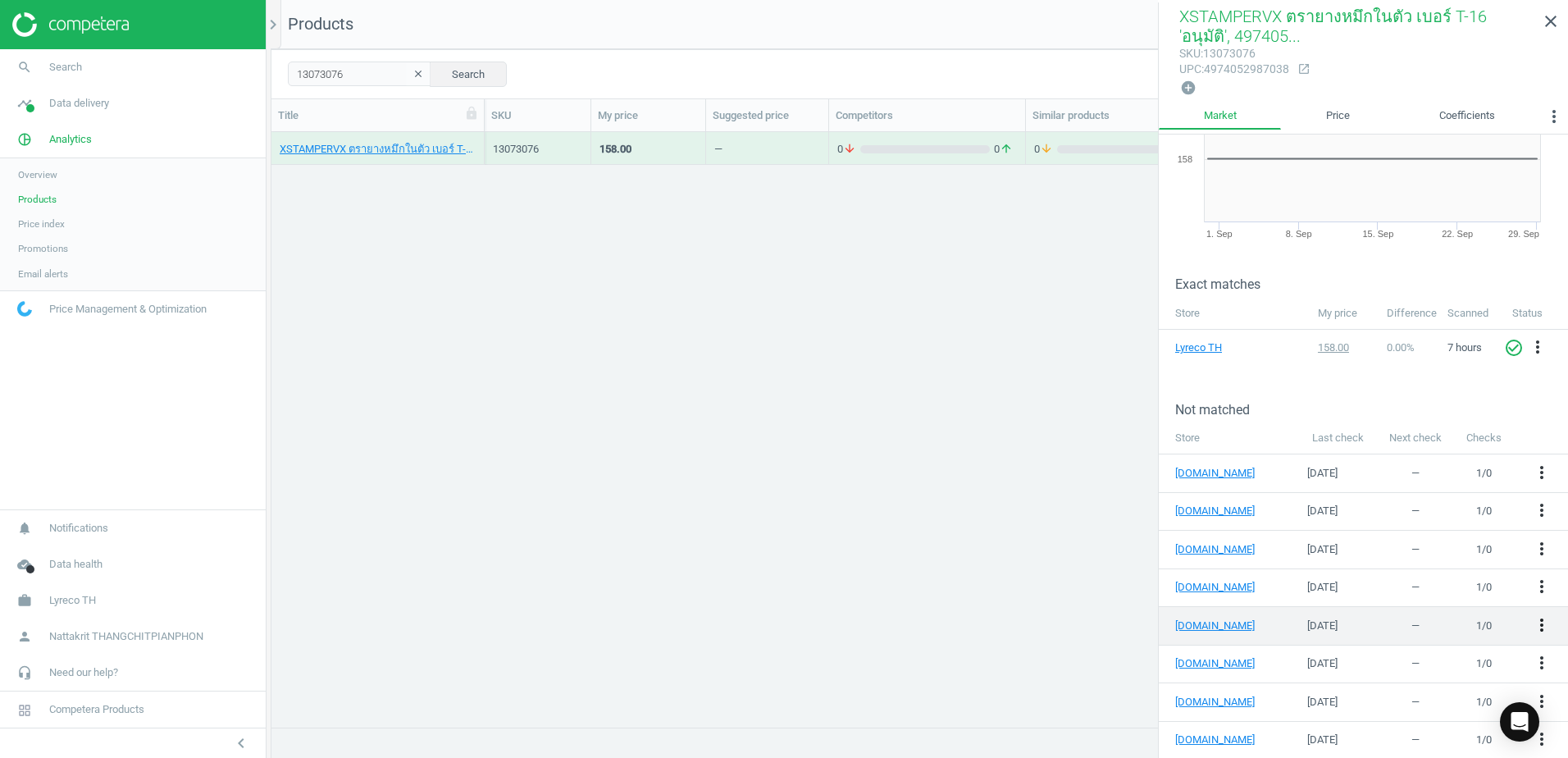
click at [1532, 616] on icon "more_vert" at bounding box center [1541, 624] width 19 height 19
click at [1427, 615] on link "Edit URL/product option" at bounding box center [1402, 619] width 225 height 26
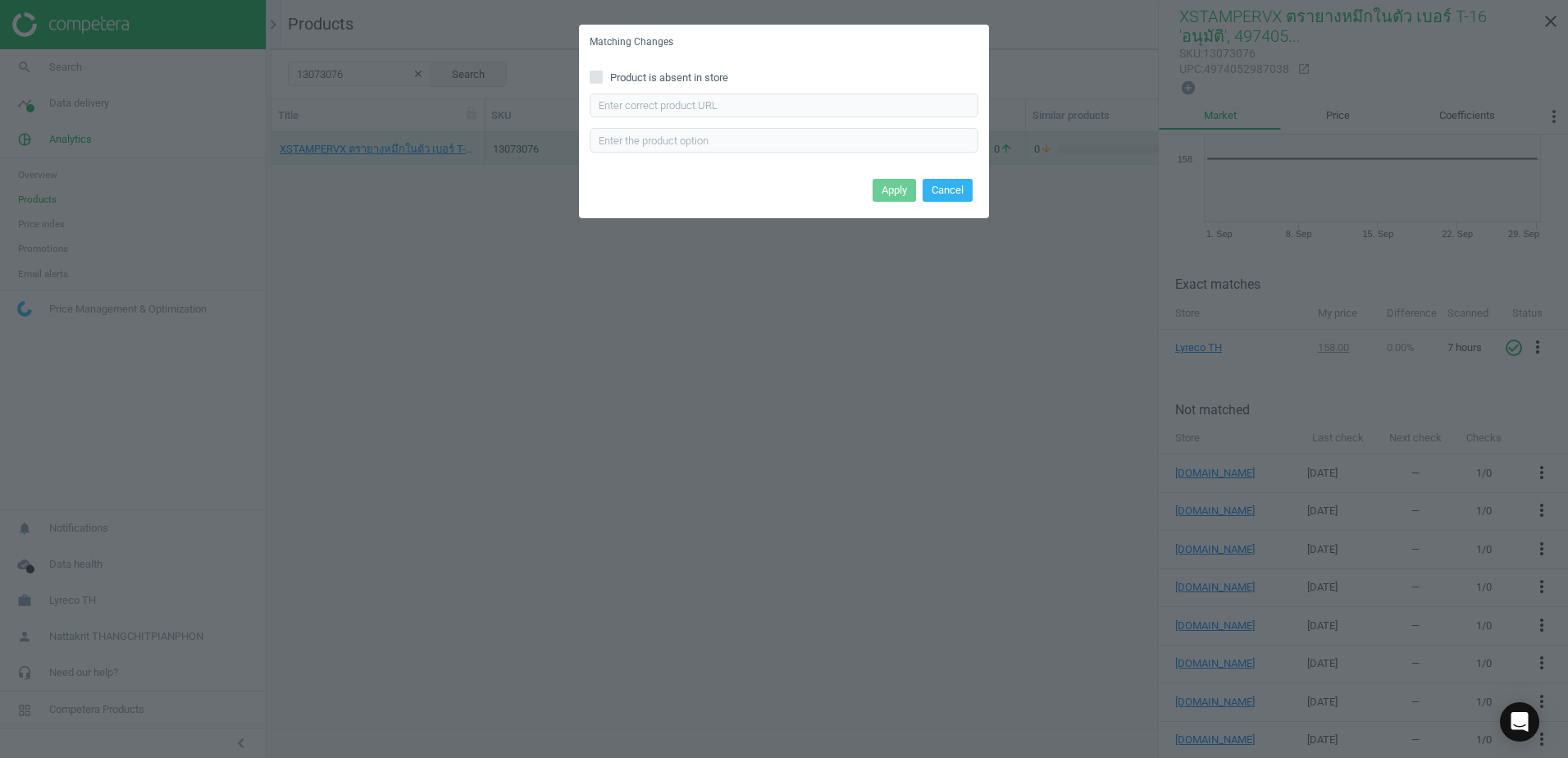
click at [865, 84] on label "Product is absent in store" at bounding box center [784, 78] width 388 height 15
click at [602, 82] on input "Product is absent in store" at bounding box center [597, 77] width 11 height 11
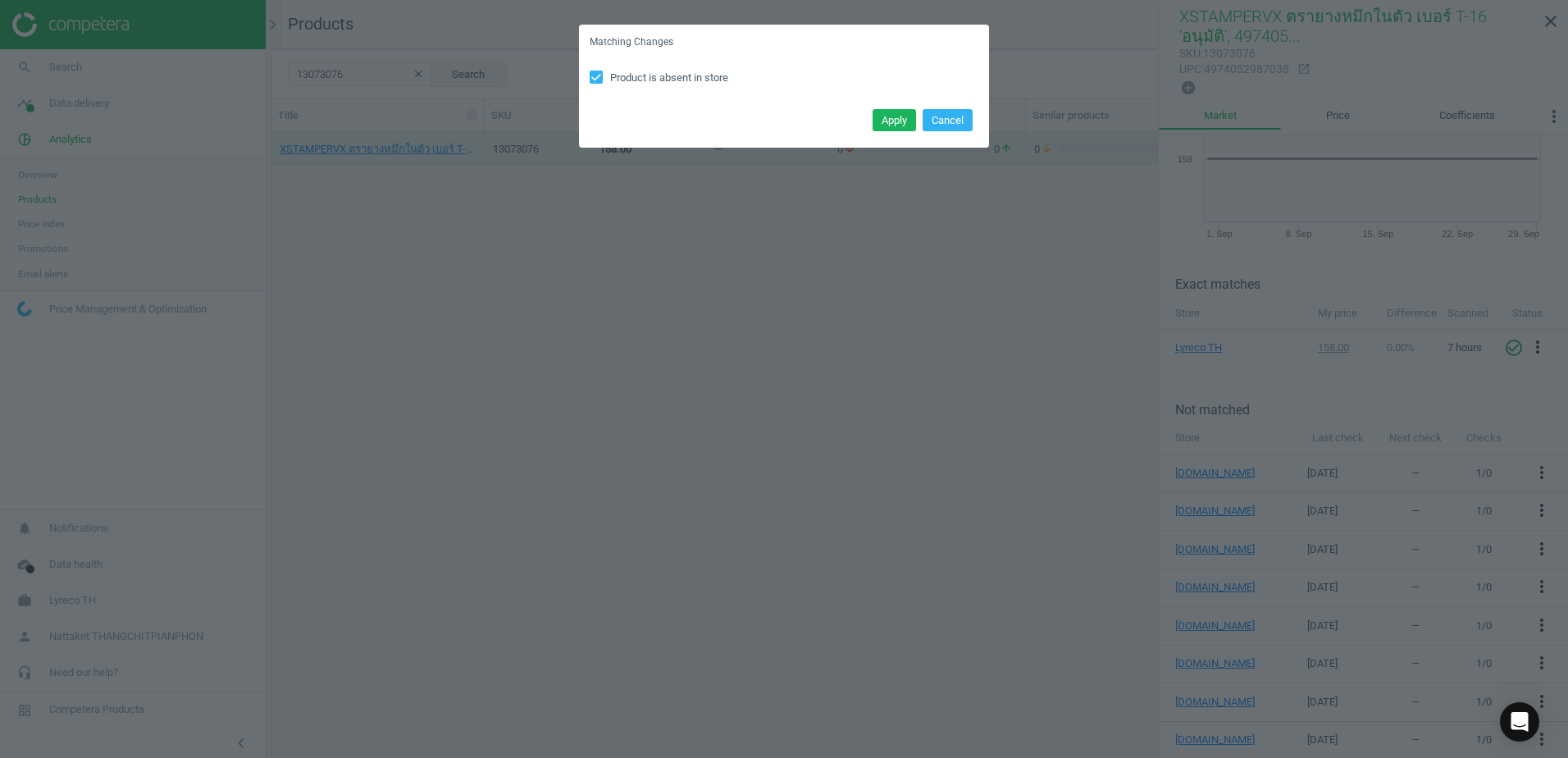
click at [866, 98] on div "Product is absent in store" at bounding box center [784, 82] width 410 height 44
click at [739, 80] on label "Product is absent in store" at bounding box center [784, 78] width 388 height 15
click at [602, 80] on input "Product is absent in store" at bounding box center [597, 77] width 11 height 11
checkbox input "false"
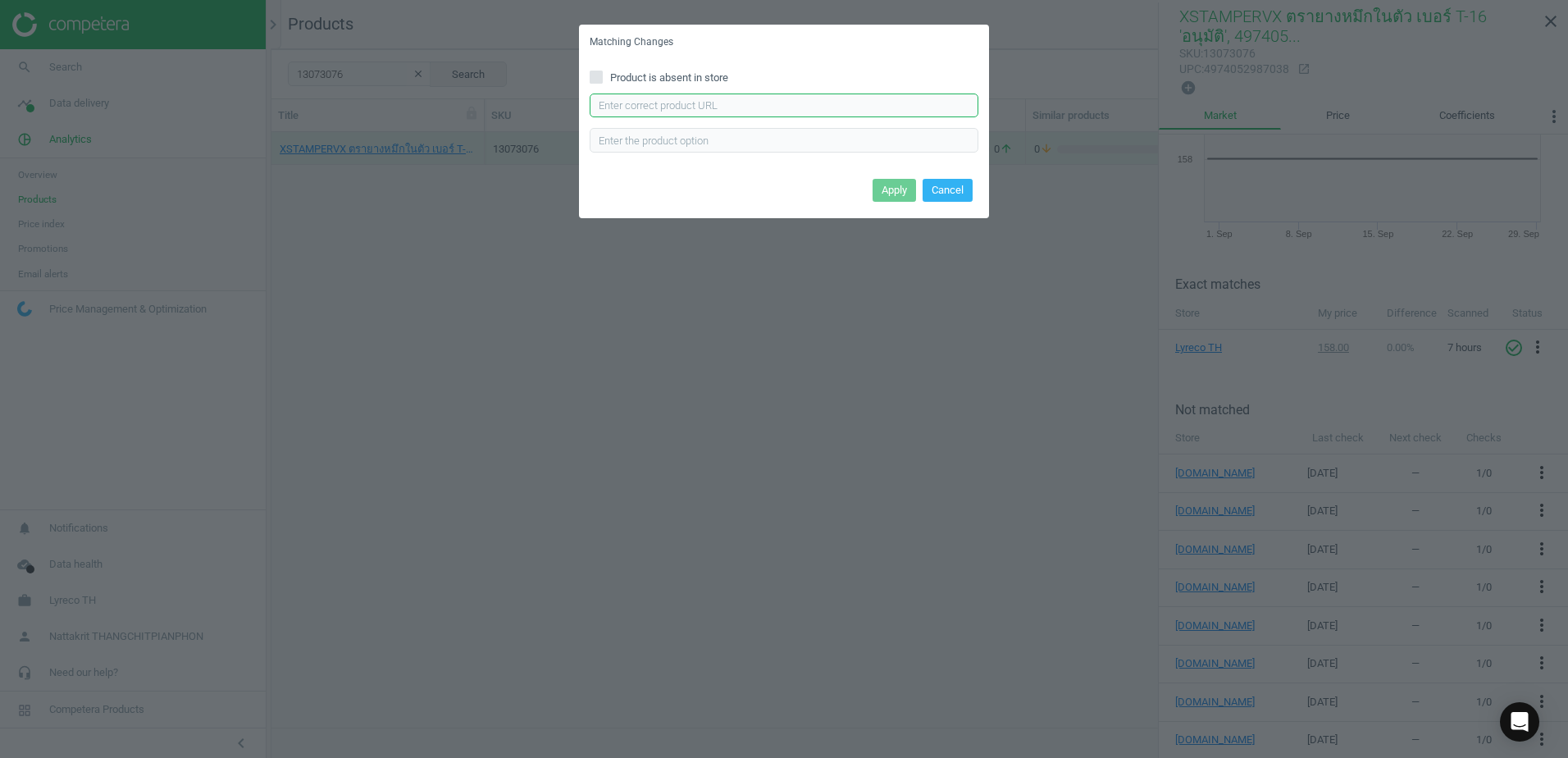
click at [891, 108] on input "text" at bounding box center [784, 106] width 388 height 25
paste input "[URL][DOMAIN_NAME]"
type input "[URL][DOMAIN_NAME]"
click at [888, 182] on button "Apply" at bounding box center [894, 190] width 43 height 23
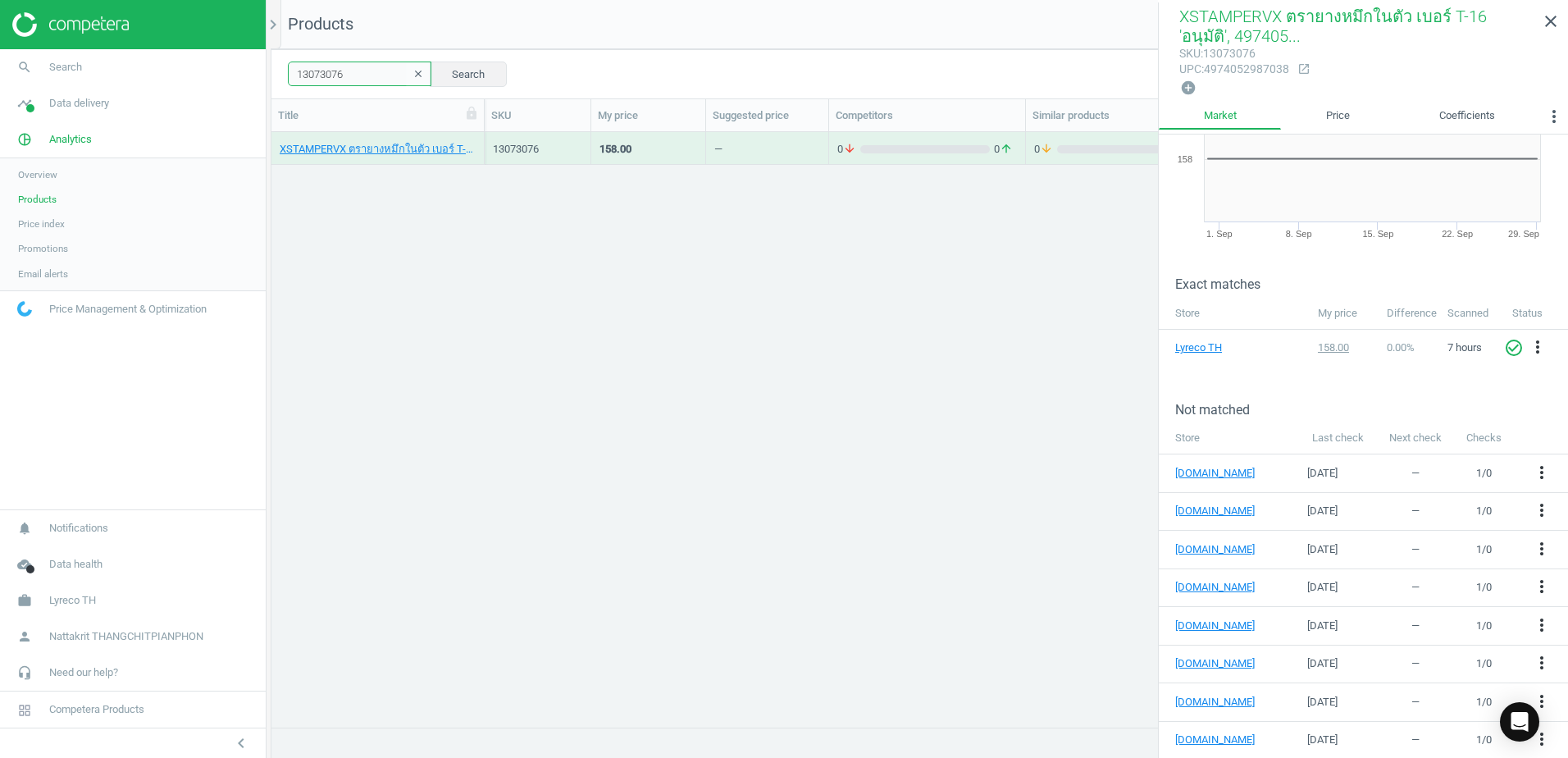
click at [356, 76] on input "13073076" at bounding box center [359, 74] width 143 height 25
paste input "98"
type input "13073098"
click at [1029, 142] on div "0 arrow_downward 0 arrow_upward" at bounding box center [1112, 148] width 172 height 33
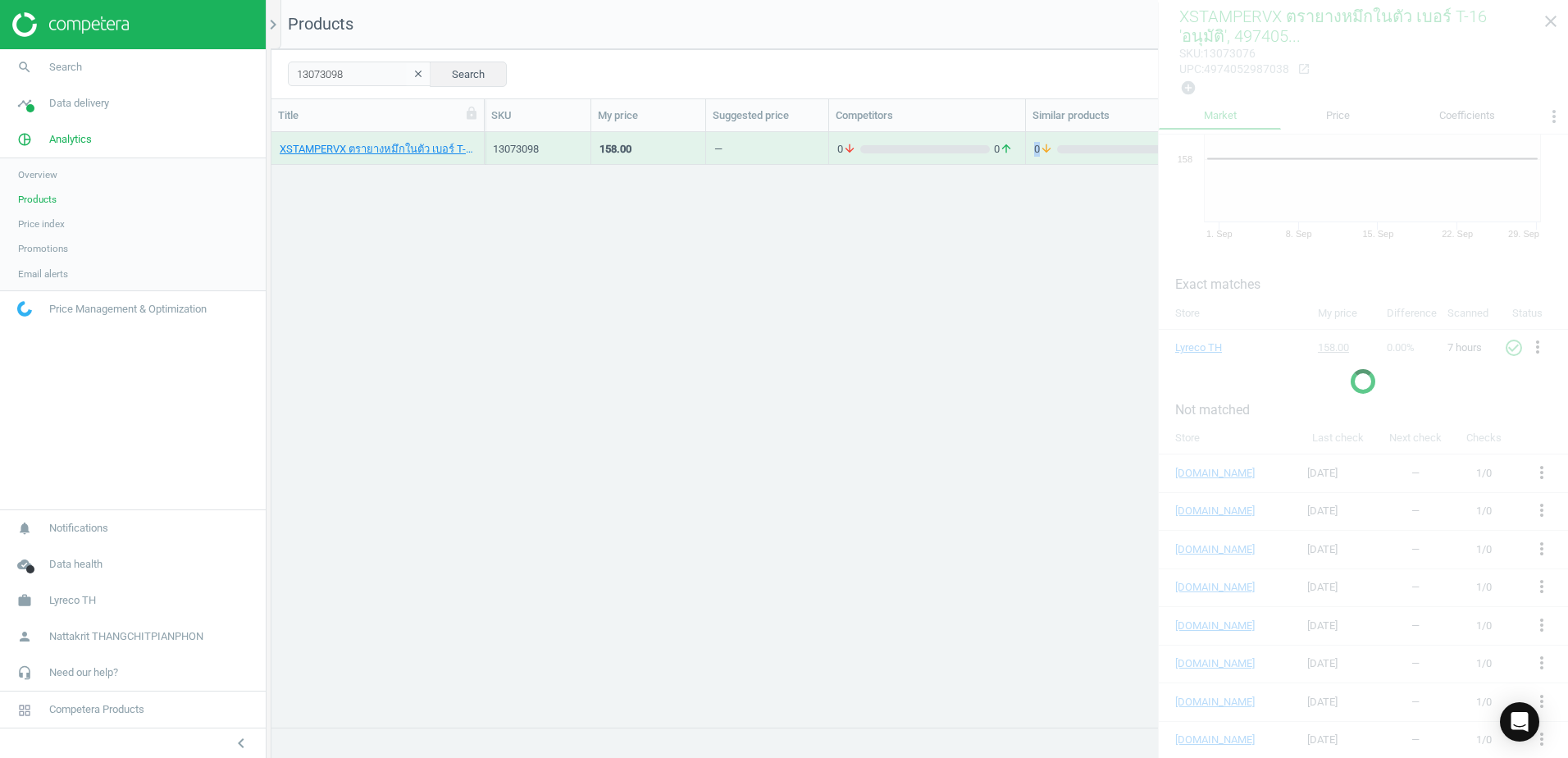
click at [1029, 142] on div "0 arrow_downward 0 arrow_upward" at bounding box center [1112, 148] width 172 height 33
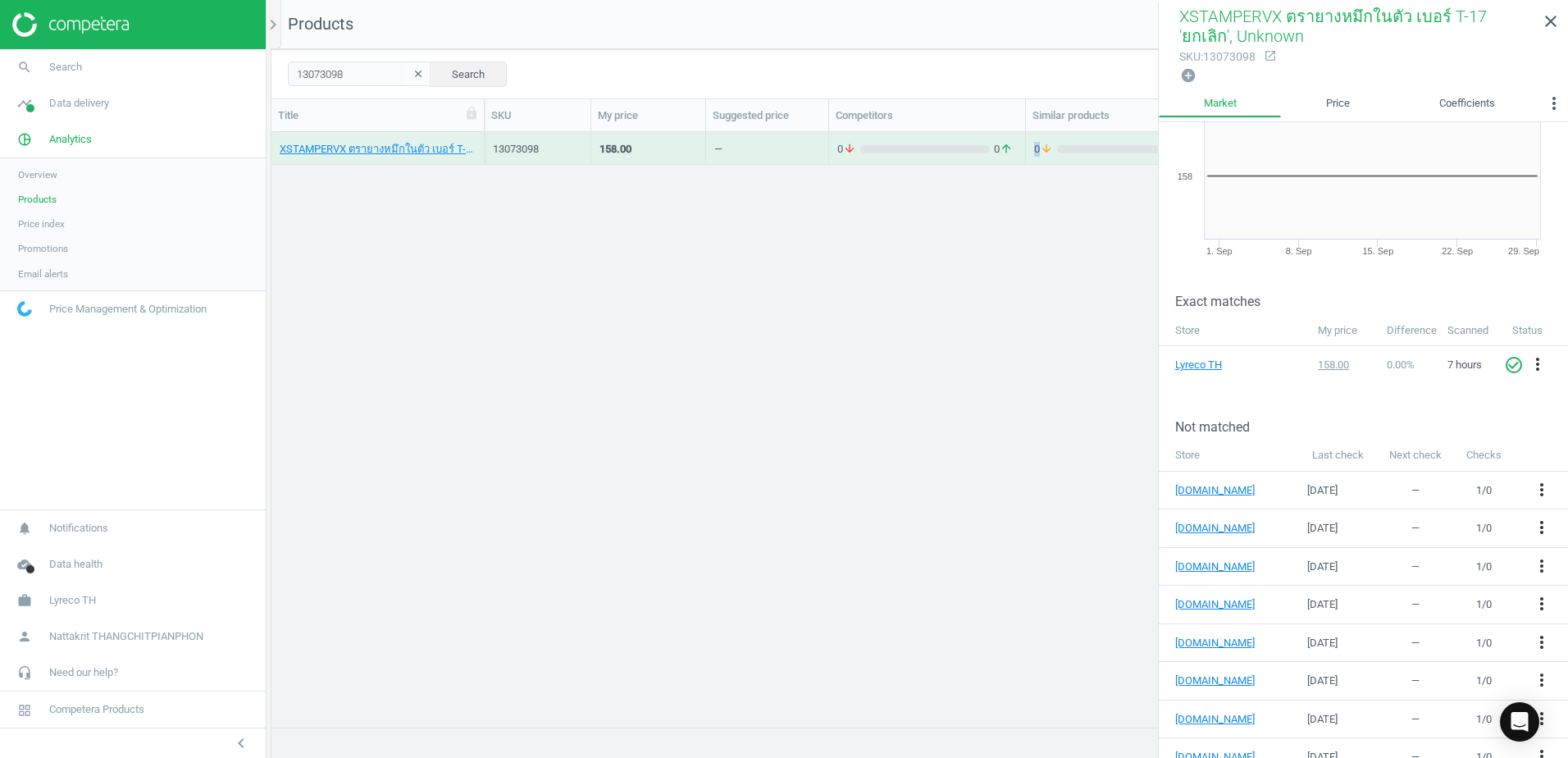
scroll to position [76, 0]
click at [1532, 747] on icon "more_vert" at bounding box center [1541, 753] width 19 height 19
click at [1398, 723] on link "Edit URL/product option" at bounding box center [1402, 718] width 225 height 26
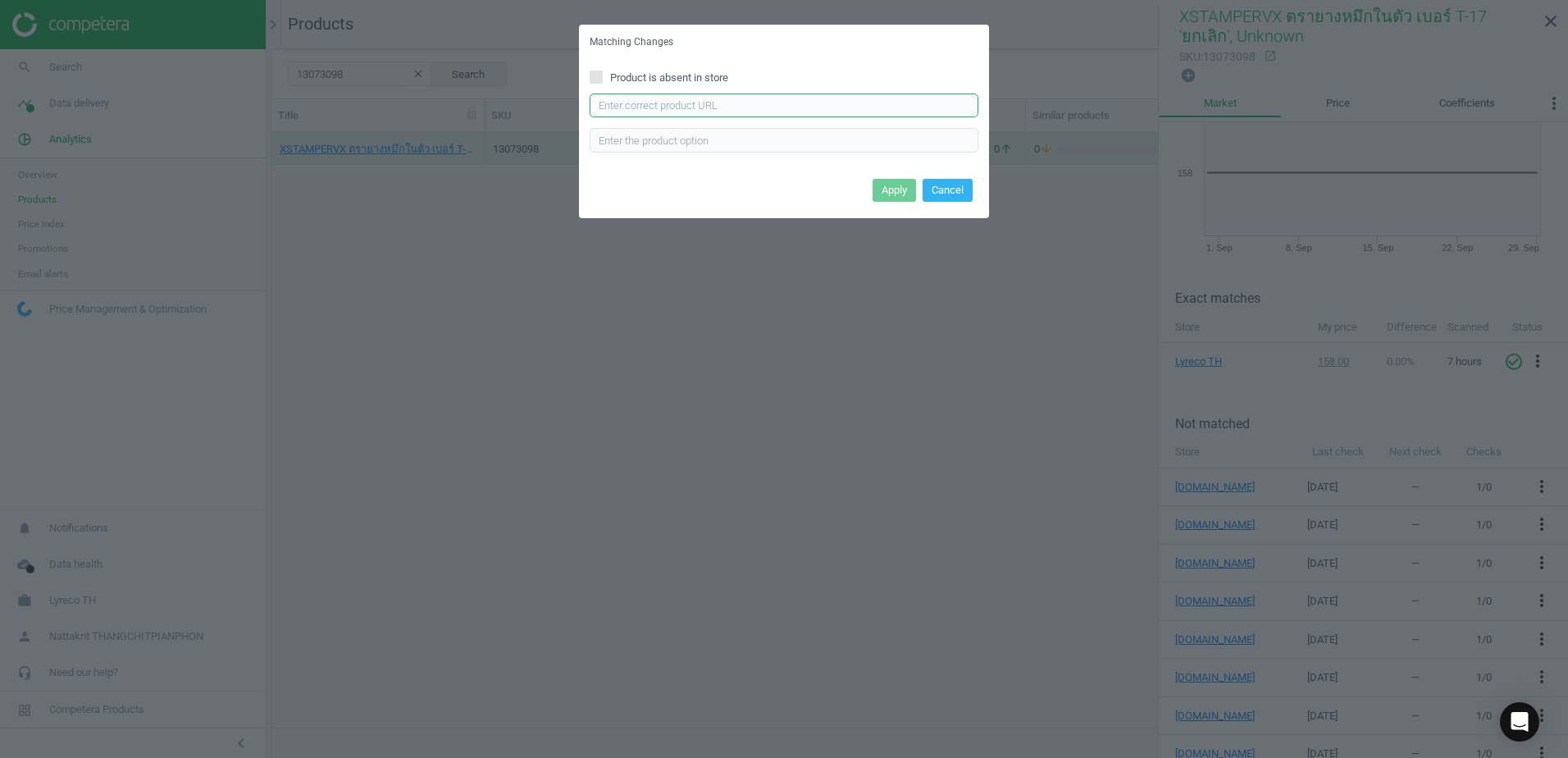
click at [677, 94] on input "text" at bounding box center [784, 106] width 388 height 25
paste input "[URL][DOMAIN_NAME]"
type input "[URL][DOMAIN_NAME]"
click at [899, 194] on button "Apply" at bounding box center [894, 190] width 43 height 23
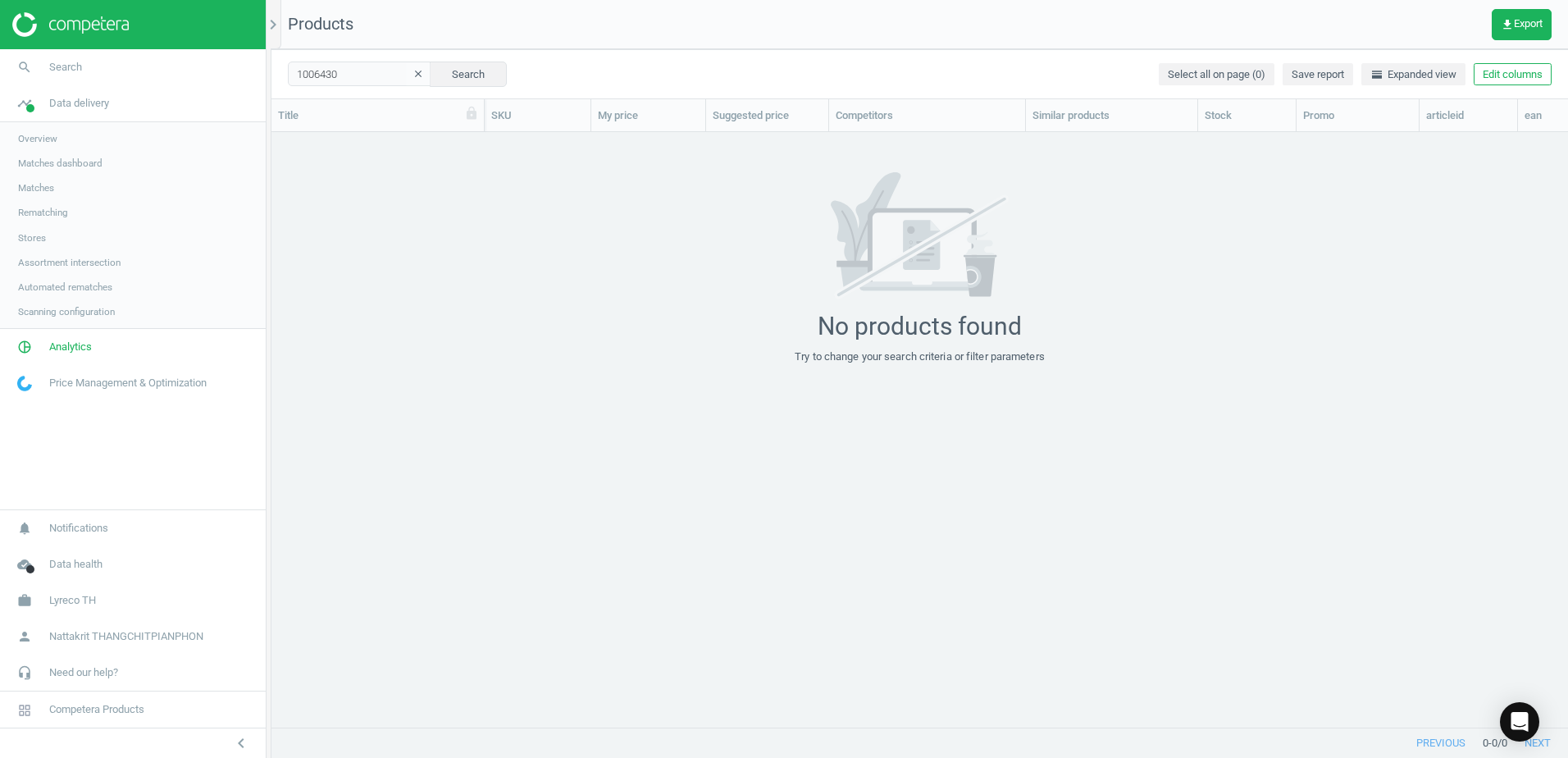
scroll to position [570, 1284]
click at [1154, 279] on div "No products found Try to change your search criteria or filter parameters" at bounding box center [920, 268] width 1296 height 192
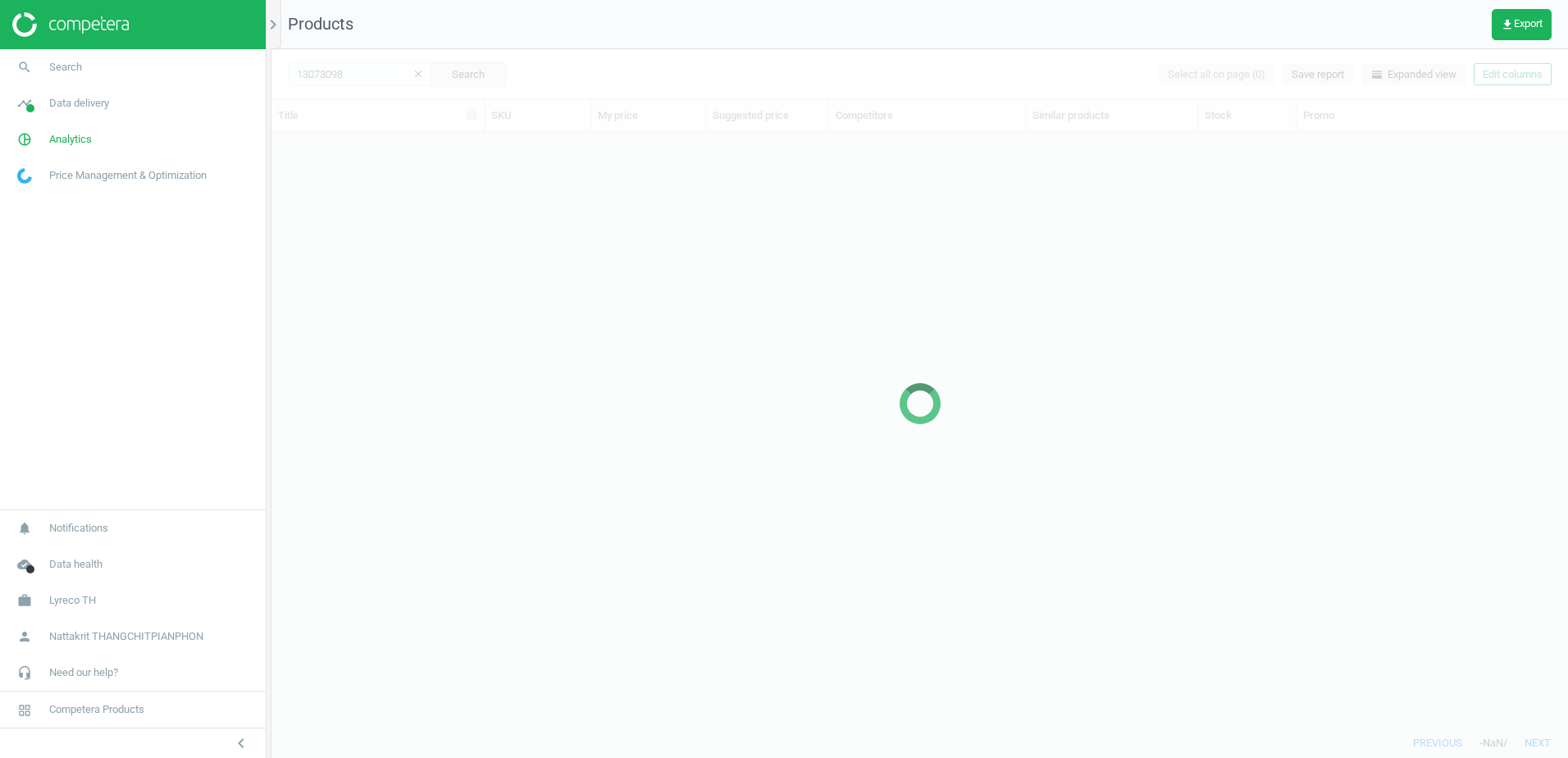
scroll to position [570, 1284]
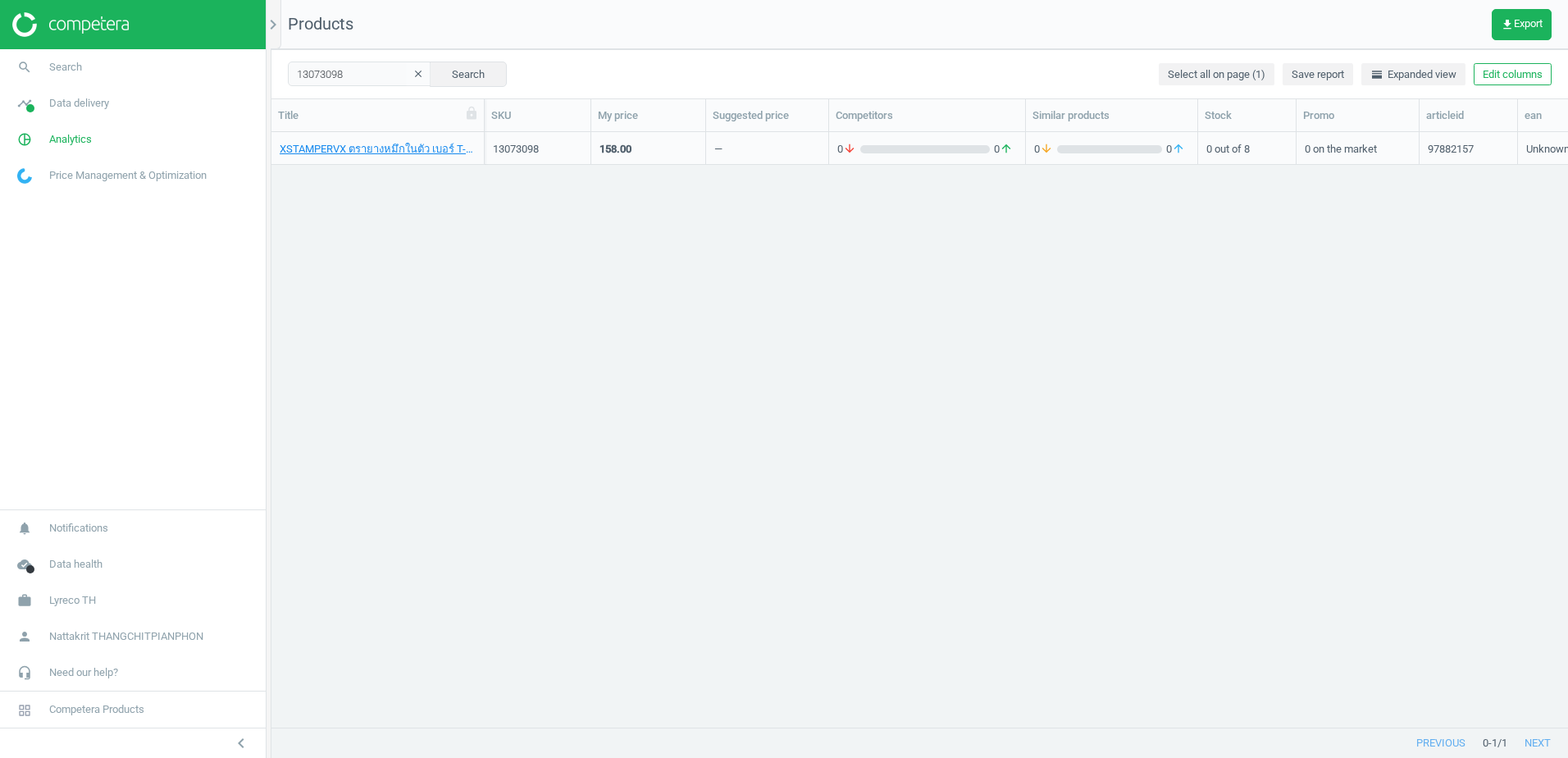
click at [959, 141] on div "0 arrow_downward 0 arrow_upward" at bounding box center [927, 148] width 180 height 28
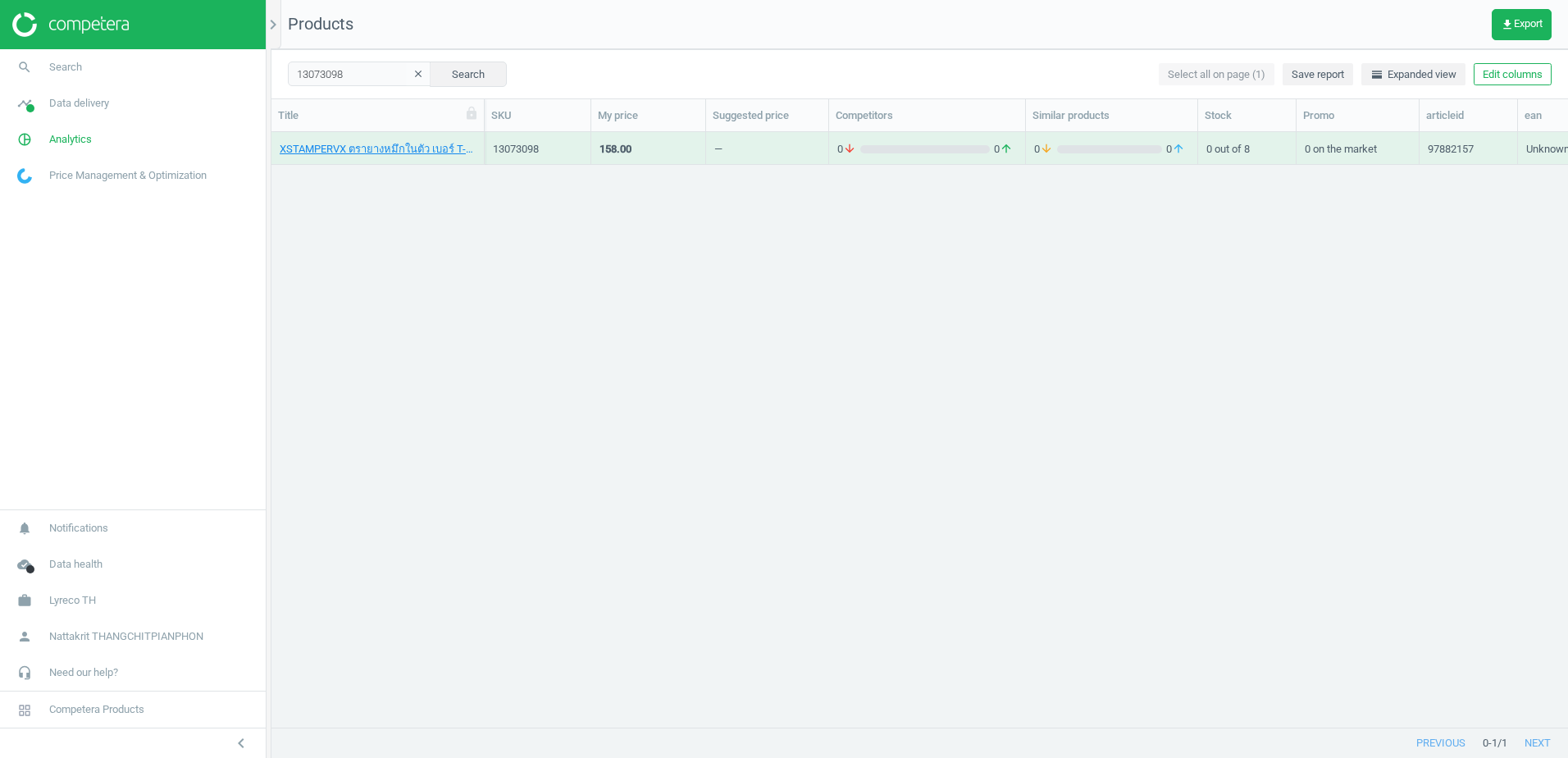
click at [959, 141] on div "0 arrow_downward 0 arrow_upward" at bounding box center [927, 148] width 180 height 28
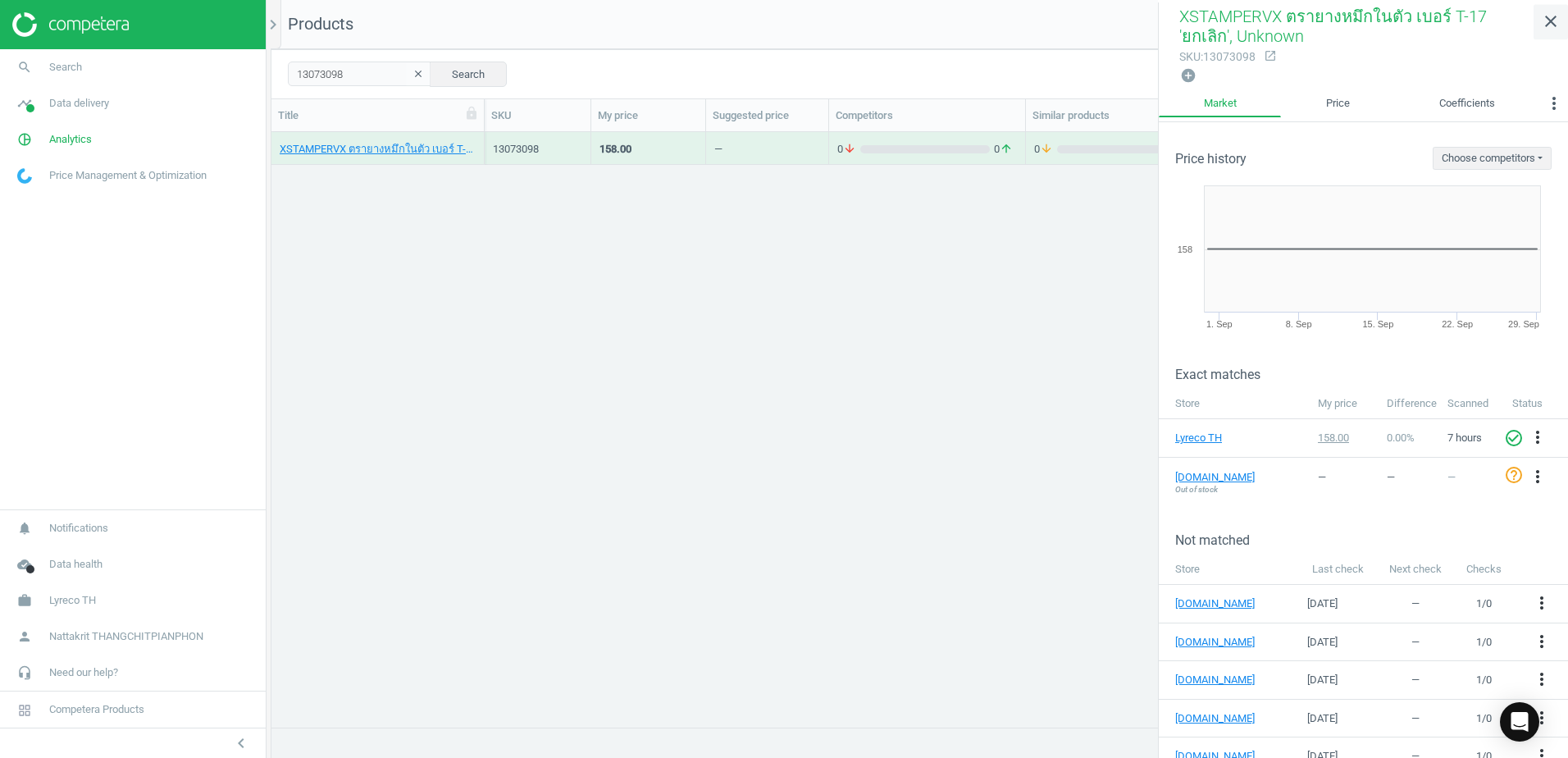
click at [1553, 28] on icon "close" at bounding box center [1550, 21] width 19 height 19
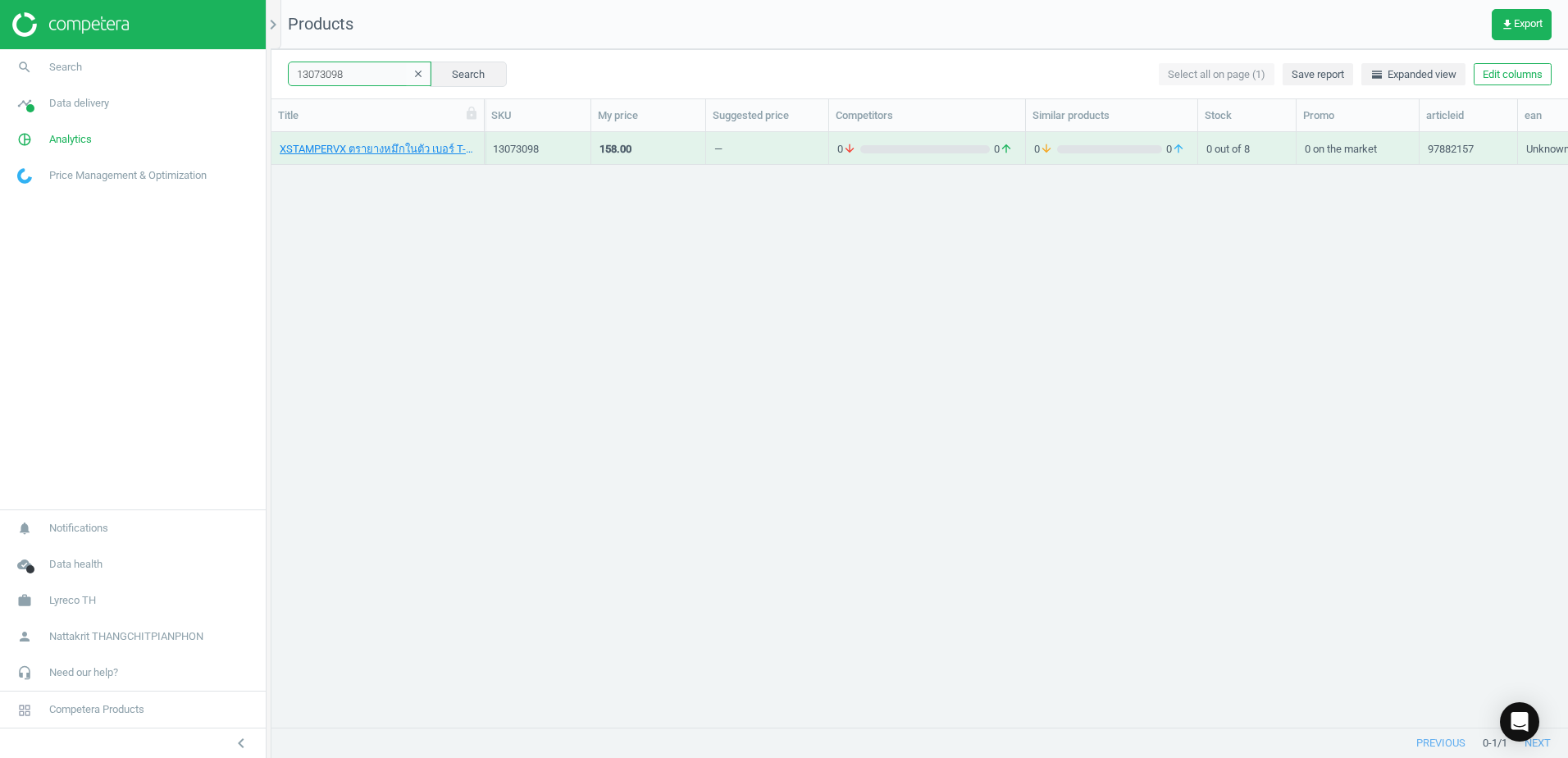
click at [356, 67] on input "13073098" at bounding box center [359, 74] width 143 height 25
paste input "101"
type input "13073101"
click at [922, 137] on div "0 arrow_downward 0 arrow_upward" at bounding box center [927, 148] width 180 height 28
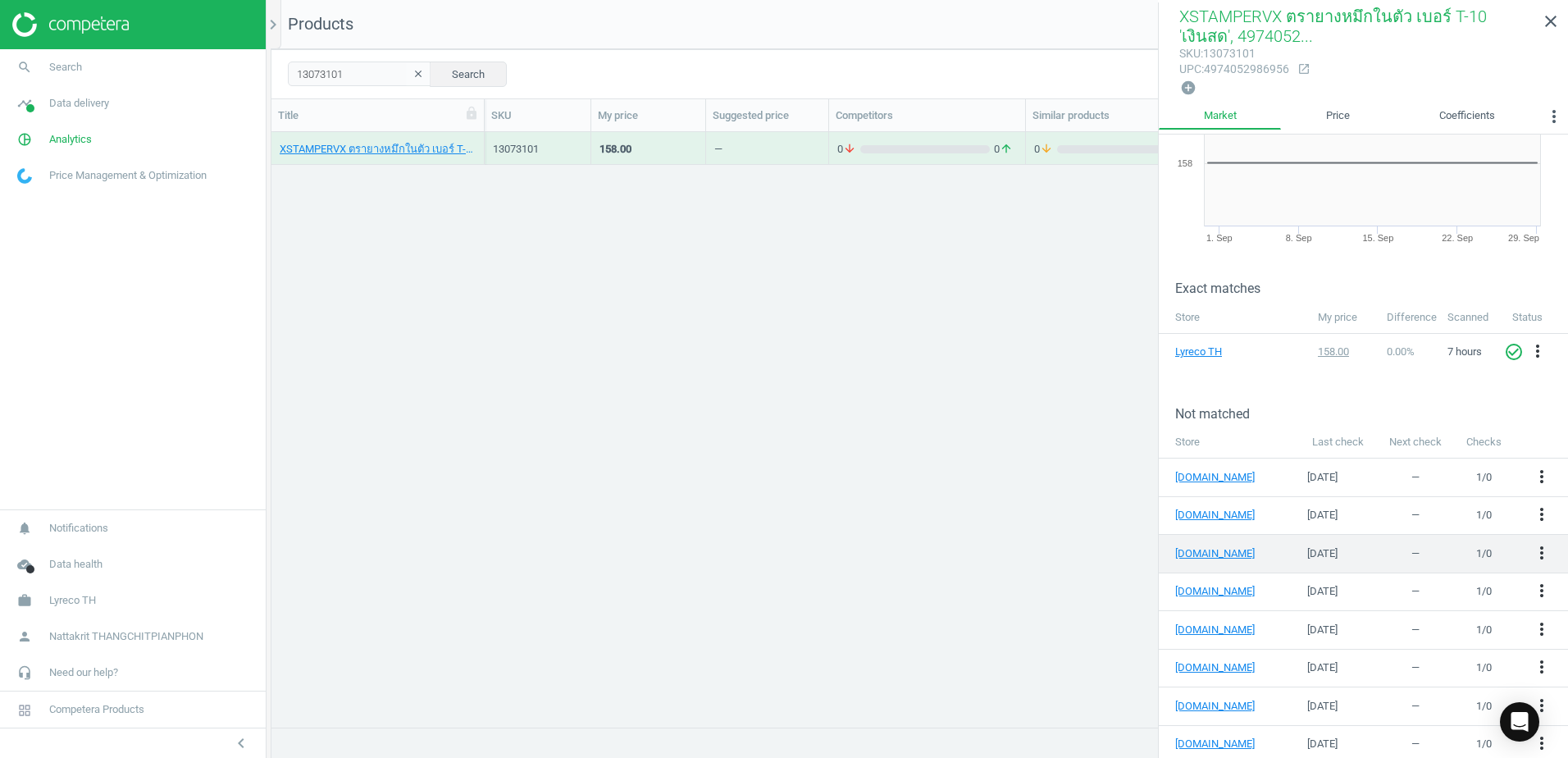
scroll to position [103, 0]
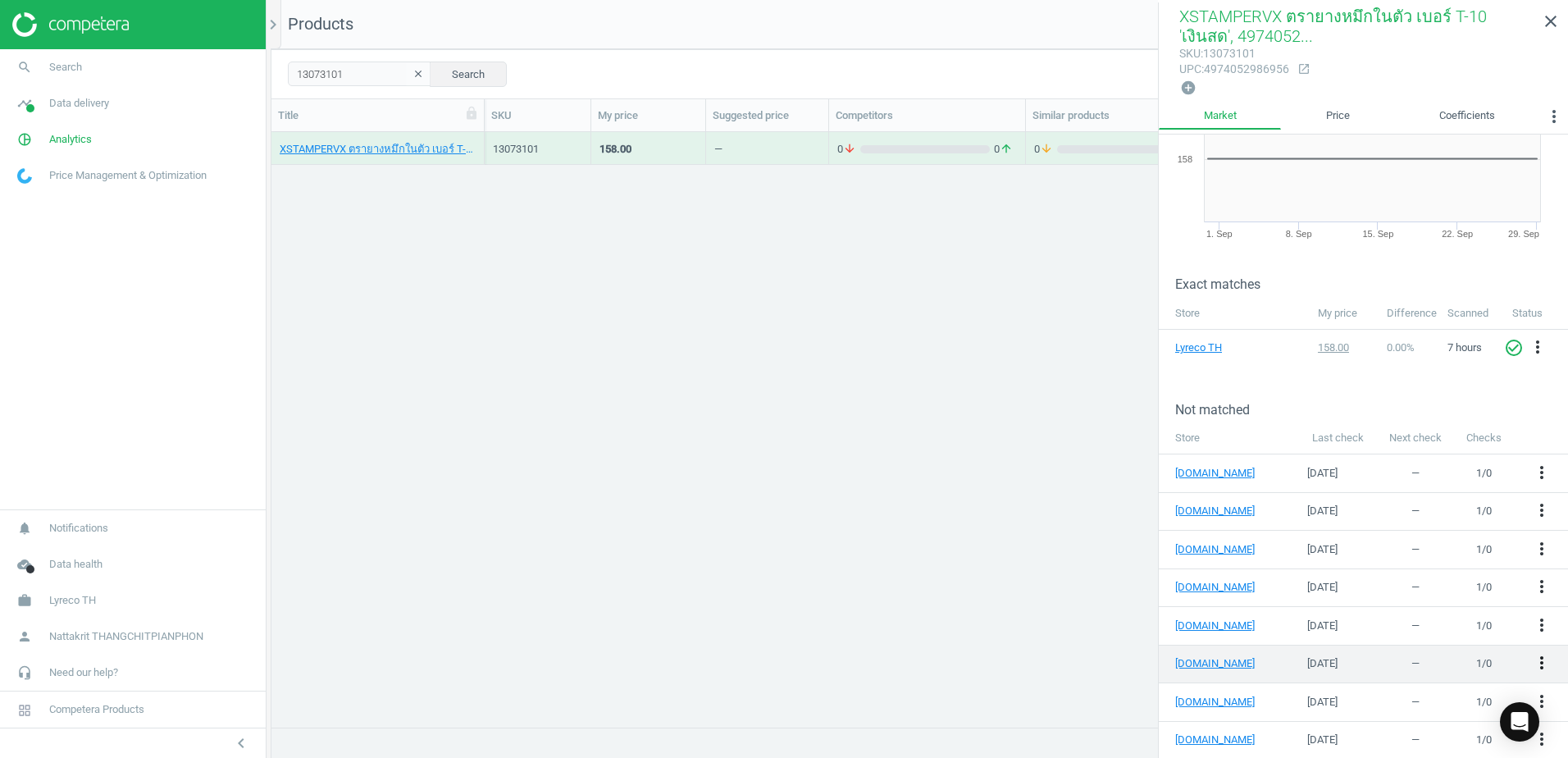
click at [1534, 653] on icon "more_vert" at bounding box center [1541, 662] width 19 height 19
click at [1389, 659] on link "Edit URL/product option" at bounding box center [1402, 657] width 225 height 26
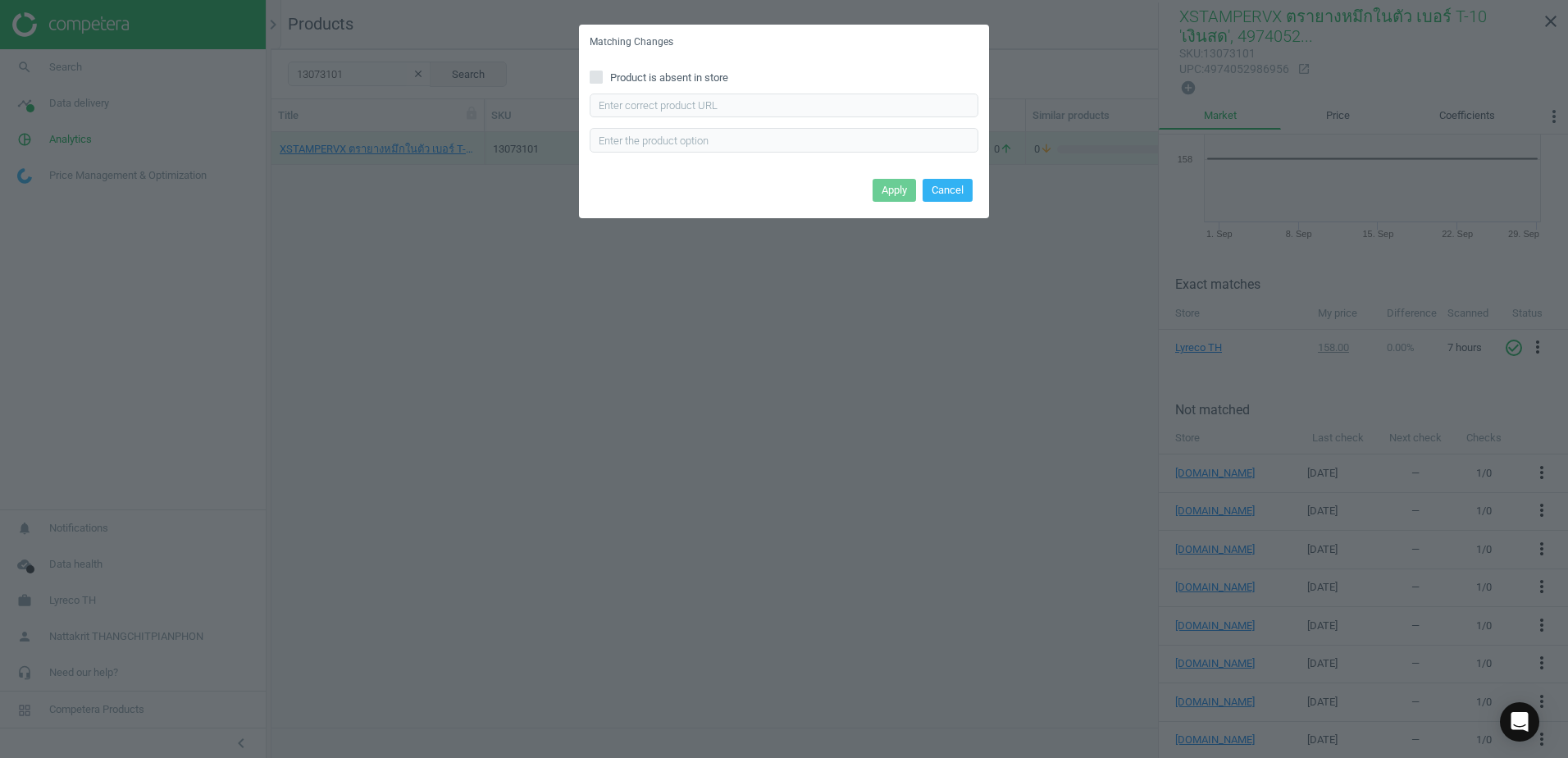
click at [794, 91] on div "Product is absent in store Enter correct product url" at bounding box center [784, 117] width 410 height 114
click at [796, 103] on input "text" at bounding box center [784, 106] width 388 height 25
paste input "https://www.ofm.co.th/product/2401660"
type input "https://www.ofm.co.th/product/2401660"
click at [889, 184] on button "Apply" at bounding box center [894, 190] width 43 height 23
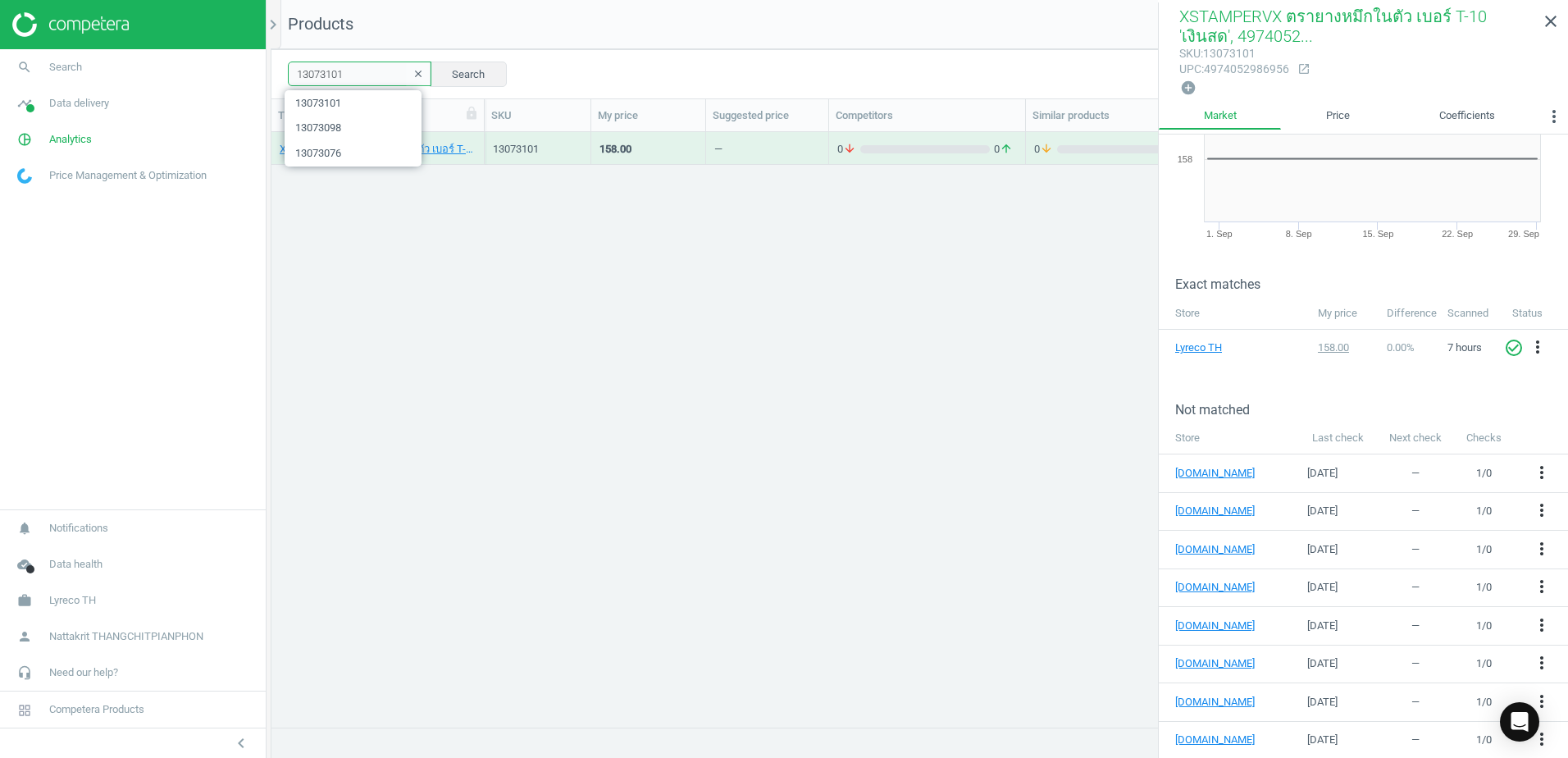
click at [339, 69] on input "13073101" at bounding box center [359, 74] width 143 height 25
paste input "23"
type input "13073123"
click at [646, 150] on div "158.00" at bounding box center [648, 148] width 97 height 28
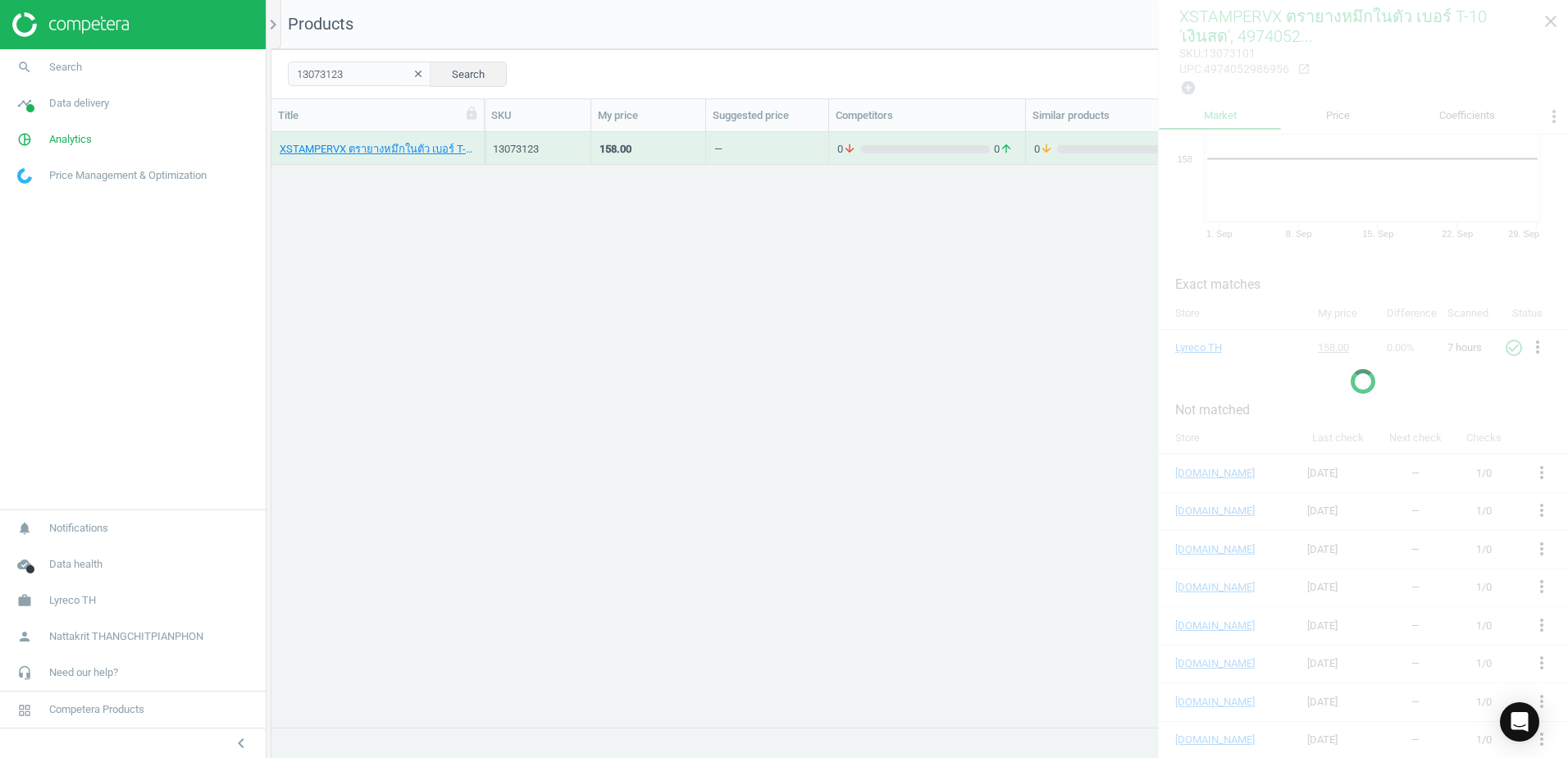
click at [646, 150] on div "158.00" at bounding box center [648, 148] width 97 height 28
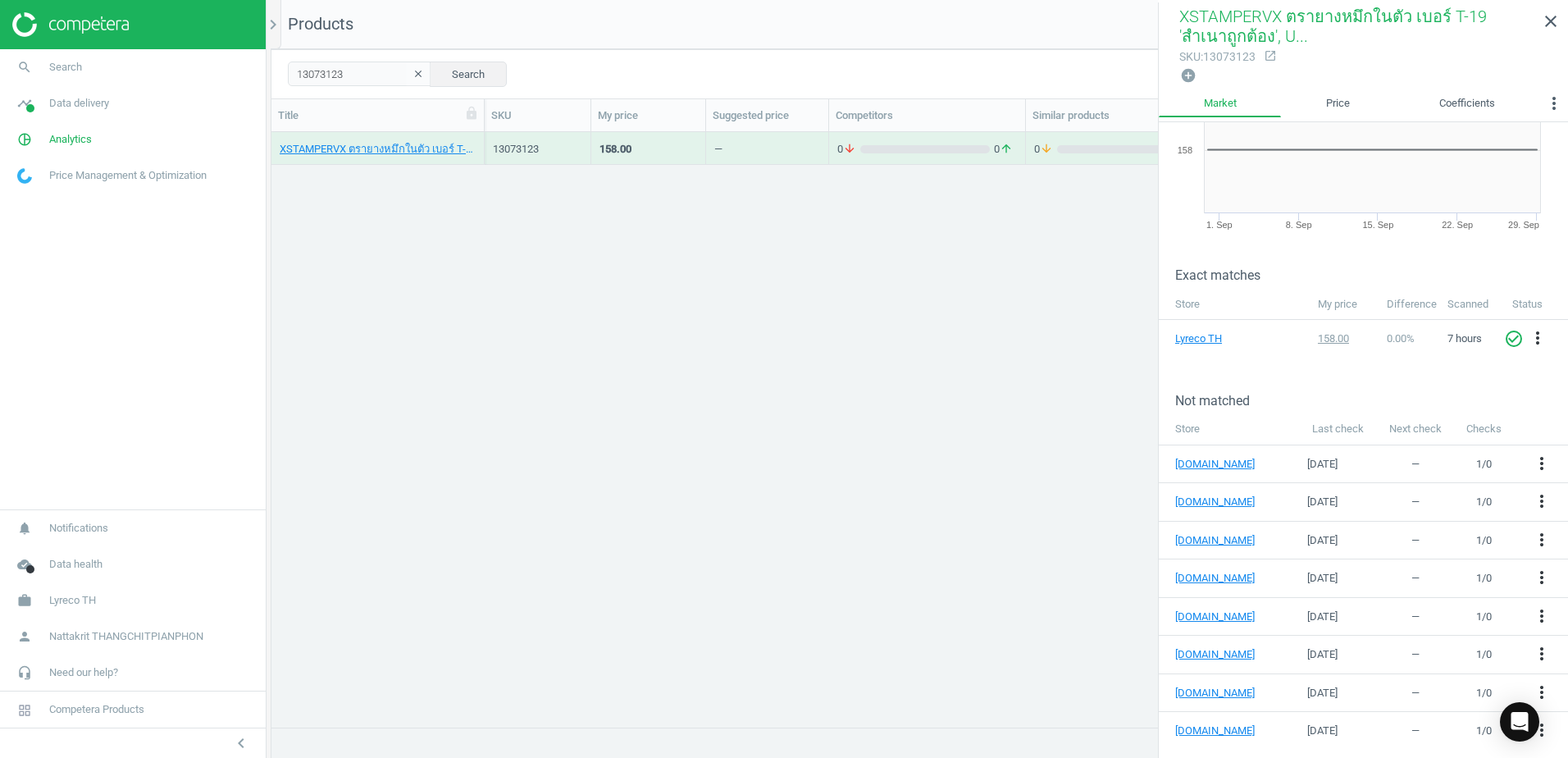
scroll to position [90, 0]
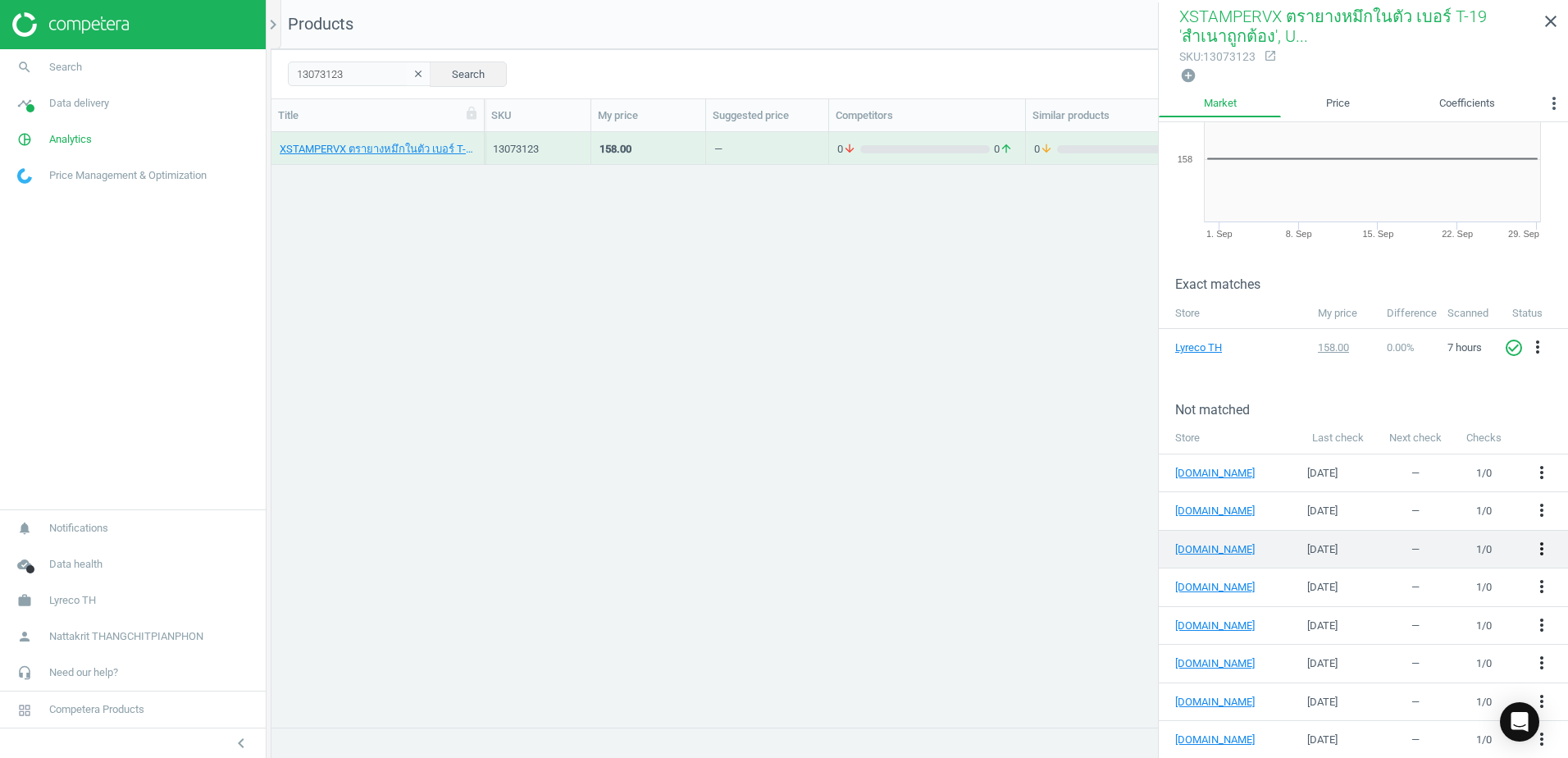
click at [1532, 548] on icon "more_vert" at bounding box center [1541, 548] width 19 height 19
click at [1422, 547] on link "Edit URL/product option" at bounding box center [1402, 545] width 225 height 26
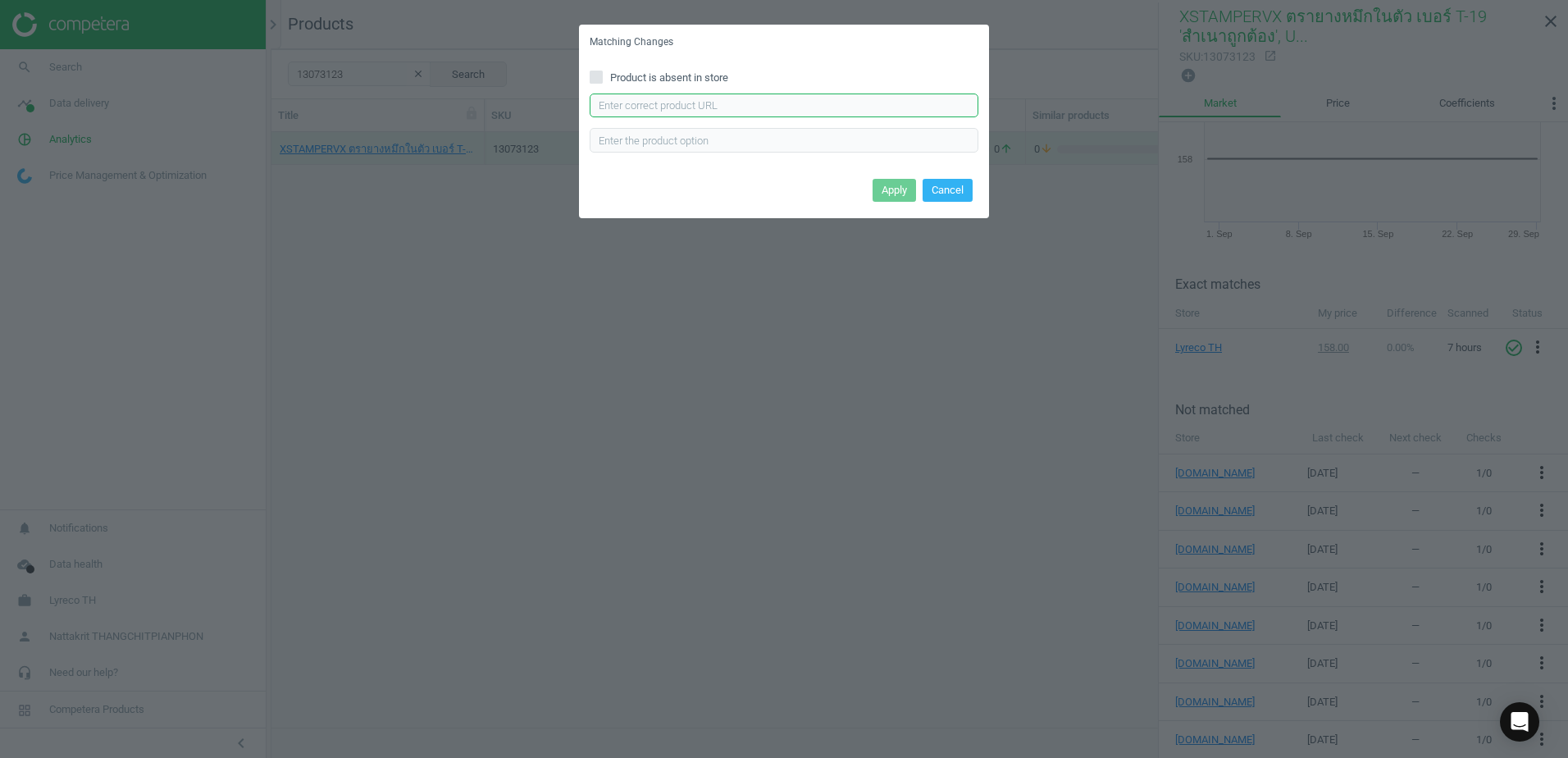
click at [732, 111] on input "text" at bounding box center [784, 106] width 388 height 25
paste input "https://www.ofm.co.th/product/2403150"
type input "https://www.ofm.co.th/product/2403150"
click at [897, 187] on button "Apply" at bounding box center [894, 190] width 43 height 23
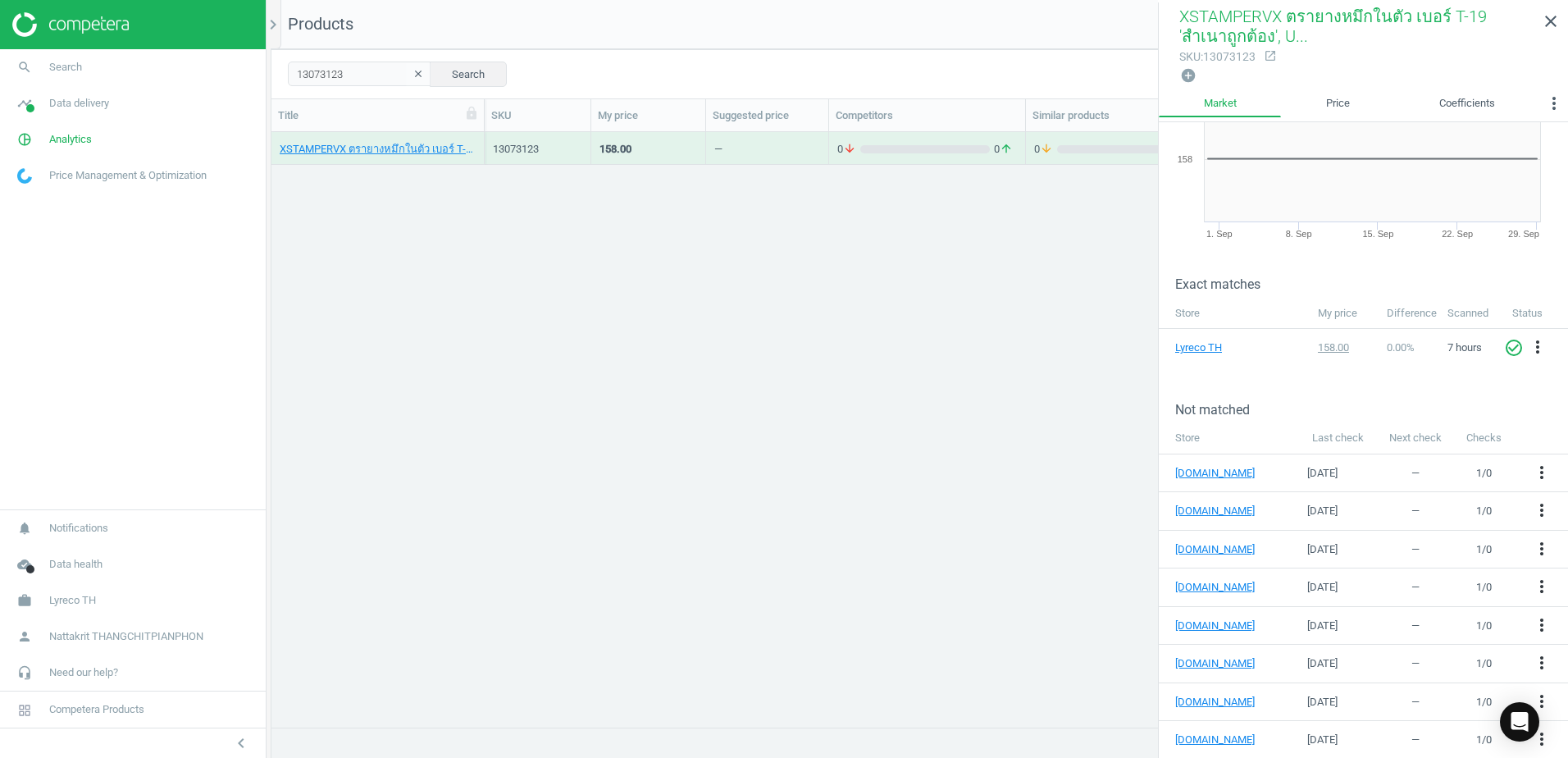
click at [761, 147] on div "—" at bounding box center [768, 148] width 106 height 28
click at [1556, 20] on icon "close" at bounding box center [1550, 21] width 19 height 19
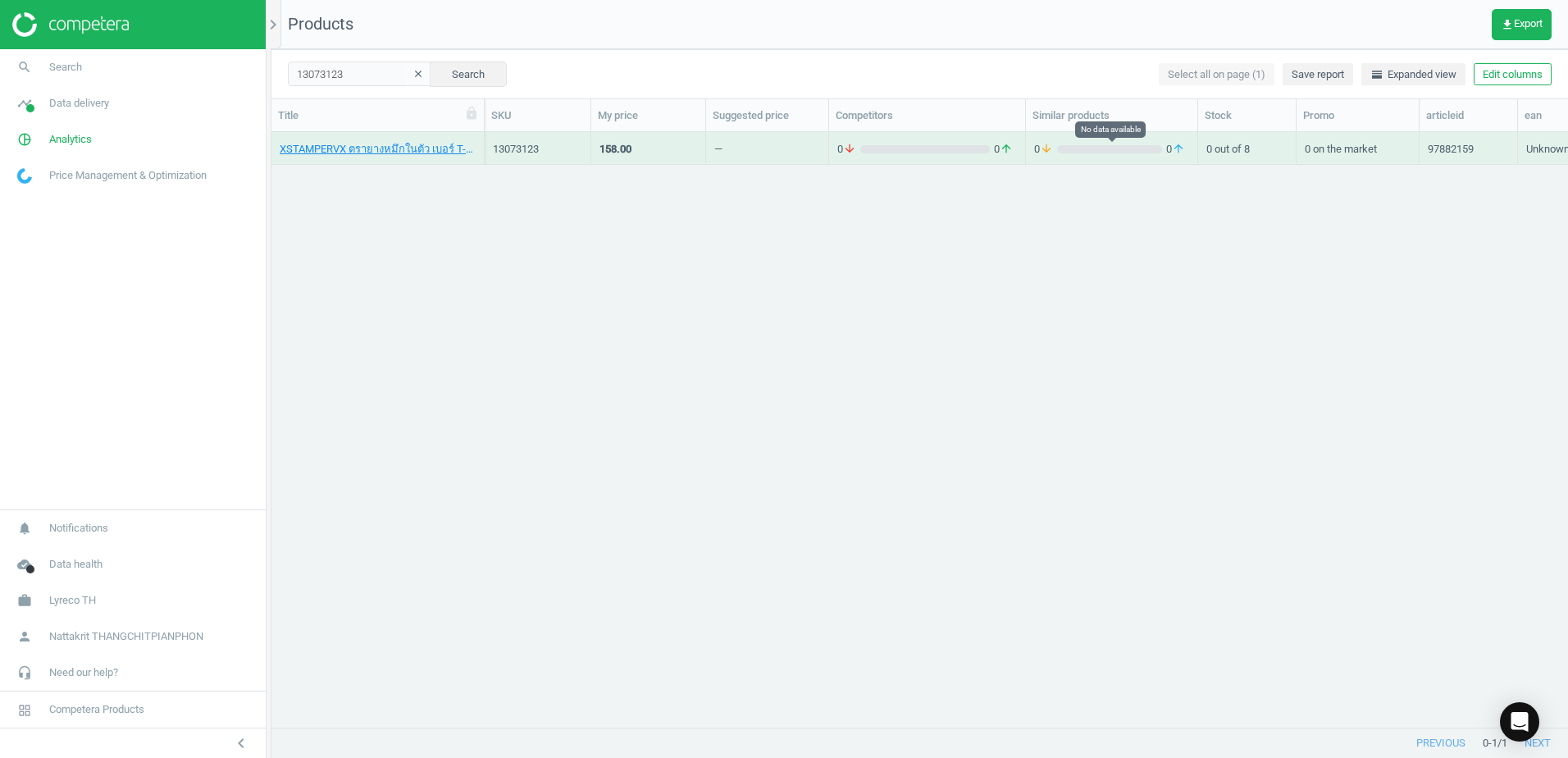
click at [1113, 151] on div "grid" at bounding box center [1109, 149] width 105 height 8
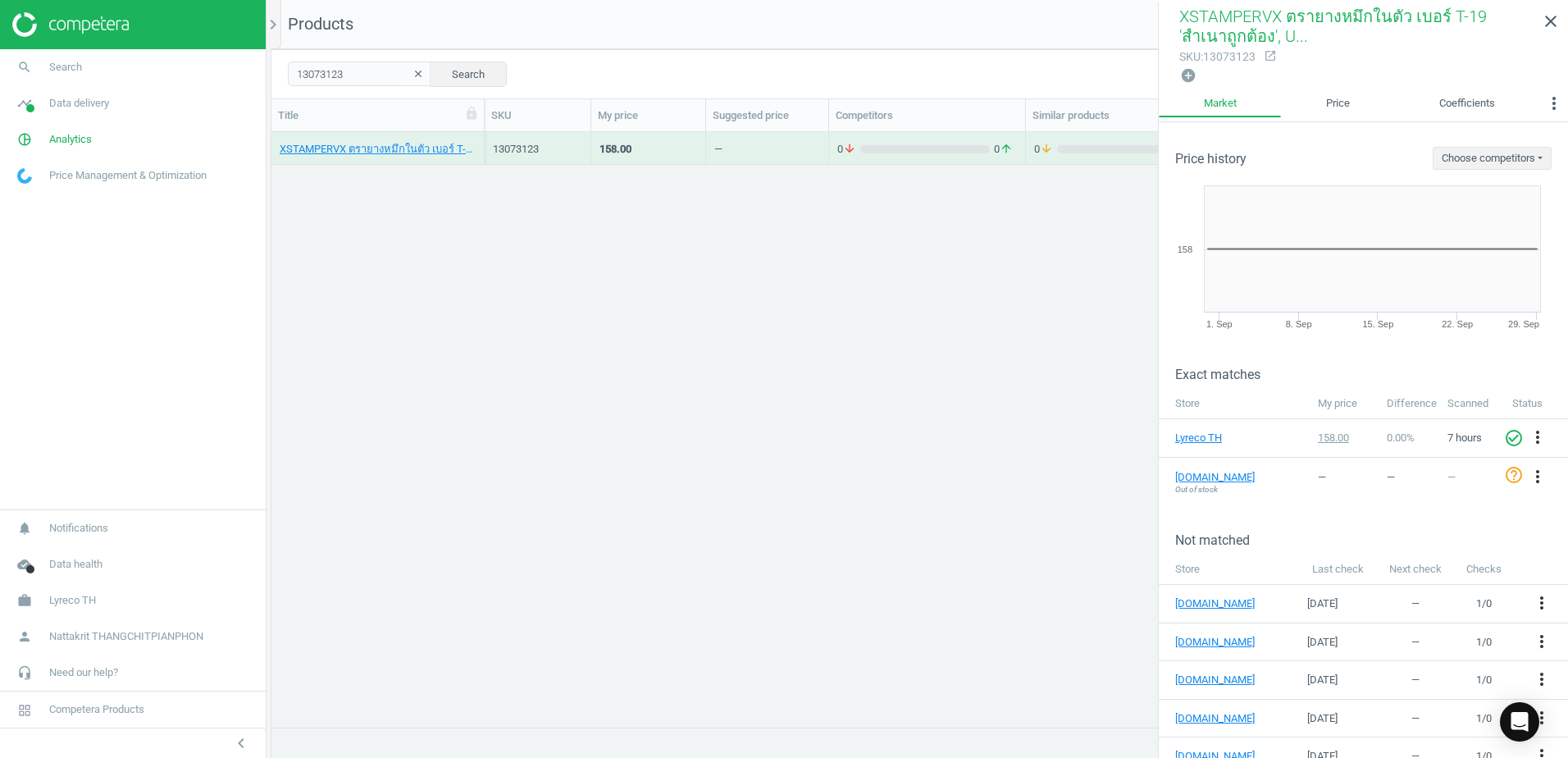
drag, startPoint x: 1555, startPoint y: 25, endPoint x: 1289, endPoint y: 97, distance: 275.6
click at [1555, 24] on icon "close" at bounding box center [1550, 21] width 19 height 19
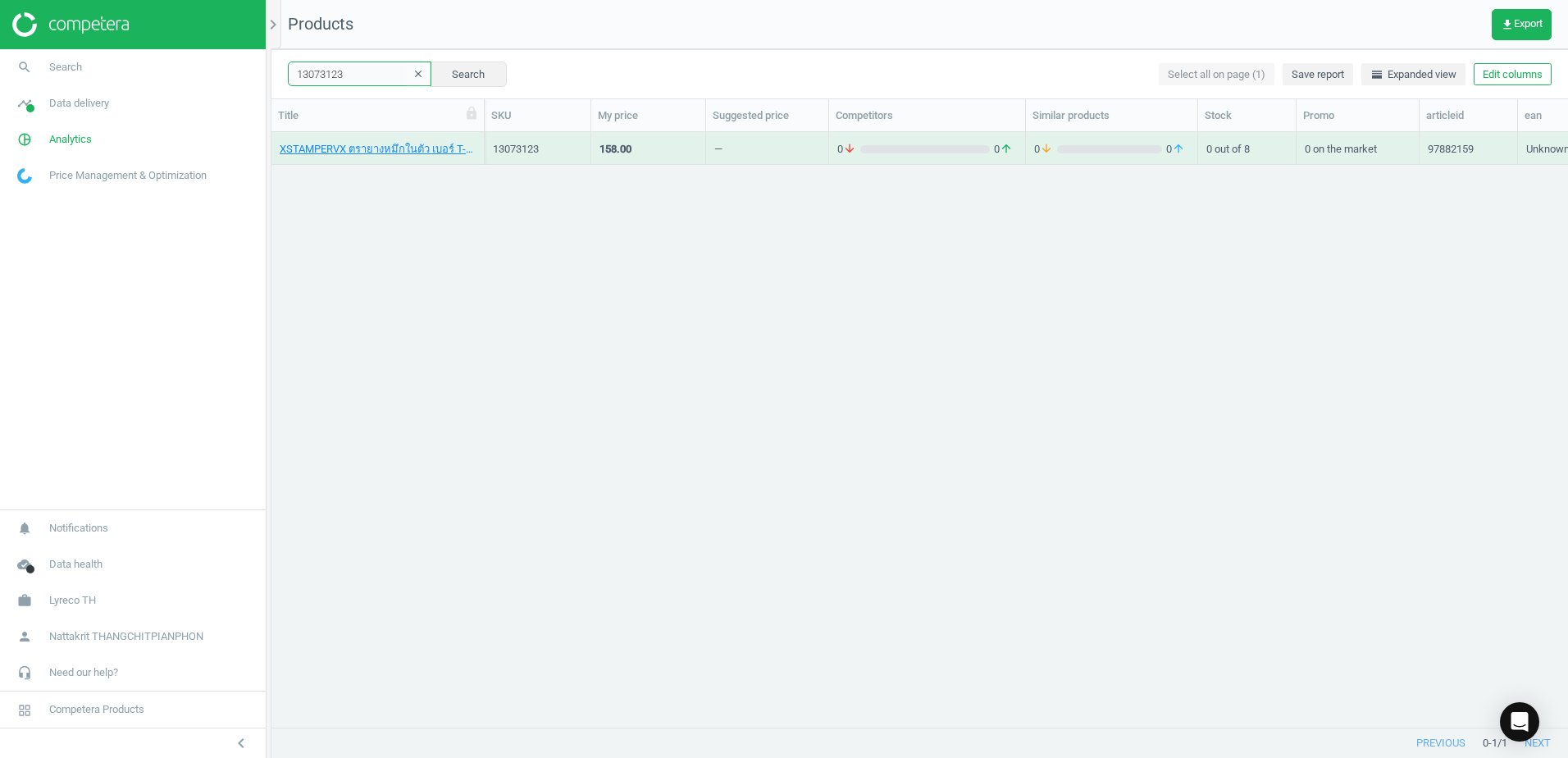
click at [351, 73] on input "13073123" at bounding box center [359, 74] width 143 height 25
paste input "78"
click at [934, 141] on div "0 arrow_downward 0 arrow_upward" at bounding box center [927, 148] width 180 height 28
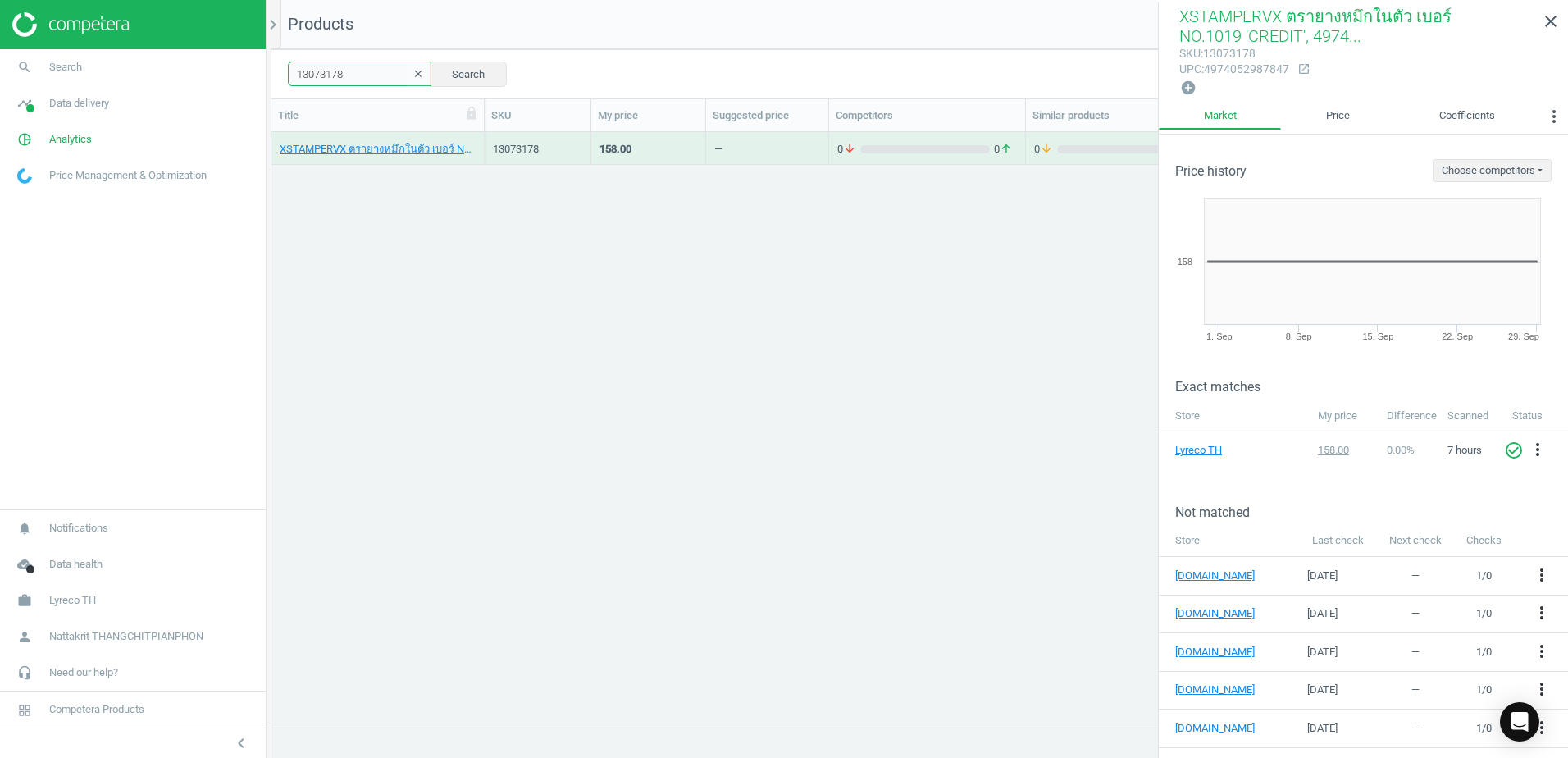
click at [340, 70] on input "13073178" at bounding box center [359, 74] width 143 height 25
paste input "89"
type input "13073189"
click at [776, 156] on div "—" at bounding box center [768, 148] width 106 height 28
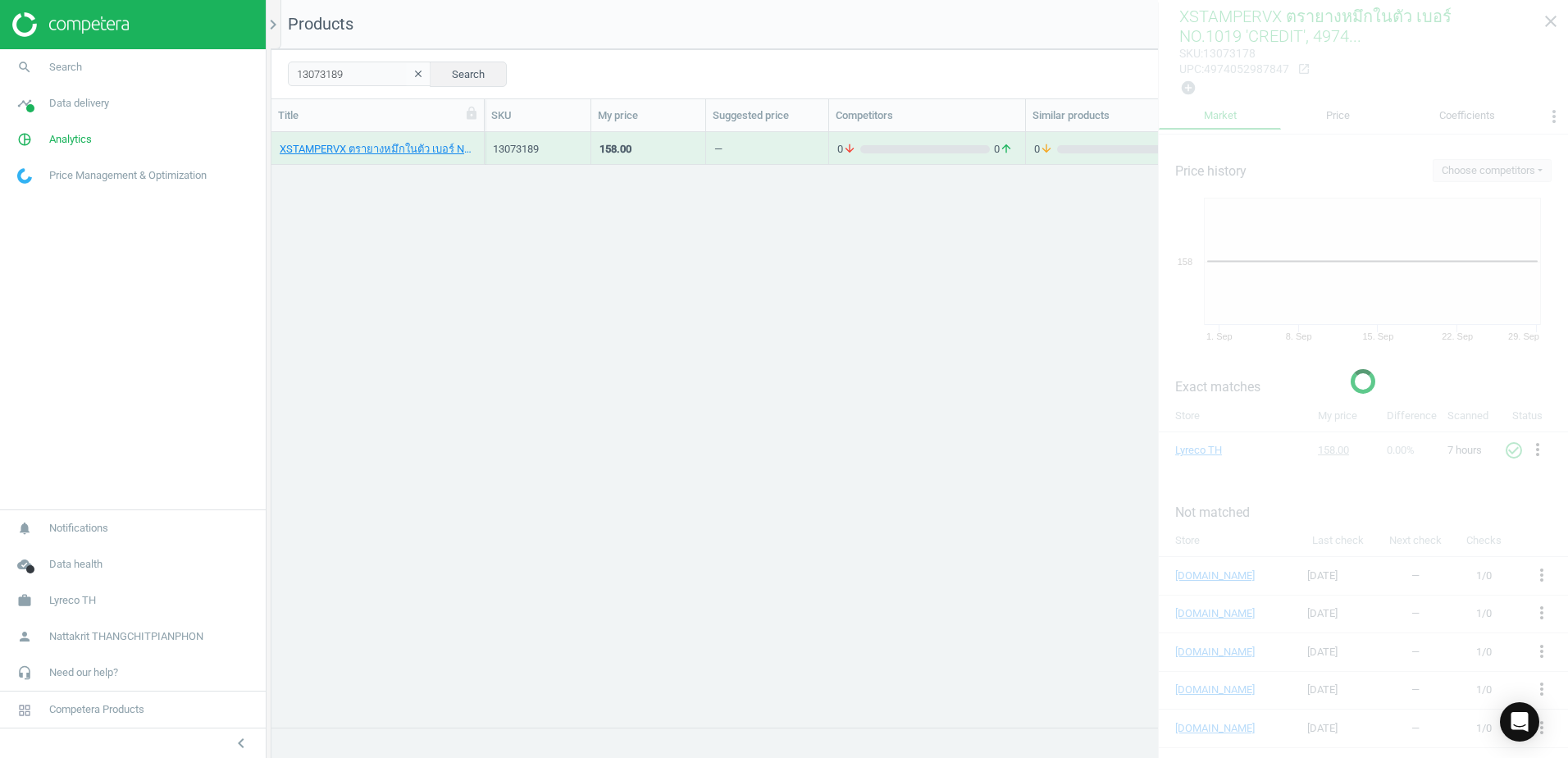
click at [776, 156] on div "—" at bounding box center [768, 148] width 106 height 28
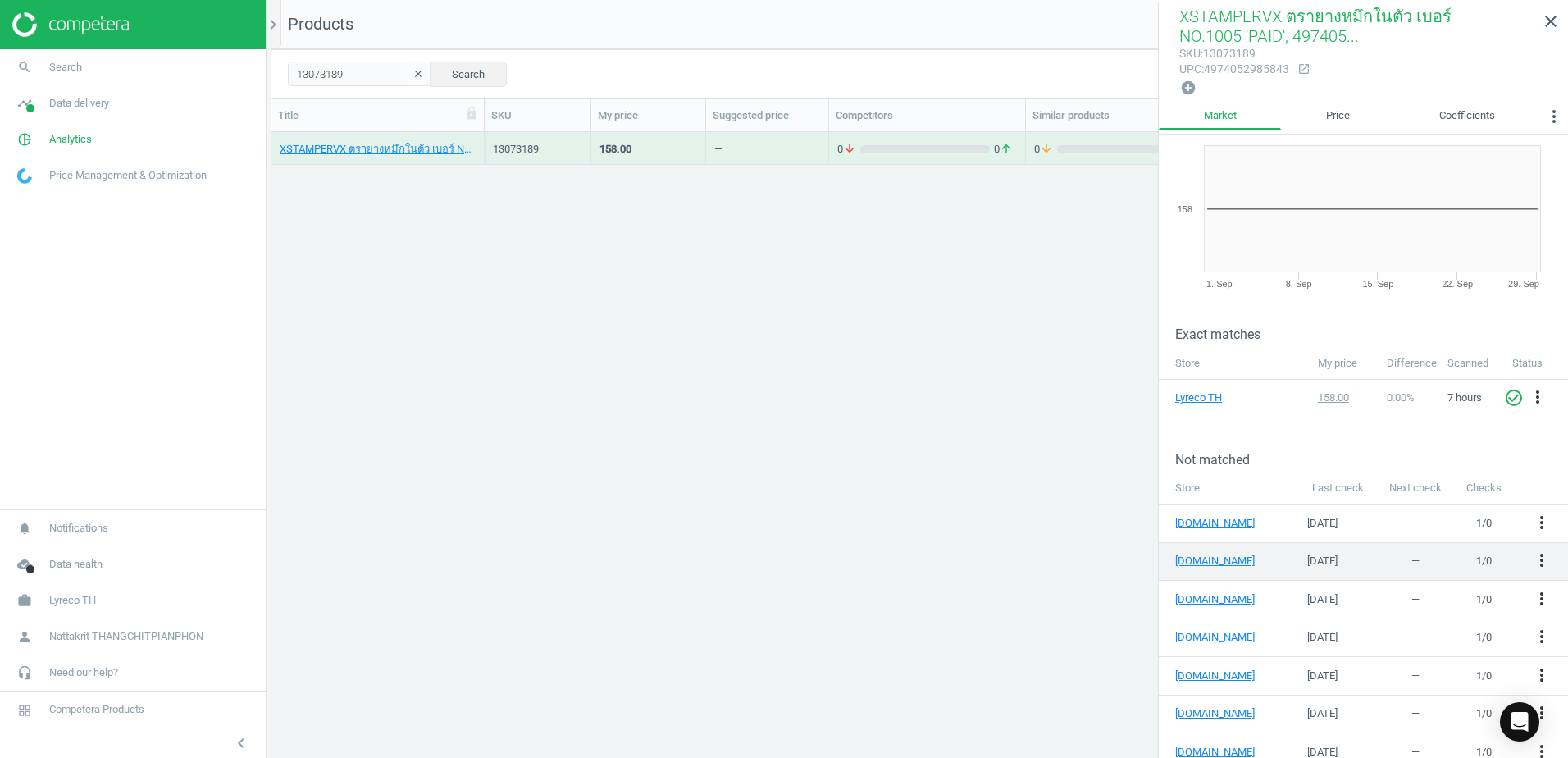
scroll to position [103, 0]
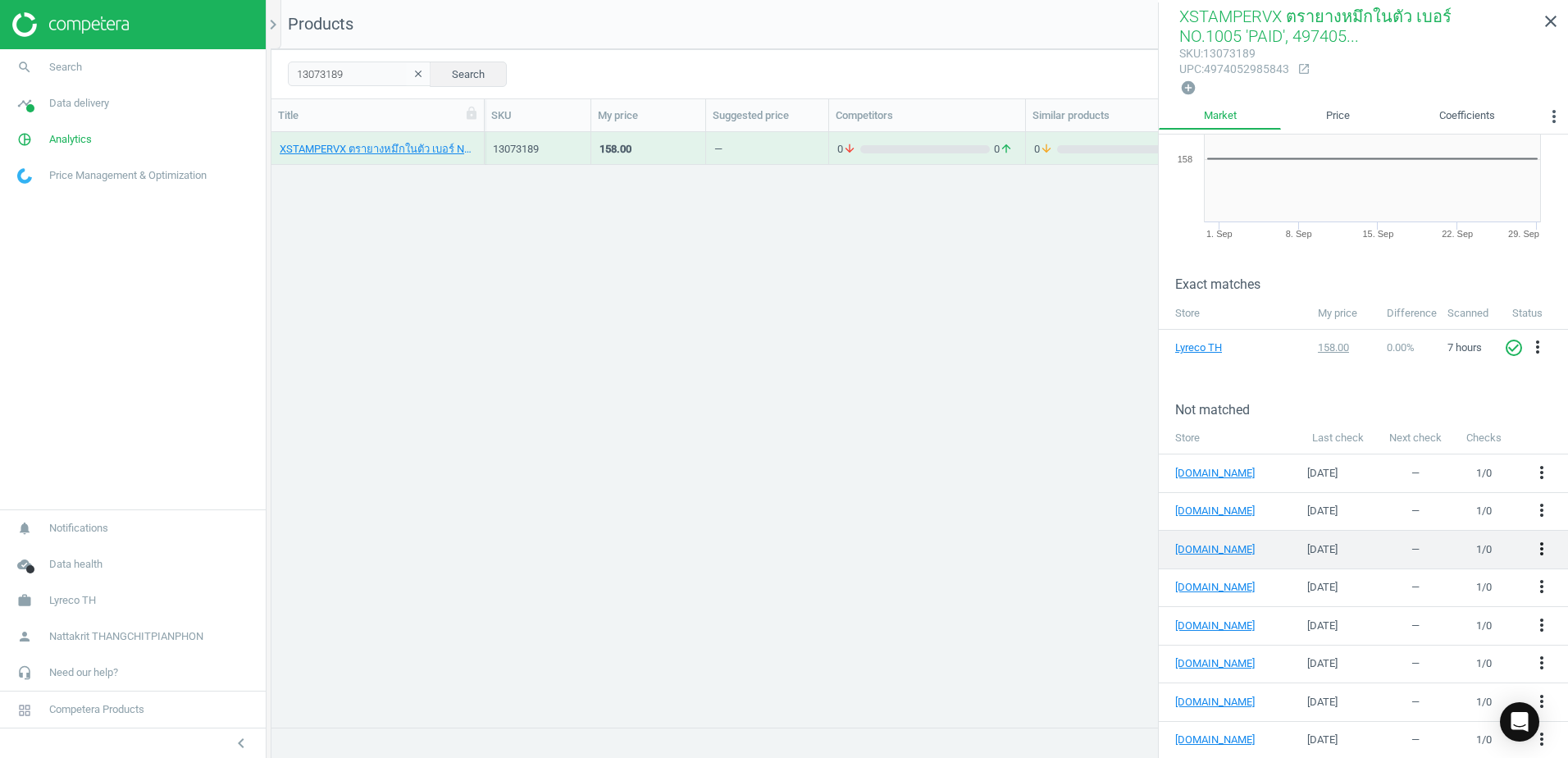
click at [1532, 542] on icon "more_vert" at bounding box center [1541, 548] width 19 height 19
click at [1425, 545] on link "Edit URL/product option" at bounding box center [1402, 545] width 225 height 26
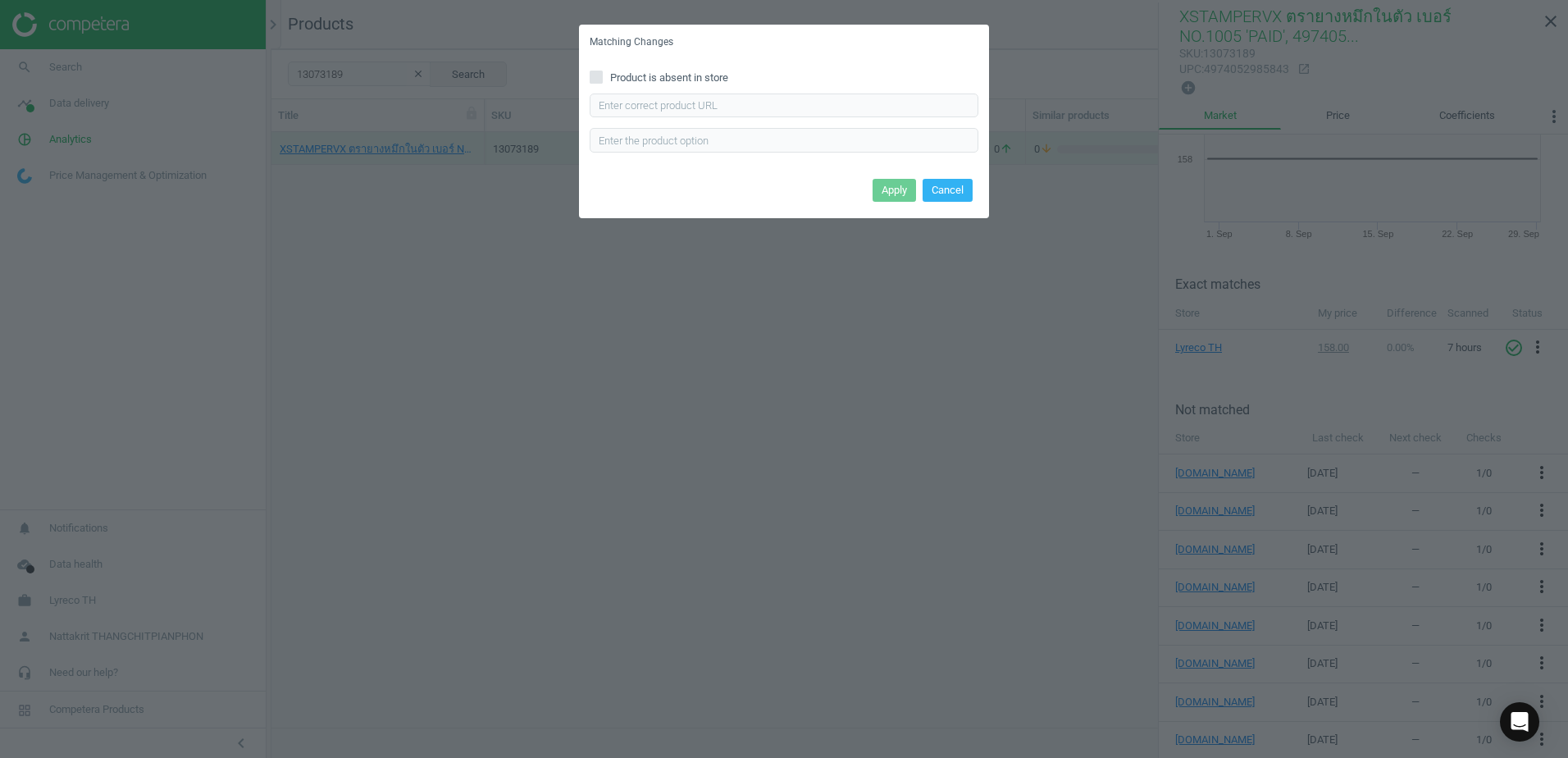
click at [878, 120] on div "Enter correct product url" at bounding box center [784, 123] width 388 height 59
click at [878, 118] on input "text" at bounding box center [784, 106] width 388 height 25
paste input "https://www.ofm.co.th/product/2403210"
type input "https://www.ofm.co.th/product/2403210"
click at [897, 189] on button "Apply" at bounding box center [894, 190] width 43 height 23
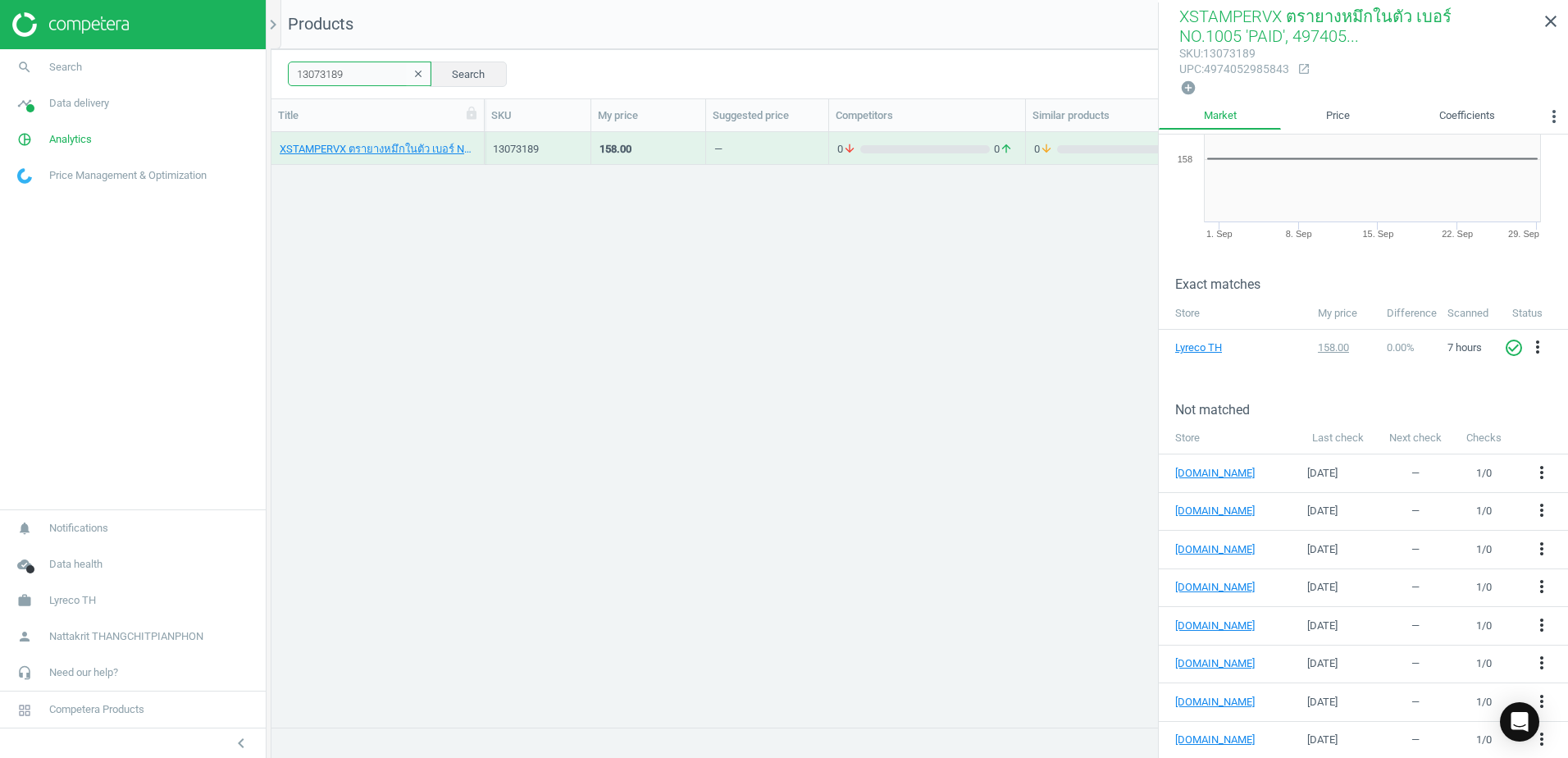
click at [363, 69] on input "13073189" at bounding box center [359, 74] width 143 height 25
paste input "203"
type input "13073203"
click at [761, 146] on div "—" at bounding box center [768, 148] width 106 height 28
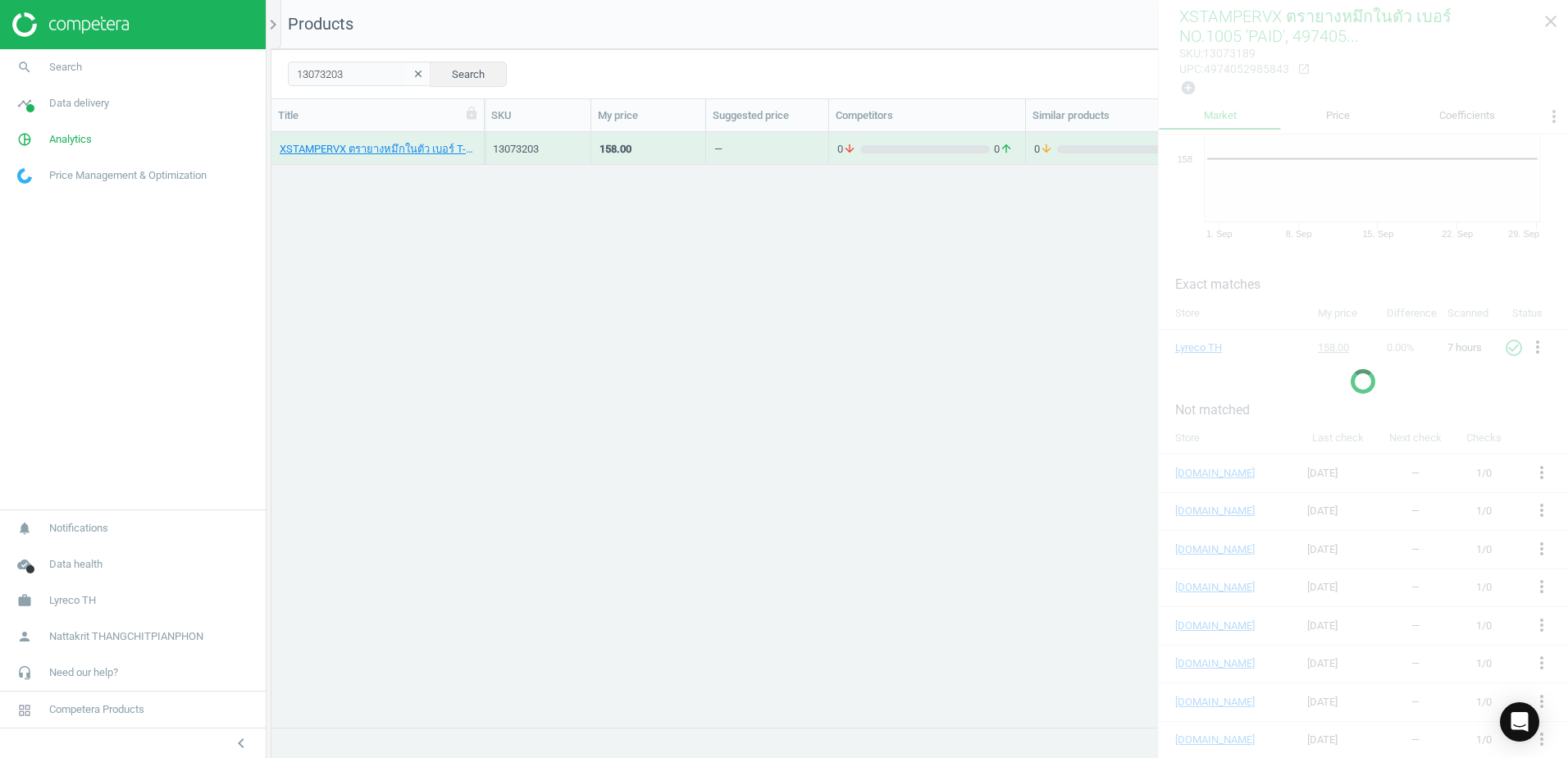
click at [761, 146] on div "—" at bounding box center [768, 148] width 106 height 28
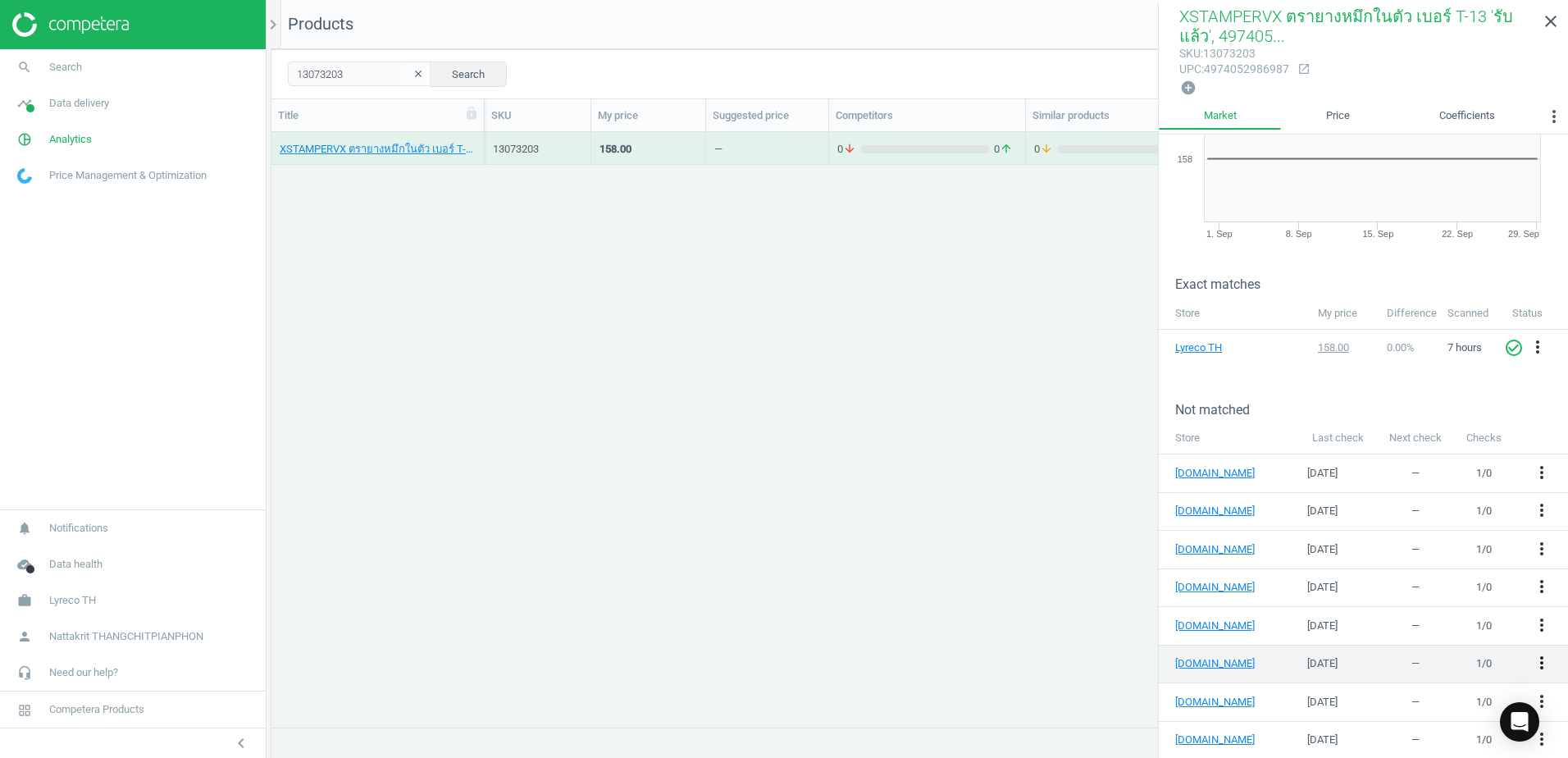
click at [1532, 661] on icon "more_vert" at bounding box center [1541, 662] width 19 height 19
click at [1424, 657] on link "Edit URL/product option" at bounding box center [1402, 657] width 225 height 26
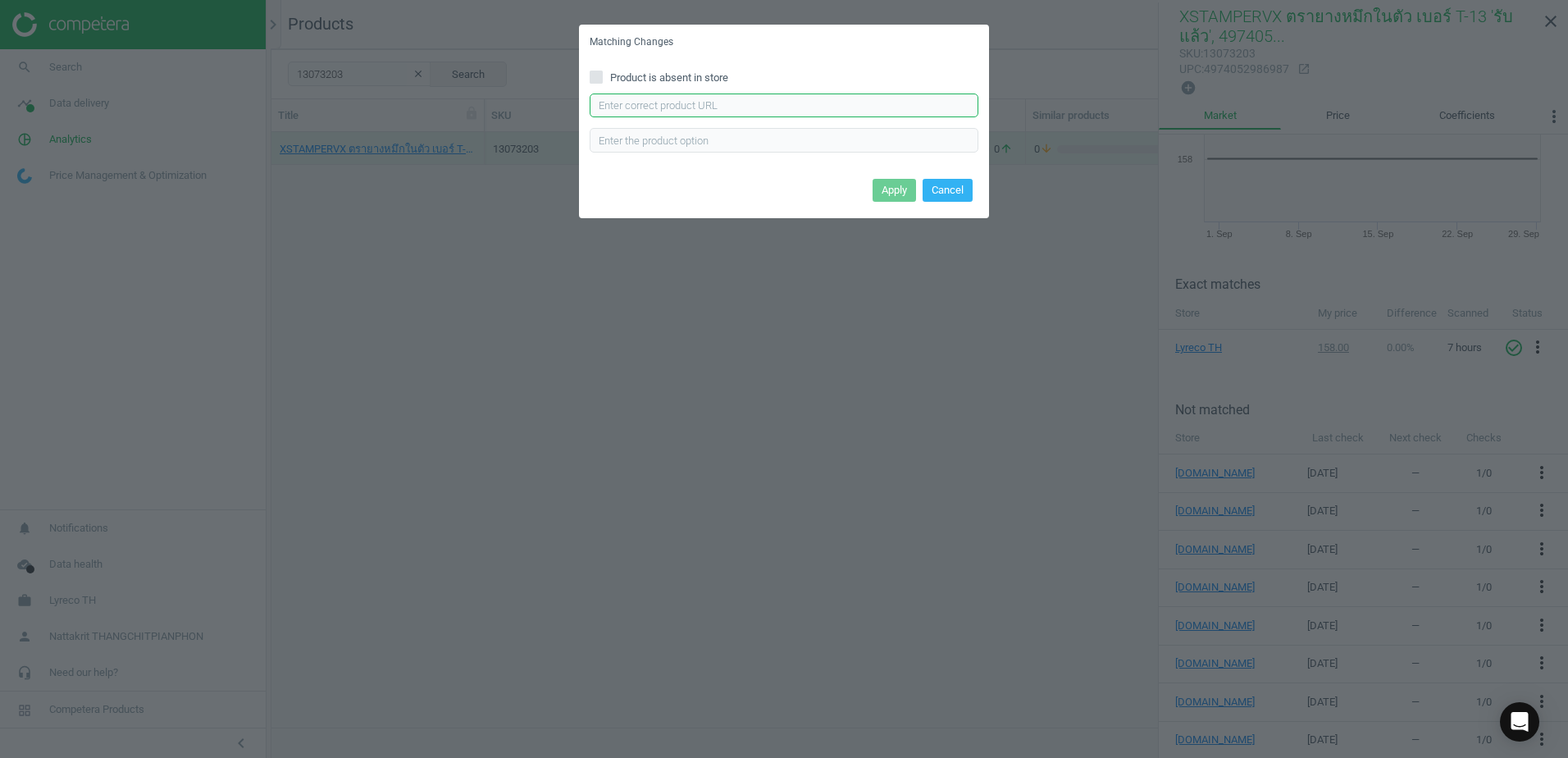
click at [788, 105] on input "text" at bounding box center [784, 106] width 388 height 25
paste input "https://www.ofm.co.th/product/2004907"
type input "https://www.ofm.co.th/product/2004907"
click at [875, 184] on button "Apply" at bounding box center [894, 190] width 43 height 23
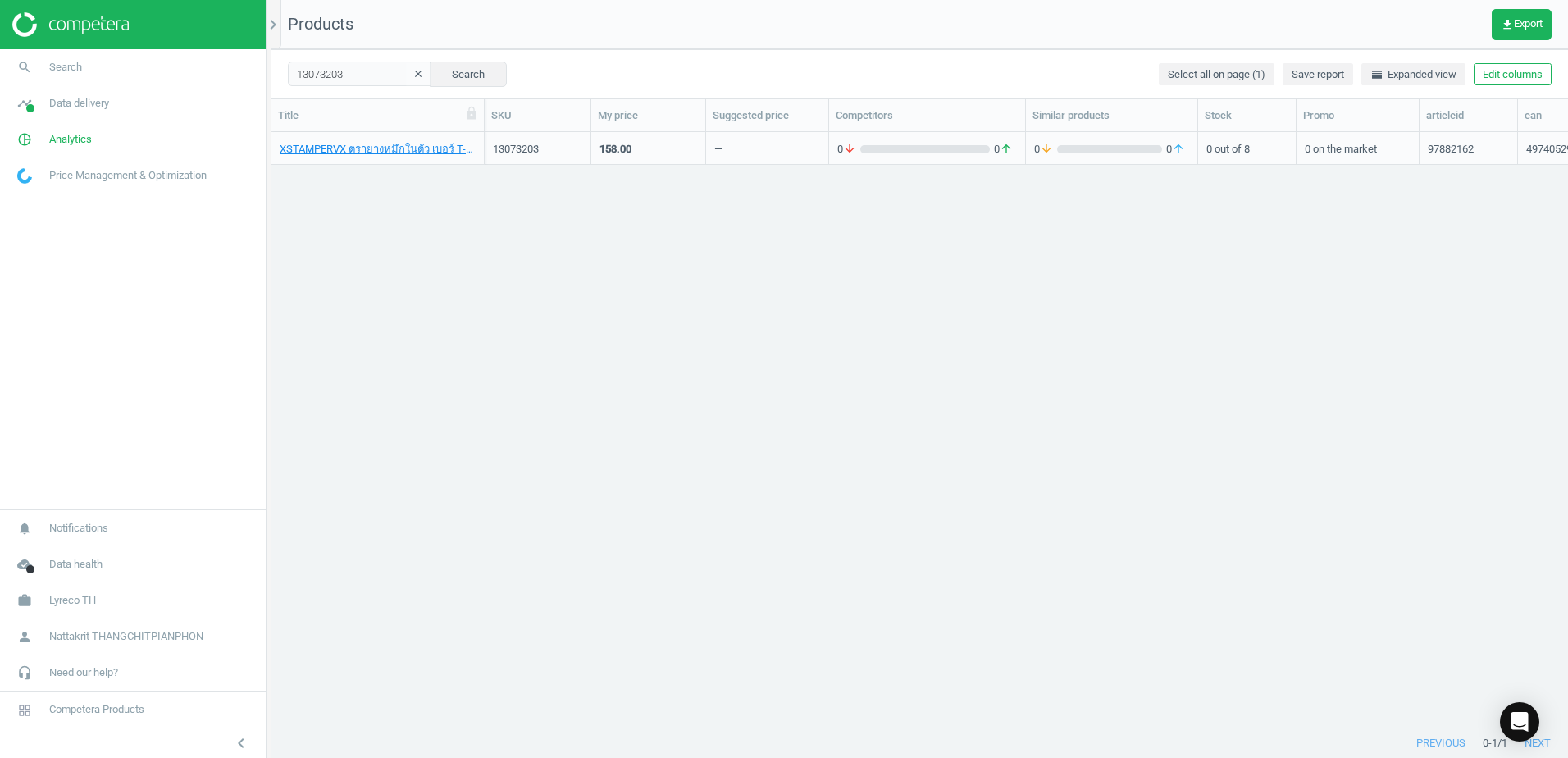
scroll to position [570, 1284]
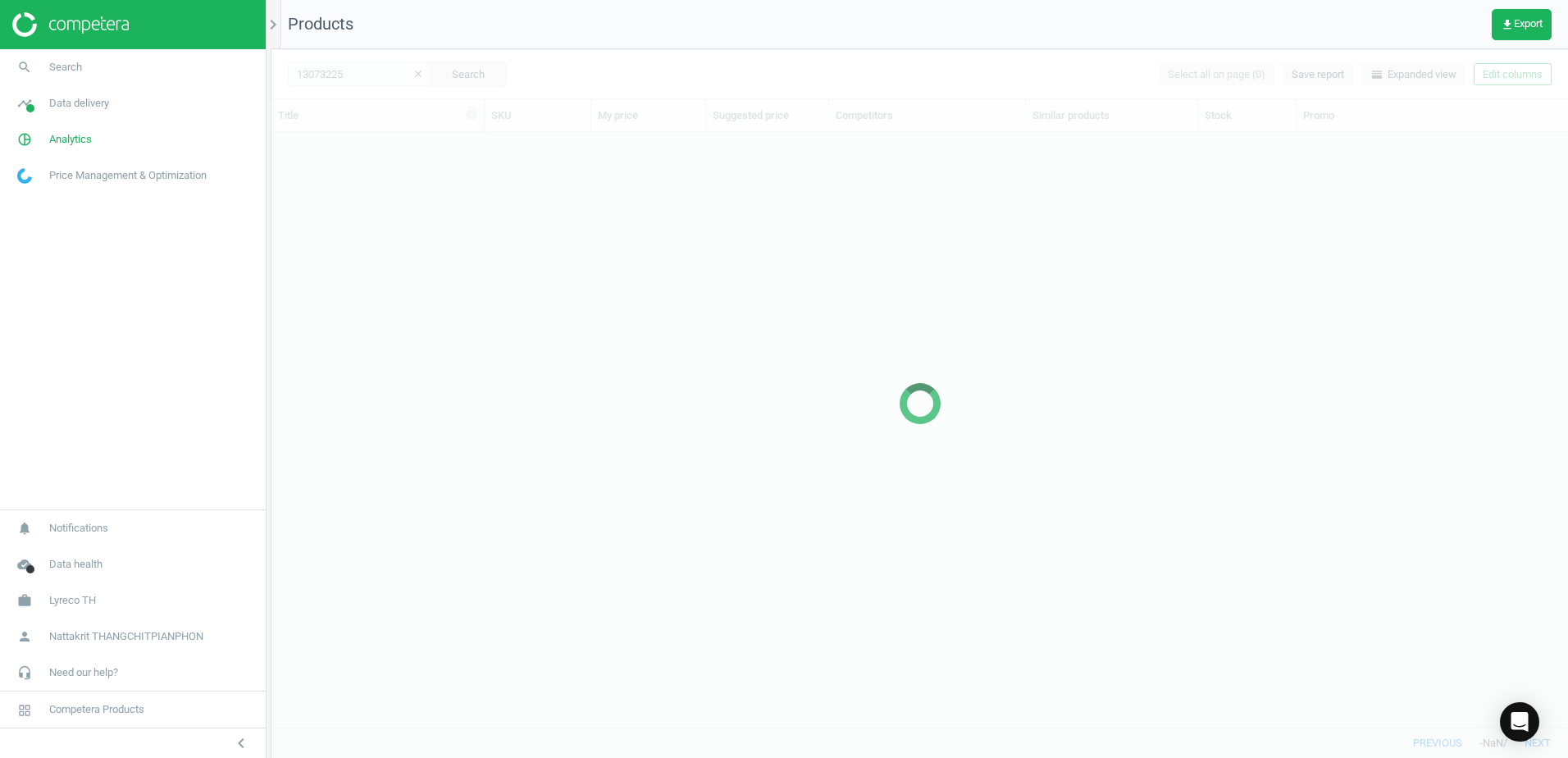
scroll to position [570, 1284]
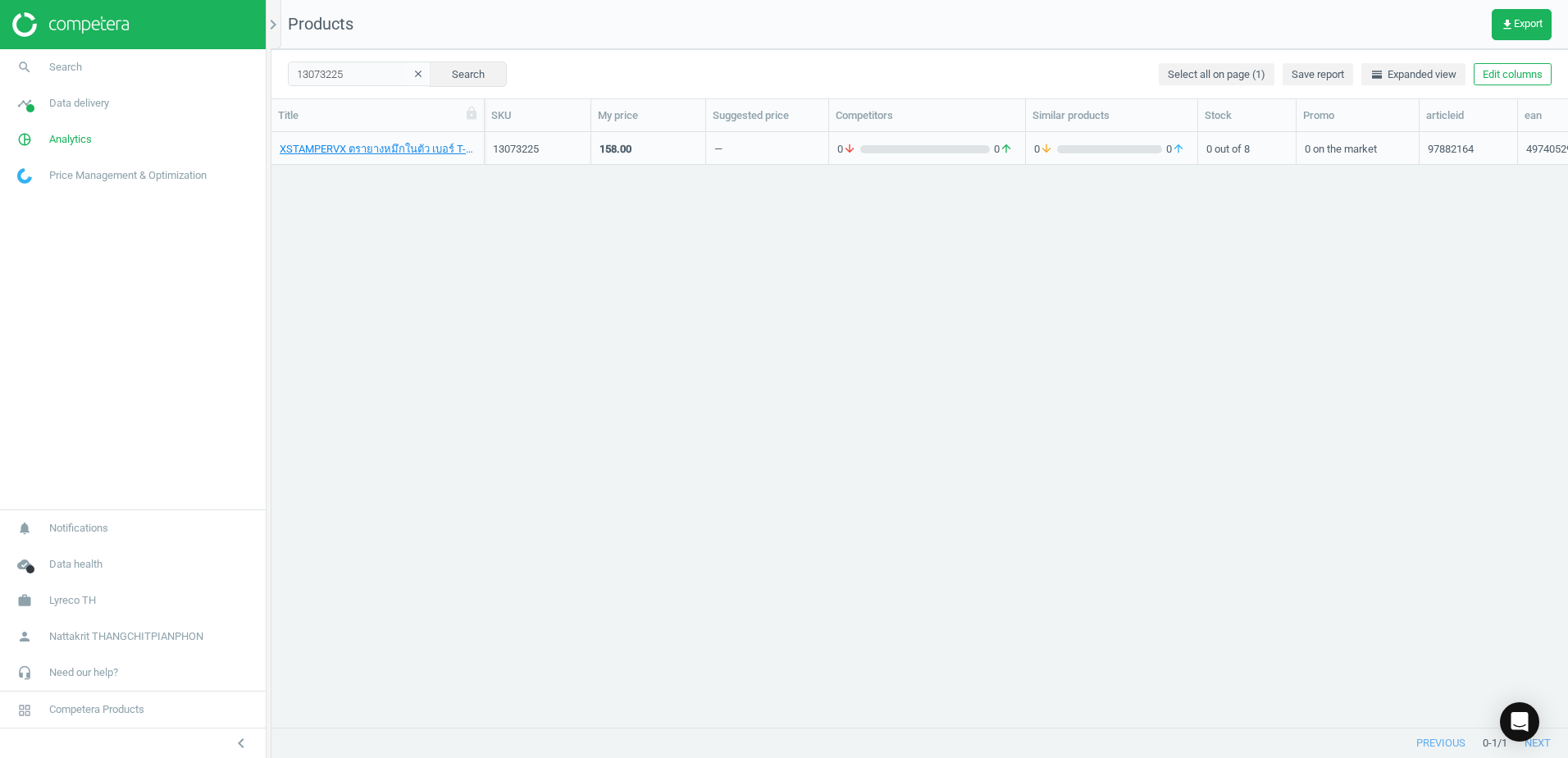
click at [644, 148] on div "158.00" at bounding box center [648, 148] width 97 height 28
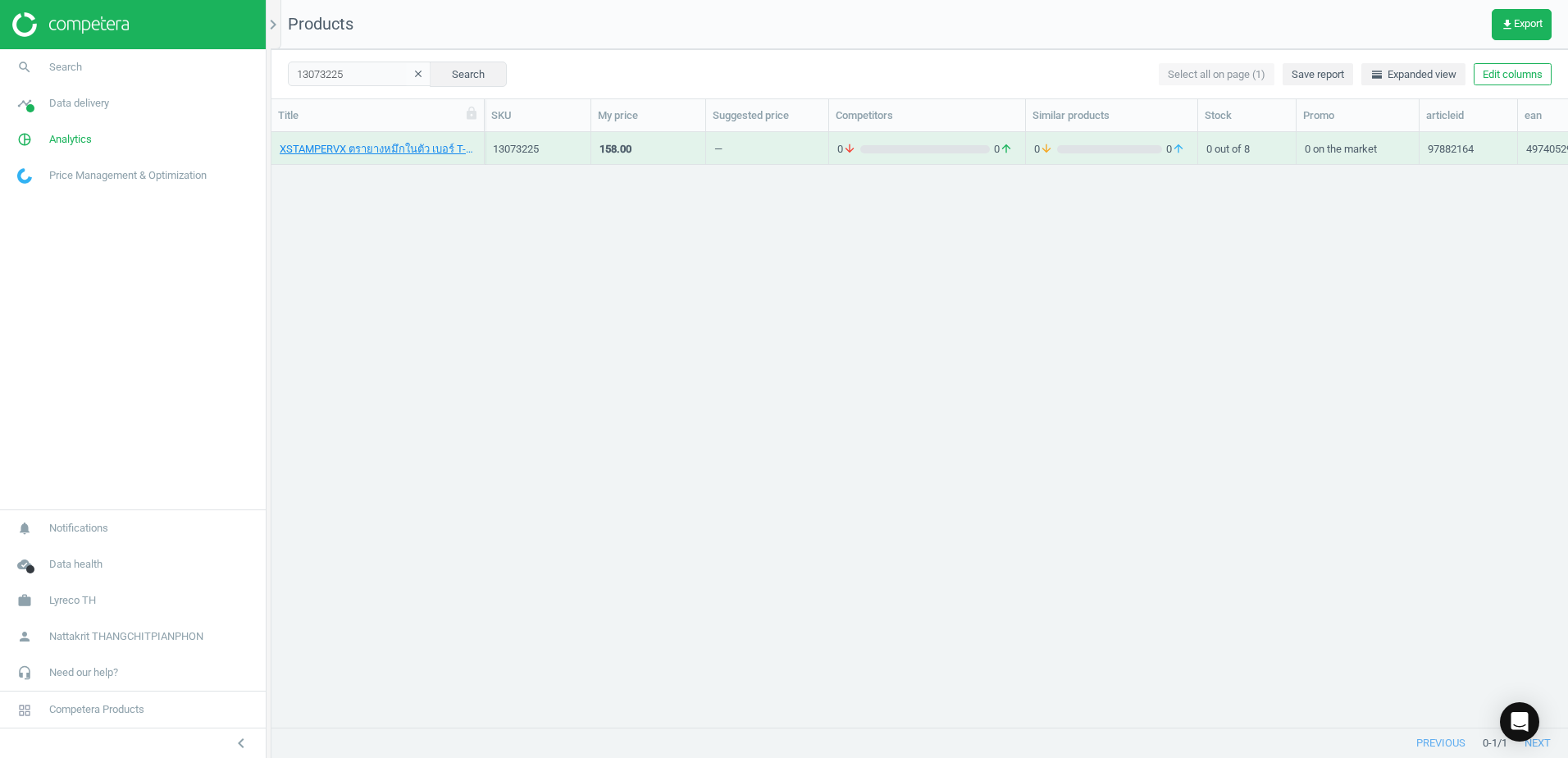
click at [644, 148] on div "158.00" at bounding box center [648, 148] width 97 height 28
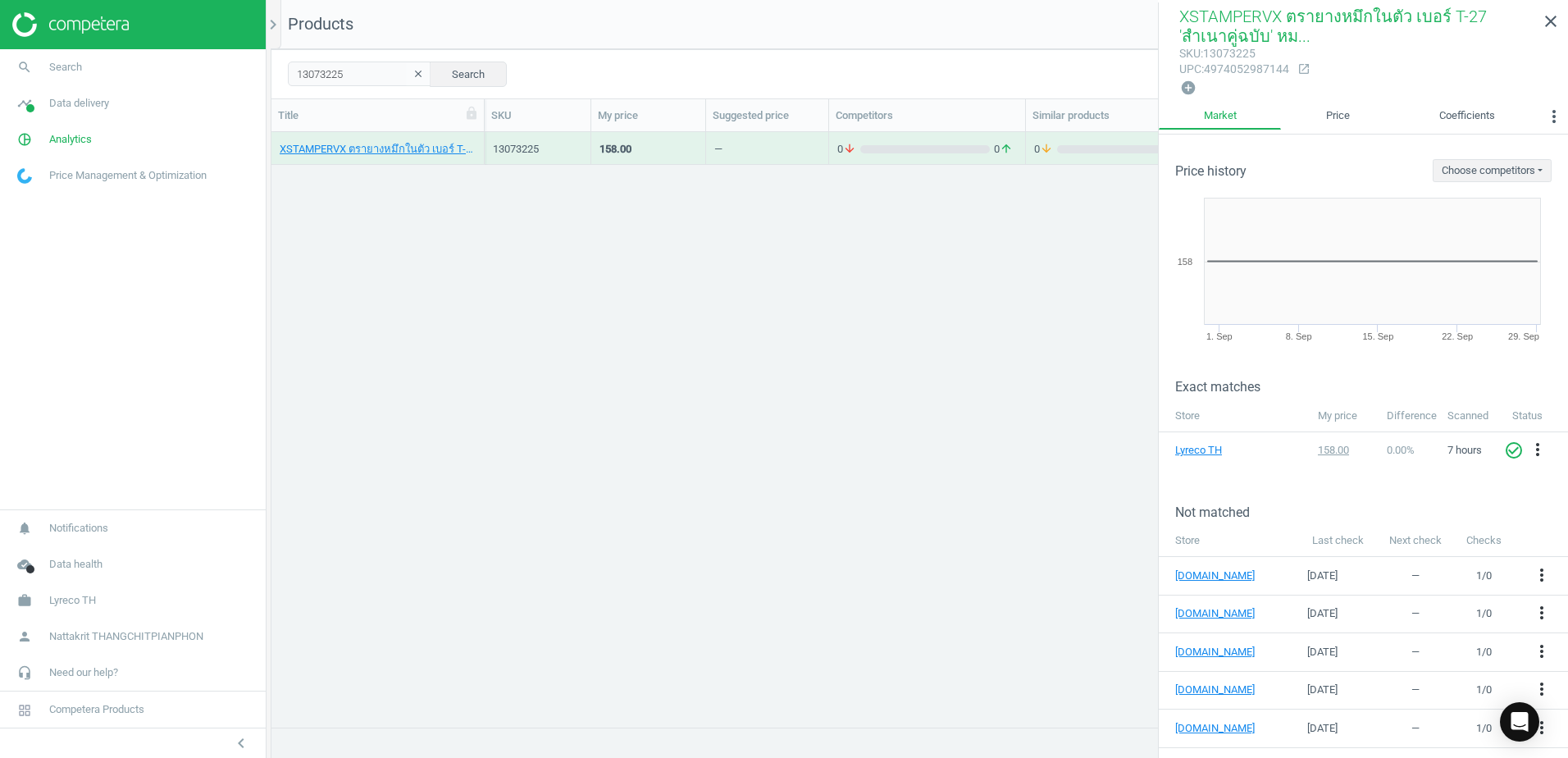
click at [1305, 69] on icon "open_in_new" at bounding box center [1304, 68] width 13 height 13
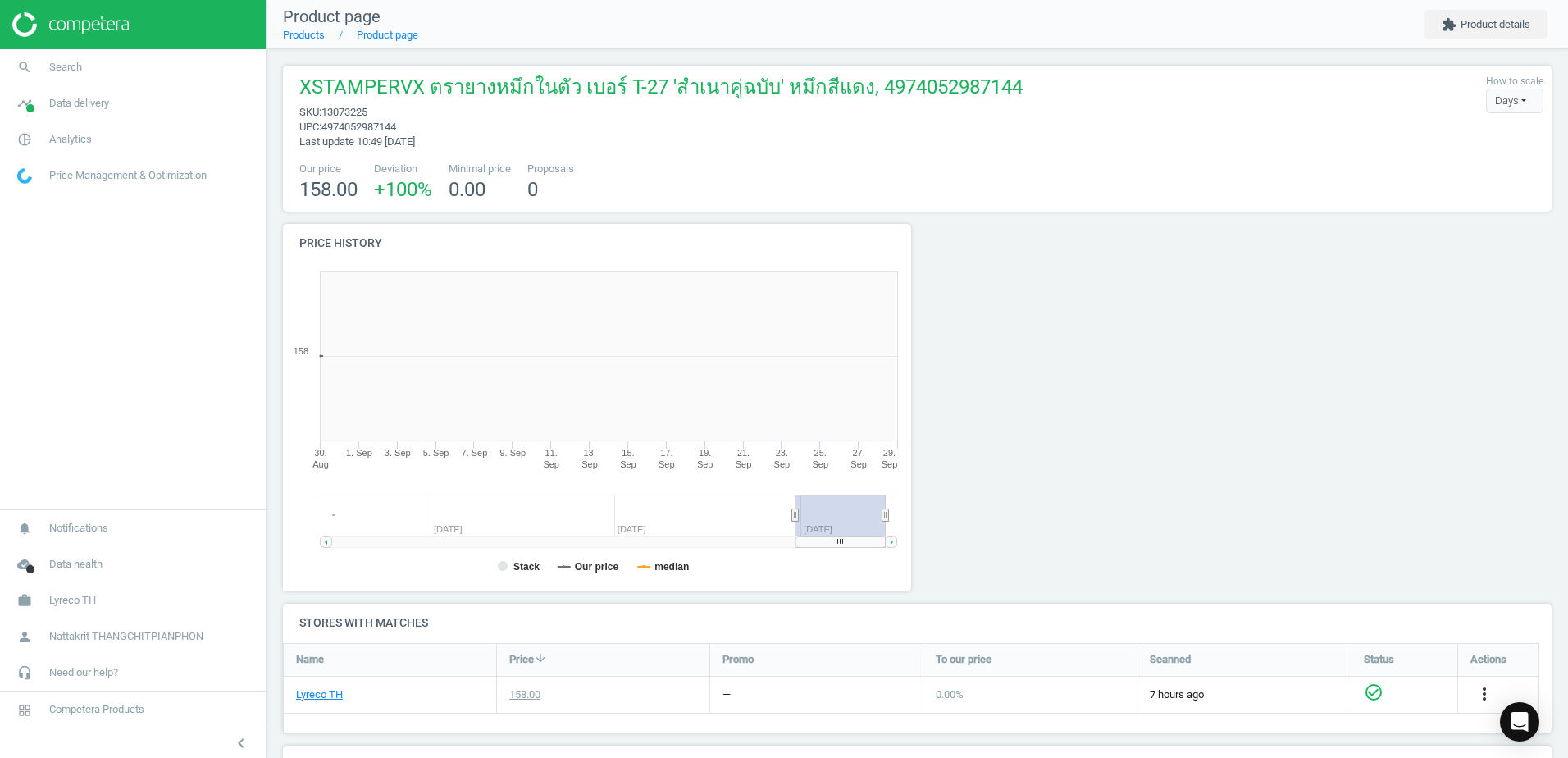
scroll to position [354, 647]
click at [305, 35] on link "Products" at bounding box center [303, 34] width 42 height 12
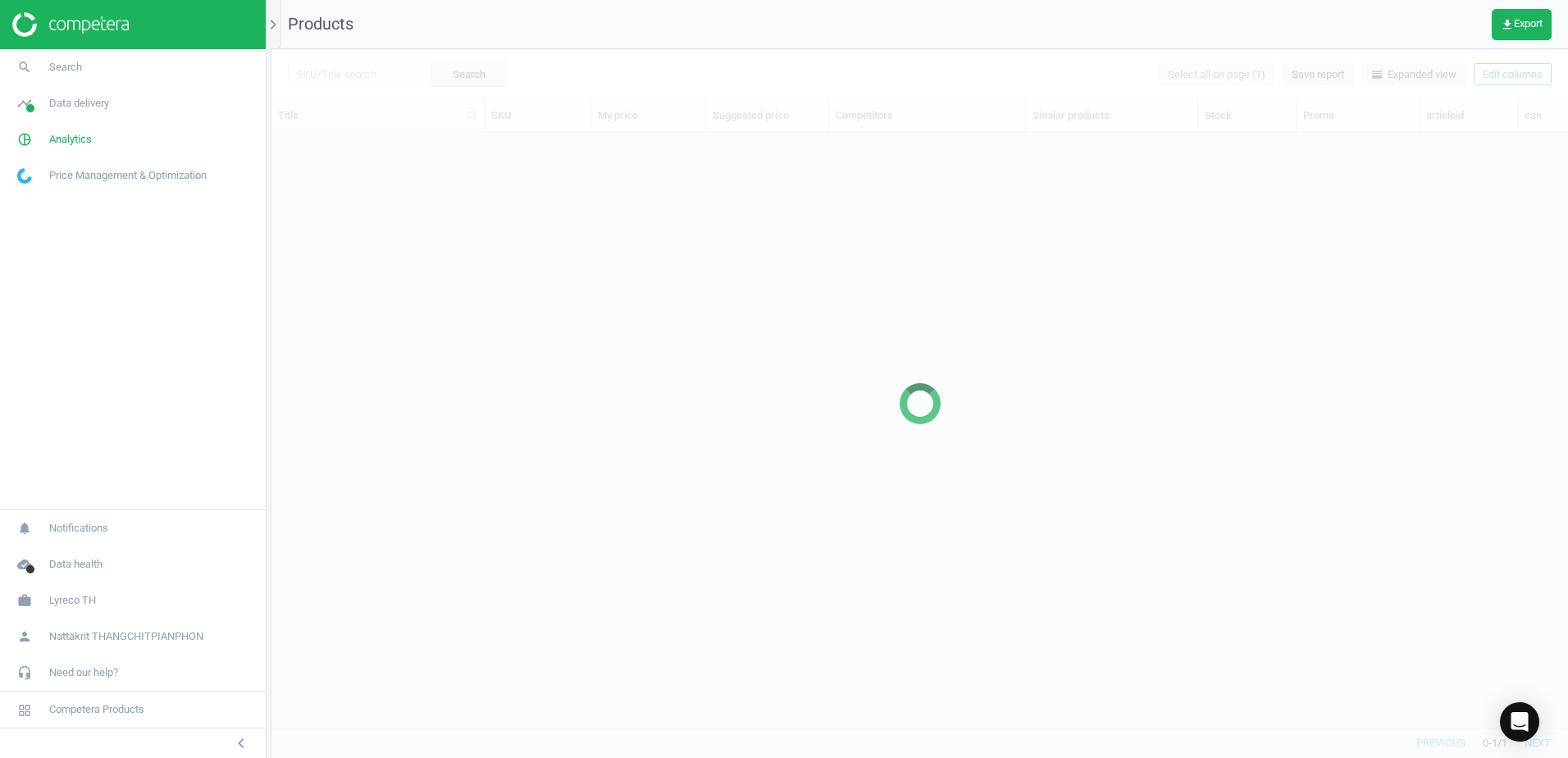
scroll to position [570, 1284]
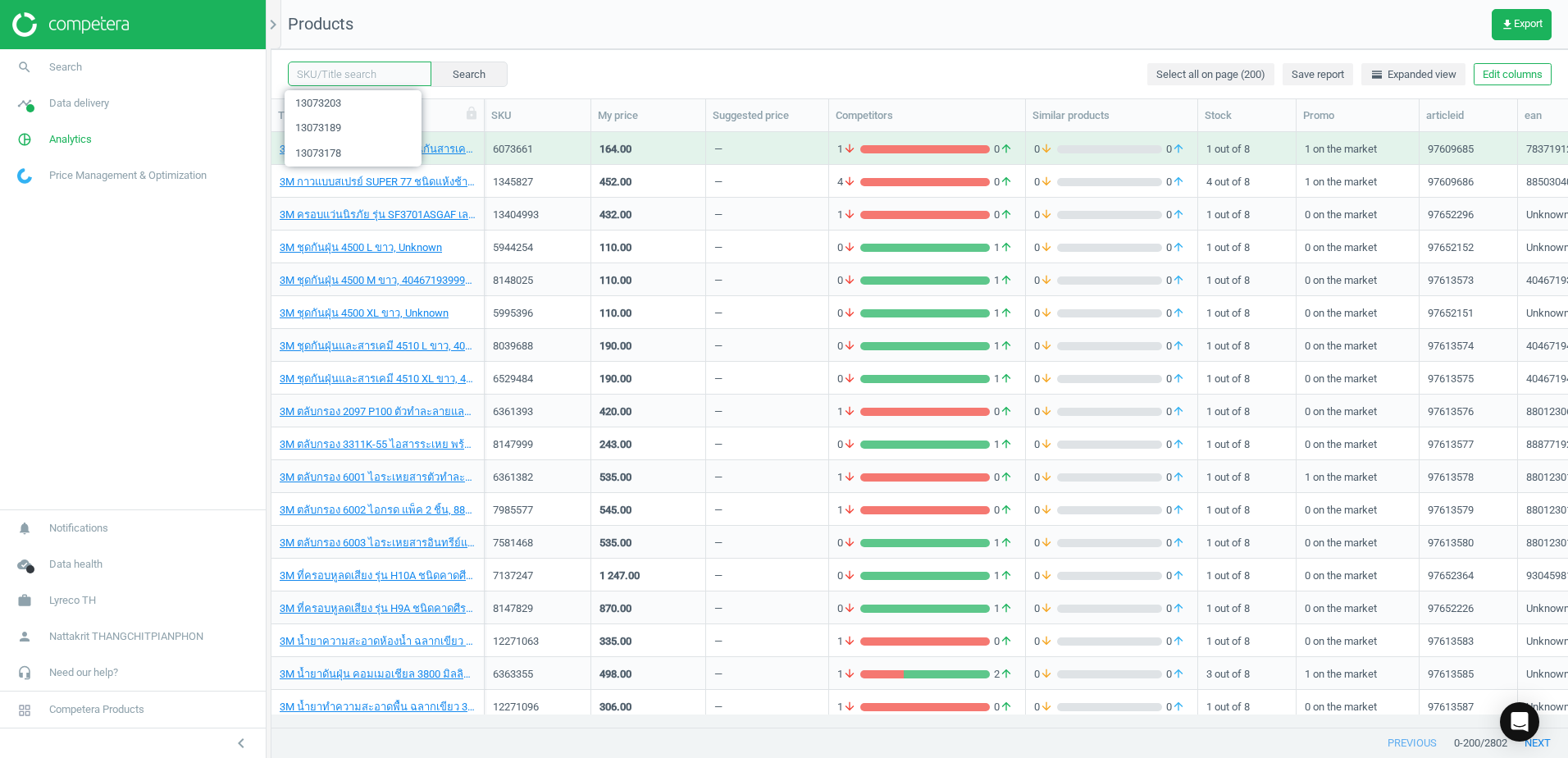
click at [394, 80] on input "text" at bounding box center [359, 74] width 143 height 25
paste input "13073225"
type input "13073225"
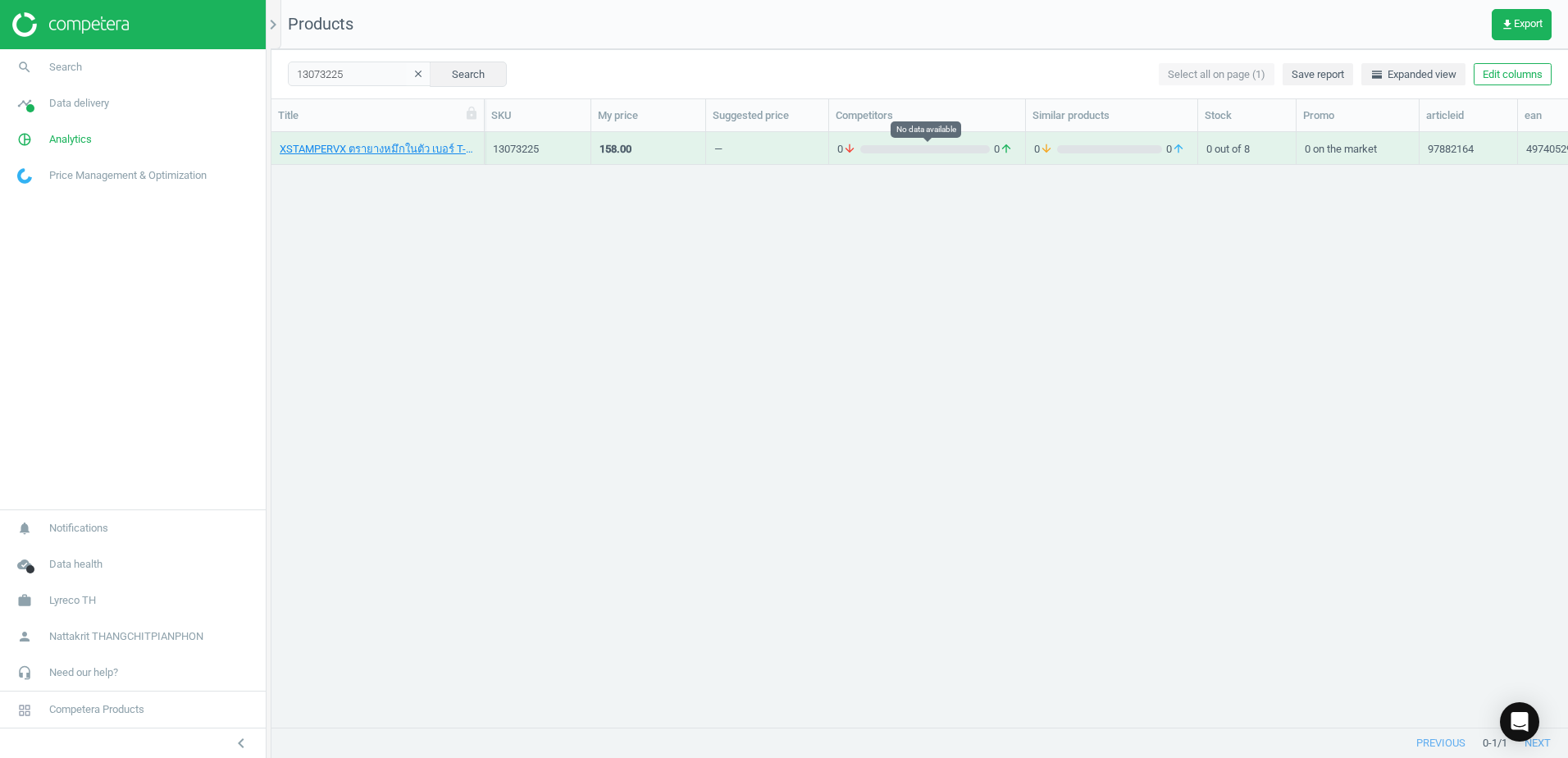
click at [962, 143] on div "0 arrow_downward 0 arrow_upward" at bounding box center [927, 149] width 180 height 15
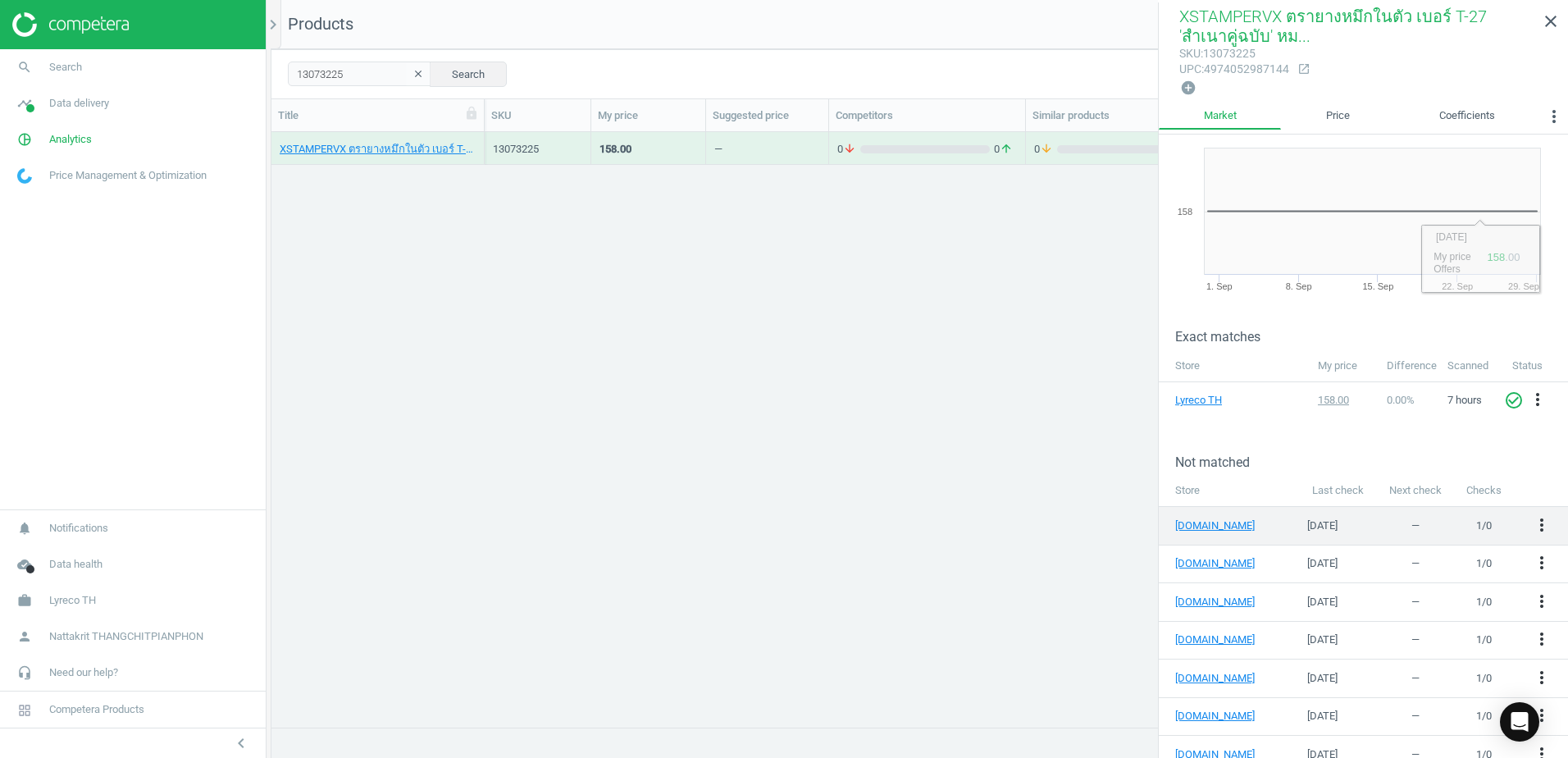
scroll to position [103, 0]
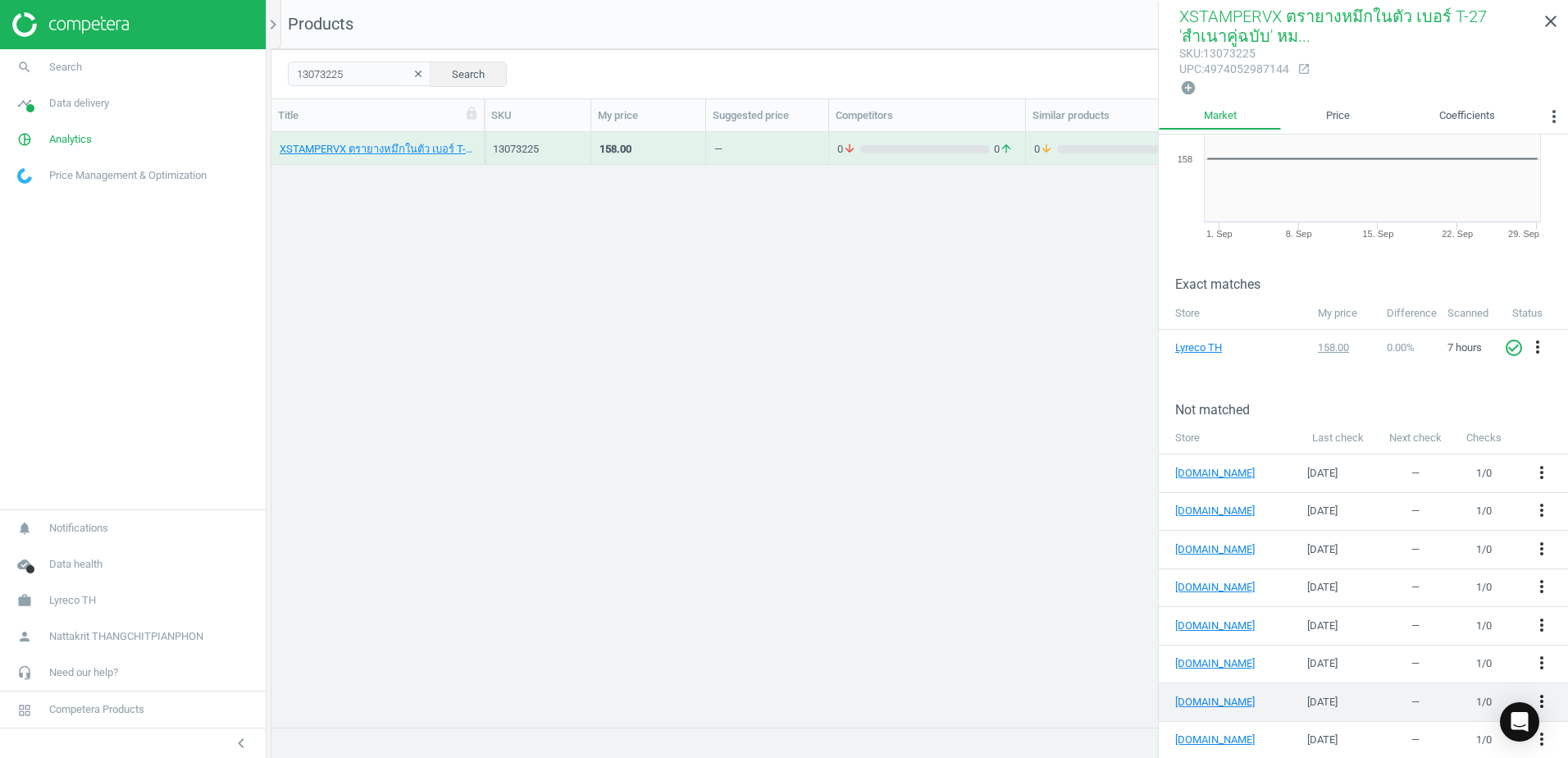
click at [1532, 692] on icon "more_vert" at bounding box center [1541, 701] width 19 height 19
click at [1361, 700] on link "Edit URL/product option" at bounding box center [1402, 693] width 225 height 26
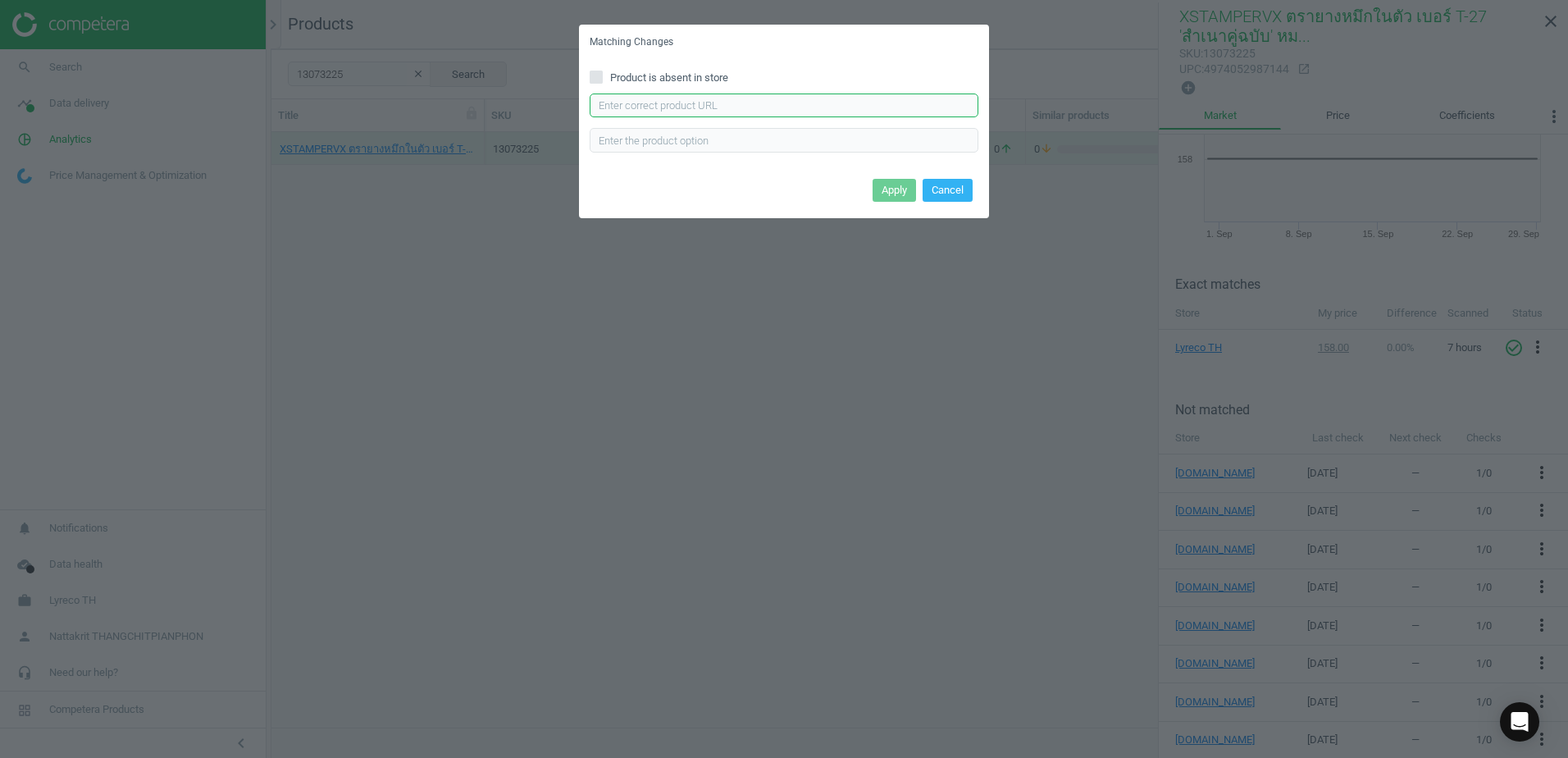
click at [812, 118] on input "text" at bounding box center [784, 106] width 388 height 25
paste input "https://www.ofm.co.th/product/2404650"
type input "https://www.ofm.co.th/product/2404650"
click at [883, 174] on div "Apply Cancel" at bounding box center [784, 196] width 410 height 44
click at [886, 184] on button "Apply" at bounding box center [894, 190] width 43 height 23
